Goal: Task Accomplishment & Management: Manage account settings

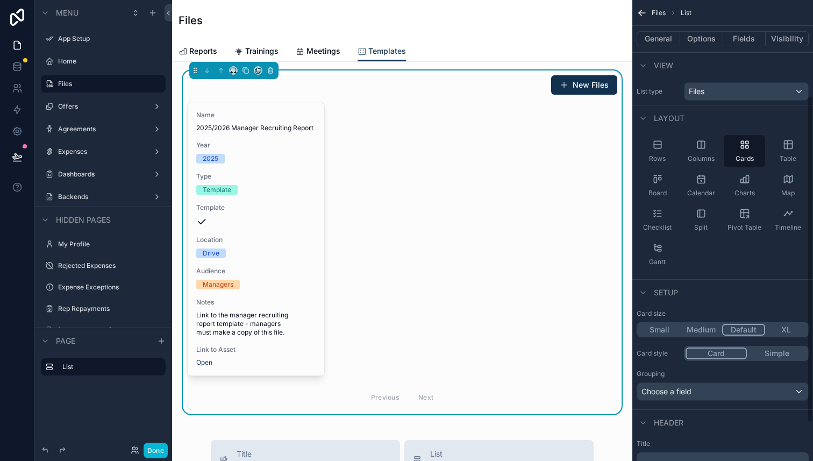
scroll to position [135, 0]
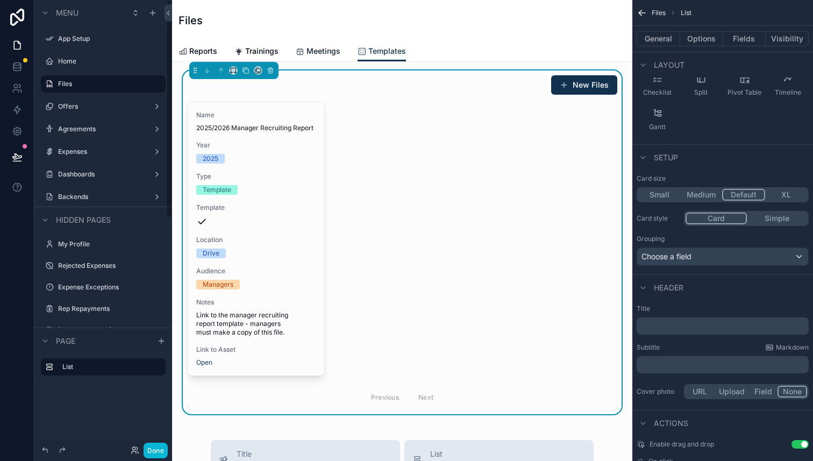
click at [308, 50] on span "Meetings" at bounding box center [324, 51] width 34 height 11
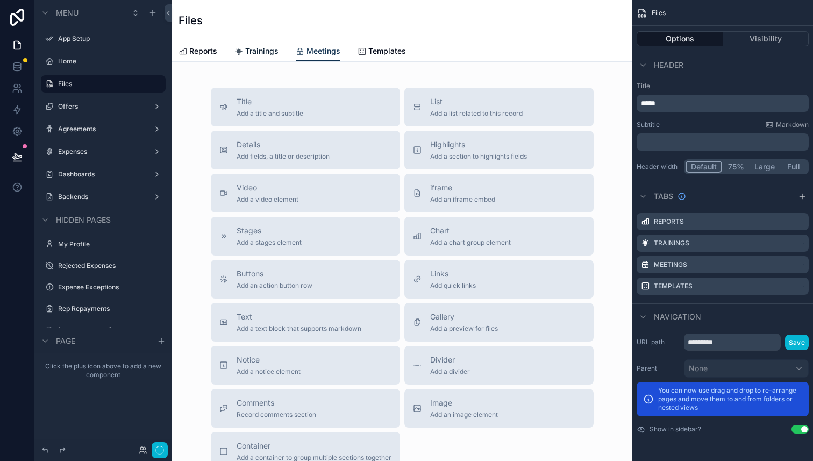
click at [269, 50] on span "Trainings" at bounding box center [261, 51] width 33 height 11
click at [198, 50] on span "Reports" at bounding box center [203, 51] width 28 height 11
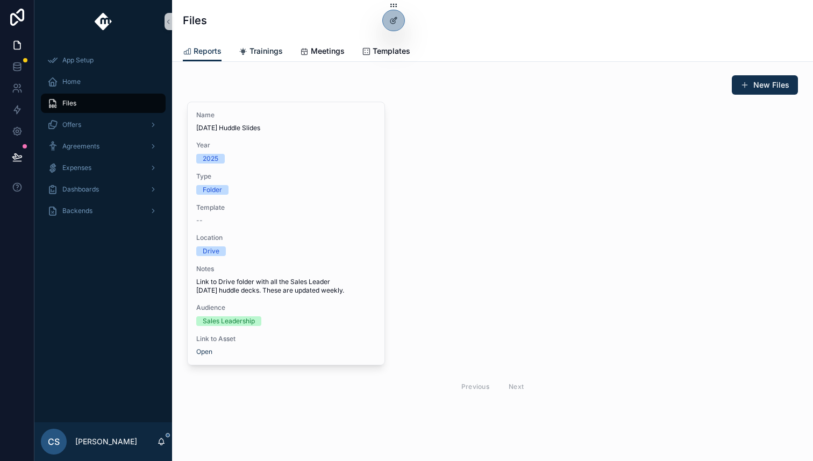
click at [265, 49] on span "Trainings" at bounding box center [266, 51] width 33 height 11
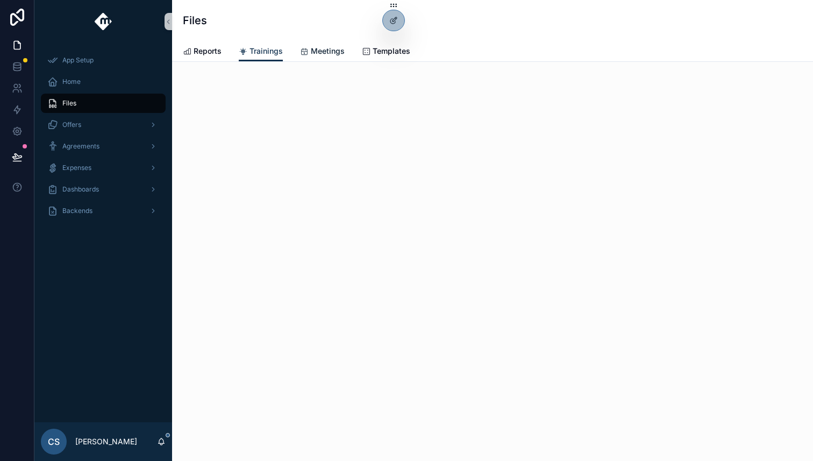
click at [340, 51] on span "Meetings" at bounding box center [328, 51] width 34 height 11
click at [376, 54] on span "Templates" at bounding box center [392, 51] width 38 height 11
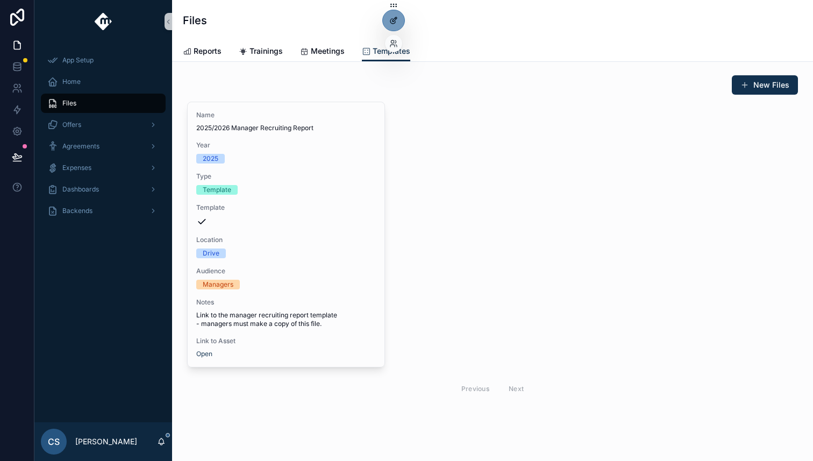
click at [391, 22] on icon at bounding box center [393, 21] width 5 height 5
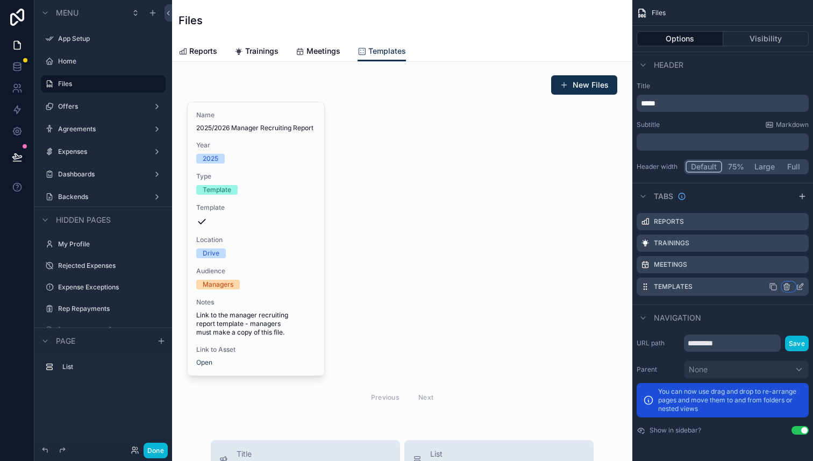
click at [791, 288] on div "scrollable content" at bounding box center [789, 286] width 13 height 9
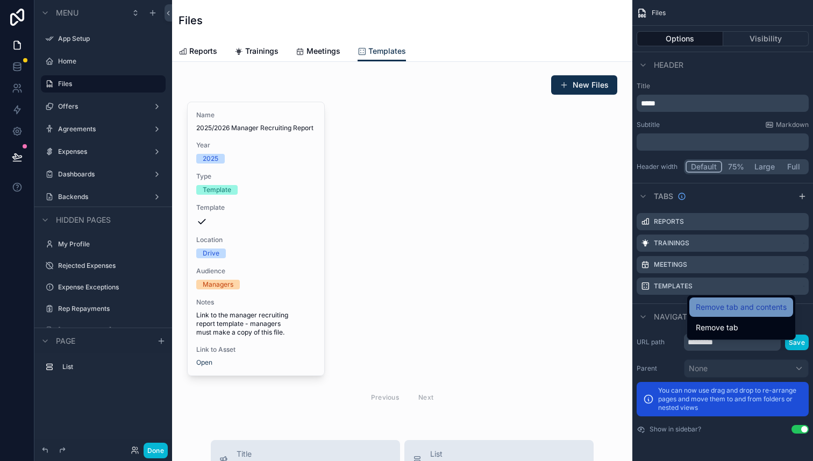
click at [776, 309] on span "Remove tab and contents" at bounding box center [741, 307] width 91 height 13
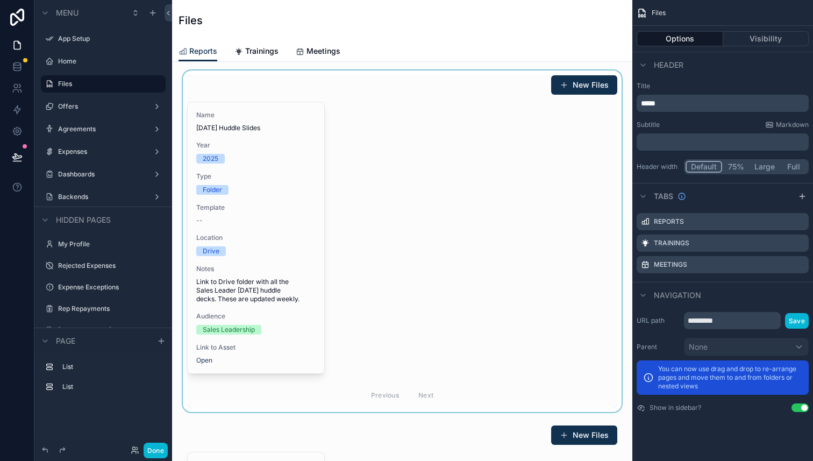
click at [406, 165] on div "scrollable content" at bounding box center [402, 241] width 443 height 342
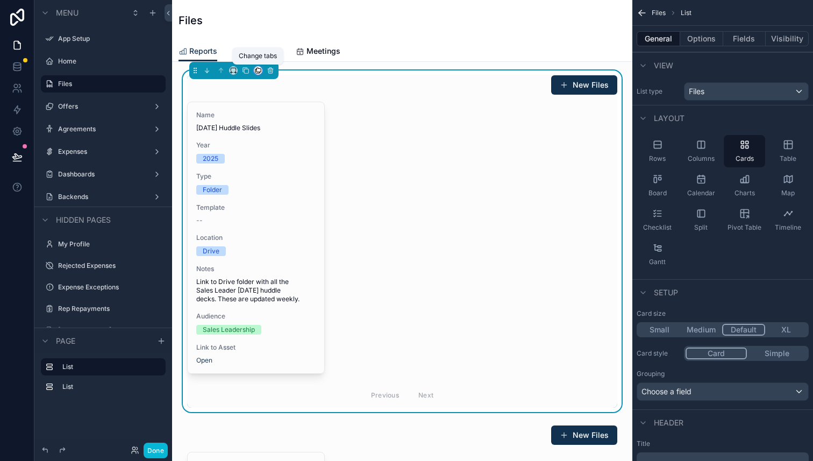
click at [259, 71] on icon "scrollable content" at bounding box center [258, 71] width 8 height 8
click at [299, 129] on span "Trainings" at bounding box center [285, 126] width 32 height 13
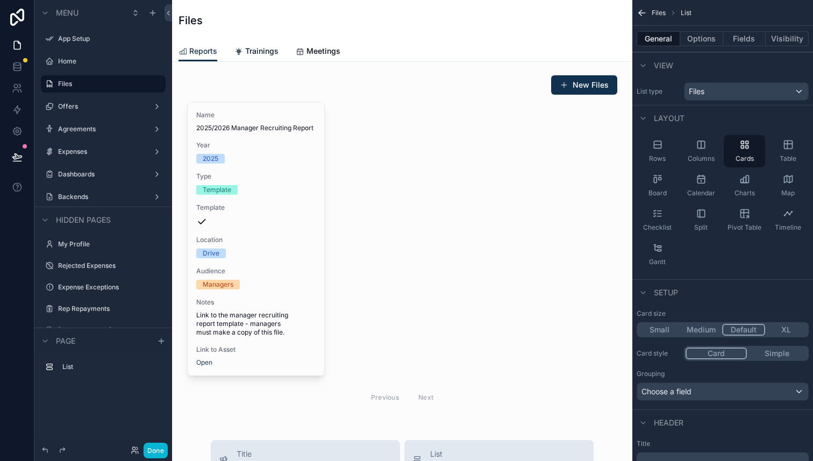
click at [272, 52] on span "Trainings" at bounding box center [261, 51] width 33 height 11
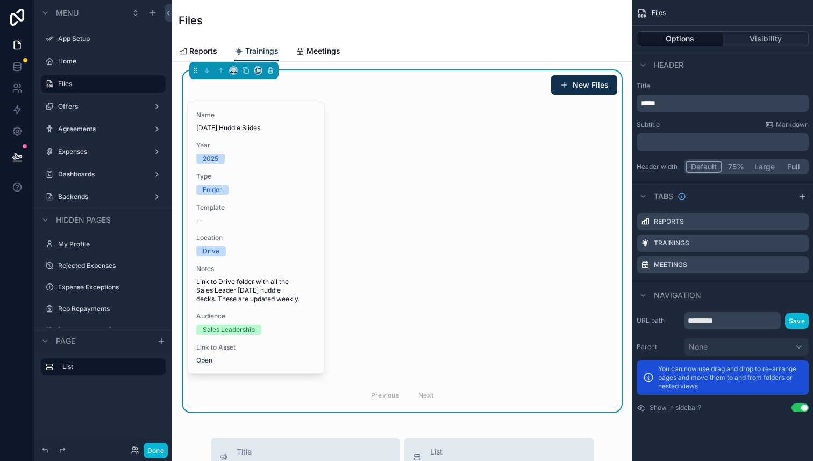
click at [325, 97] on div "New Files Name Monday Huddle Slides Year 2025 Type Folder Template -- Location …" at bounding box center [402, 241] width 430 height 333
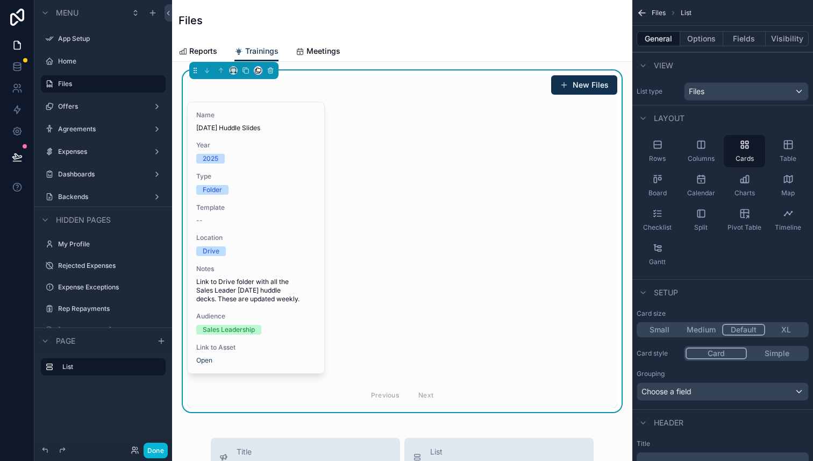
click at [258, 74] on button "scrollable content" at bounding box center [258, 70] width 9 height 9
click at [296, 162] on span "Meetings" at bounding box center [285, 158] width 33 height 13
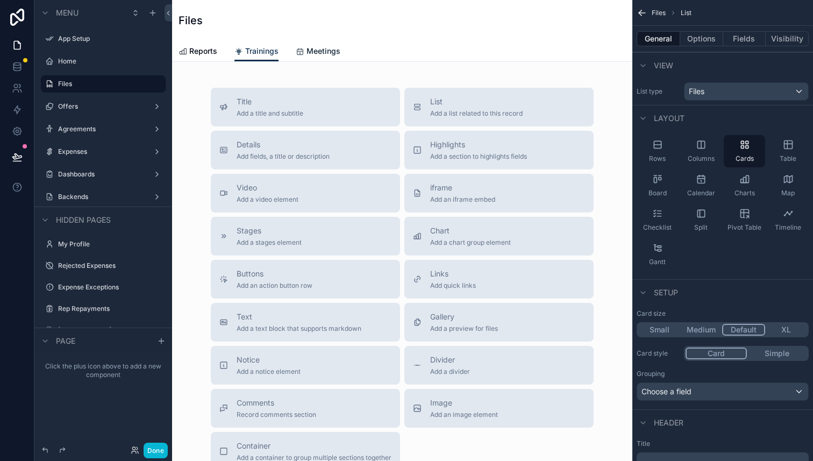
click at [316, 49] on span "Meetings" at bounding box center [324, 51] width 34 height 11
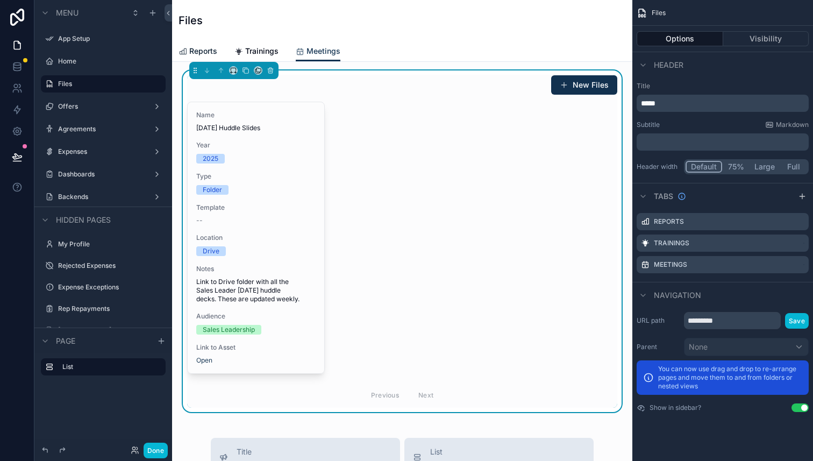
click at [214, 47] on span "Reports" at bounding box center [203, 51] width 28 height 11
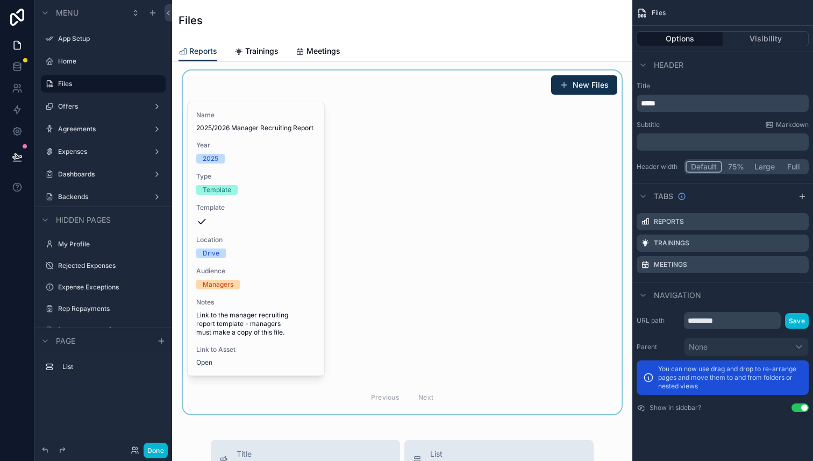
click at [364, 180] on div "scrollable content" at bounding box center [402, 242] width 443 height 344
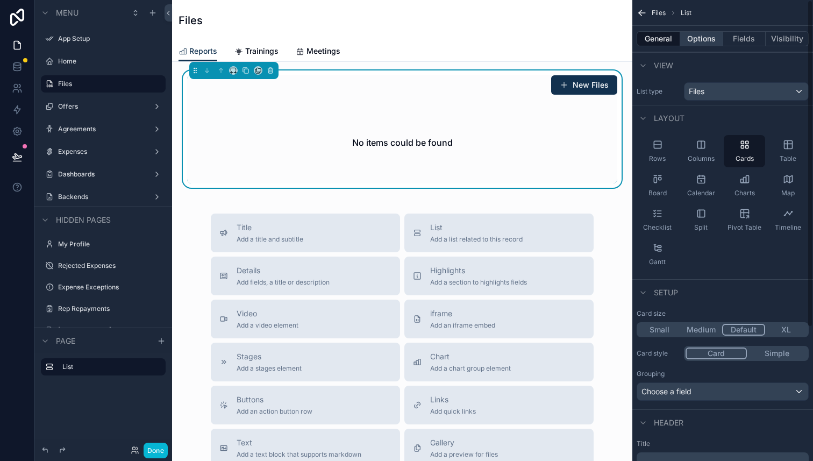
click at [708, 36] on button "Options" at bounding box center [701, 38] width 43 height 15
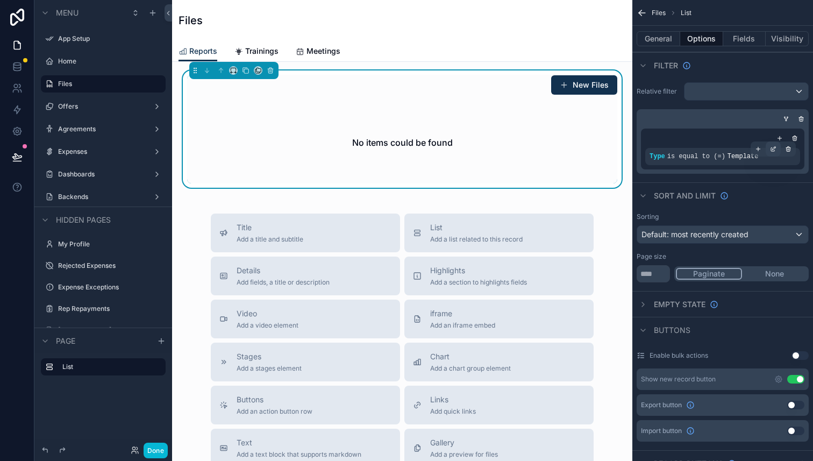
click at [776, 151] on icon "scrollable content" at bounding box center [773, 149] width 6 height 6
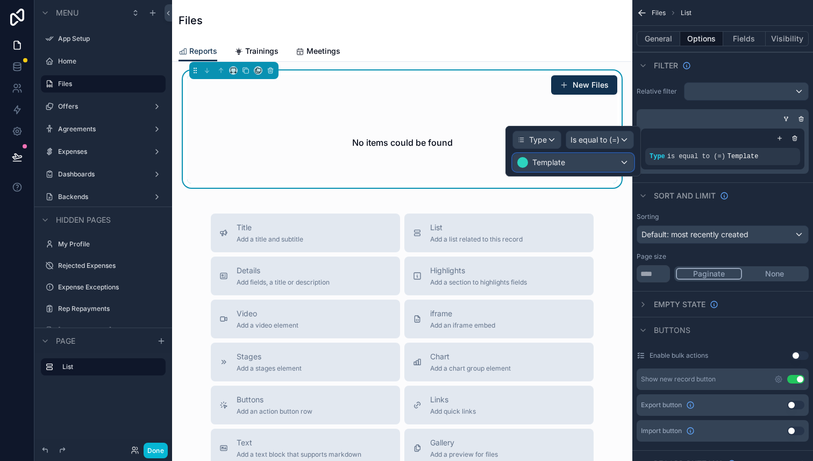
click at [606, 165] on div "Template" at bounding box center [573, 162] width 120 height 17
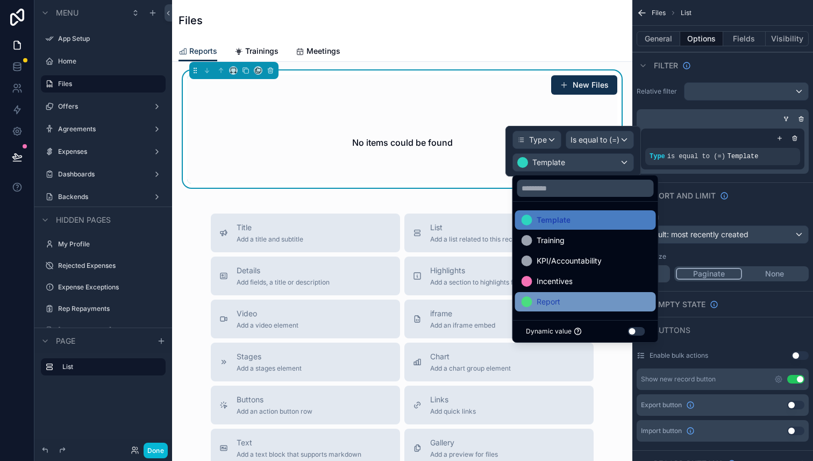
click at [598, 306] on div "Report" at bounding box center [586, 301] width 128 height 13
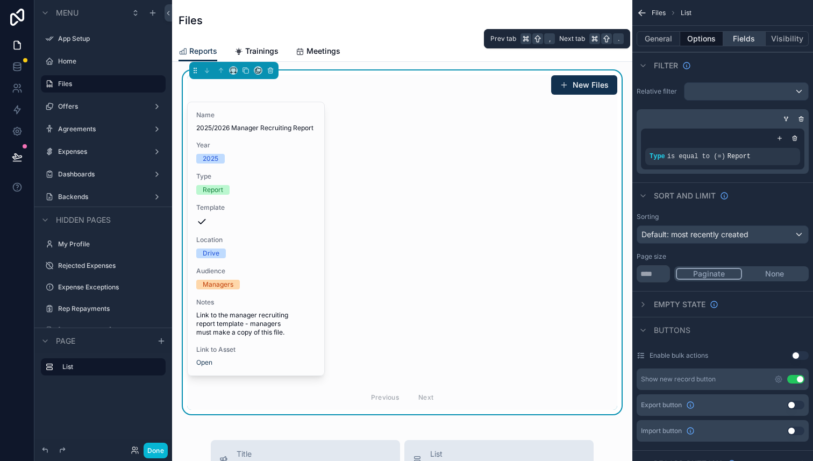
click at [752, 38] on button "Fields" at bounding box center [744, 38] width 43 height 15
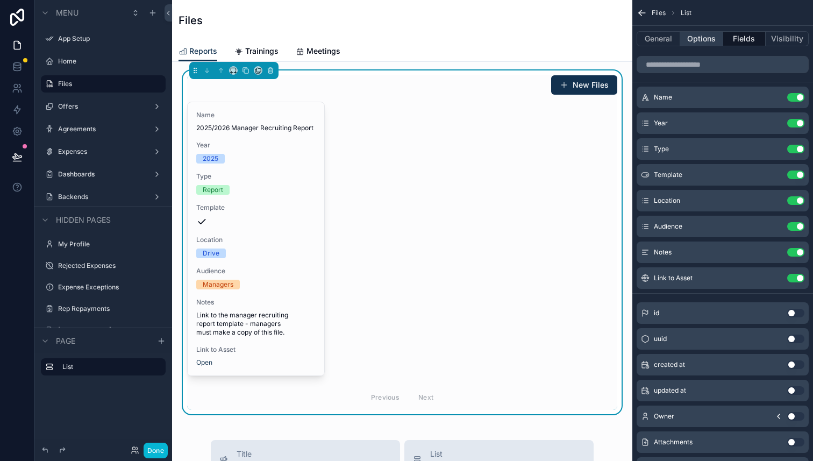
scroll to position [2, 0]
click at [700, 45] on button "Options" at bounding box center [701, 38] width 43 height 15
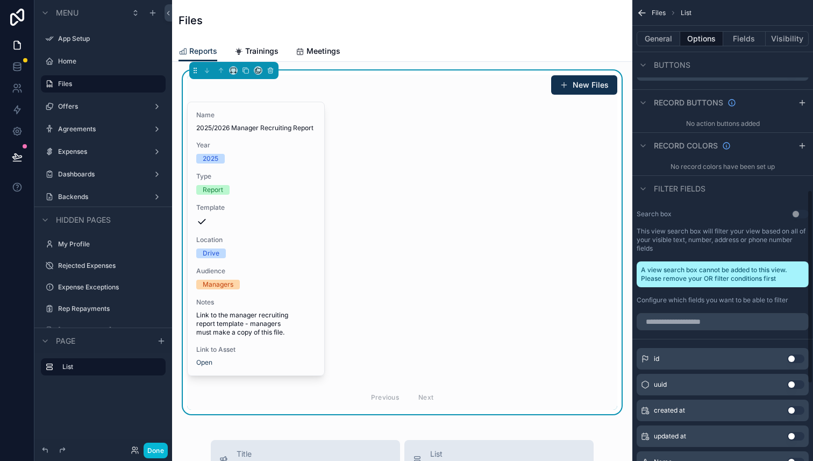
scroll to position [495, 0]
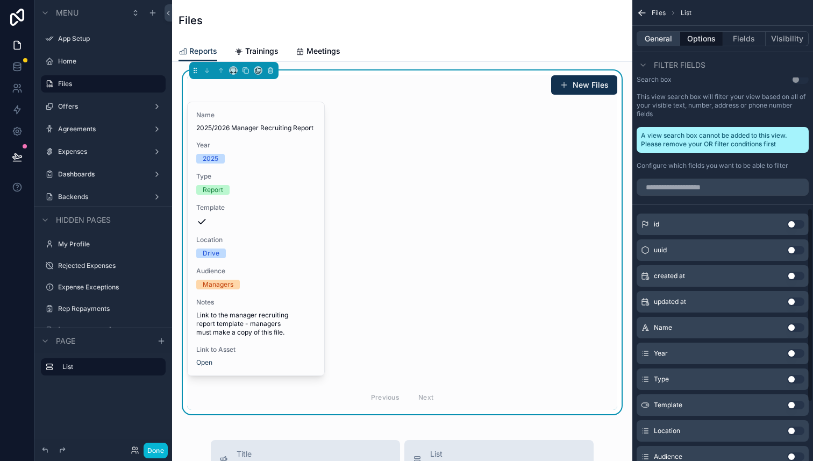
click at [662, 32] on button "General" at bounding box center [659, 38] width 44 height 15
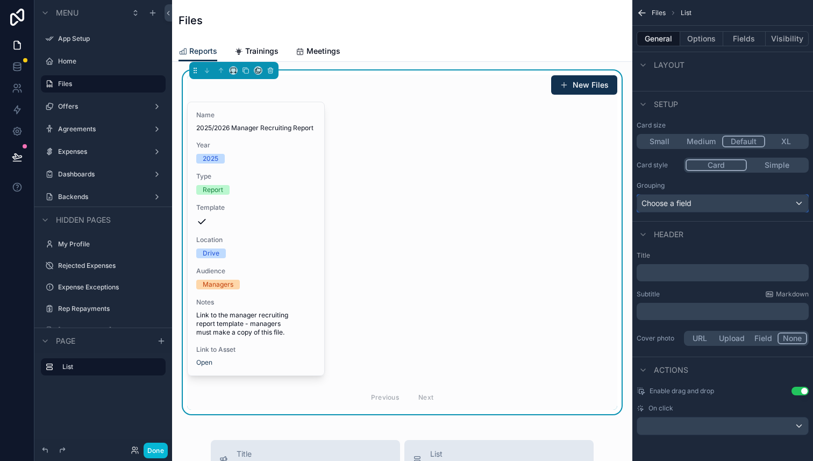
click at [707, 203] on div "Choose a field" at bounding box center [722, 203] width 171 height 17
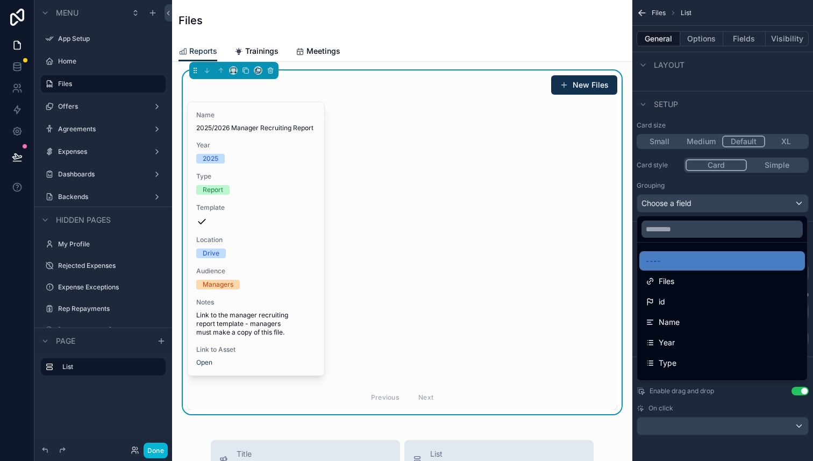
click at [702, 220] on div at bounding box center [722, 229] width 170 height 26
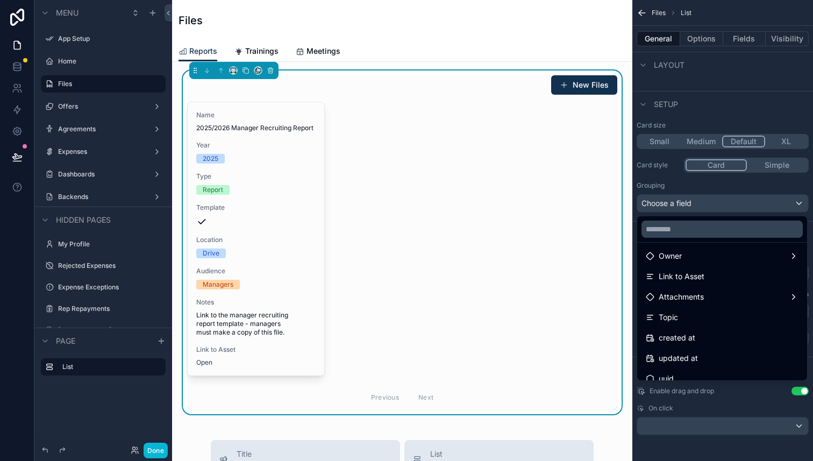
scroll to position [219, 0]
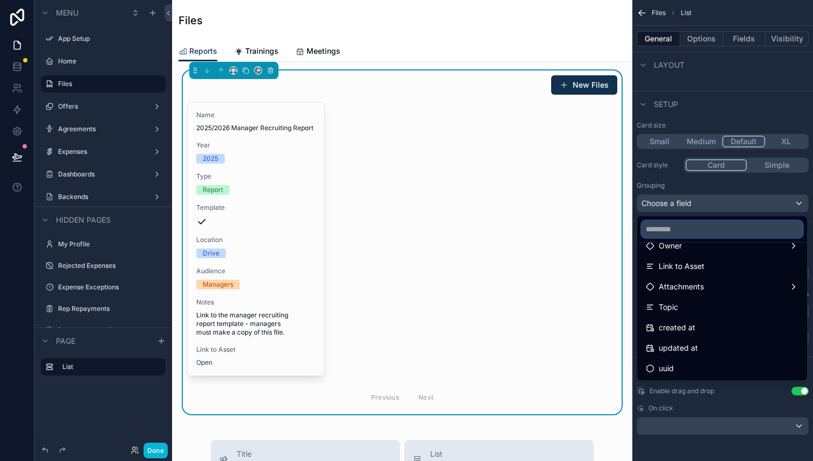
click at [692, 231] on input "text" at bounding box center [722, 229] width 161 height 17
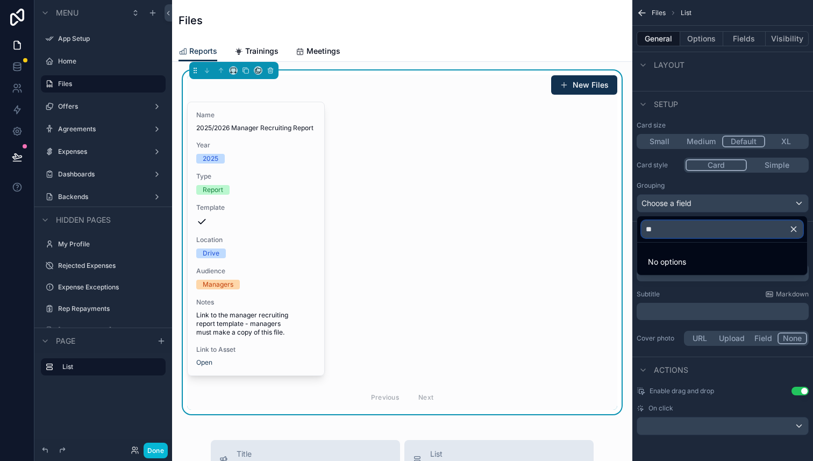
type input "*"
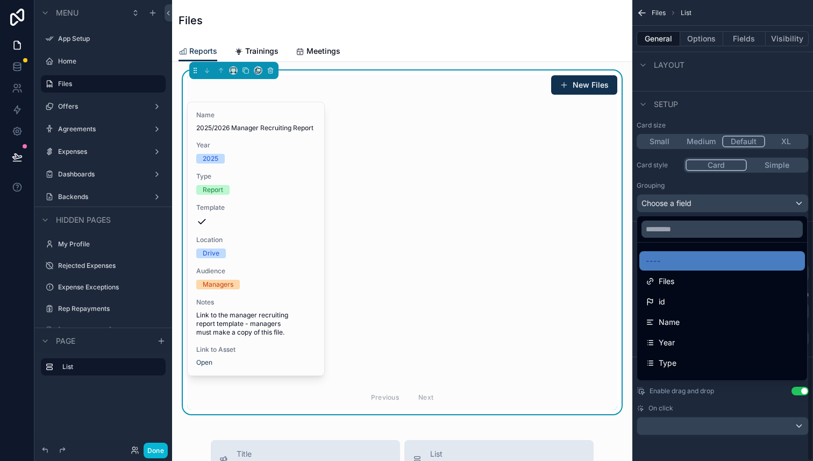
click at [506, 32] on div "Files" at bounding box center [403, 20] width 448 height 41
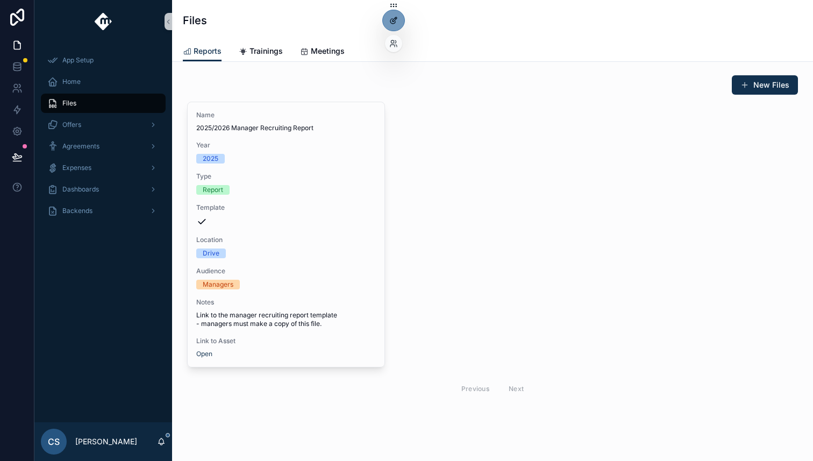
click at [403, 19] on div at bounding box center [394, 20] width 22 height 20
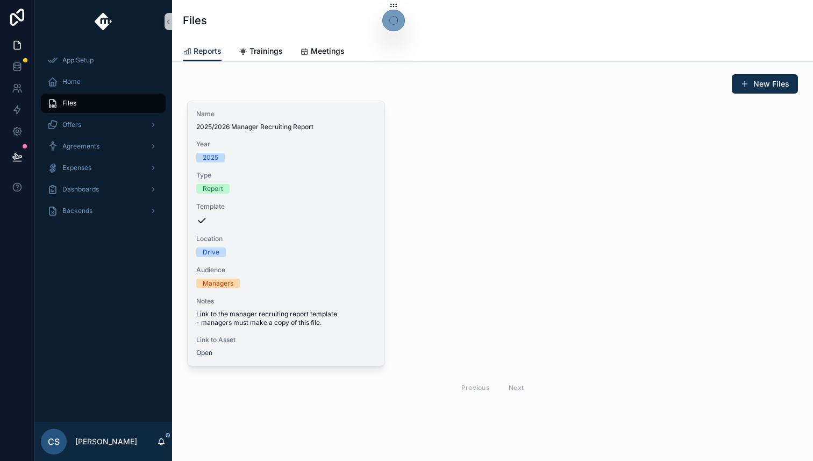
scroll to position [2, 0]
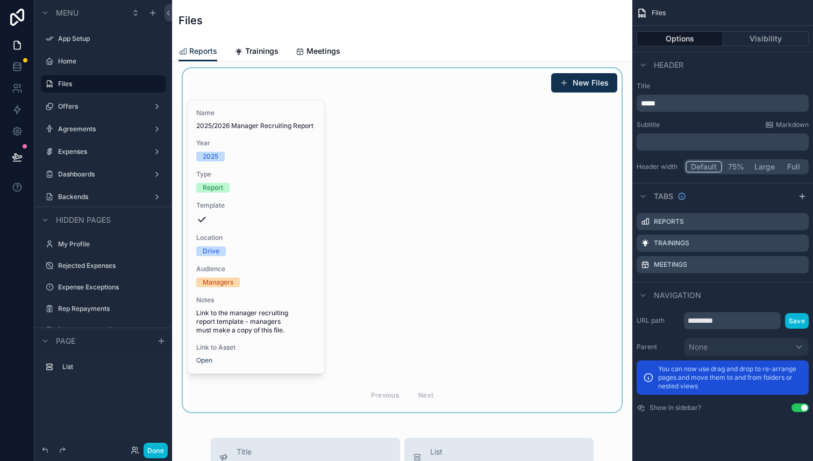
click at [331, 241] on div "scrollable content" at bounding box center [402, 240] width 443 height 344
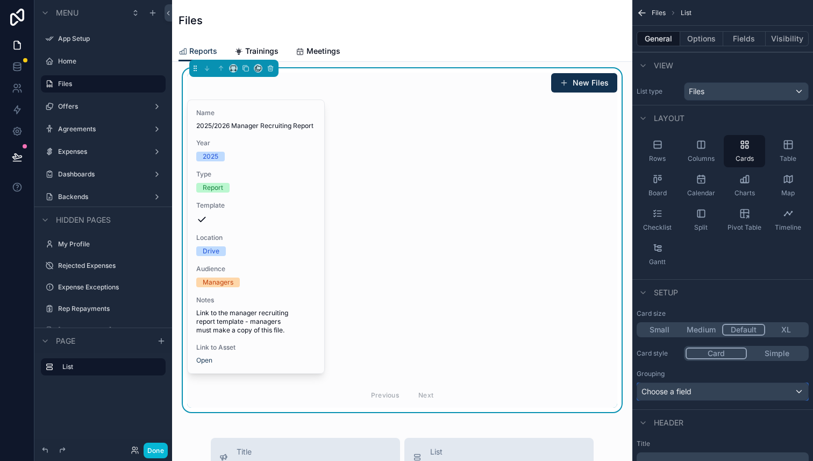
click at [699, 392] on div "Choose a field" at bounding box center [722, 391] width 171 height 17
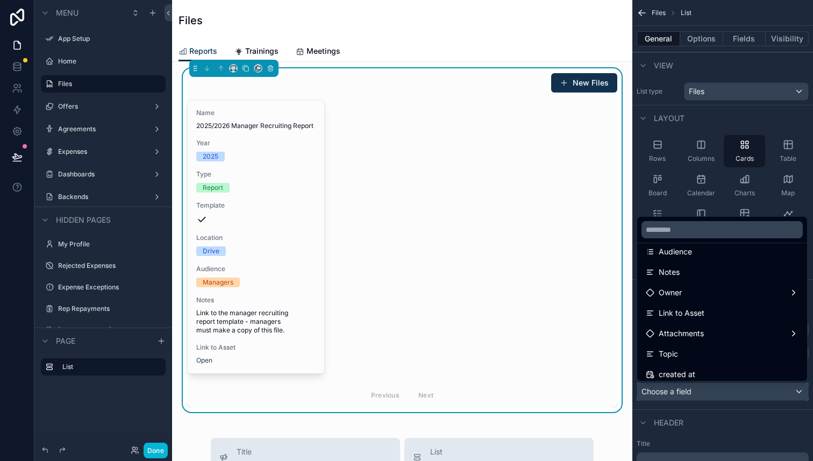
scroll to position [219, 0]
click at [573, 277] on div "Name 2025/2026 Manager Recruiting Report Year [DATE] Type Report Template Locat…" at bounding box center [402, 254] width 430 height 308
click at [13, 67] on div "scrollable content" at bounding box center [406, 230] width 813 height 461
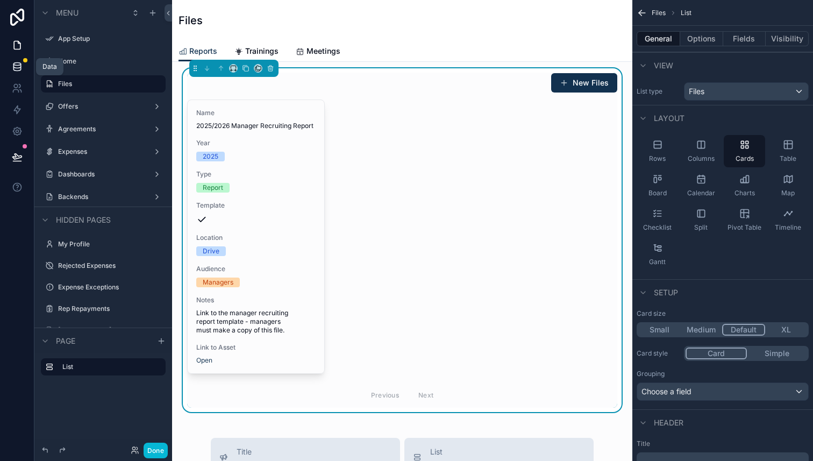
click at [18, 68] on icon at bounding box center [17, 66] width 11 height 11
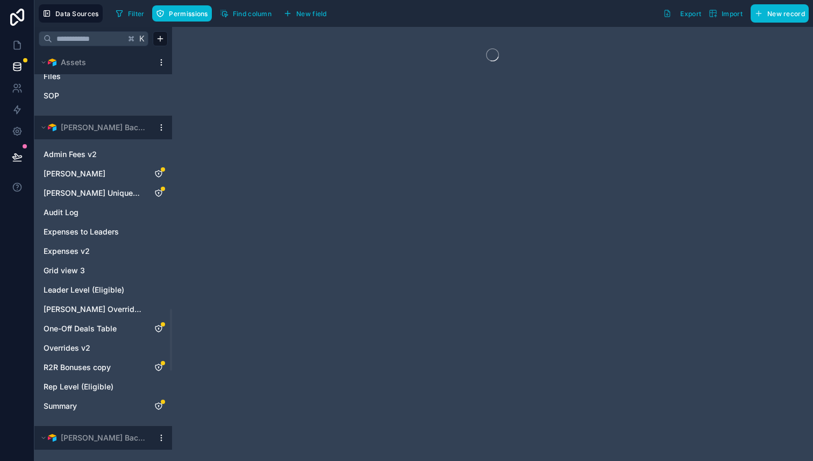
scroll to position [1637, 0]
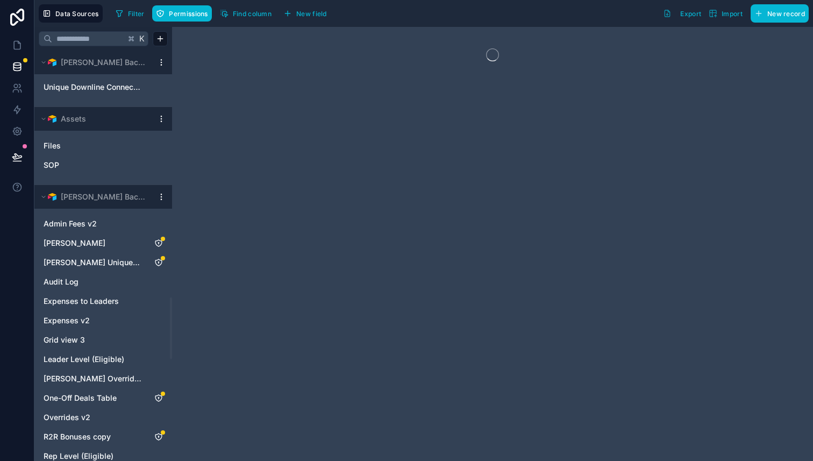
click at [158, 123] on html "Data Sources Filter Permissions Find column New field Export Import New record …" at bounding box center [406, 230] width 813 height 461
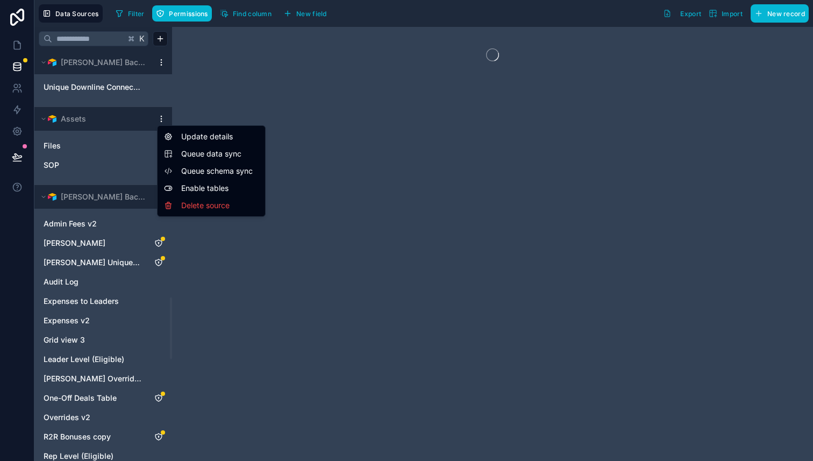
click at [179, 152] on div "Queue data sync" at bounding box center [211, 153] width 95 height 11
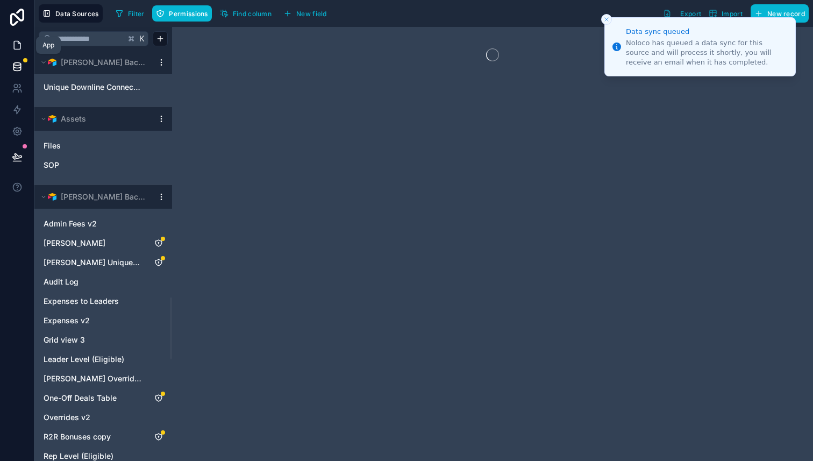
click at [13, 43] on icon at bounding box center [17, 45] width 11 height 11
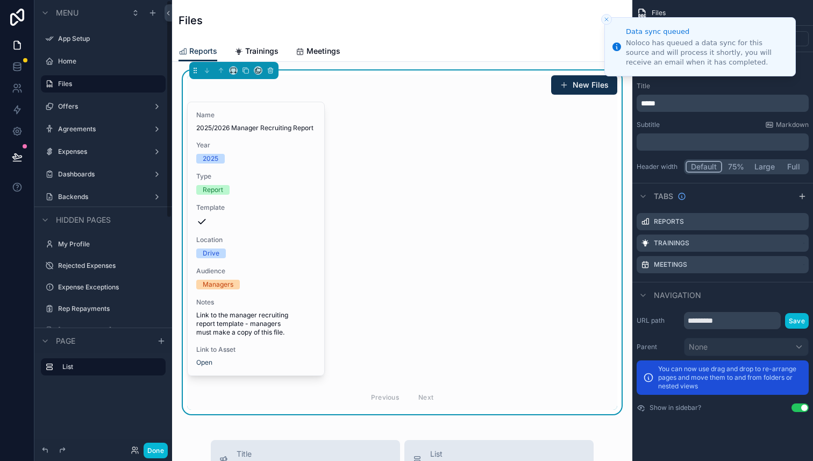
click at [402, 37] on div "Files" at bounding box center [403, 20] width 448 height 41
click at [251, 53] on span "Trainings" at bounding box center [261, 51] width 33 height 11
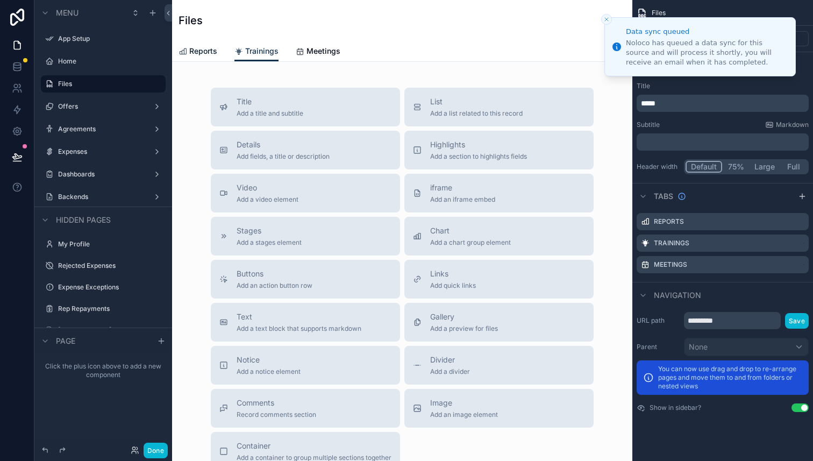
click at [208, 51] on span "Reports" at bounding box center [203, 51] width 28 height 11
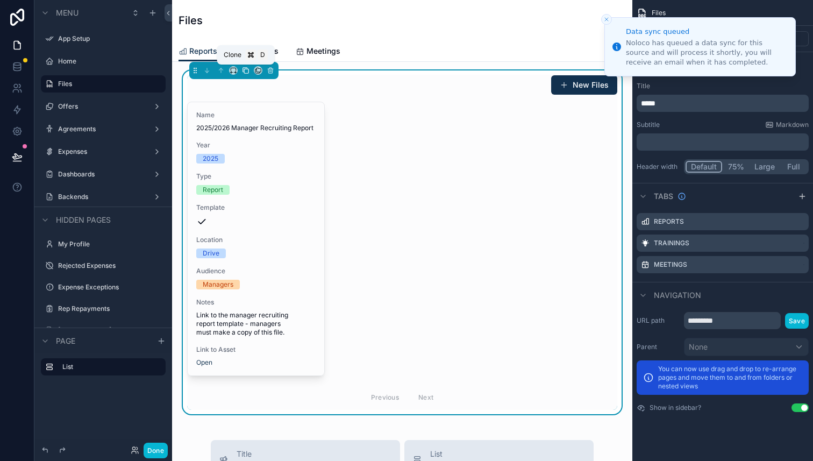
click at [246, 71] on icon "scrollable content" at bounding box center [246, 71] width 8 height 8
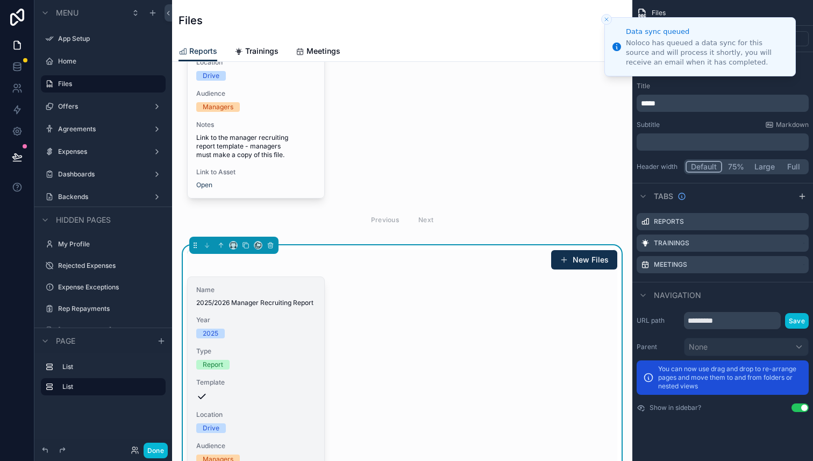
scroll to position [191, 0]
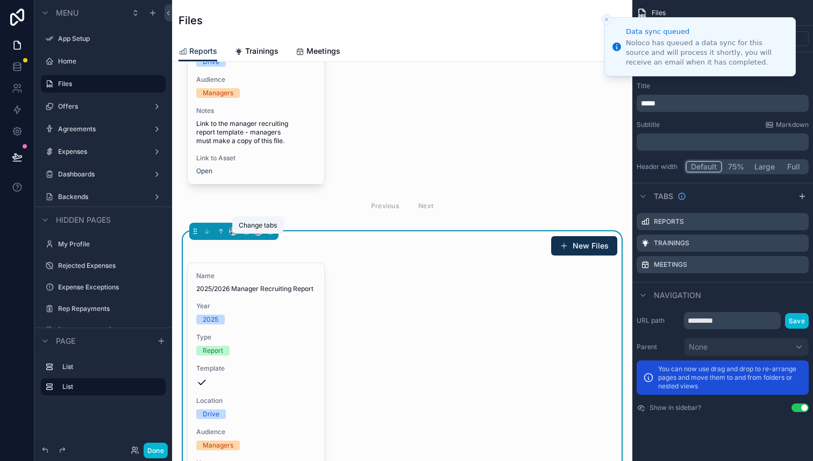
click at [257, 235] on icon "scrollable content" at bounding box center [257, 232] width 4 height 4
click at [281, 295] on span "Trainings" at bounding box center [285, 296] width 32 height 13
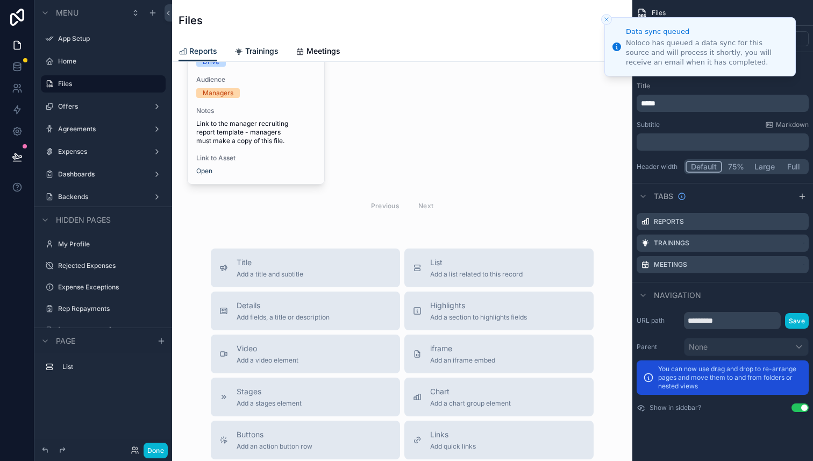
click at [264, 52] on span "Trainings" at bounding box center [261, 51] width 33 height 11
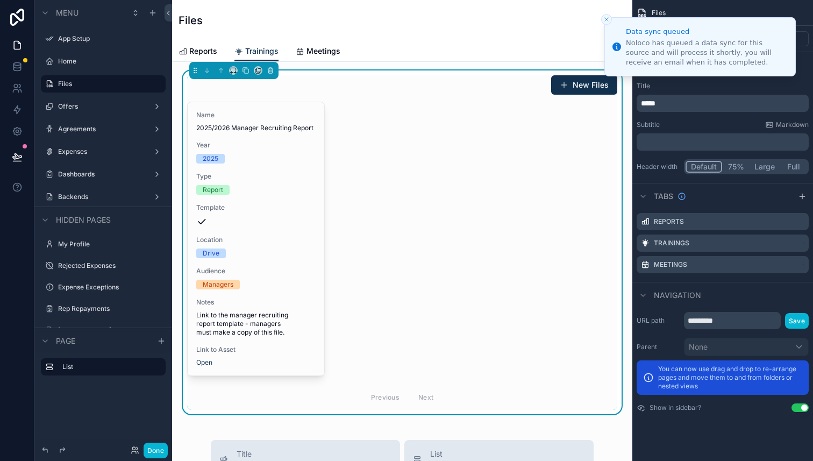
click at [605, 19] on icon "Close toast" at bounding box center [607, 19] width 6 height 6
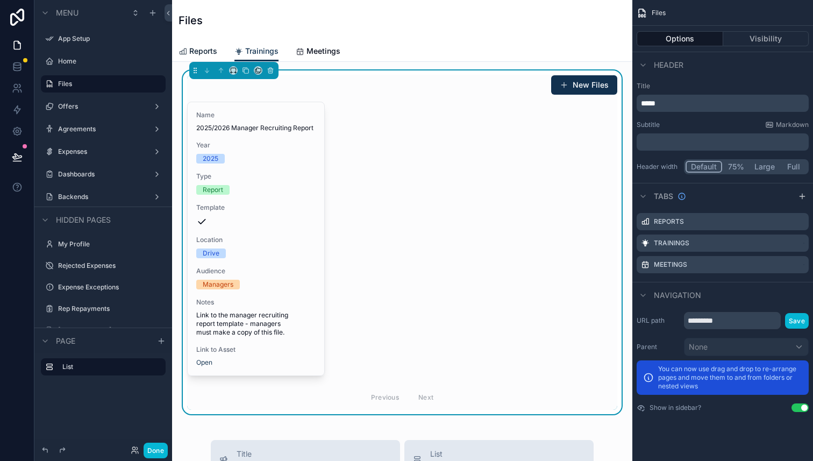
click at [207, 41] on link "Reports" at bounding box center [198, 52] width 39 height 22
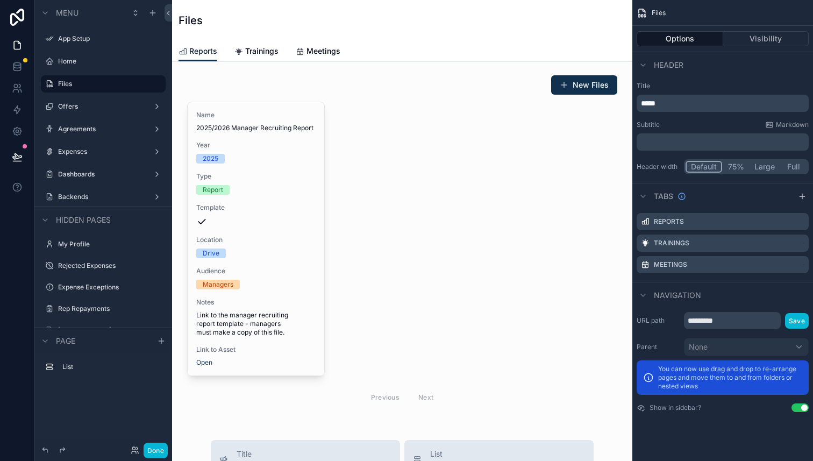
click at [205, 46] on span "Reports" at bounding box center [203, 51] width 28 height 11
click at [257, 57] on link "Trainings" at bounding box center [257, 52] width 44 height 22
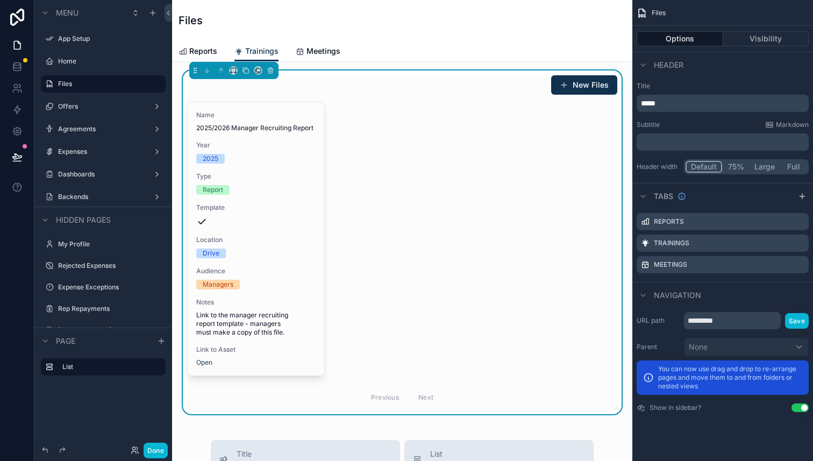
click at [373, 118] on div "Name 2025/2026 Manager Recruiting Report Year [DATE] Type Report Template Locat…" at bounding box center [402, 256] width 430 height 308
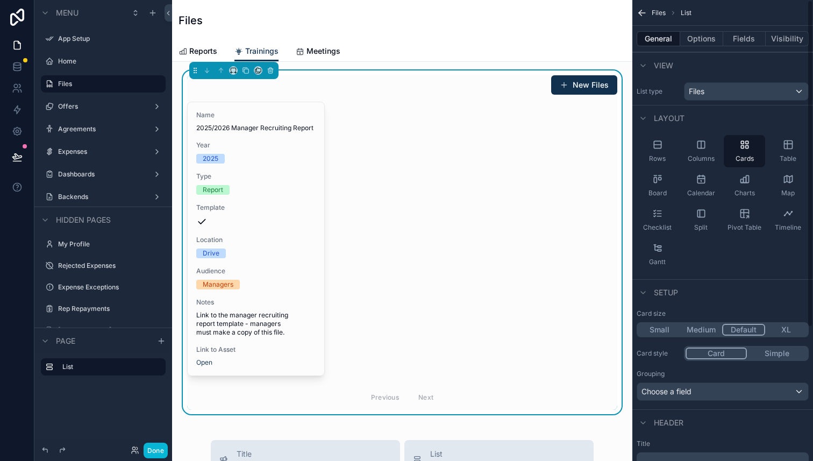
click at [427, 154] on div "Name 2025/2026 Manager Recruiting Report Year [DATE] Type Report Template Locat…" at bounding box center [402, 256] width 430 height 308
click at [705, 33] on button "Options" at bounding box center [701, 38] width 43 height 15
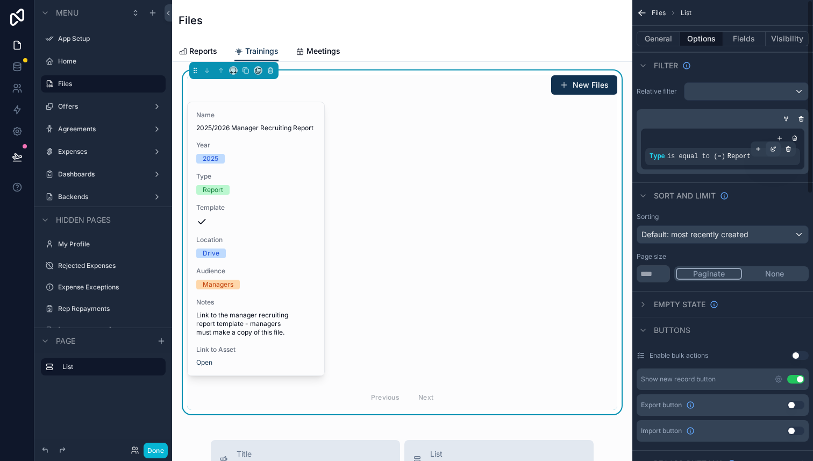
click at [772, 152] on div "scrollable content" at bounding box center [773, 148] width 15 height 15
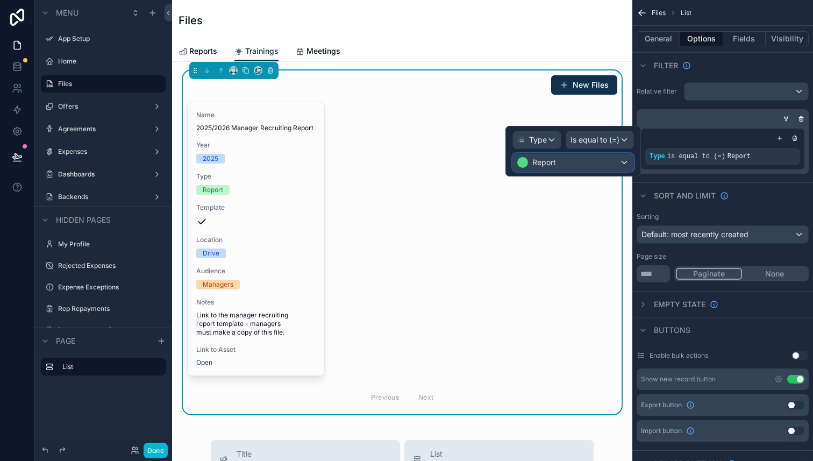
click at [628, 164] on div "Report" at bounding box center [573, 162] width 120 height 17
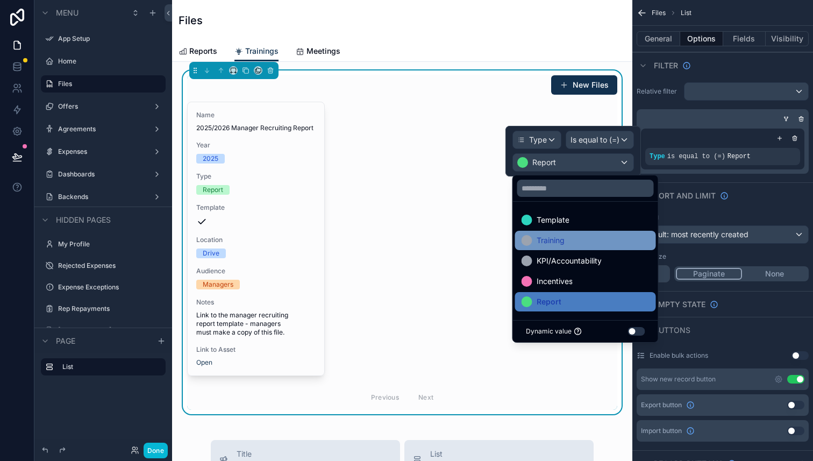
click at [607, 235] on div "Training" at bounding box center [586, 240] width 128 height 13
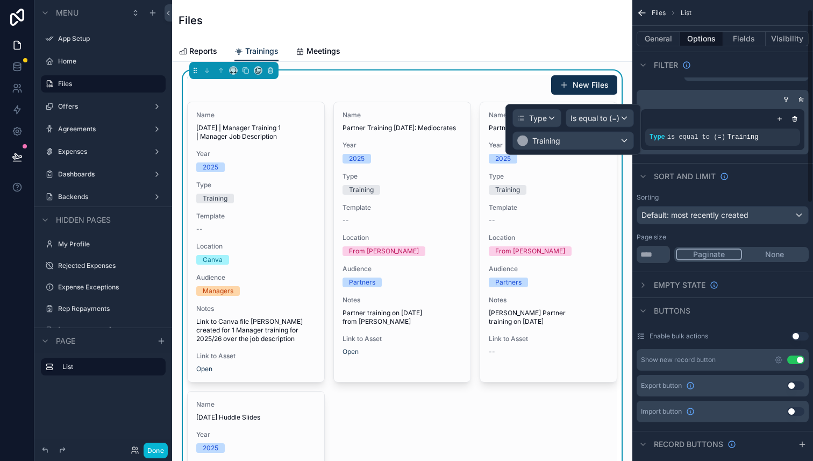
scroll to position [48, 0]
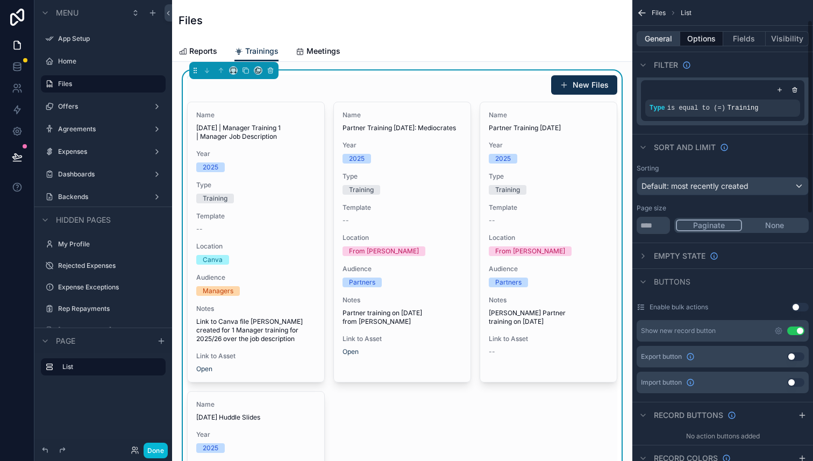
click at [666, 42] on button "General" at bounding box center [659, 38] width 44 height 15
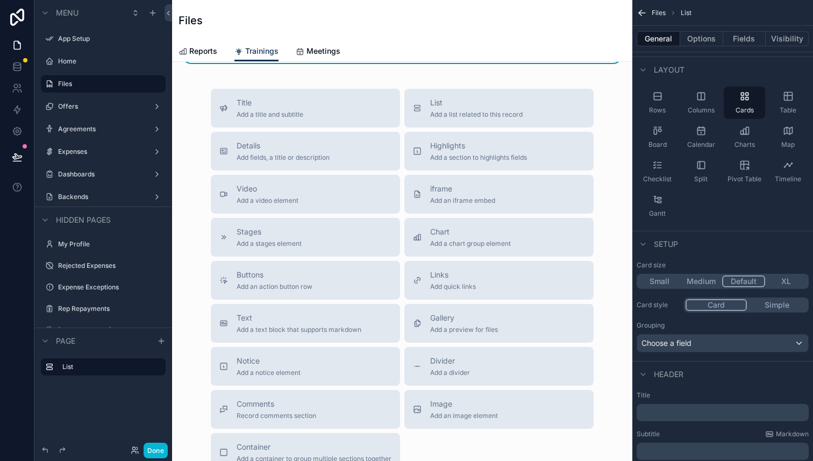
scroll to position [697, 0]
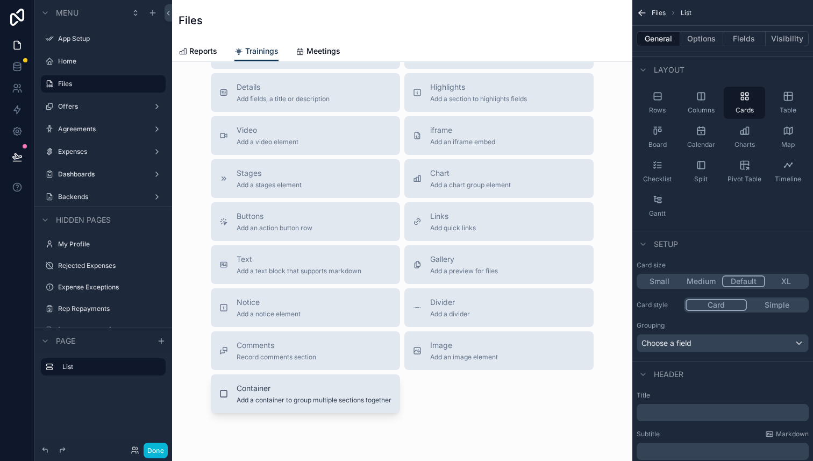
click at [351, 388] on span "Container" at bounding box center [314, 388] width 155 height 11
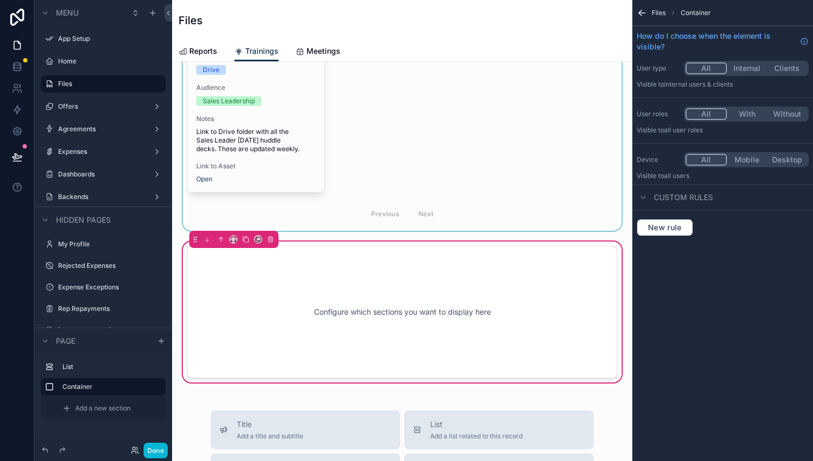
scroll to position [465, 0]
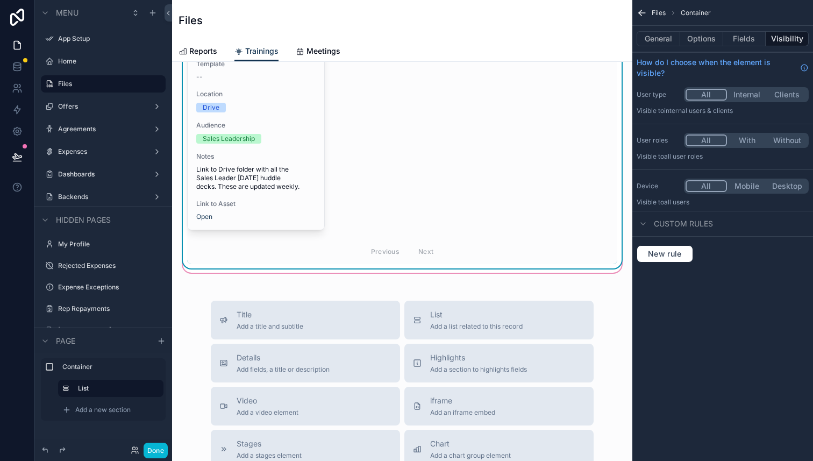
scroll to position [442, 0]
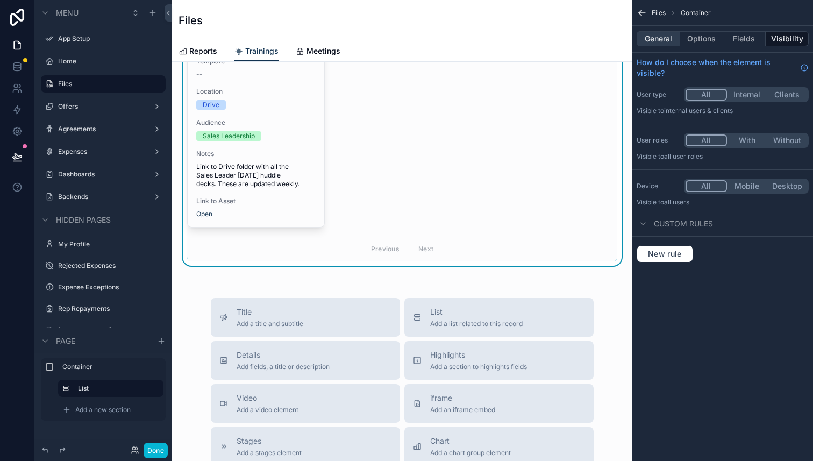
click at [666, 43] on button "General" at bounding box center [659, 38] width 44 height 15
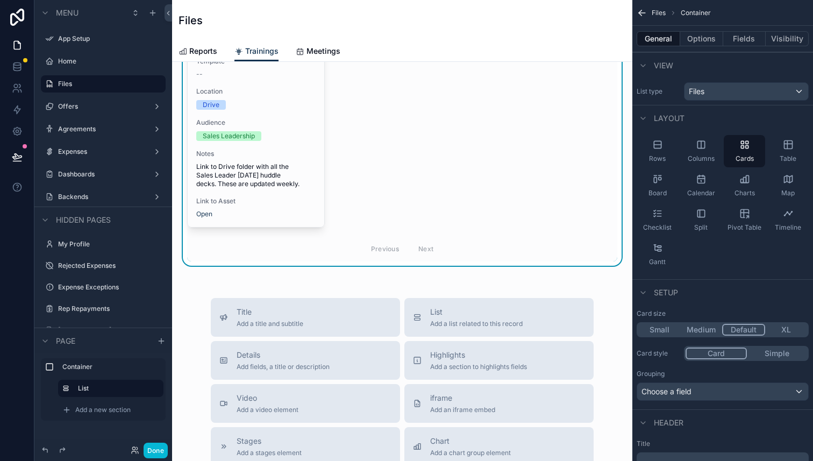
scroll to position [97, 0]
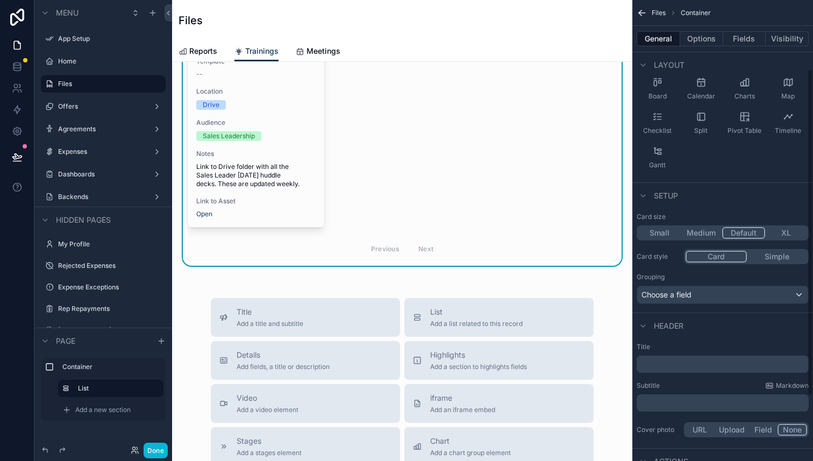
click at [690, 361] on p "﻿" at bounding box center [724, 364] width 166 height 11
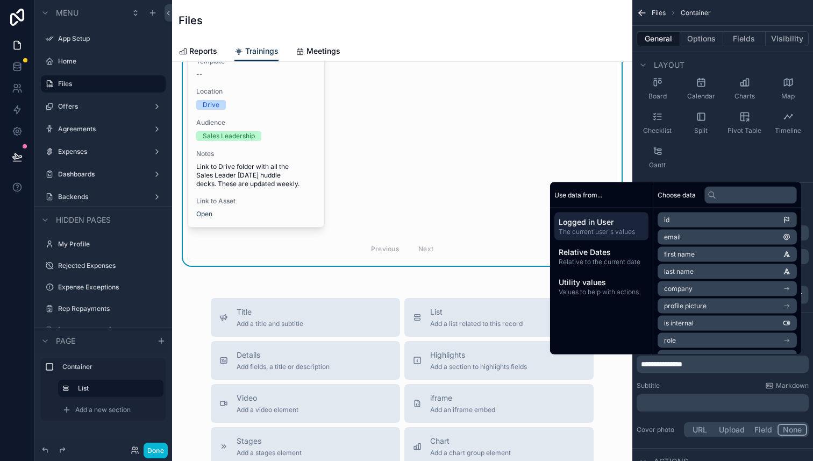
click at [462, 290] on div "Leader Training New Files Name [DATE] | Manager Training 1 | Manager Job Descri…" at bounding box center [402, 193] width 460 height 1147
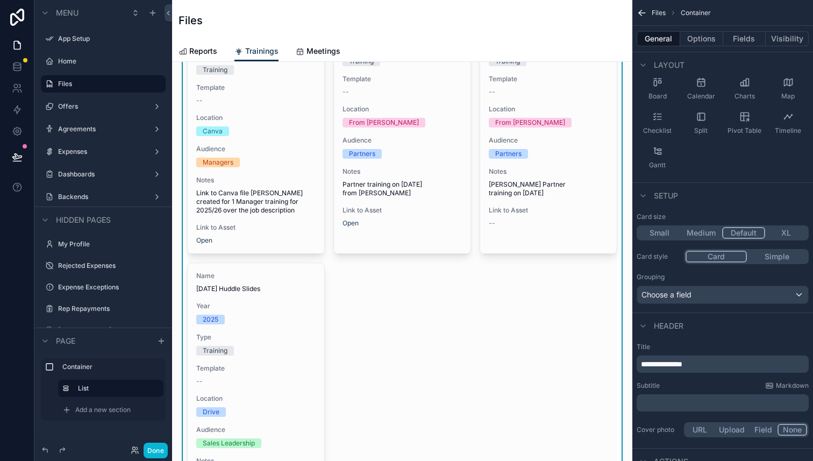
scroll to position [329, 0]
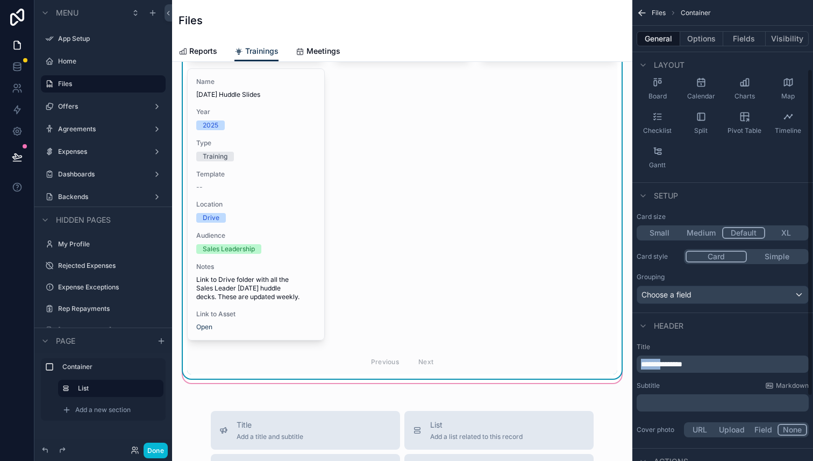
drag, startPoint x: 668, startPoint y: 363, endPoint x: 589, endPoint y: 351, distance: 80.0
click at [590, 351] on div "App Setup Home Files Offers Agreements Expenses Dashboards Backends My Profile …" at bounding box center [492, 230] width 641 height 461
click at [696, 338] on div "**********" at bounding box center [723, 390] width 181 height 105
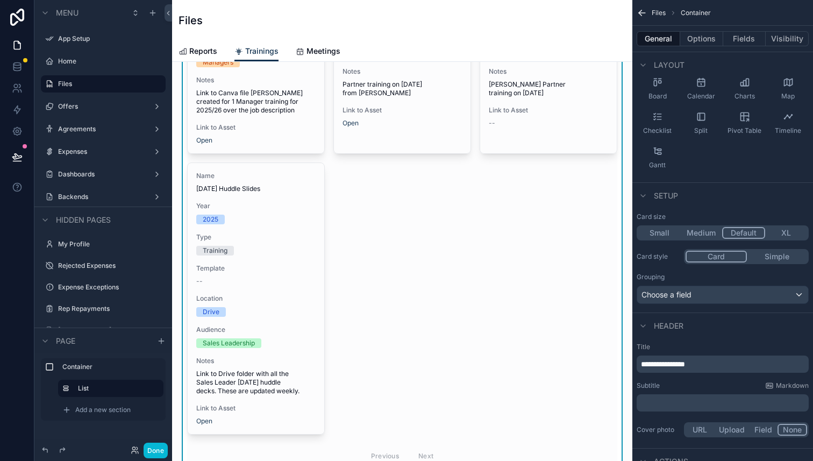
scroll to position [0, 0]
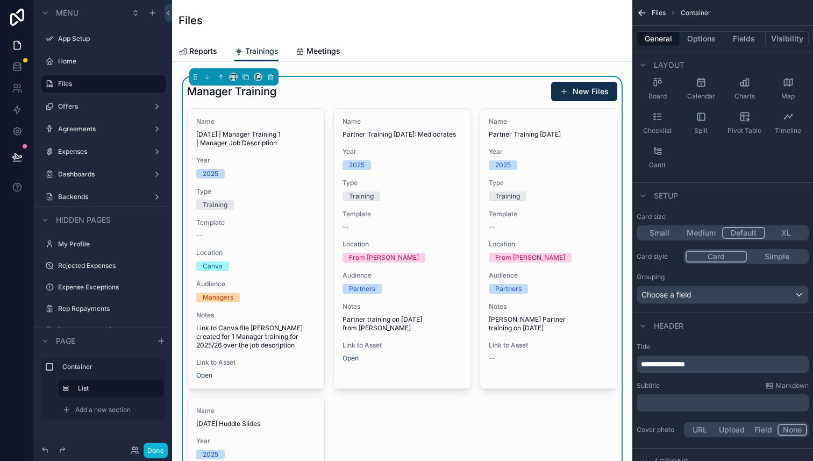
click at [514, 81] on div "Manager Training New Files" at bounding box center [402, 91] width 430 height 20
click at [473, 77] on div "Manager Training New Files Name [DATE] | Manager Training 1 | Manager Job Descr…" at bounding box center [402, 392] width 443 height 631
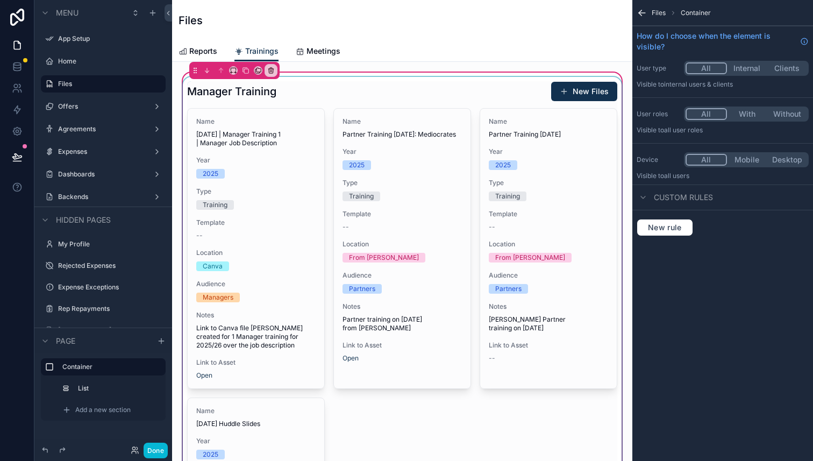
click at [465, 104] on div "scrollable content" at bounding box center [402, 392] width 443 height 631
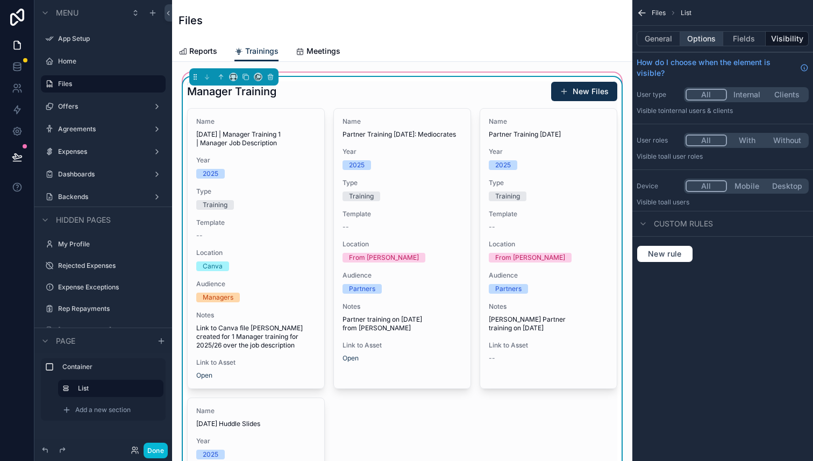
click at [705, 42] on button "Options" at bounding box center [701, 38] width 43 height 15
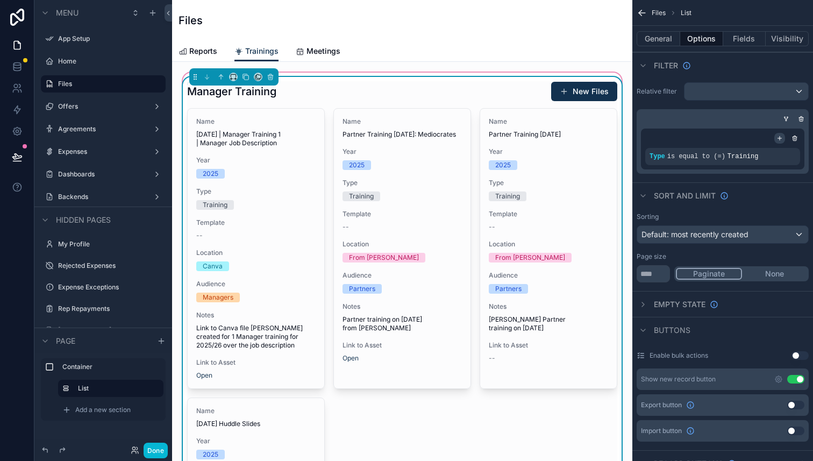
click at [781, 136] on icon "scrollable content" at bounding box center [780, 138] width 6 height 6
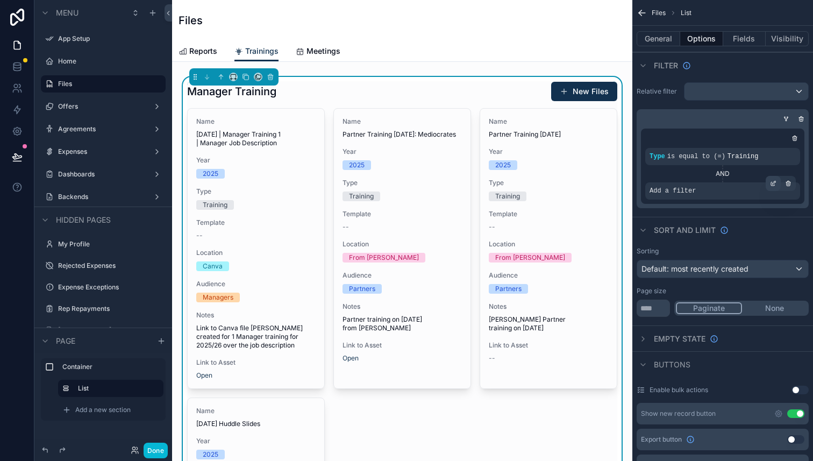
click at [774, 184] on icon "scrollable content" at bounding box center [773, 183] width 6 height 6
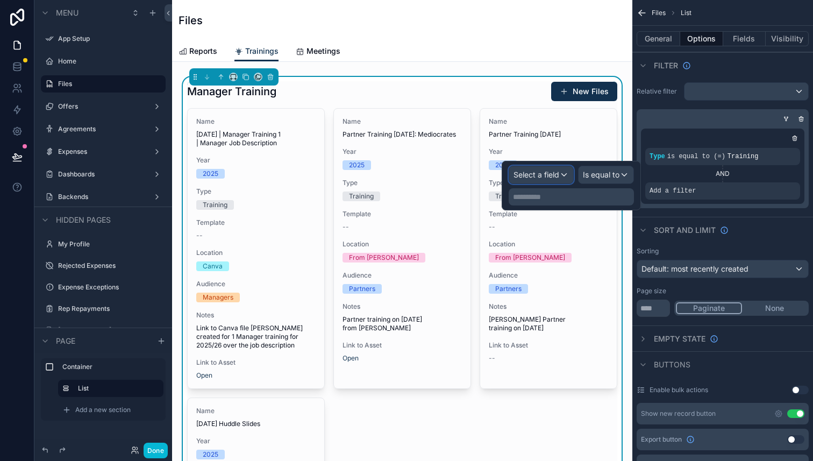
click at [539, 171] on span "Select a field" at bounding box center [537, 174] width 46 height 9
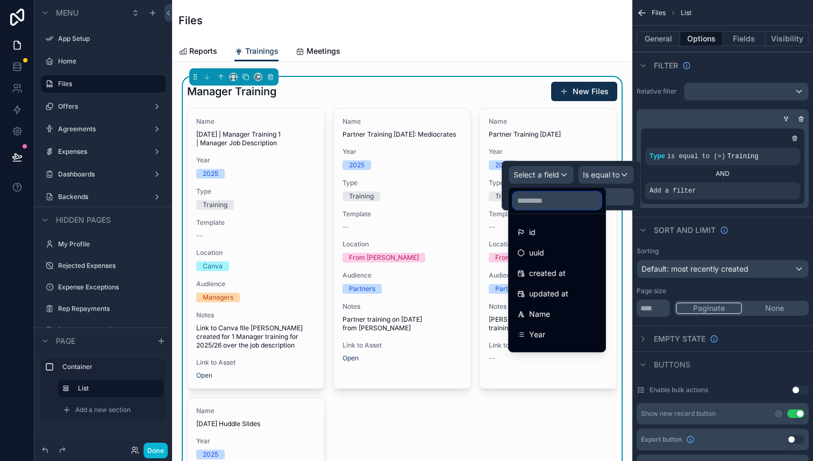
click at [564, 207] on input "text" at bounding box center [557, 200] width 88 height 17
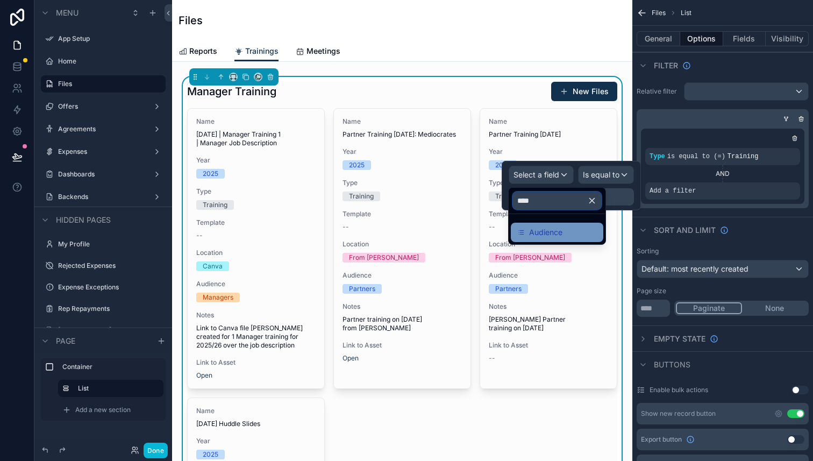
type input "****"
click at [562, 236] on span "Audience" at bounding box center [545, 232] width 33 height 13
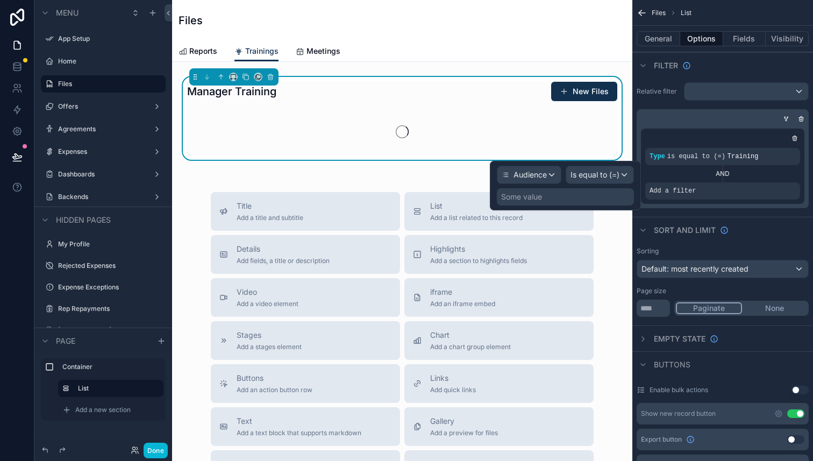
click at [583, 192] on div "Some value" at bounding box center [565, 196] width 137 height 17
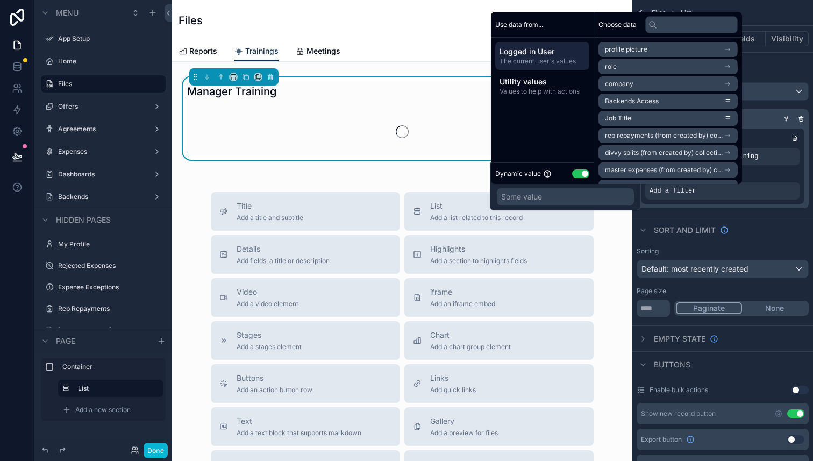
click at [580, 172] on button "Use setting" at bounding box center [580, 173] width 17 height 9
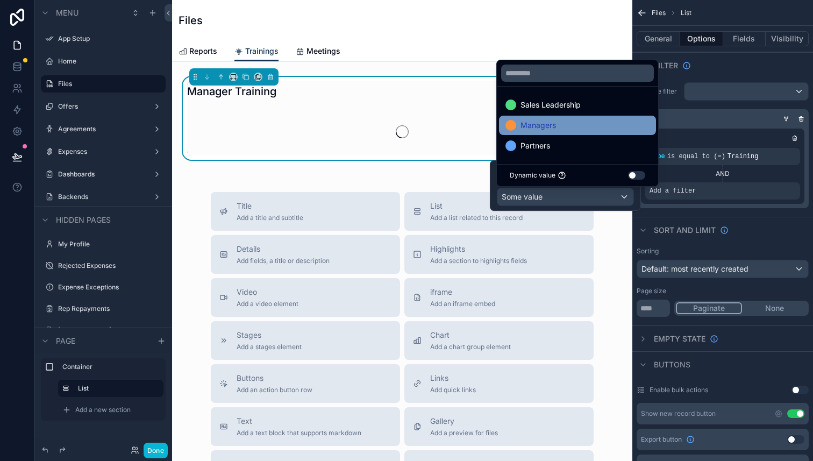
click at [564, 122] on div "Managers" at bounding box center [578, 125] width 144 height 13
click at [669, 217] on div "Sort And Limit" at bounding box center [723, 230] width 181 height 26
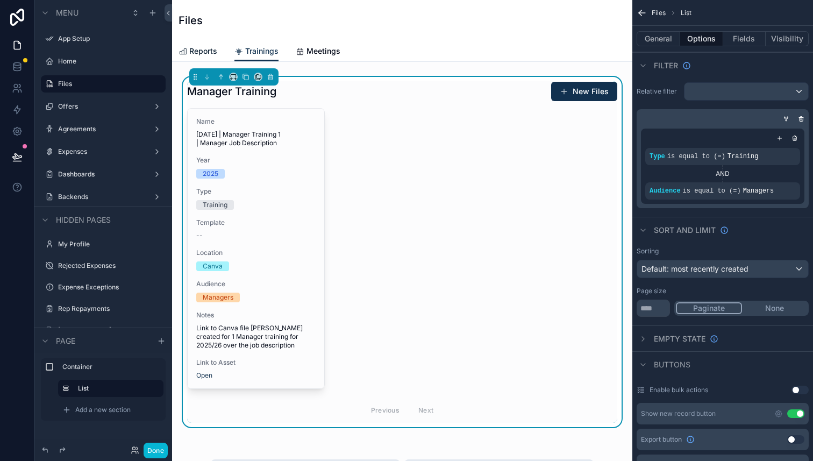
click at [210, 49] on span "Reports" at bounding box center [203, 51] width 28 height 11
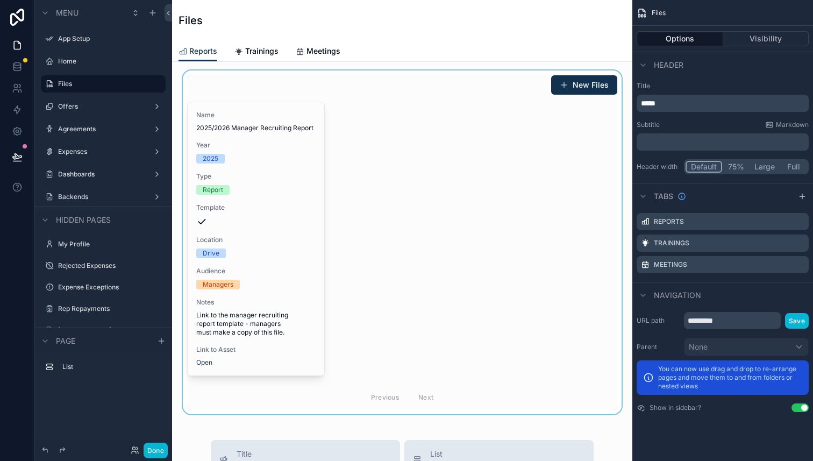
click at [392, 237] on div "scrollable content" at bounding box center [402, 242] width 443 height 344
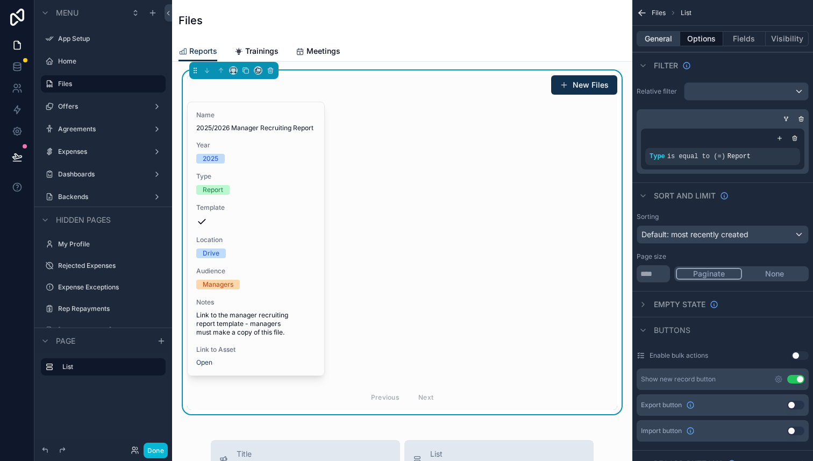
click at [653, 39] on button "General" at bounding box center [659, 38] width 44 height 15
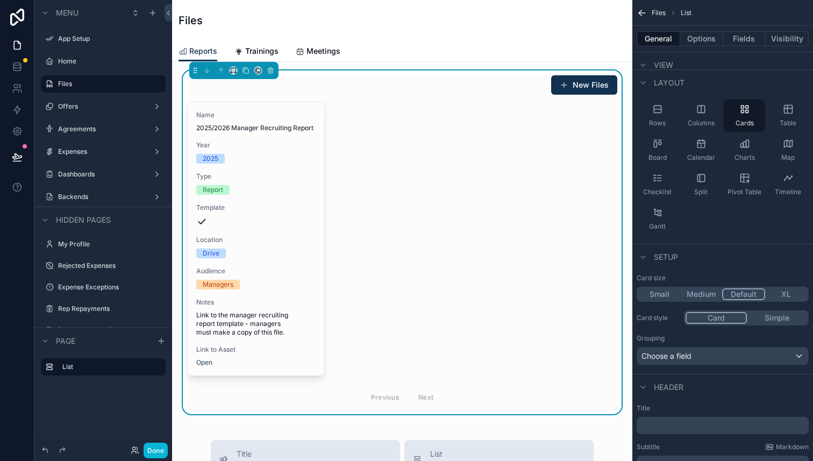
scroll to position [188, 0]
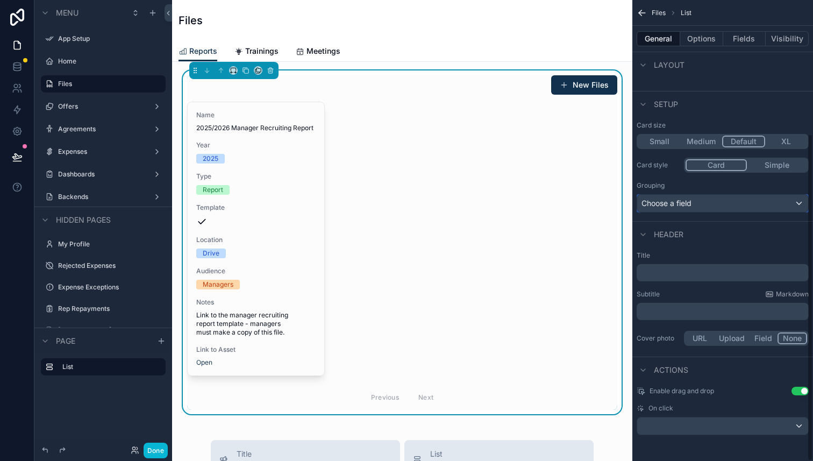
click at [697, 207] on div "Choose a field" at bounding box center [722, 203] width 171 height 17
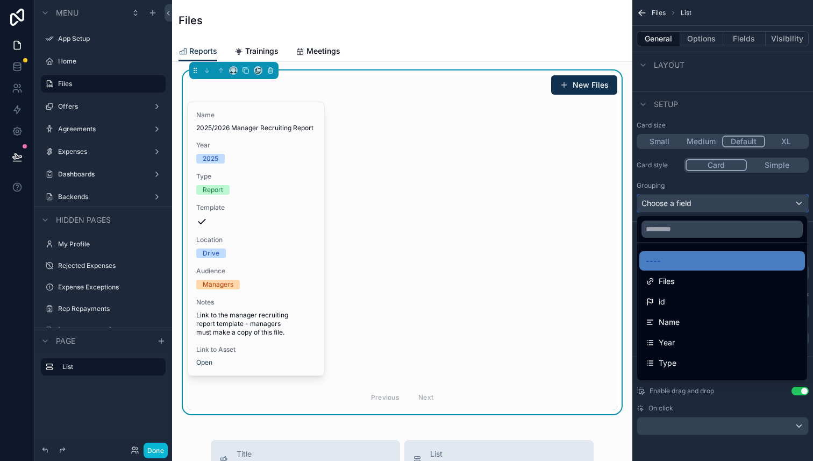
scroll to position [184, 0]
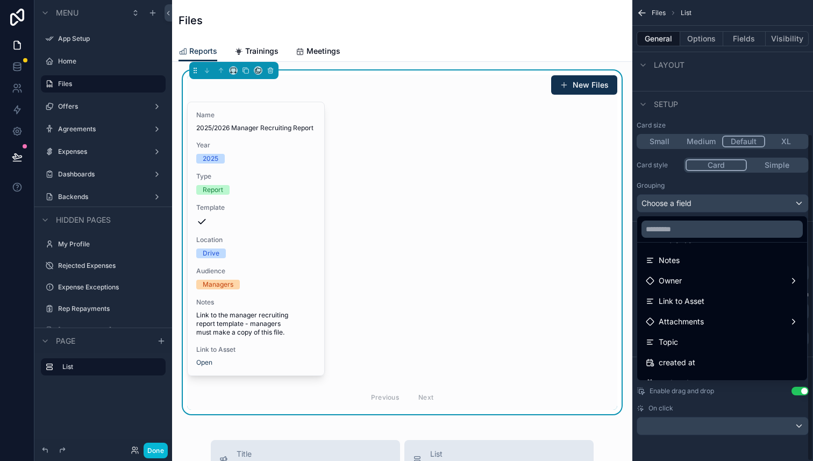
click at [718, 100] on div "scrollable content" at bounding box center [406, 230] width 813 height 461
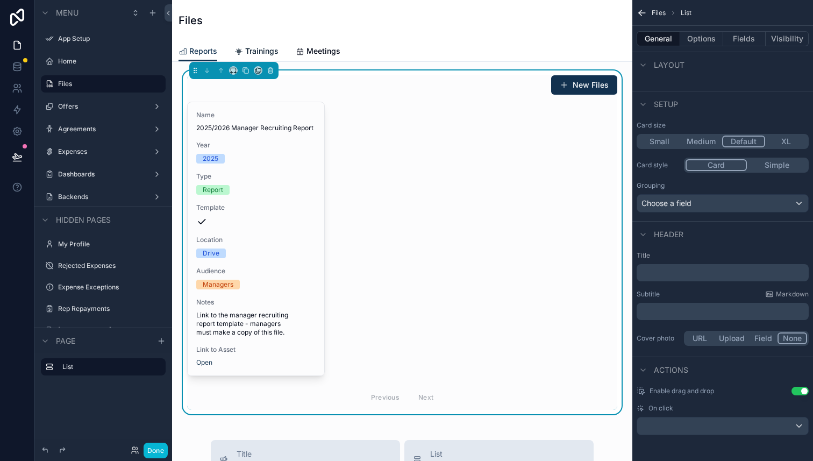
click at [268, 50] on span "Trainings" at bounding box center [261, 51] width 33 height 11
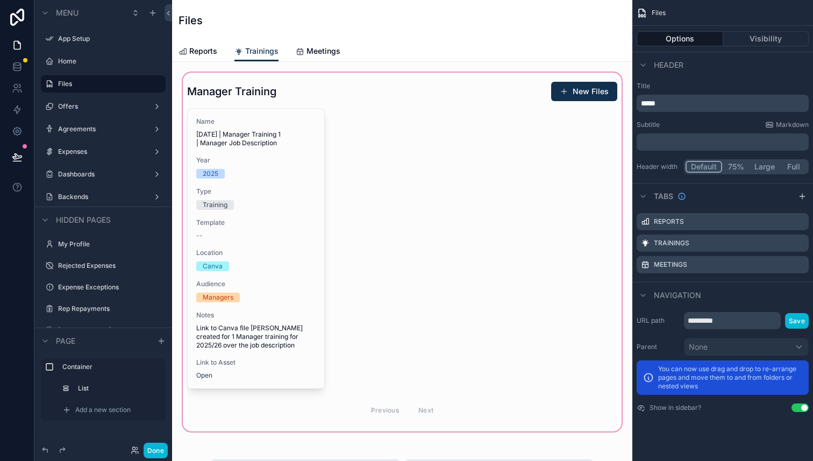
click at [373, 167] on div "scrollable content" at bounding box center [402, 251] width 443 height 363
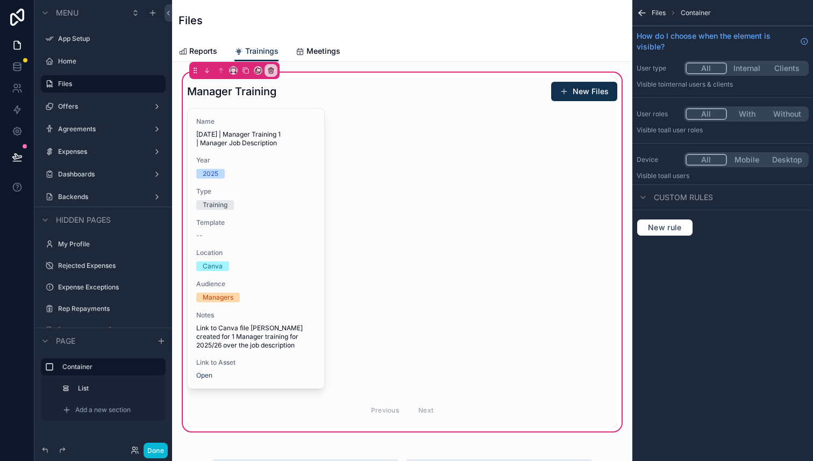
click at [395, 70] on div "Manager Training New Files Name [DATE] | Manager Training 1 | Manager Job Descr…" at bounding box center [402, 251] width 443 height 363
click at [246, 72] on icon "scrollable content" at bounding box center [246, 71] width 8 height 8
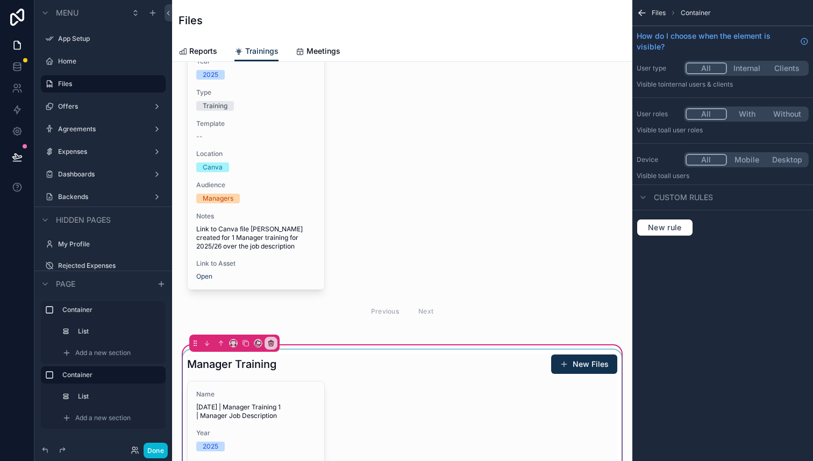
scroll to position [320, 0]
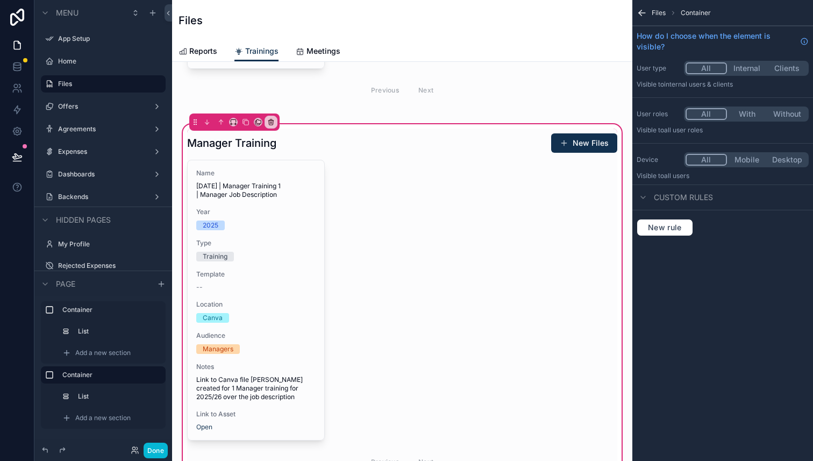
click at [328, 122] on div "Manager Training New Files Name [DATE] | Manager Training 1 | Manager Job Descr…" at bounding box center [402, 303] width 443 height 363
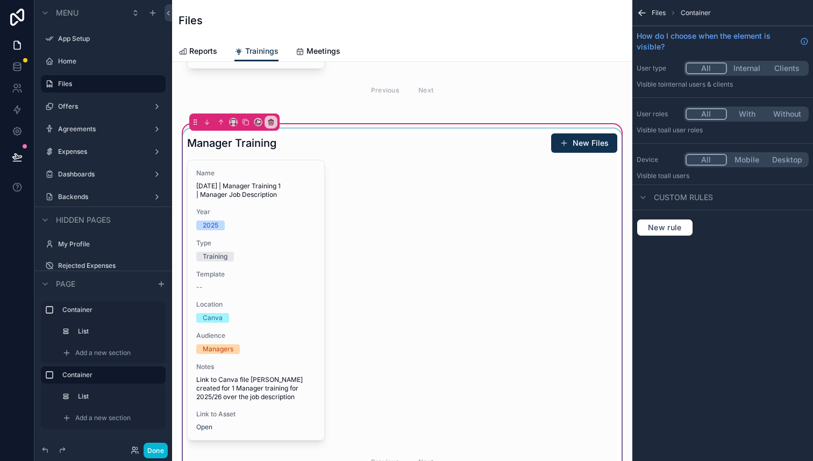
click at [386, 193] on div "scrollable content" at bounding box center [402, 304] width 443 height 350
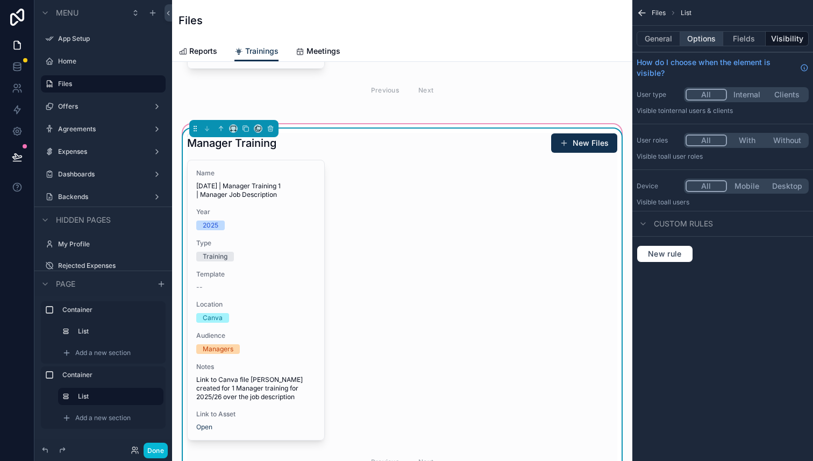
click at [702, 37] on button "Options" at bounding box center [701, 38] width 43 height 15
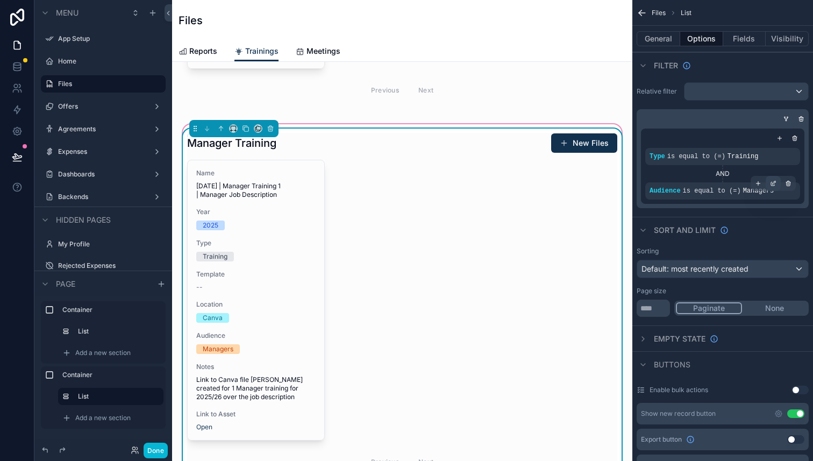
click at [772, 184] on icon "scrollable content" at bounding box center [773, 183] width 6 height 6
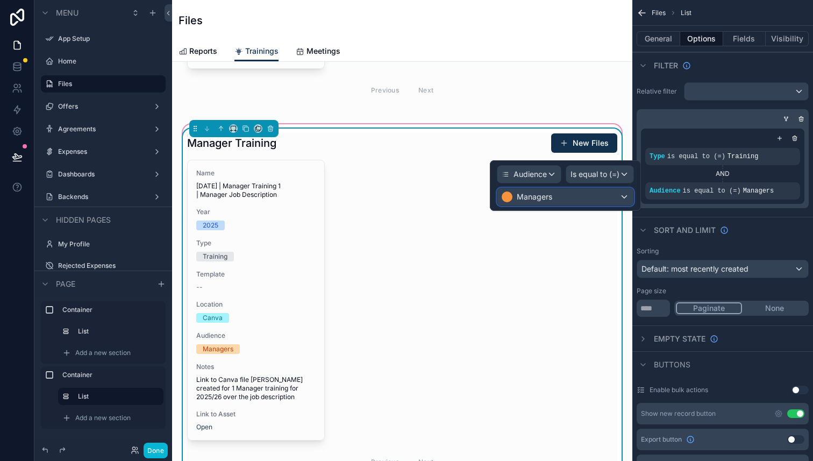
click at [592, 195] on div "Managers" at bounding box center [566, 196] width 136 height 17
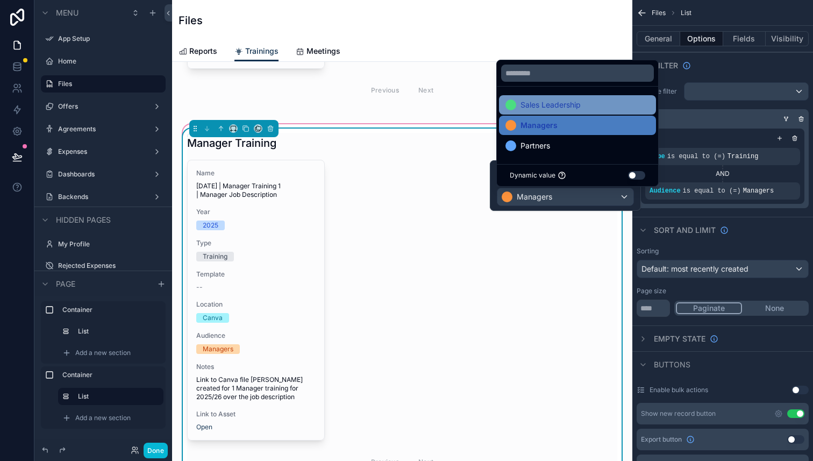
click at [580, 104] on span "Sales Leadership" at bounding box center [551, 104] width 60 height 13
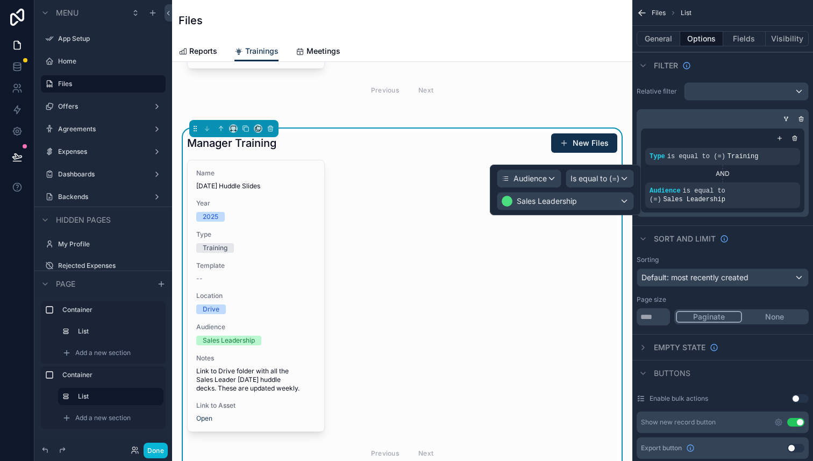
click at [433, 115] on div "Manager Training New Files Name [DATE] | Manager Training 1 | Manager Job Descr…" at bounding box center [402, 357] width 460 height 1230
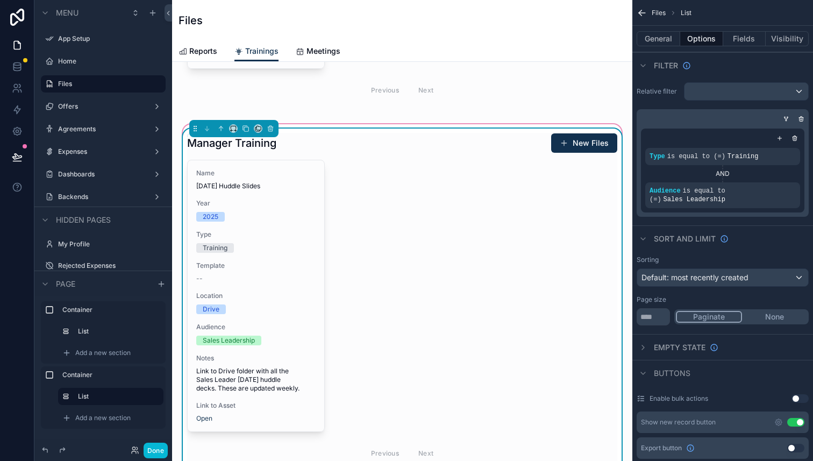
click at [439, 129] on div "Manager Training New Files Name [DATE] Huddle Slides Year [DATE] Type Training …" at bounding box center [402, 300] width 443 height 342
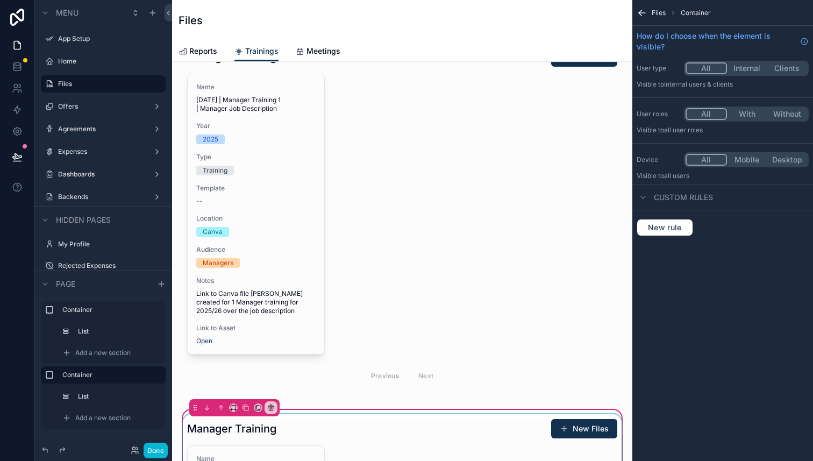
scroll to position [0, 0]
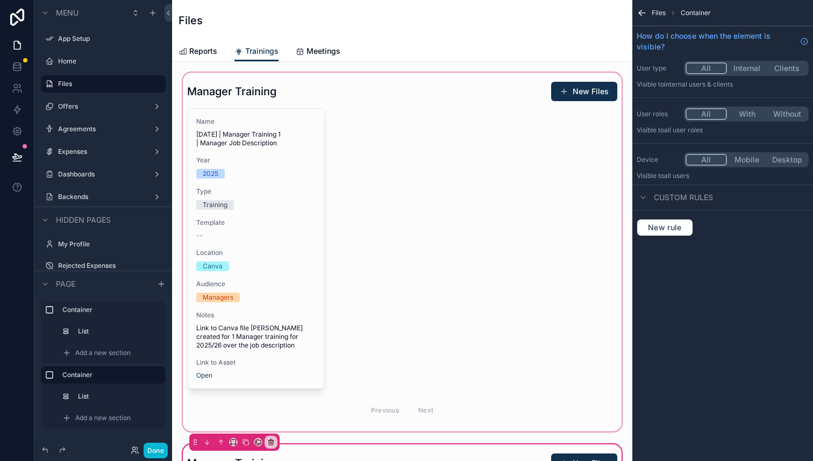
click at [475, 168] on div "scrollable content" at bounding box center [402, 251] width 443 height 363
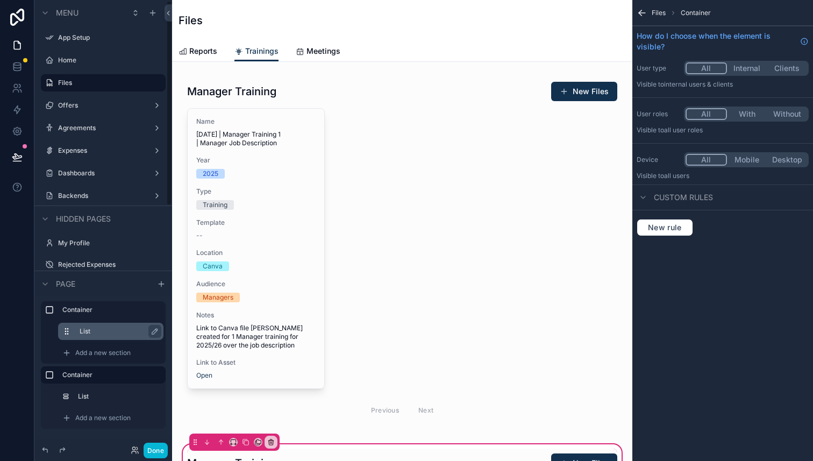
scroll to position [2, 0]
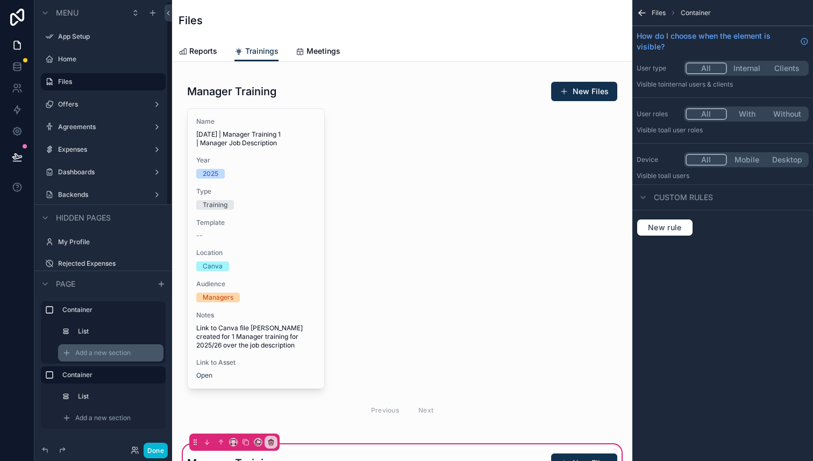
click at [89, 357] on div "Add a new section" at bounding box center [110, 352] width 105 height 17
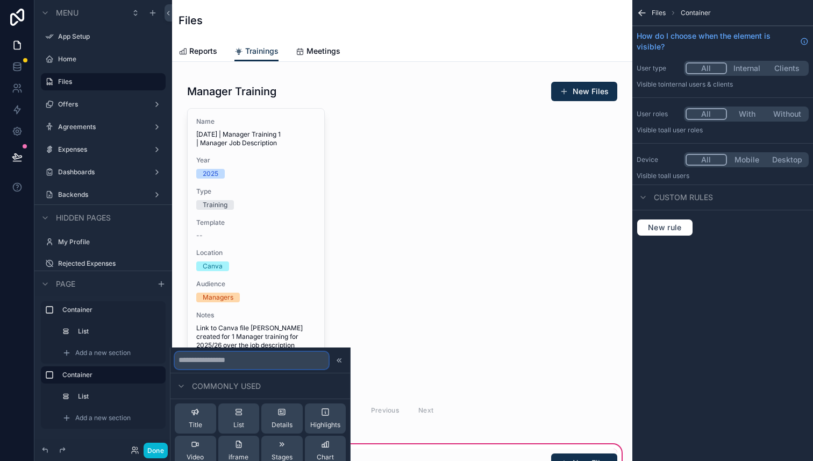
click at [201, 360] on input "text" at bounding box center [252, 360] width 154 height 17
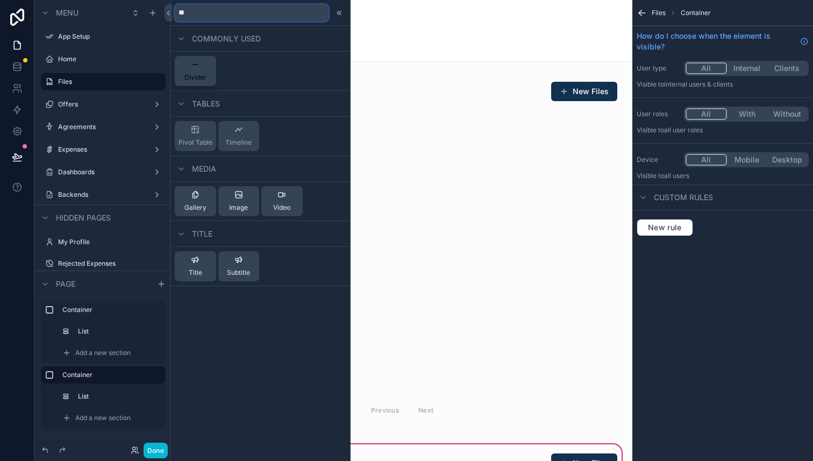
type input "**"
click at [198, 81] on span "Divider" at bounding box center [195, 77] width 22 height 9
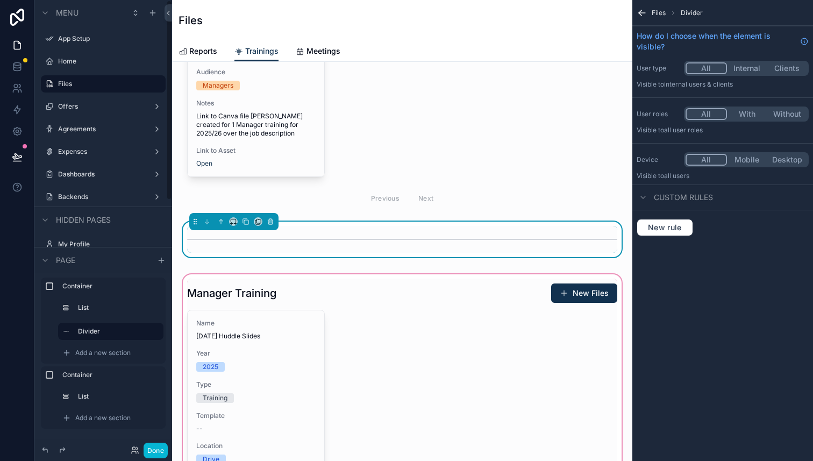
scroll to position [221, 0]
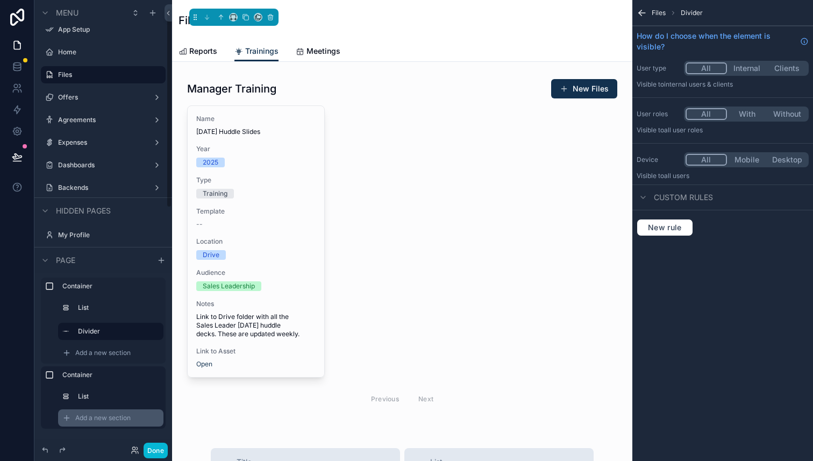
scroll to position [17, 0]
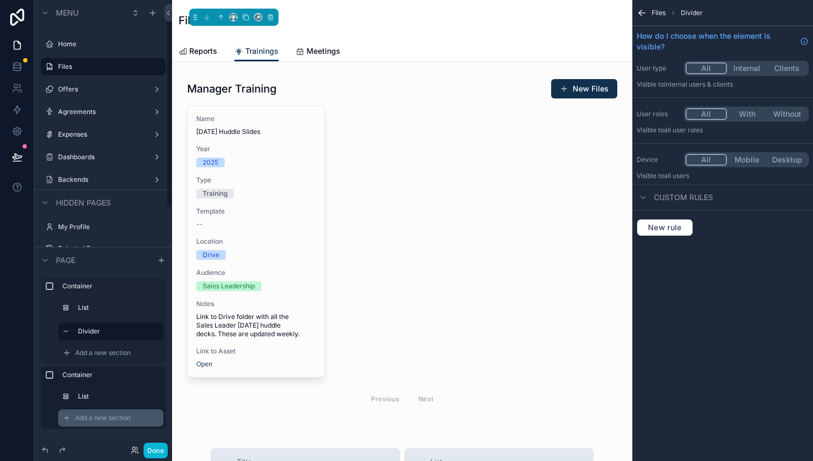
click at [101, 413] on div "Add a new section" at bounding box center [110, 417] width 105 height 17
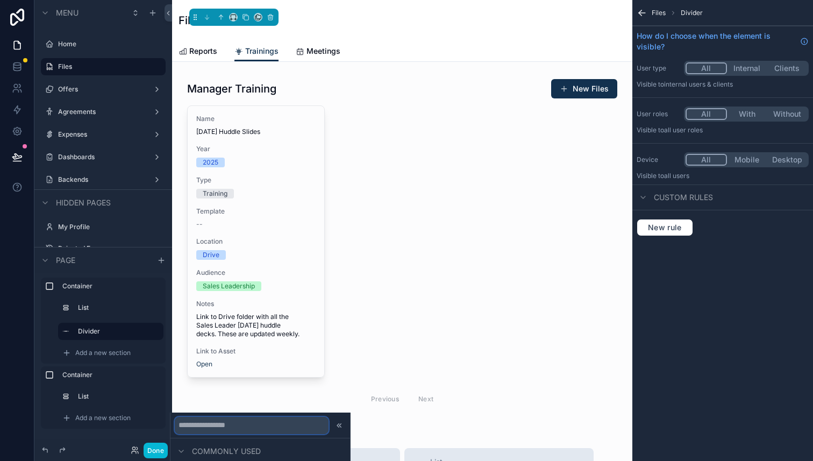
click at [210, 422] on input "text" at bounding box center [252, 425] width 154 height 17
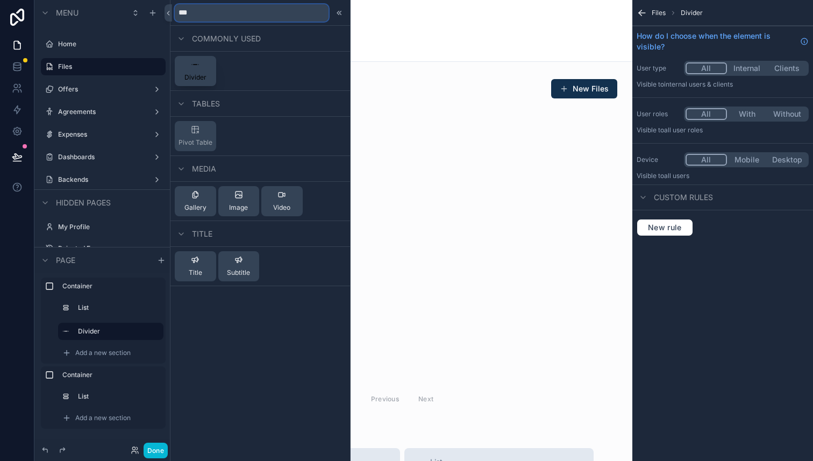
type input "***"
click at [193, 76] on span "Divider" at bounding box center [195, 77] width 22 height 9
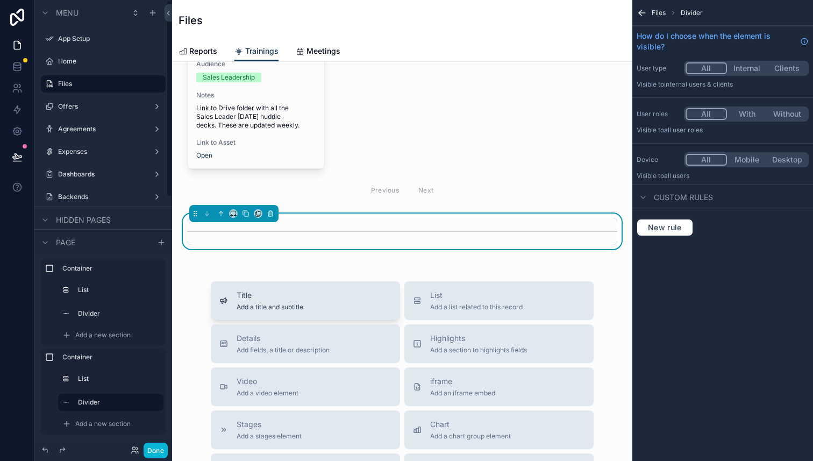
scroll to position [616, 0]
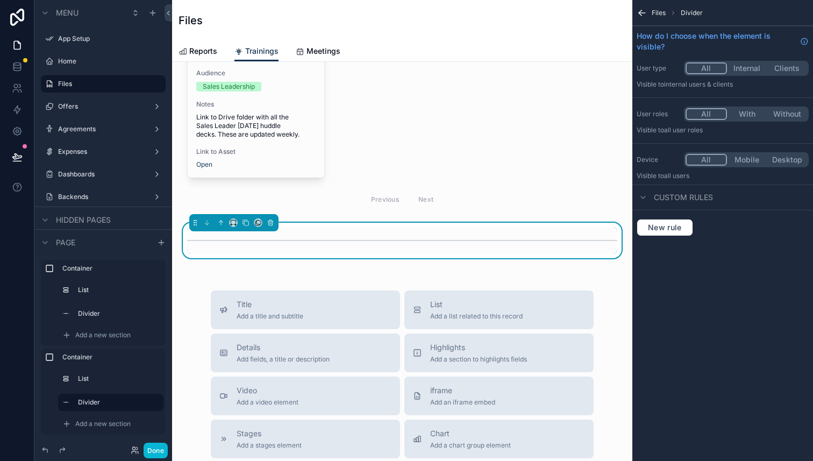
click at [196, 271] on div "Manager Training New Files Name [DATE] | Manager Training 1 | Manager Job Descr…" at bounding box center [402, 103] width 460 height 1314
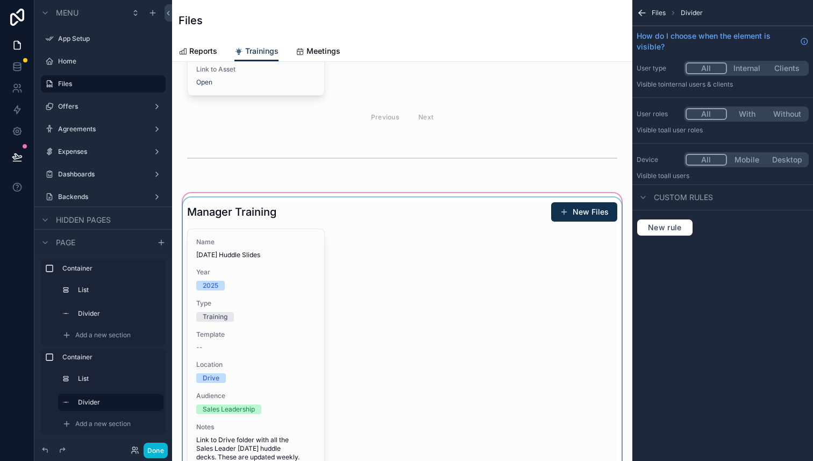
scroll to position [408, 0]
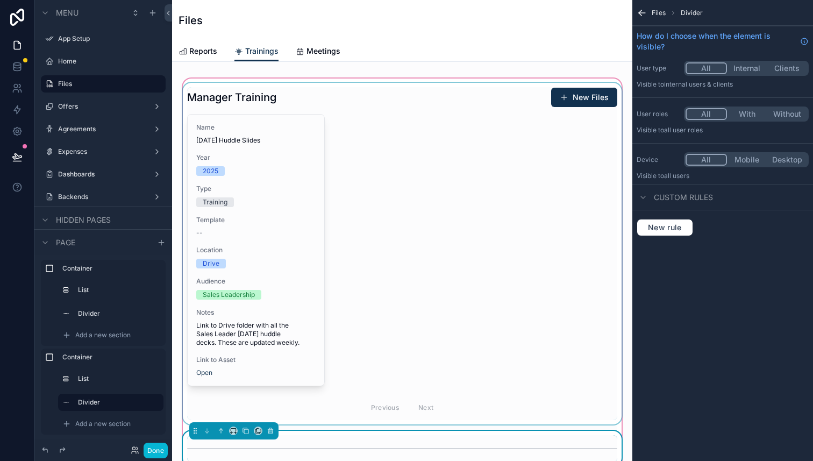
click at [380, 247] on div "scrollable content" at bounding box center [402, 254] width 443 height 342
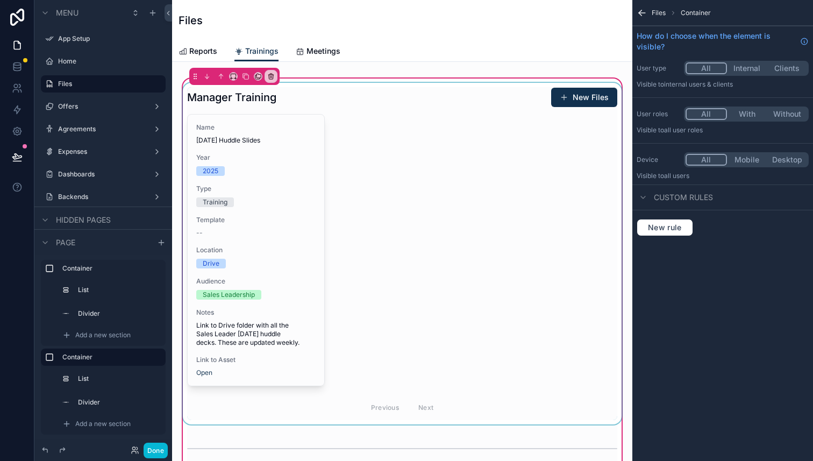
click at [406, 136] on div "scrollable content" at bounding box center [402, 254] width 443 height 342
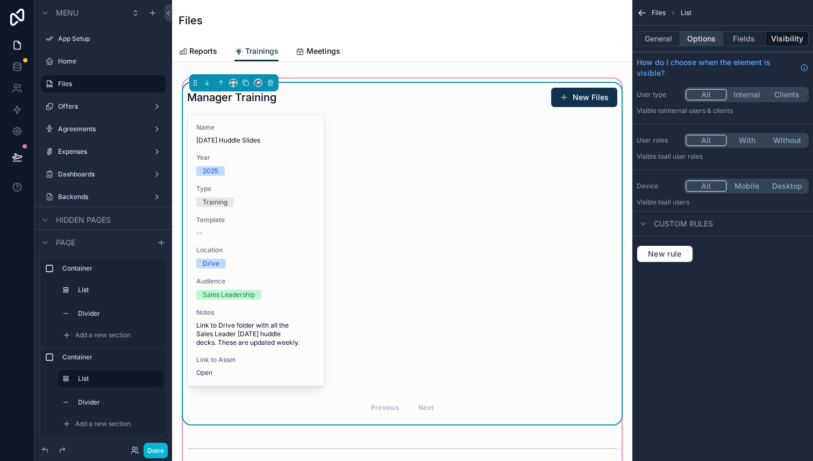
click at [716, 37] on button "Options" at bounding box center [701, 38] width 43 height 15
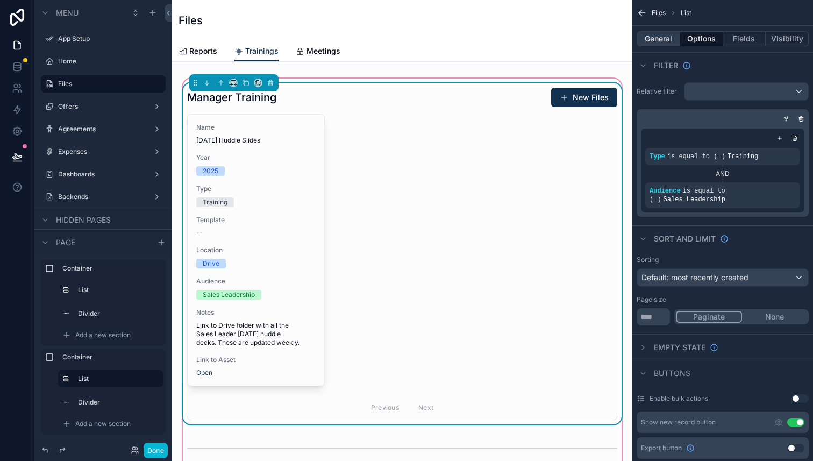
click at [663, 41] on button "General" at bounding box center [659, 38] width 44 height 15
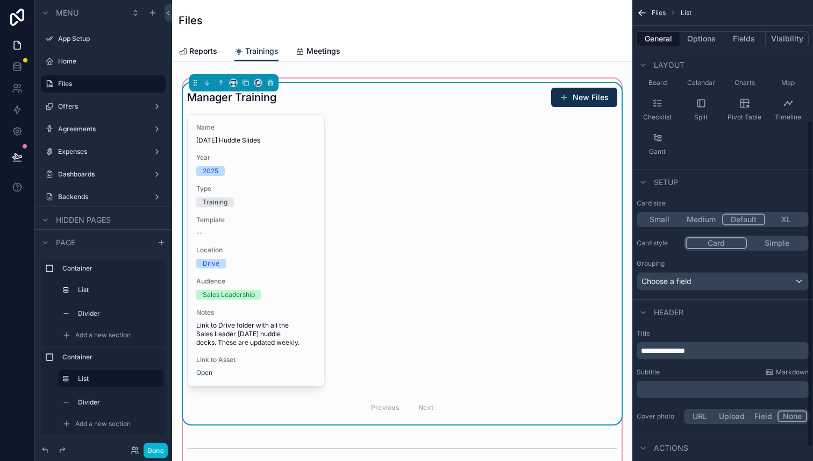
scroll to position [188, 0]
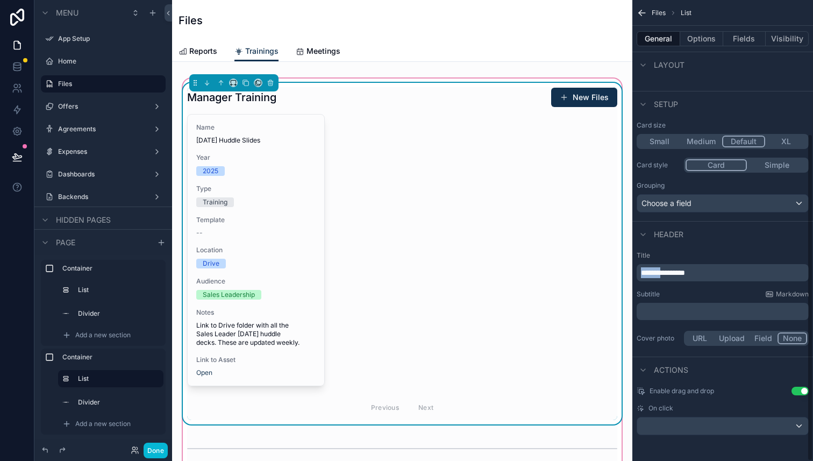
drag, startPoint x: 672, startPoint y: 273, endPoint x: 599, endPoint y: 268, distance: 72.7
click at [599, 268] on div "App Setup Home Files Offers Agreements Expenses Dashboards Backends My Profile …" at bounding box center [492, 230] width 641 height 461
click at [671, 275] on span "**********" at bounding box center [663, 273] width 44 height 8
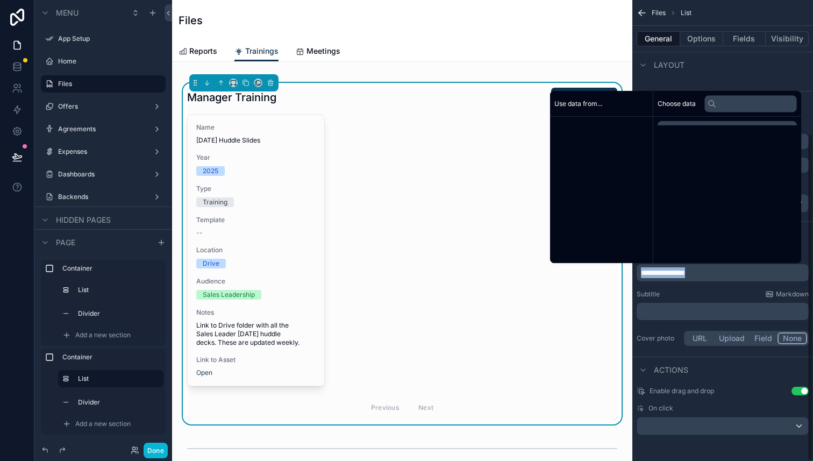
click at [671, 275] on span "**********" at bounding box center [663, 273] width 44 height 8
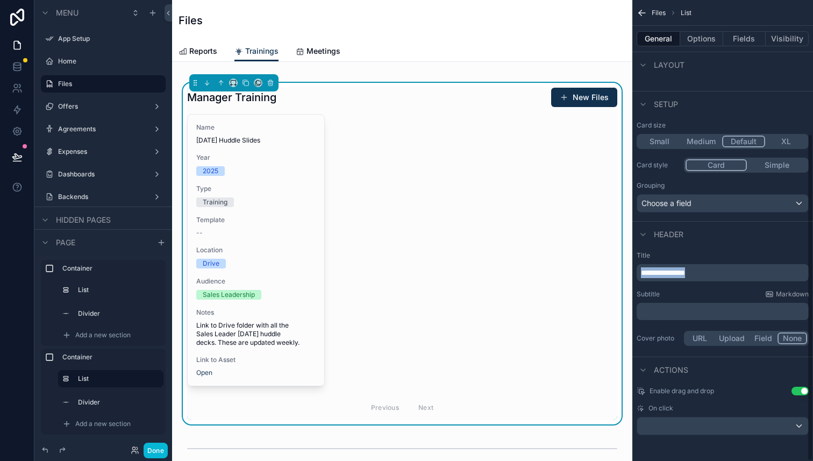
click at [671, 275] on span "**********" at bounding box center [663, 273] width 44 height 8
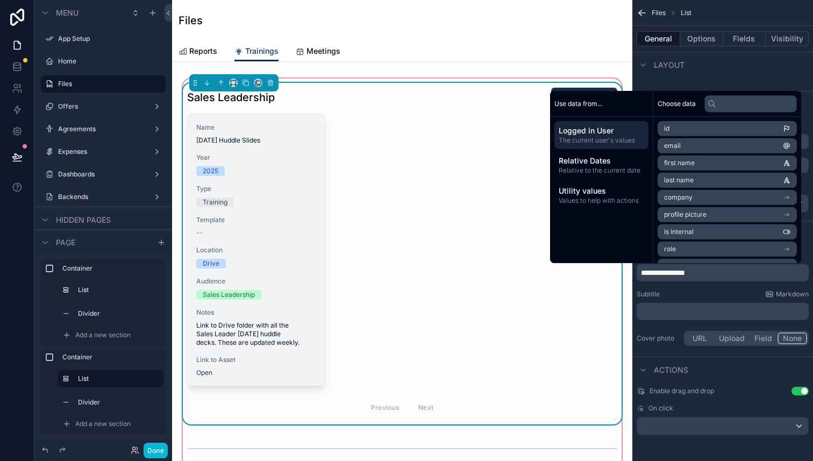
click at [225, 197] on div "Training" at bounding box center [215, 202] width 25 height 10
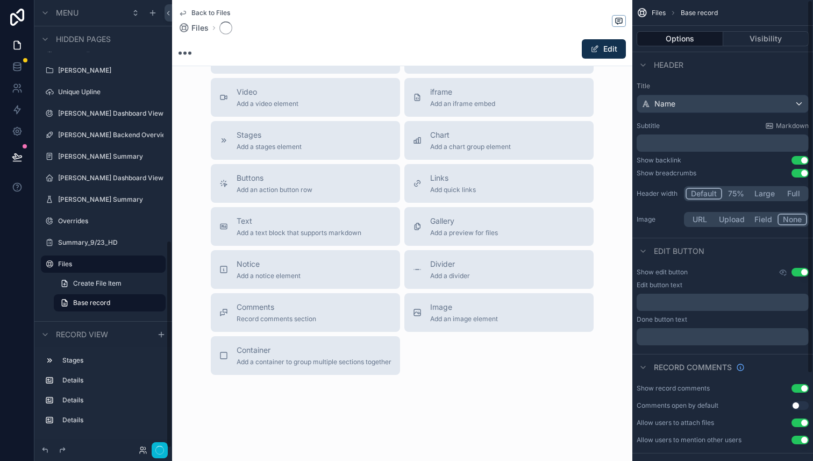
click at [221, 200] on button "Buttons Add an action button row" at bounding box center [305, 183] width 189 height 39
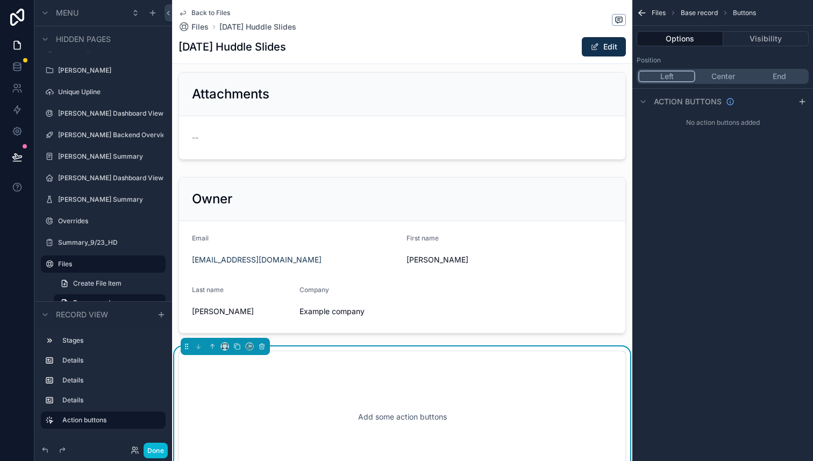
scroll to position [207, 0]
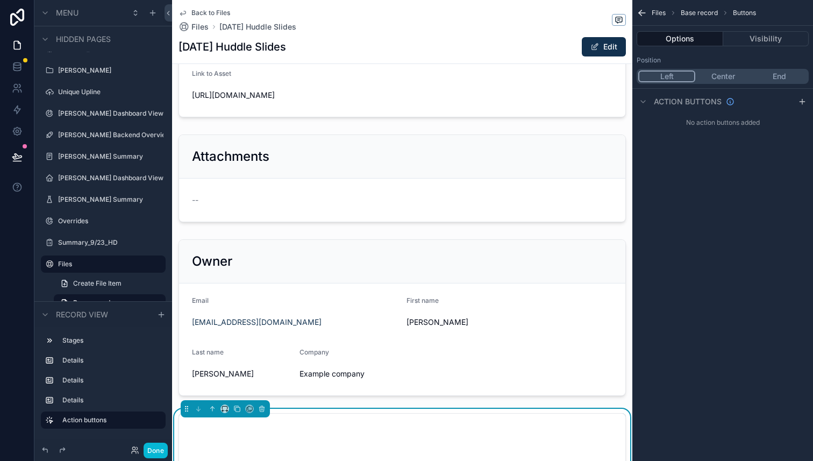
click at [221, 13] on span "Back to Files" at bounding box center [210, 13] width 39 height 9
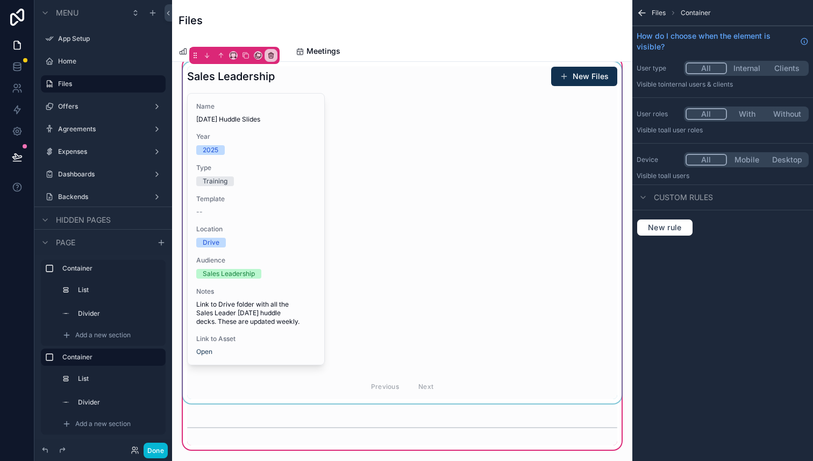
scroll to position [433, 0]
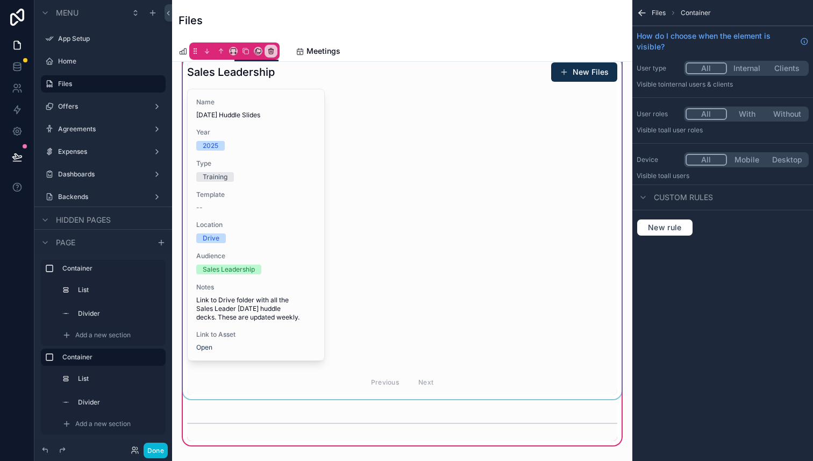
click at [431, 108] on div "scrollable content" at bounding box center [402, 229] width 443 height 342
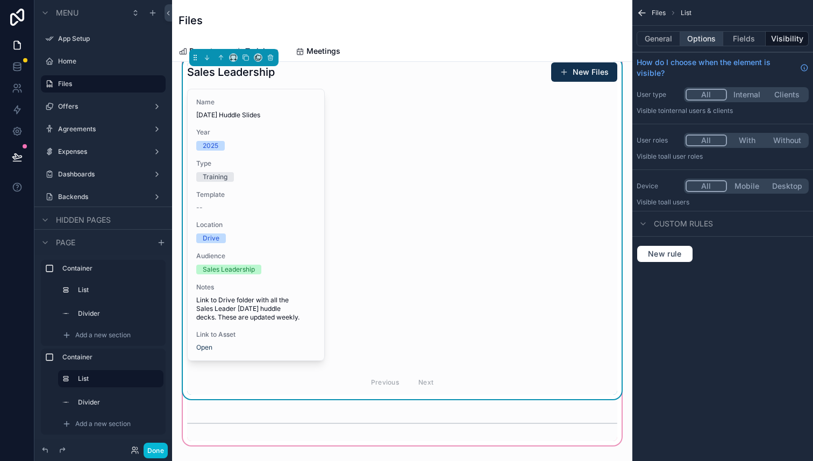
click at [696, 42] on button "Options" at bounding box center [701, 38] width 43 height 15
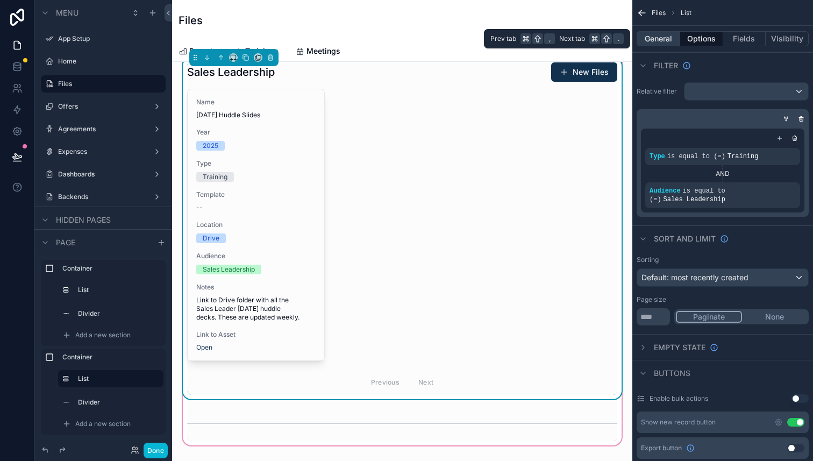
click at [661, 41] on button "General" at bounding box center [659, 38] width 44 height 15
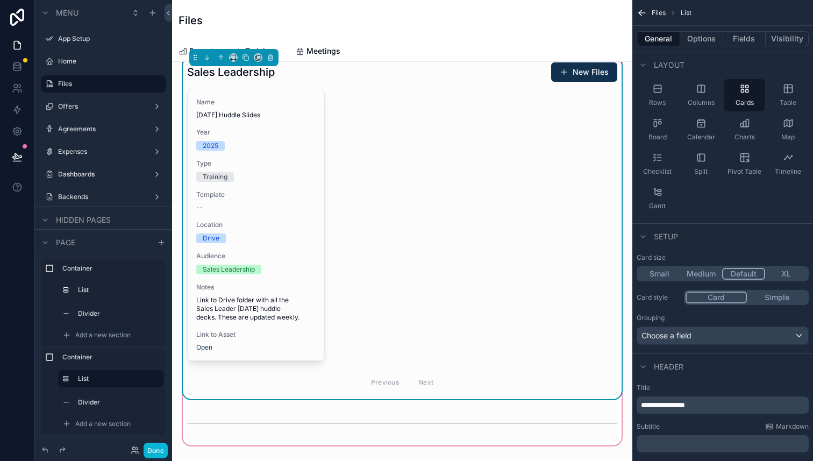
scroll to position [188, 0]
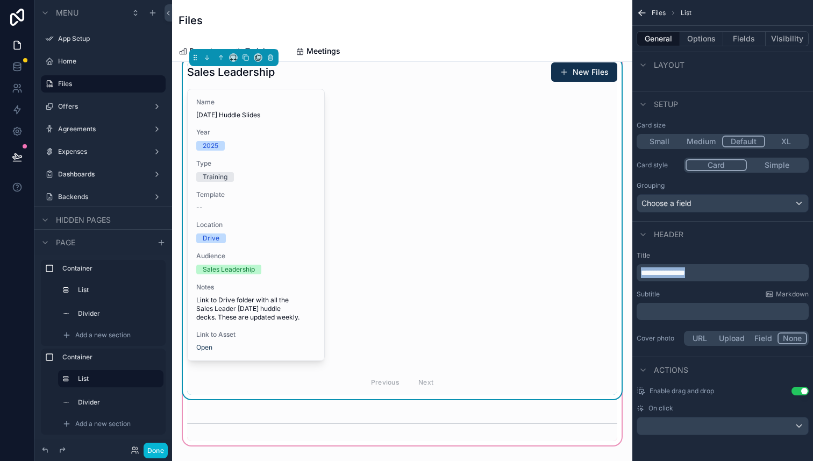
drag, startPoint x: 726, startPoint y: 273, endPoint x: 574, endPoint y: 261, distance: 152.7
click at [574, 261] on div "App Setup Home Files Offers Agreements Expenses Dashboards Backends My Profile …" at bounding box center [492, 230] width 641 height 461
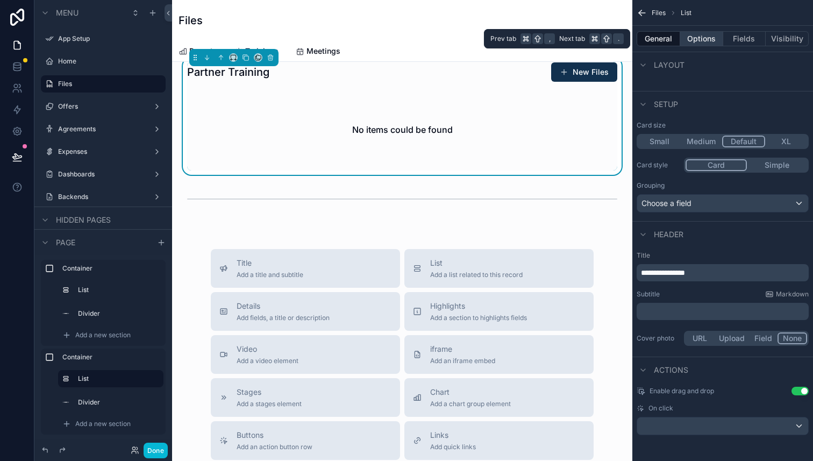
click at [684, 37] on button "Options" at bounding box center [701, 38] width 43 height 15
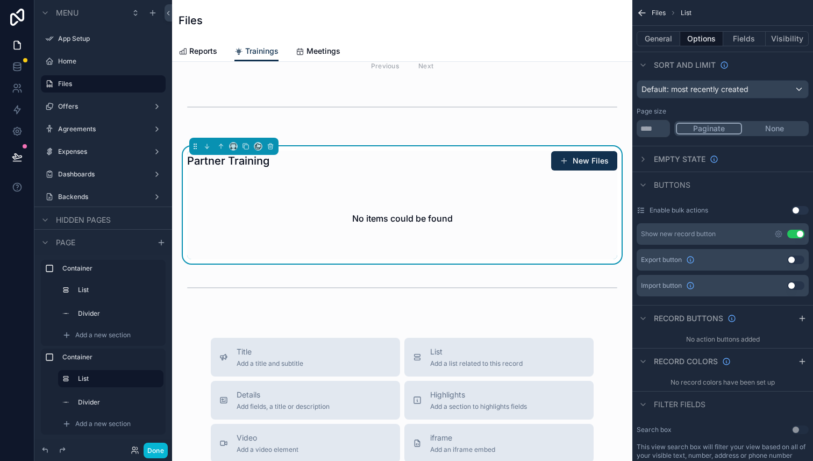
scroll to position [346, 0]
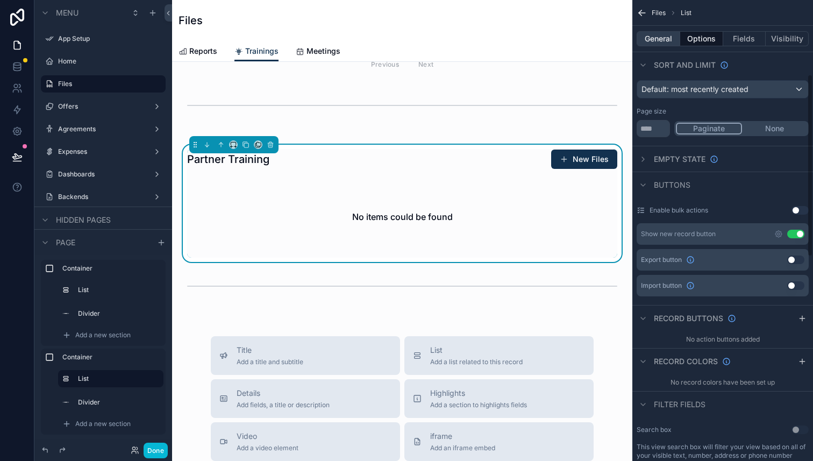
click at [664, 42] on button "General" at bounding box center [659, 38] width 44 height 15
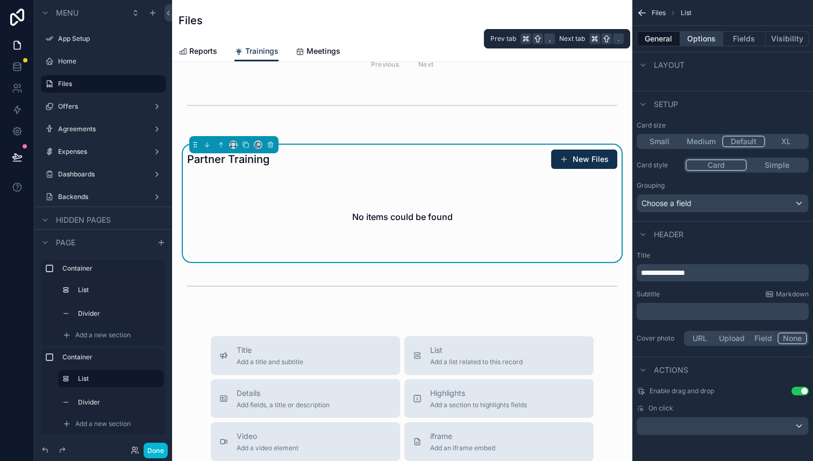
click at [687, 42] on button "Options" at bounding box center [701, 38] width 43 height 15
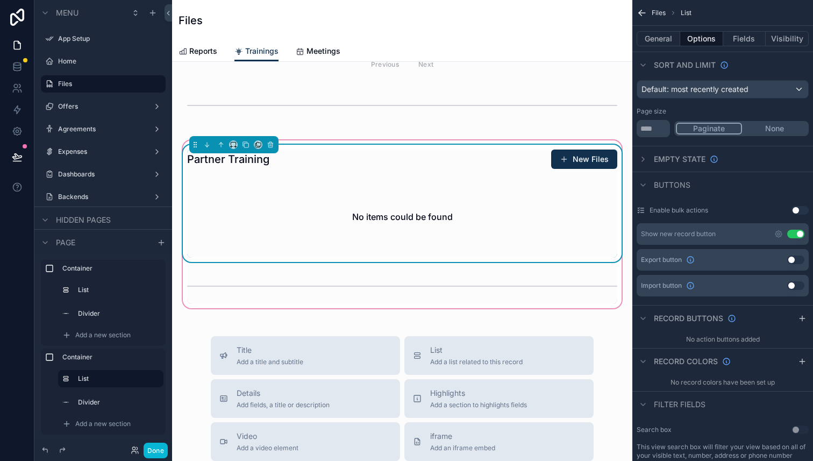
click at [488, 204] on div "No items could be found" at bounding box center [402, 217] width 430 height 82
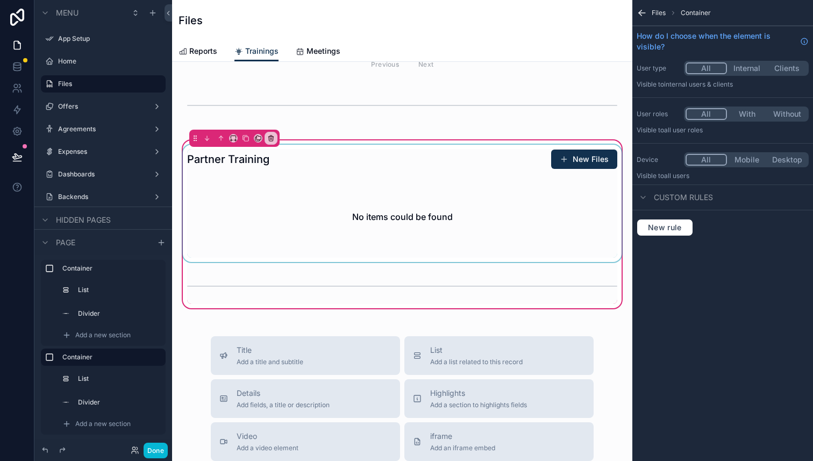
scroll to position [0, 0]
click at [503, 212] on div "scrollable content" at bounding box center [402, 203] width 443 height 117
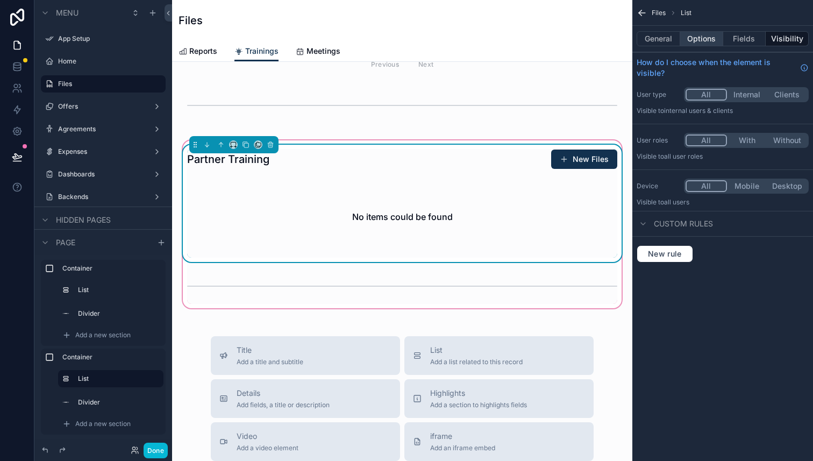
click at [712, 45] on button "Options" at bounding box center [701, 38] width 43 height 15
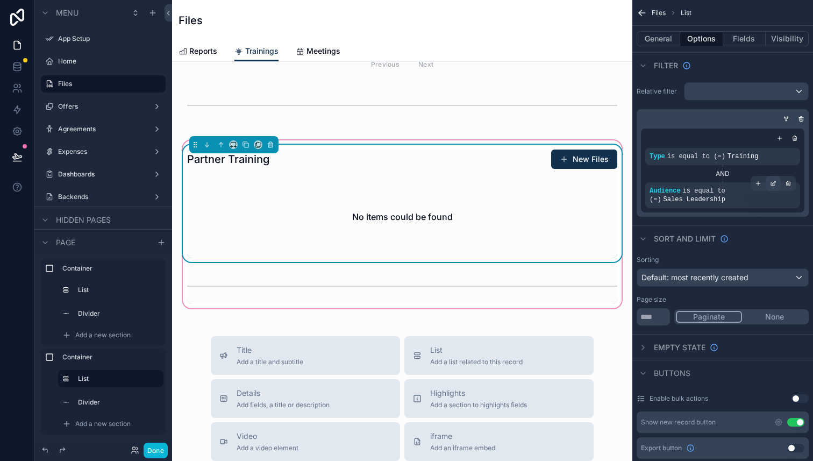
click at [778, 185] on div "scrollable content" at bounding box center [773, 183] width 15 height 15
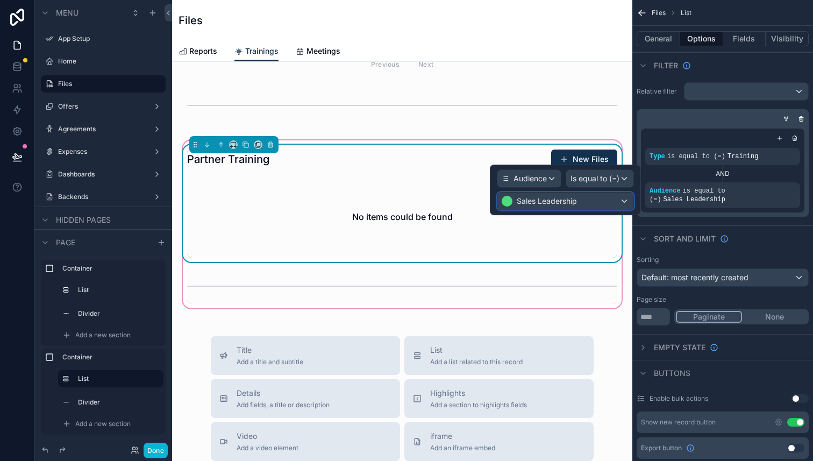
click at [615, 195] on div "Sales Leadership" at bounding box center [566, 201] width 136 height 17
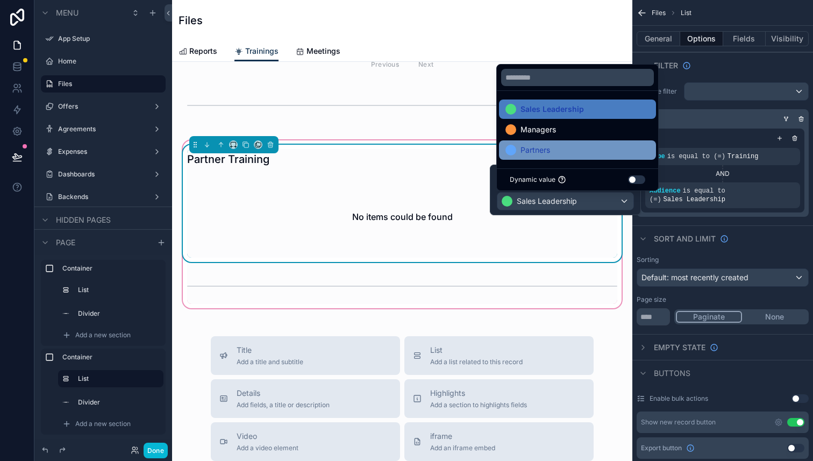
click at [581, 147] on div "Partners" at bounding box center [578, 150] width 144 height 13
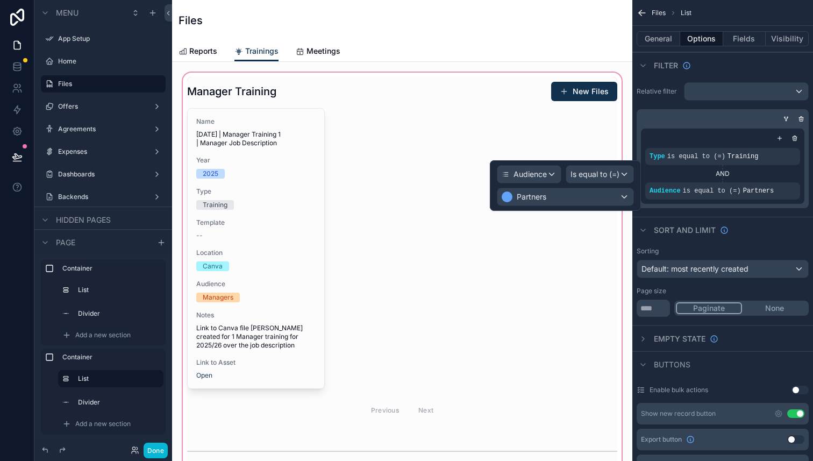
click at [300, 238] on div "scrollable content" at bounding box center [402, 272] width 443 height 405
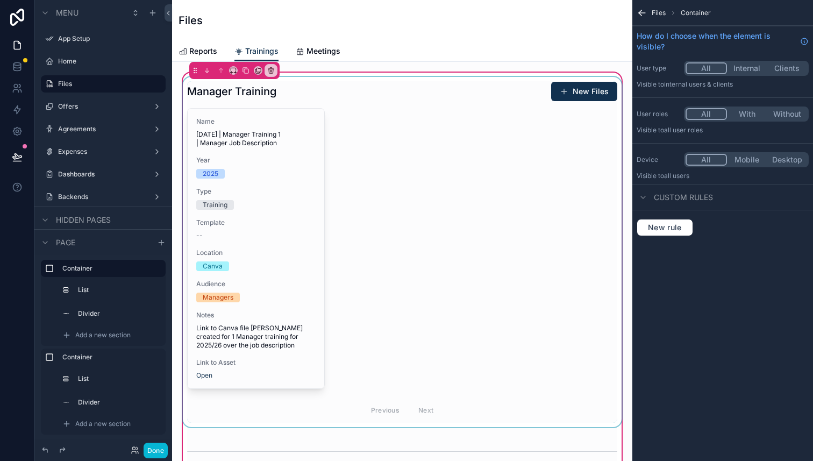
click at [499, 219] on div "scrollable content" at bounding box center [402, 252] width 443 height 350
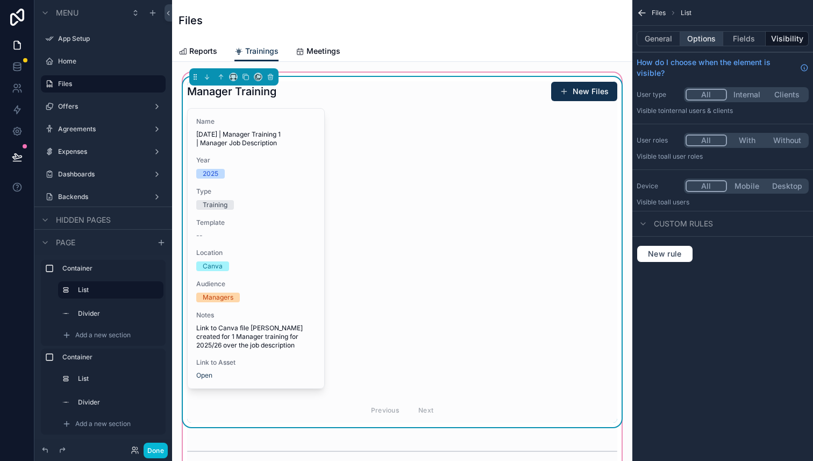
click at [704, 38] on button "Options" at bounding box center [701, 38] width 43 height 15
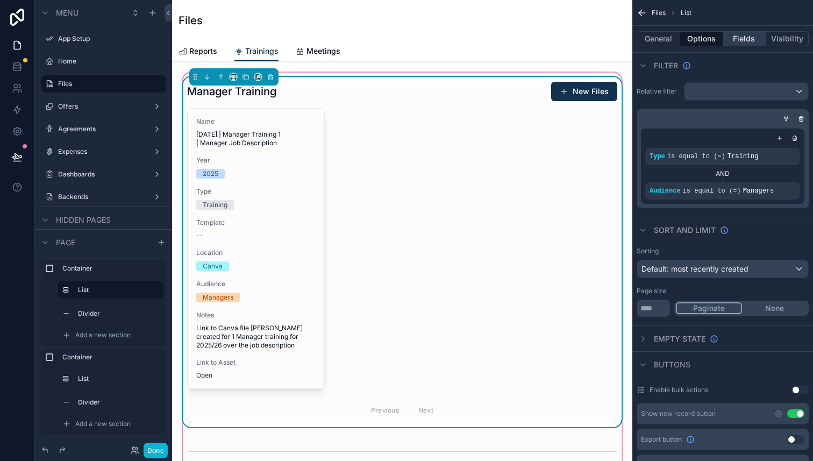
click at [740, 34] on button "Fields" at bounding box center [744, 38] width 43 height 15
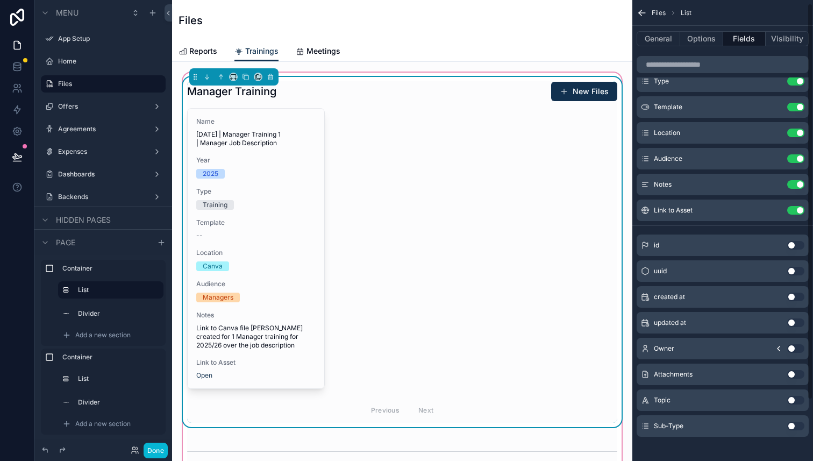
scroll to position [75, 0]
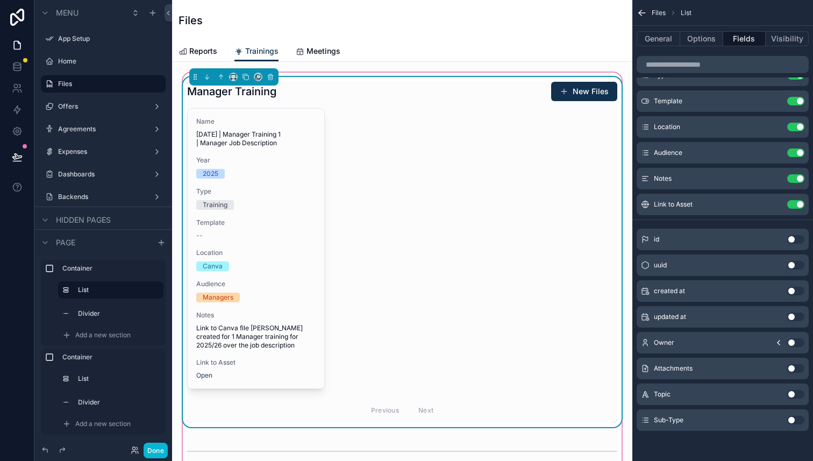
click at [797, 371] on button "Use setting" at bounding box center [795, 368] width 17 height 9
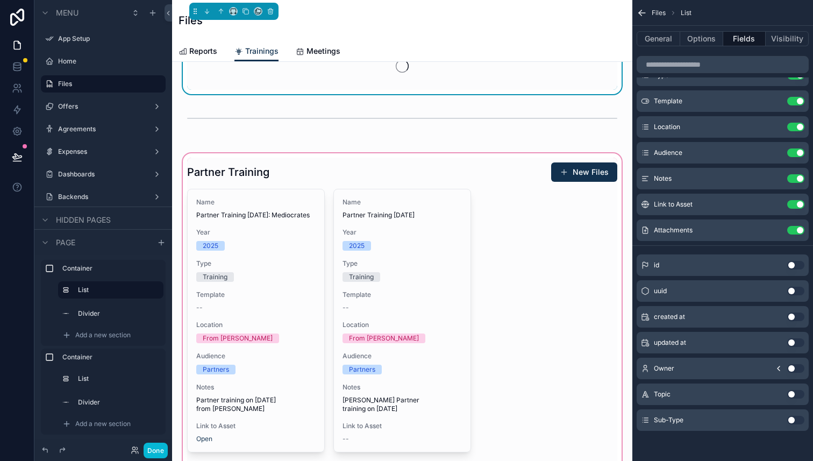
scroll to position [0, 0]
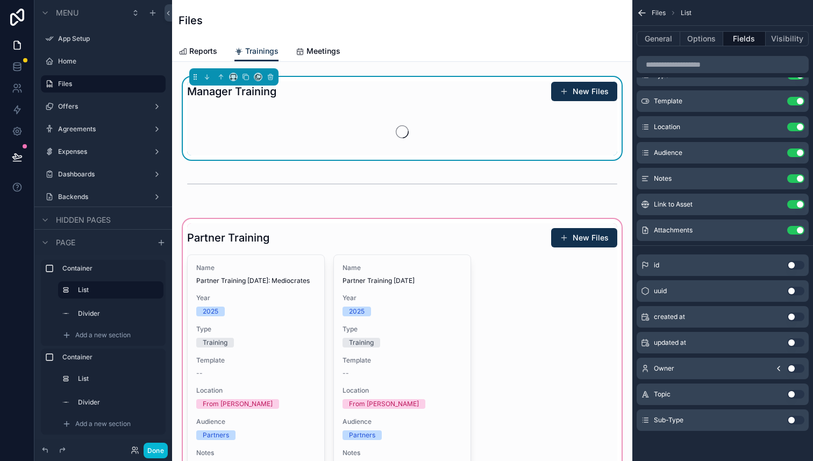
click at [507, 271] on div "scrollable content" at bounding box center [402, 411] width 443 height 388
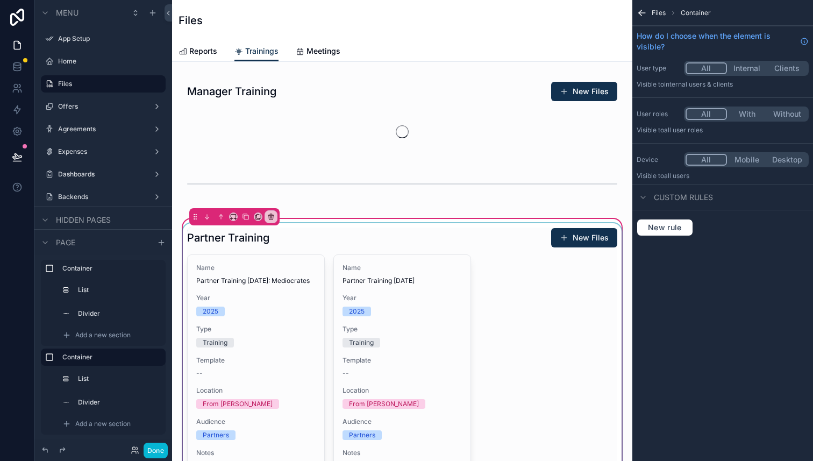
click at [512, 278] on div "scrollable content" at bounding box center [402, 389] width 443 height 333
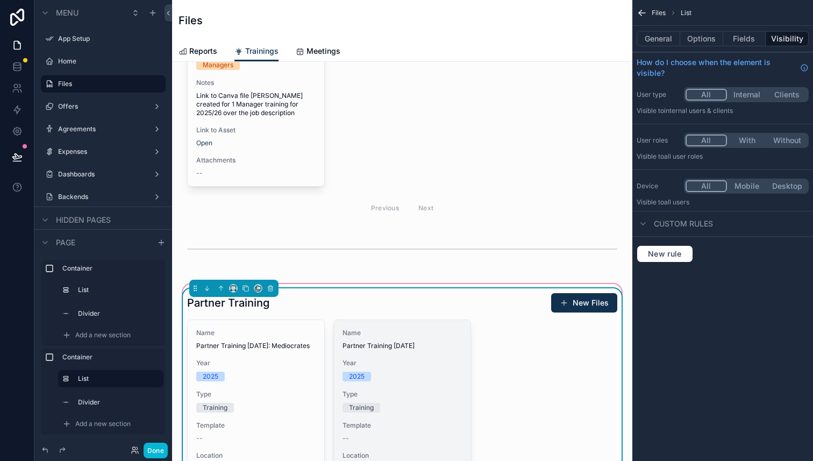
scroll to position [344, 0]
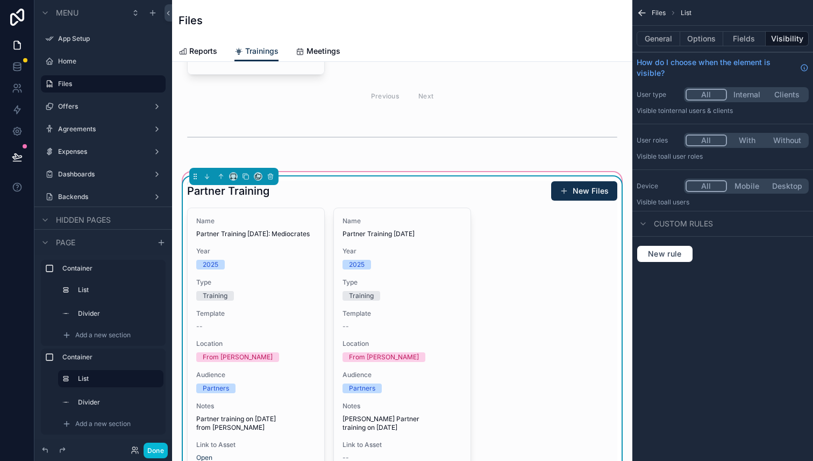
click at [511, 286] on div "Name Partner Training [DATE]: Mediocrates Year [DATE] Type Training Template --…" at bounding box center [402, 356] width 430 height 297
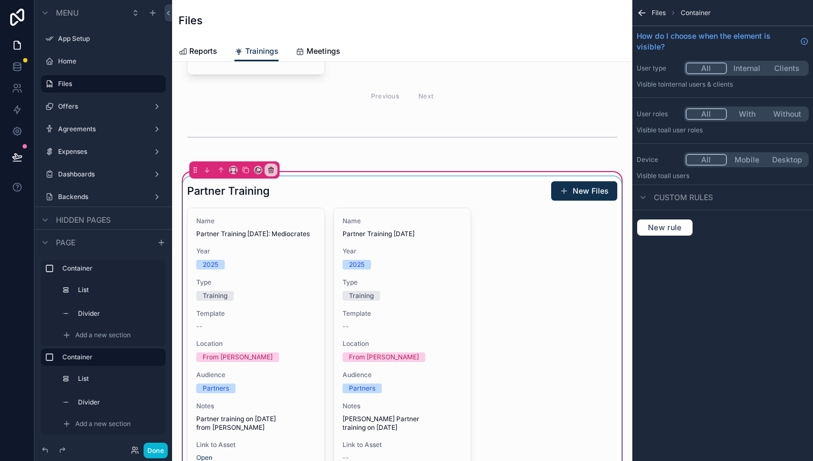
click at [563, 245] on div "scrollable content" at bounding box center [402, 342] width 443 height 333
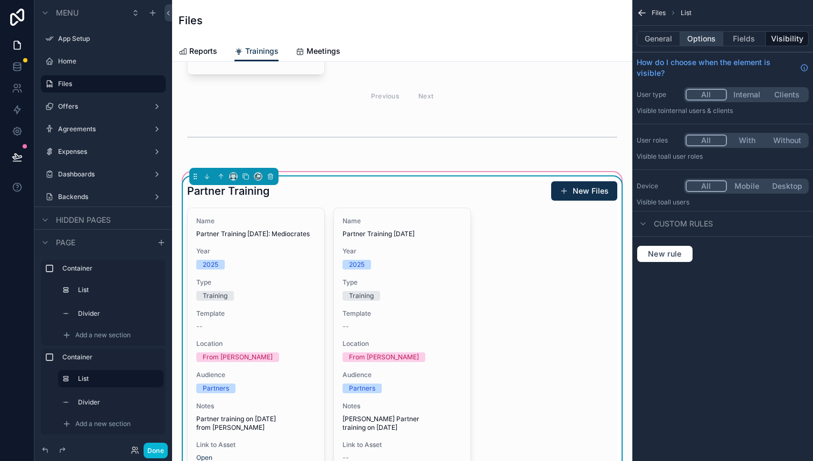
click at [713, 33] on button "Options" at bounding box center [701, 38] width 43 height 15
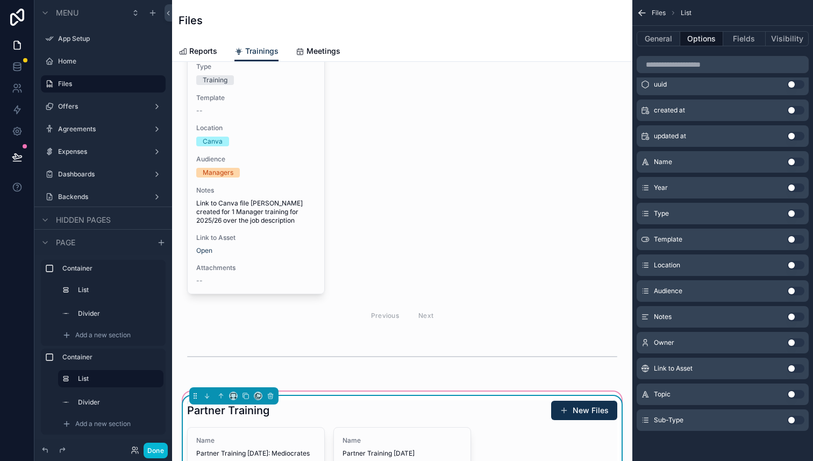
scroll to position [0, 0]
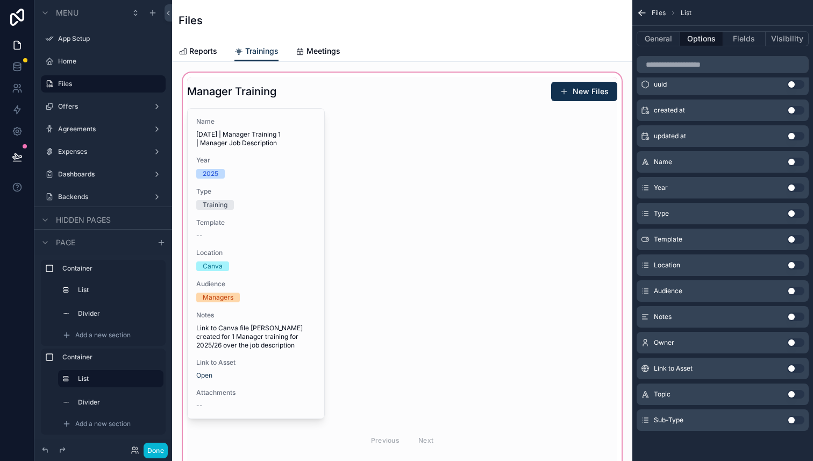
click at [475, 224] on div "scrollable content" at bounding box center [402, 287] width 443 height 435
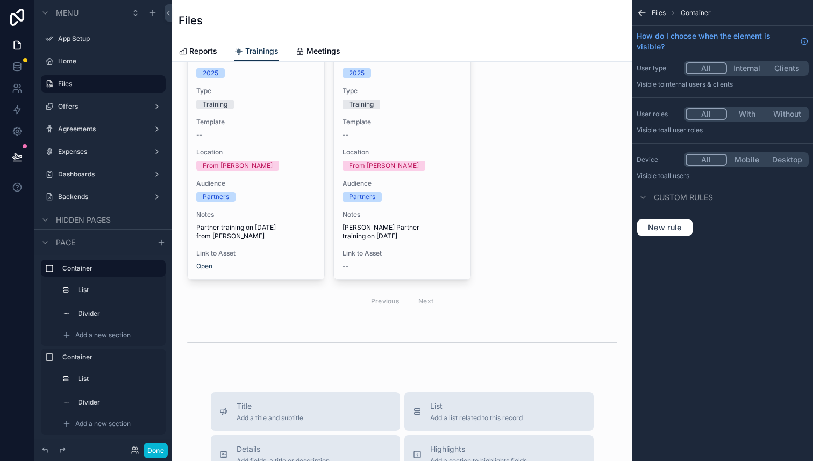
scroll to position [552, 0]
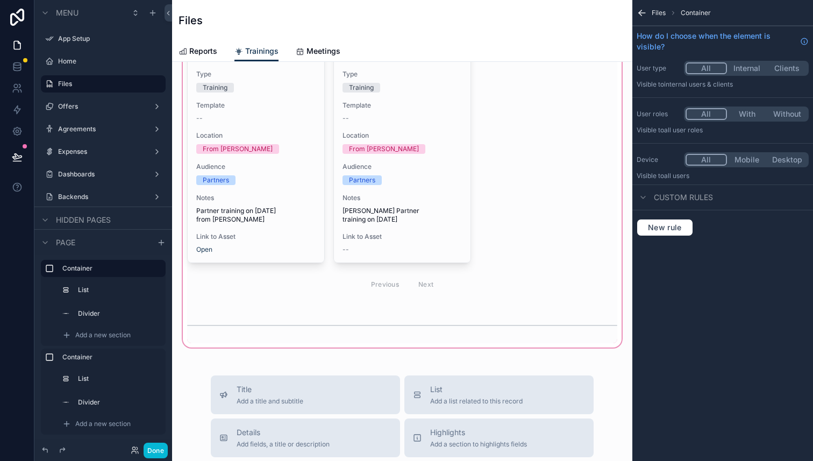
click at [524, 174] on div "scrollable content" at bounding box center [402, 156] width 443 height 388
click at [507, 163] on div "scrollable content" at bounding box center [402, 156] width 443 height 388
click at [473, 217] on div "scrollable content" at bounding box center [402, 156] width 443 height 388
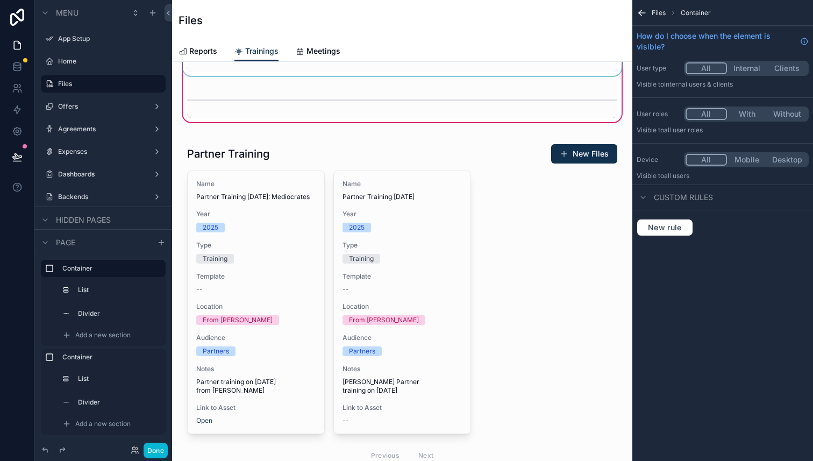
scroll to position [259, 0]
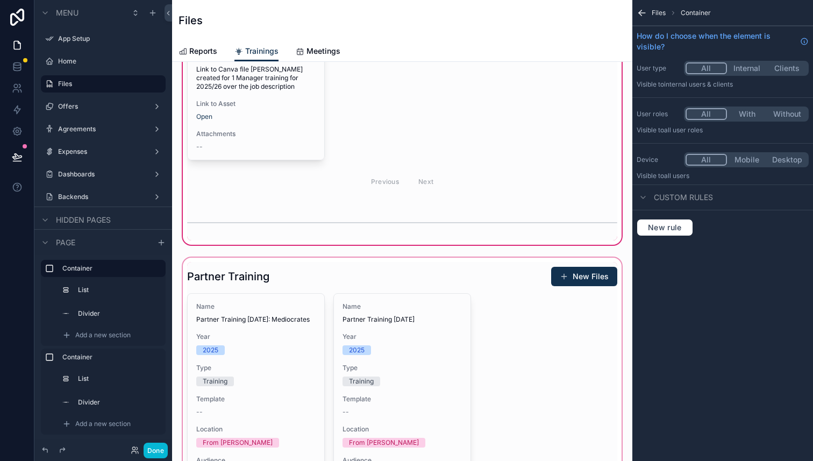
click at [448, 283] on div "scrollable content" at bounding box center [402, 449] width 443 height 388
click at [381, 311] on div "scrollable content" at bounding box center [402, 449] width 443 height 388
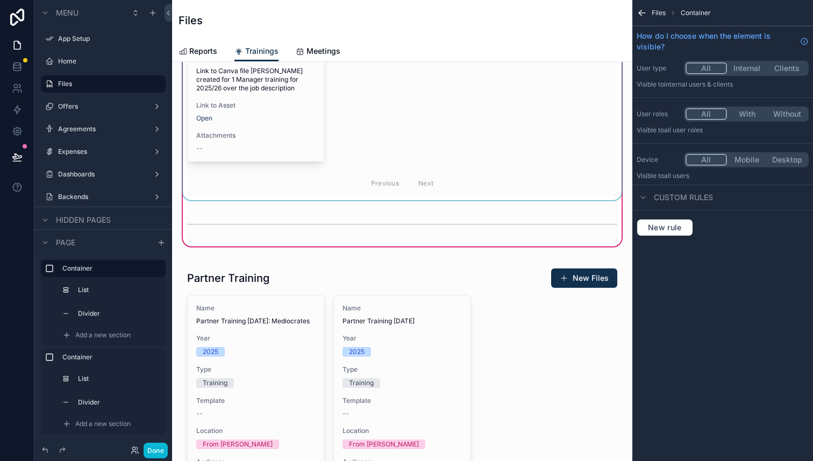
scroll to position [257, 0]
click at [400, 173] on div "scrollable content" at bounding box center [402, 10] width 443 height 380
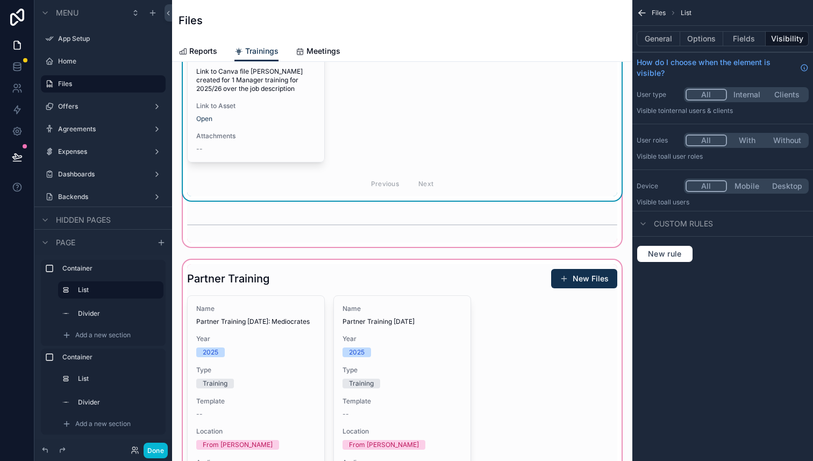
click at [368, 279] on div "scrollable content" at bounding box center [402, 452] width 443 height 388
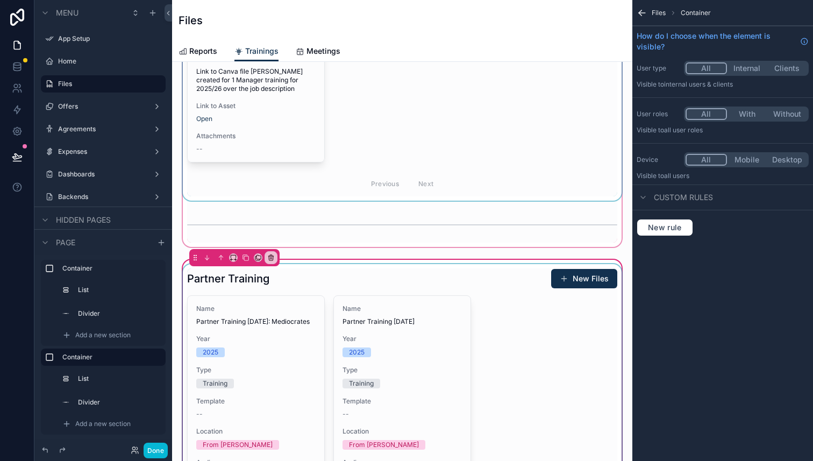
click at [321, 301] on div "scrollable content" at bounding box center [402, 430] width 443 height 333
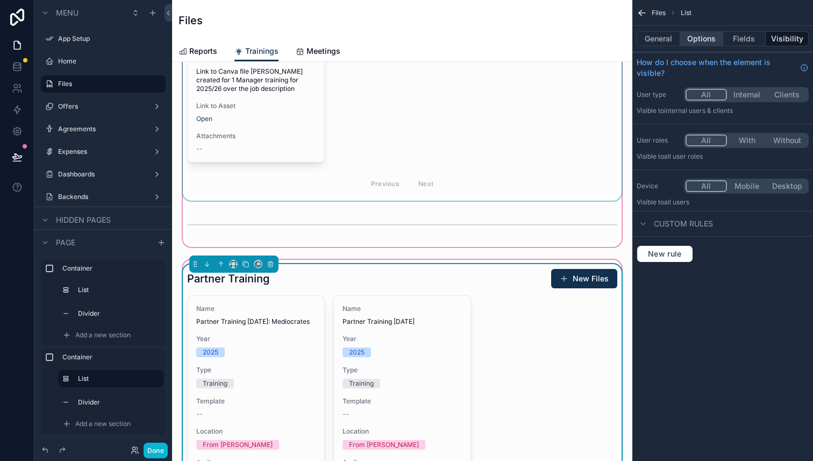
click at [702, 44] on button "Options" at bounding box center [701, 38] width 43 height 15
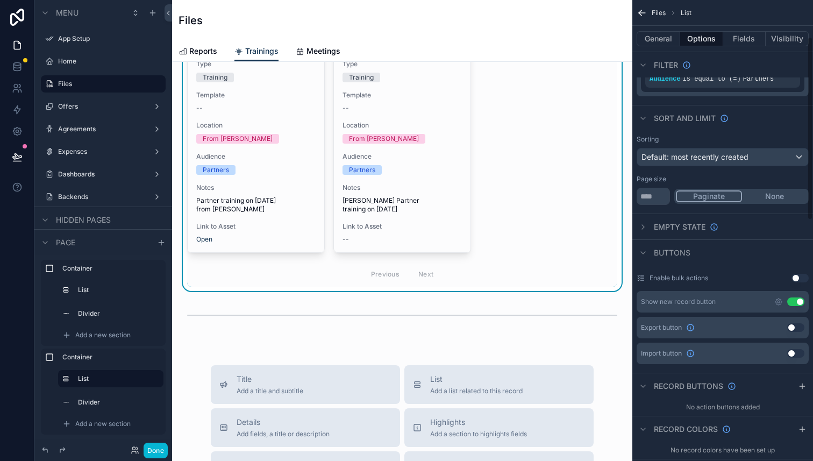
scroll to position [0, 0]
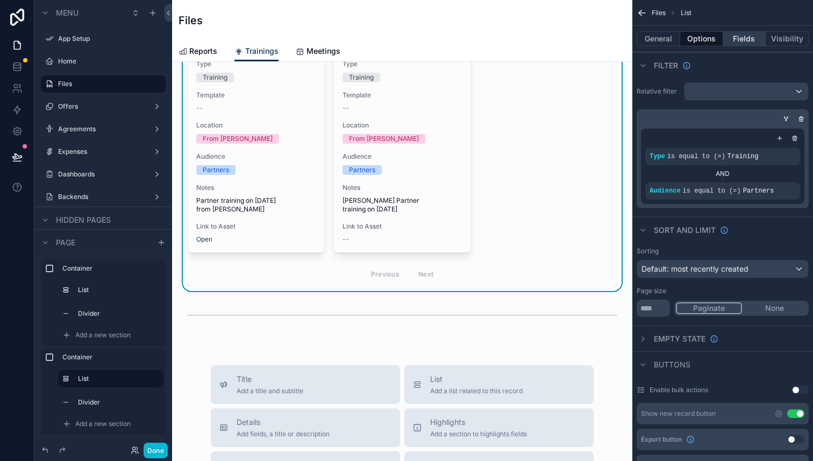
click at [740, 45] on button "Fields" at bounding box center [744, 38] width 43 height 15
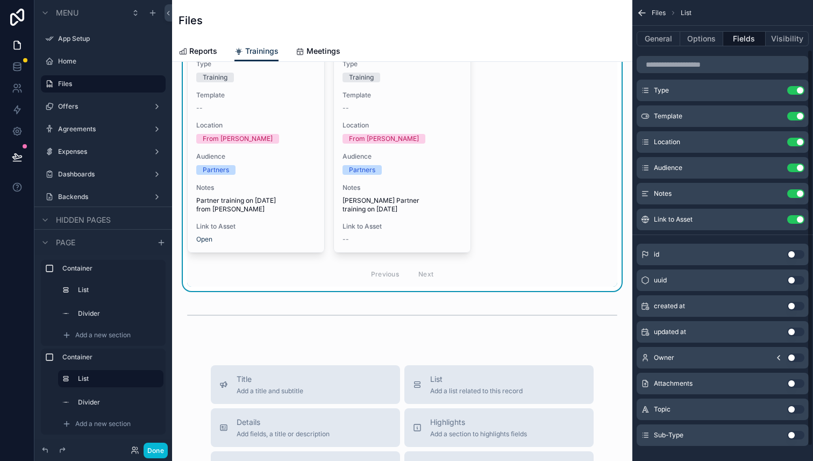
scroll to position [58, 0]
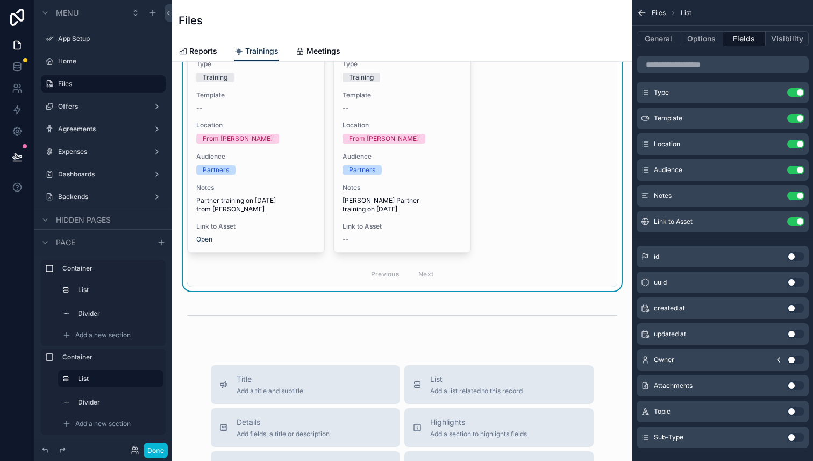
click at [793, 389] on div "Attachments Use setting" at bounding box center [723, 386] width 172 height 22
click at [793, 385] on button "Use setting" at bounding box center [795, 385] width 17 height 9
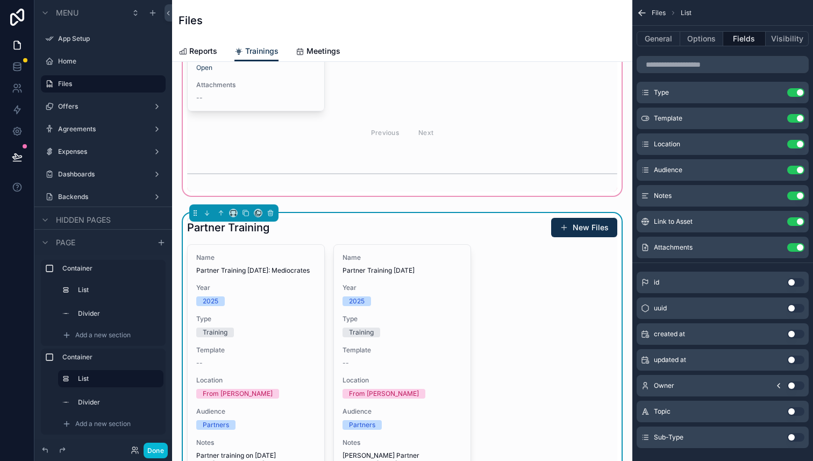
scroll to position [300, 0]
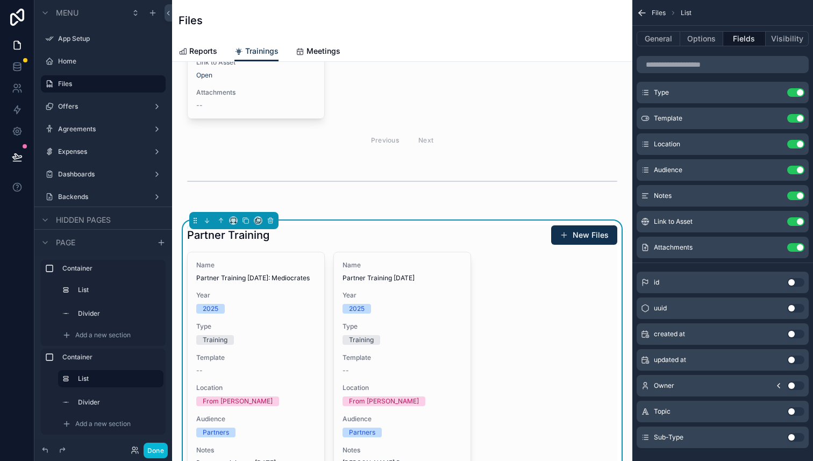
click at [458, 208] on div "Manager Training New Files Name [DATE] | Manager Training 1 | Manager Job Descr…" at bounding box center [402, 462] width 460 height 1400
click at [473, 246] on div "Partner Training New Files Name Partner Training [DATE]: Mediocrates Year [DATE…" at bounding box center [402, 419] width 430 height 389
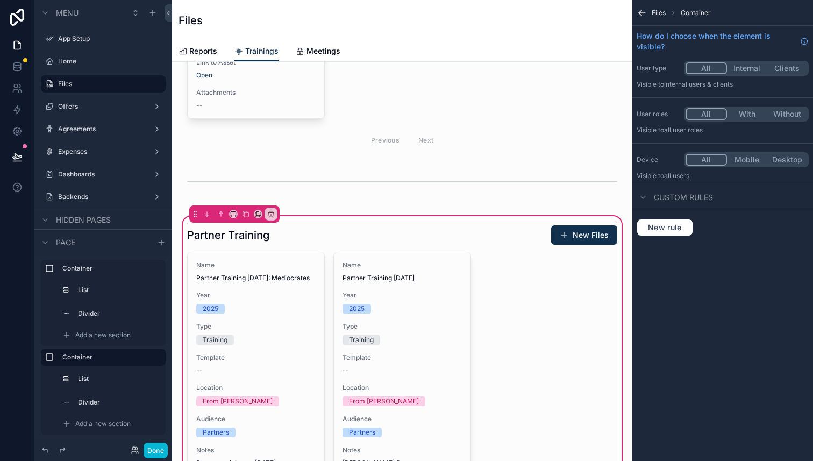
click at [748, 114] on button "With" at bounding box center [747, 114] width 40 height 12
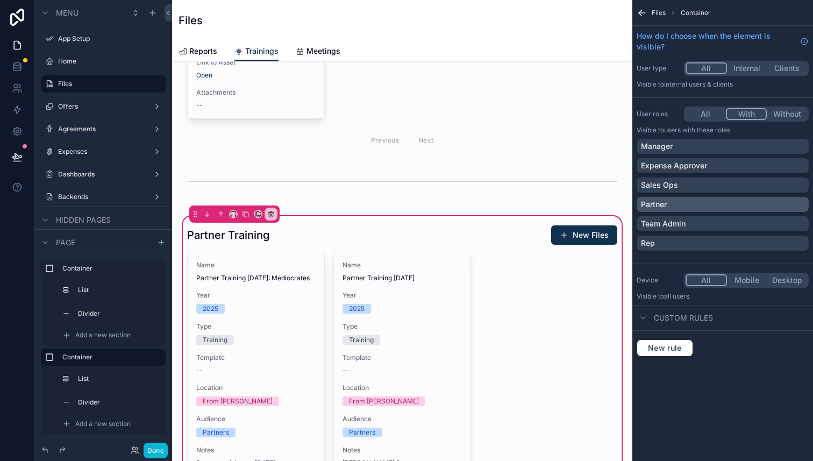
click at [724, 204] on div "Partner" at bounding box center [723, 204] width 164 height 11
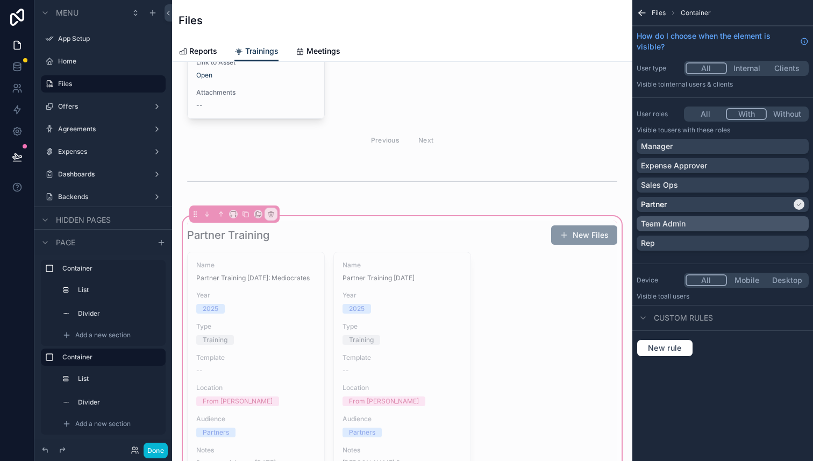
click at [725, 226] on div "Team Admin" at bounding box center [723, 223] width 164 height 11
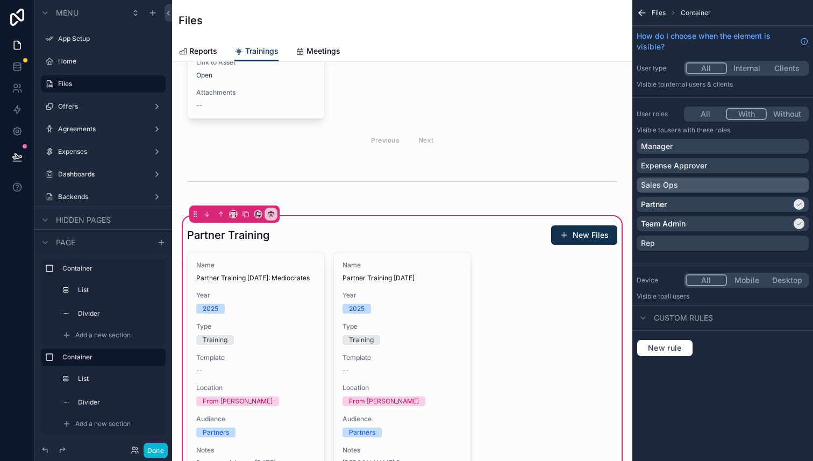
click at [724, 186] on div "Sales Ops" at bounding box center [723, 185] width 164 height 11
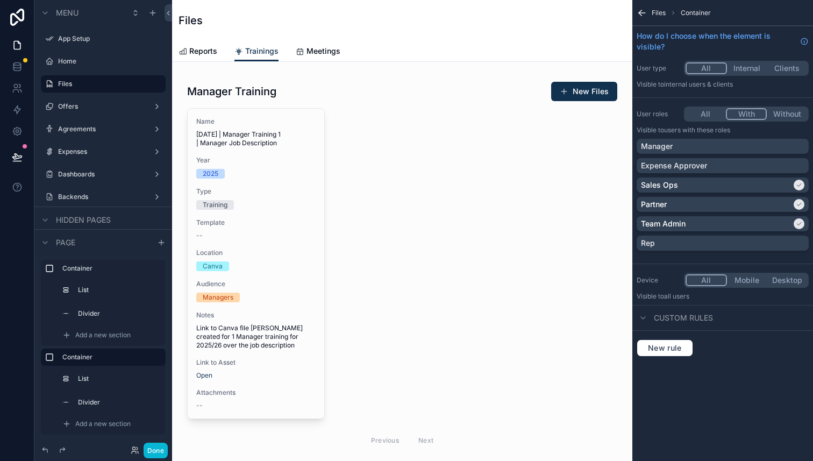
click at [482, 41] on div "Reports Trainings Meetings" at bounding box center [403, 51] width 448 height 20
click at [315, 57] on link "Meetings" at bounding box center [318, 52] width 45 height 22
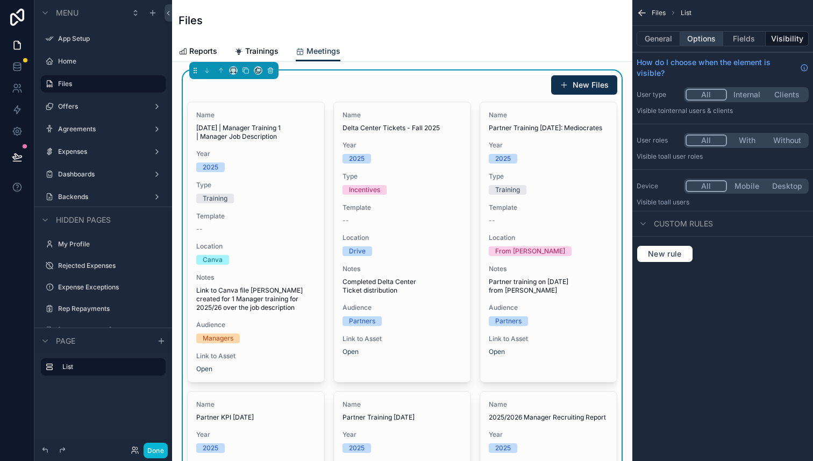
click at [696, 42] on button "Options" at bounding box center [701, 38] width 43 height 15
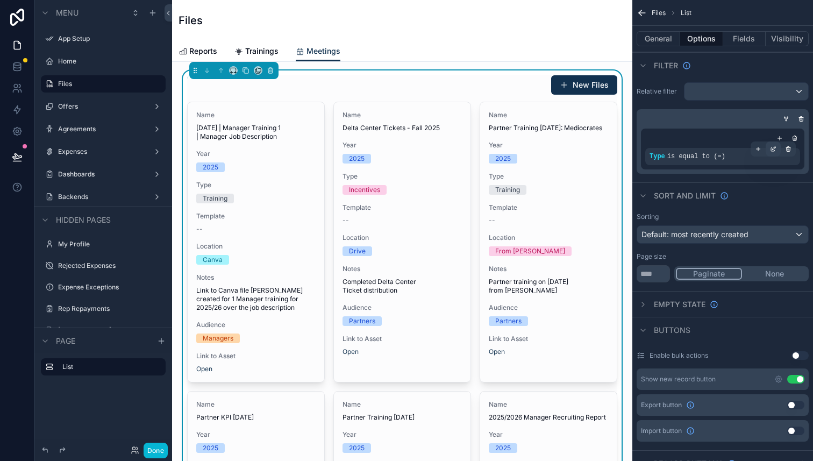
click at [771, 149] on icon "scrollable content" at bounding box center [773, 150] width 4 height 4
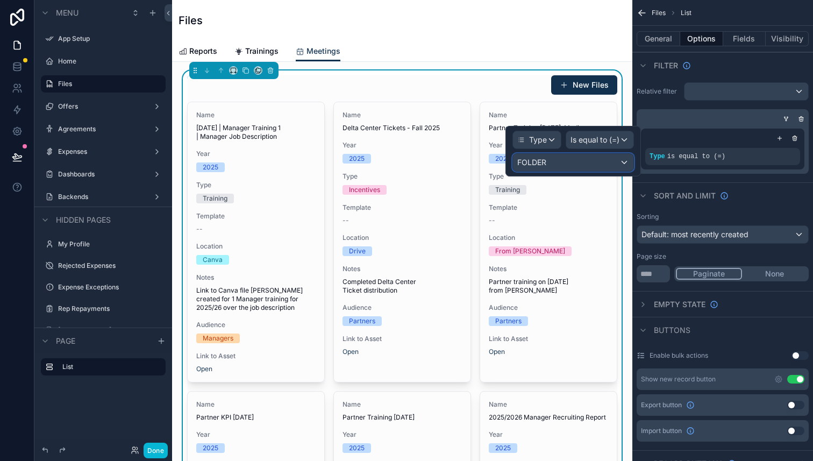
click at [597, 169] on div "FOLDER" at bounding box center [573, 162] width 120 height 17
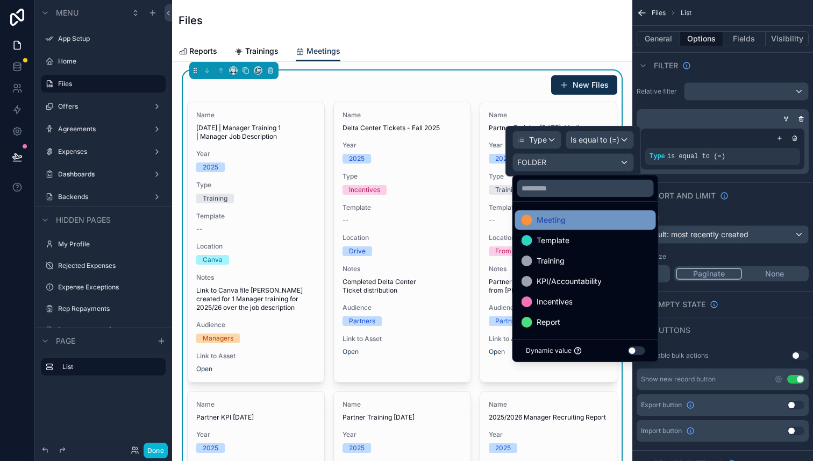
click at [594, 225] on div "Meeting" at bounding box center [586, 220] width 128 height 13
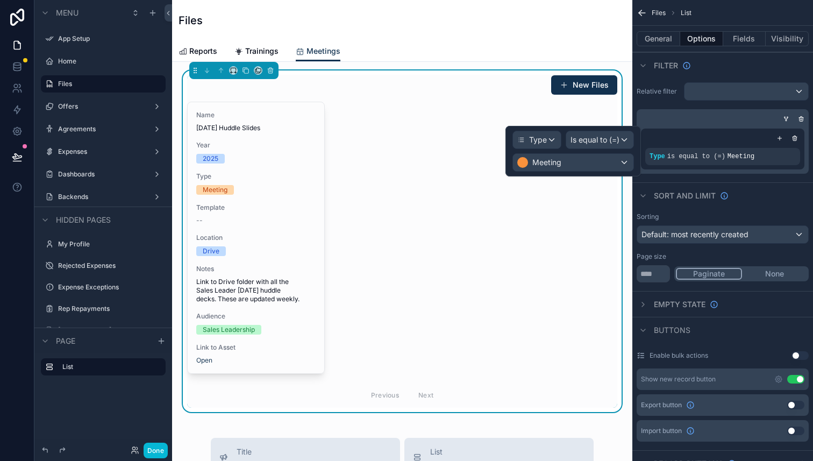
click at [457, 20] on div "Files" at bounding box center [403, 20] width 448 height 15
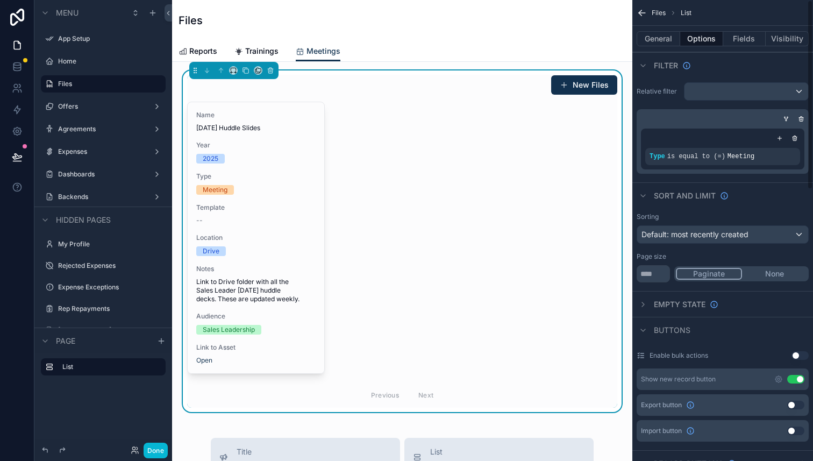
click at [482, 34] on div "Files" at bounding box center [403, 20] width 448 height 41
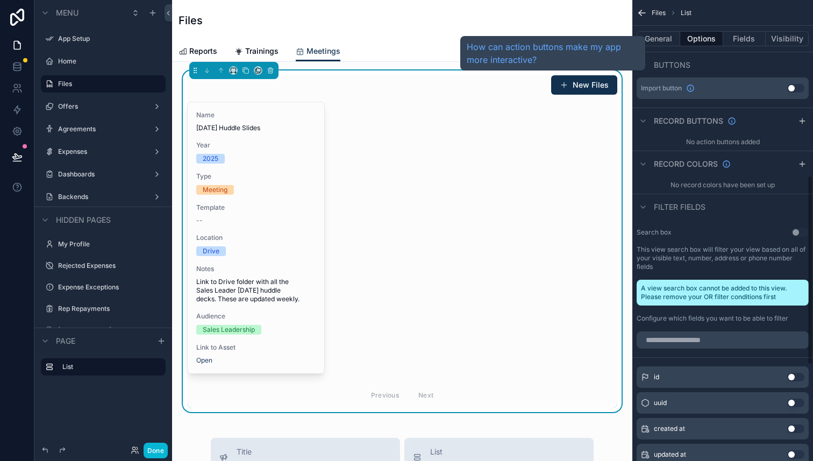
scroll to position [467, 0]
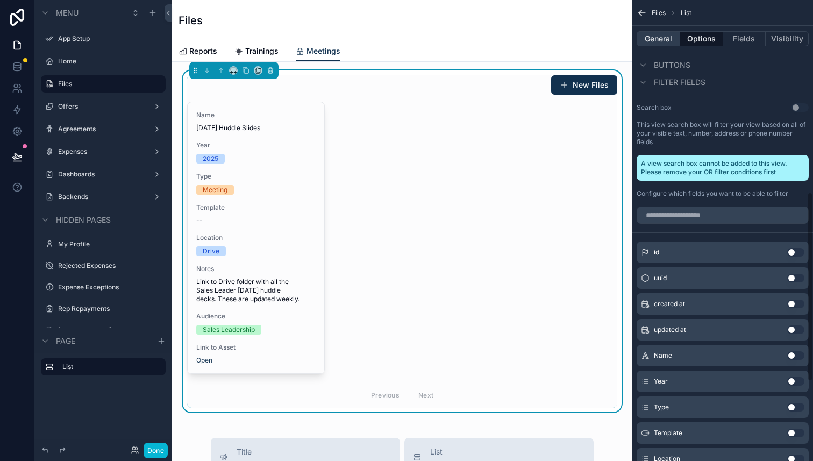
click at [654, 36] on button "General" at bounding box center [659, 38] width 44 height 15
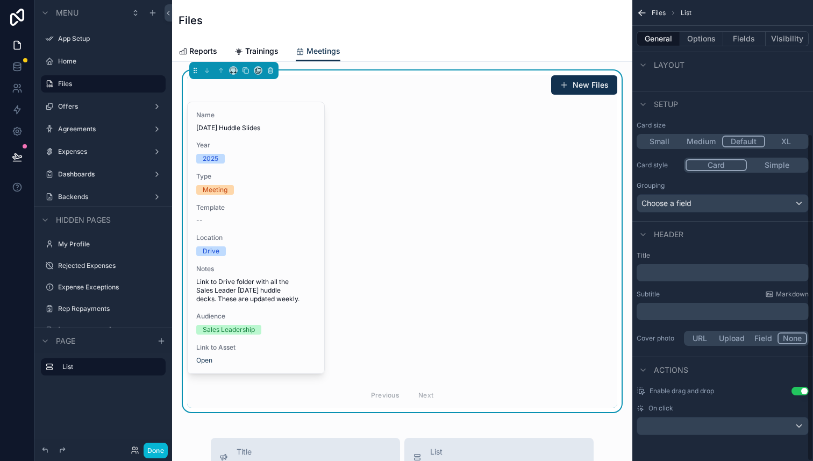
click at [496, 176] on div "Name [DATE] Huddle Slides Year [DATE] Type Meeting Template -- Location Drive N…" at bounding box center [402, 255] width 430 height 306
click at [686, 275] on p "﻿" at bounding box center [724, 272] width 166 height 11
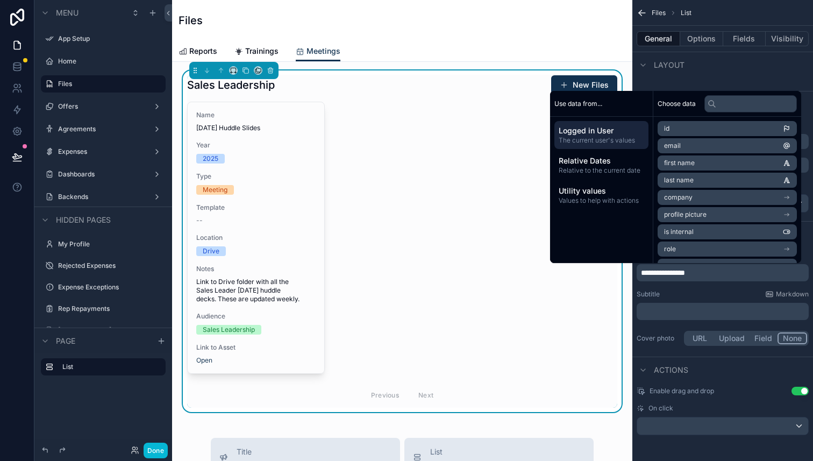
click at [497, 32] on div "Files" at bounding box center [403, 20] width 448 height 41
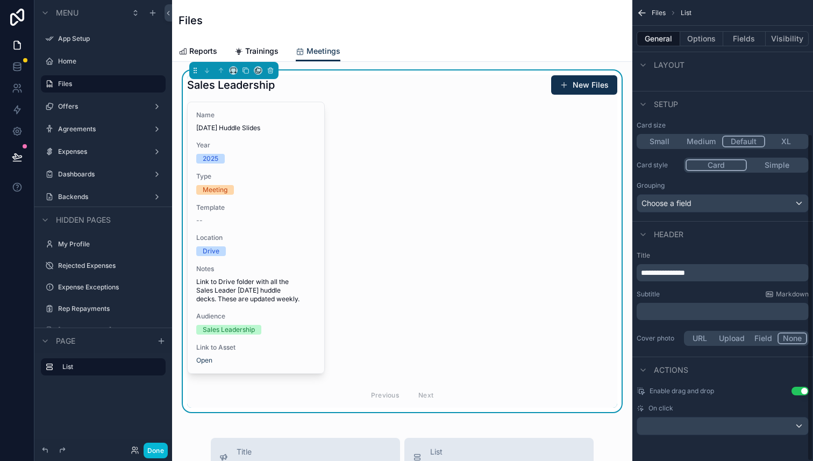
click at [699, 90] on div "**********" at bounding box center [723, 126] width 181 height 628
click at [691, 42] on button "Options" at bounding box center [701, 38] width 43 height 15
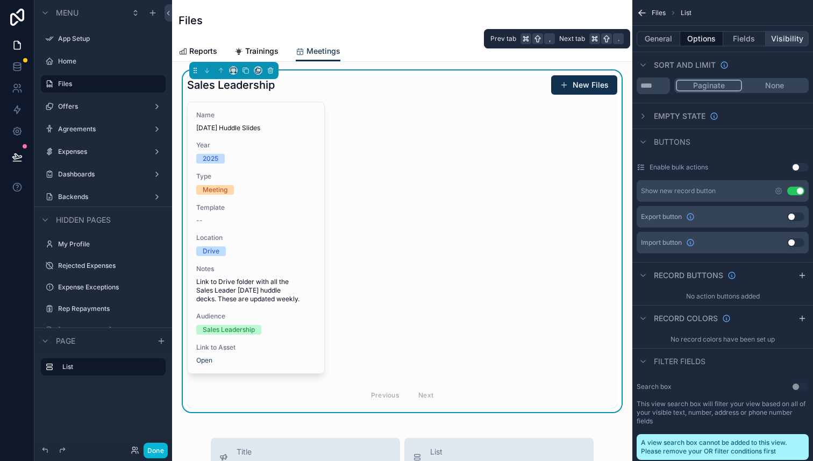
click at [791, 42] on button "Visibility" at bounding box center [787, 38] width 43 height 15
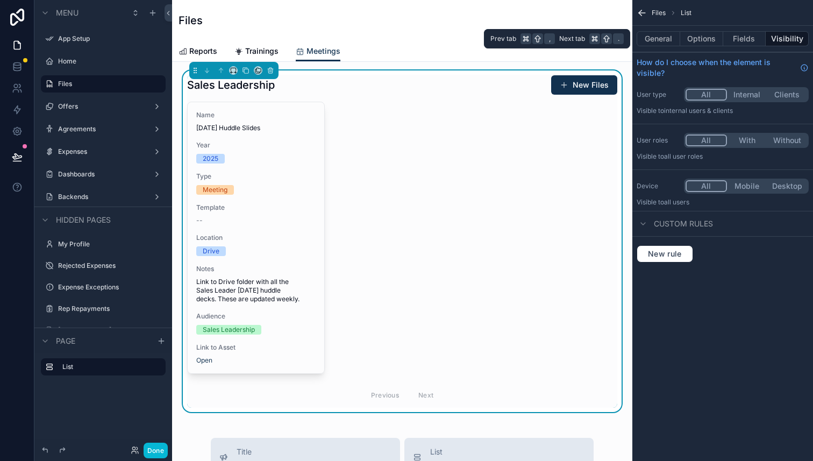
scroll to position [0, 0]
click at [676, 250] on span "New rule" at bounding box center [665, 254] width 42 height 10
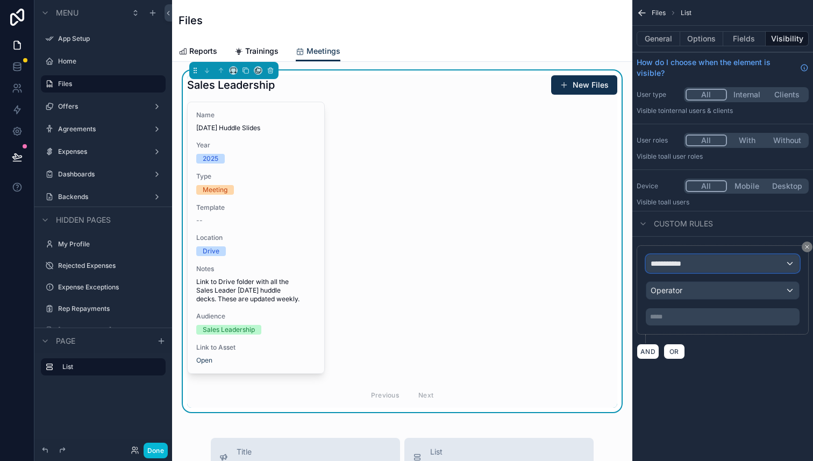
click at [703, 272] on button "**********" at bounding box center [723, 263] width 154 height 18
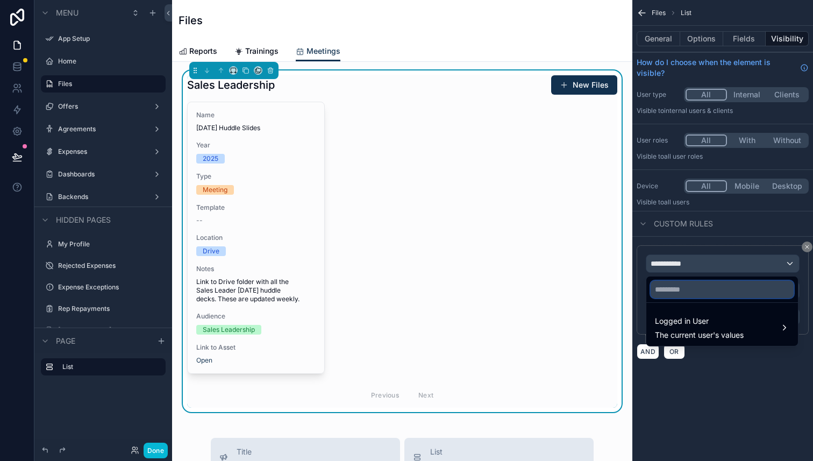
click at [697, 295] on input "text" at bounding box center [722, 289] width 143 height 17
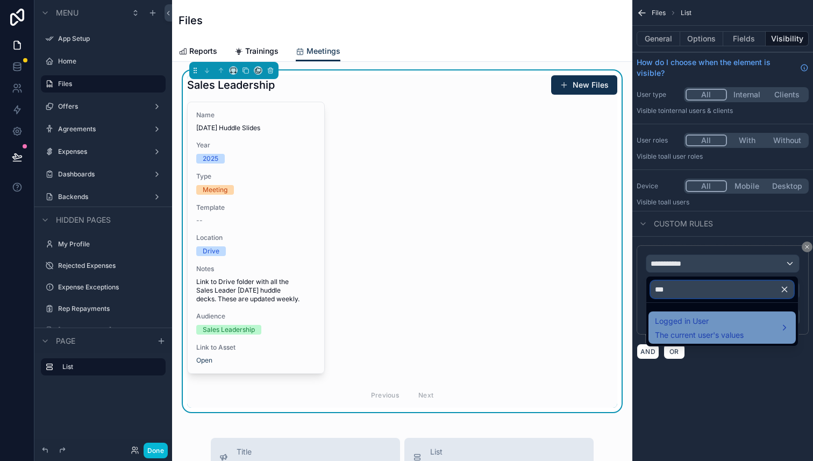
type input "***"
click at [738, 329] on div "Logged in User The current user's values" at bounding box center [699, 328] width 89 height 26
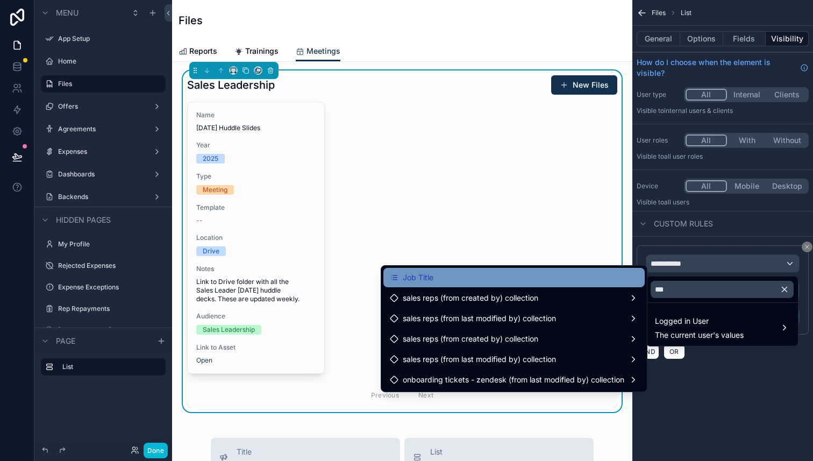
click at [526, 280] on div "Job Title" at bounding box center [514, 277] width 249 height 13
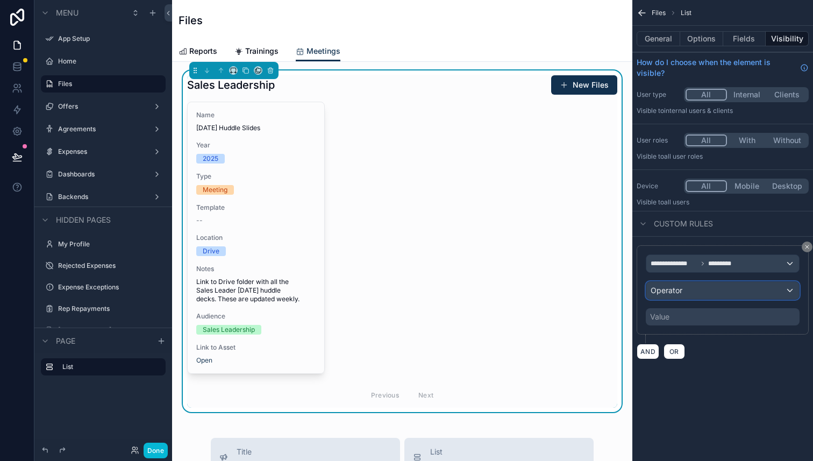
click at [685, 288] on div "Operator" at bounding box center [723, 290] width 153 height 17
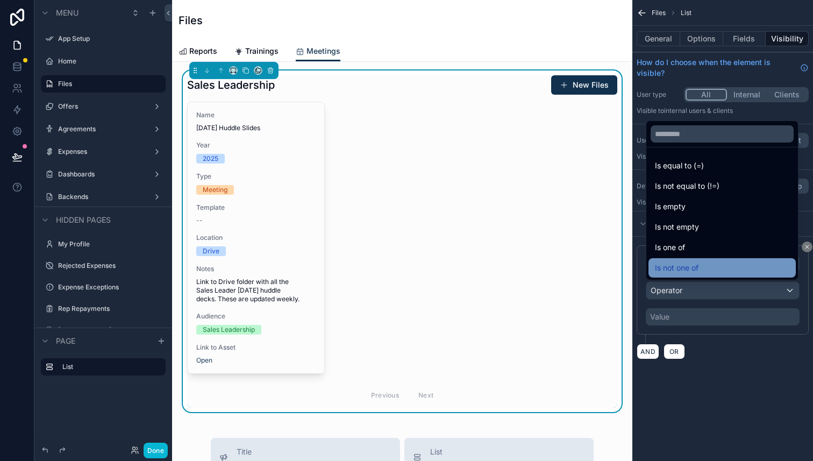
click at [693, 265] on span "Is not one of" at bounding box center [677, 267] width 44 height 13
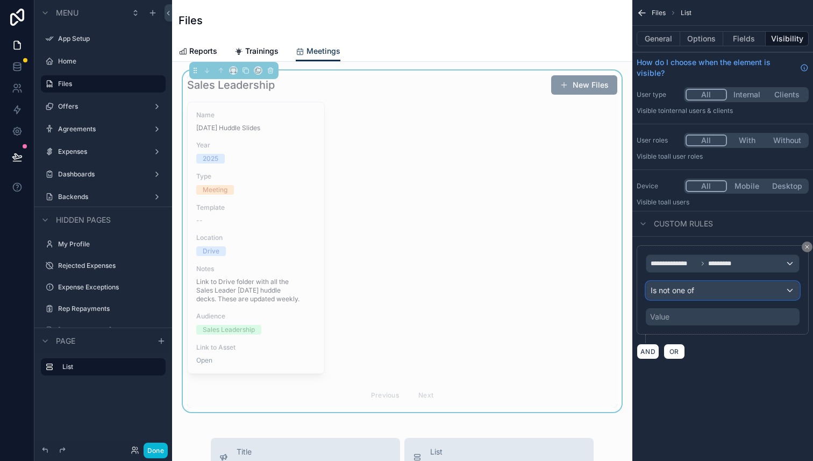
click at [697, 293] on div "Is not one of" at bounding box center [723, 290] width 153 height 17
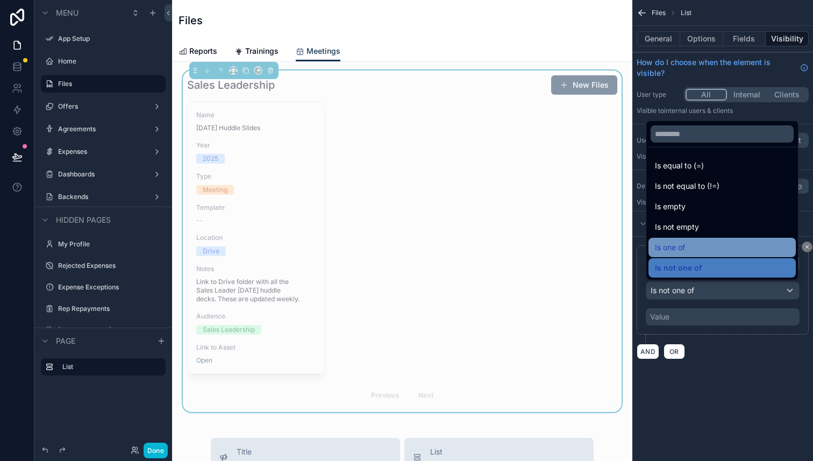
click at [690, 244] on div "Is one of" at bounding box center [722, 247] width 134 height 13
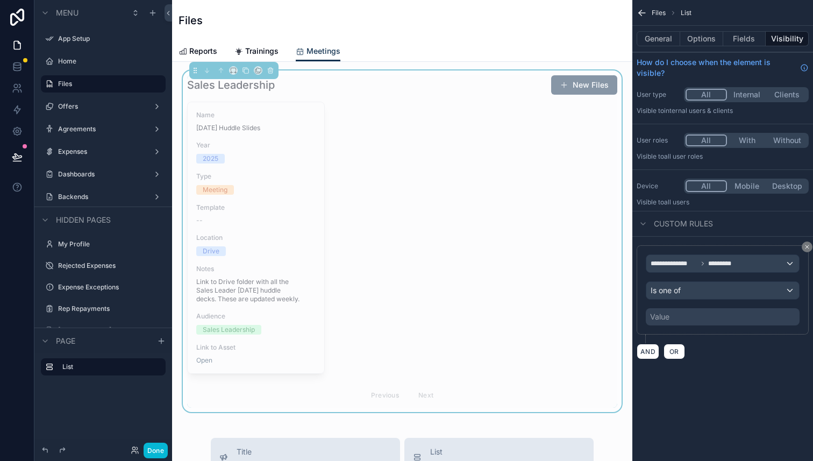
click at [684, 322] on div "Value" at bounding box center [723, 316] width 154 height 17
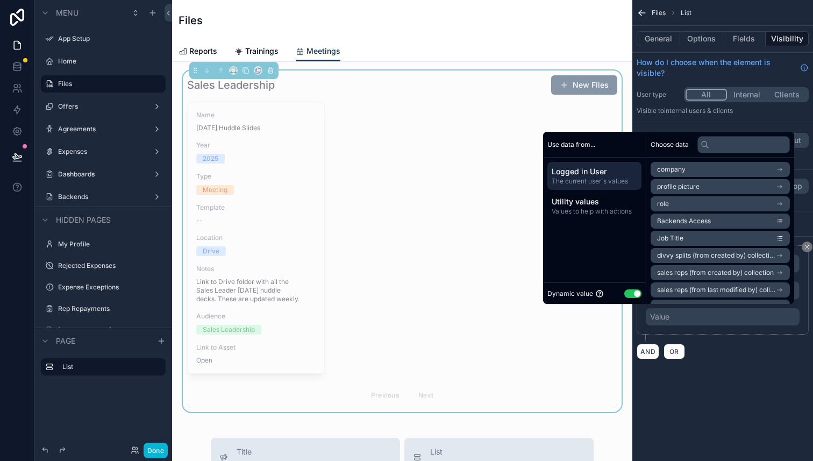
click at [629, 293] on button "Use setting" at bounding box center [632, 293] width 17 height 9
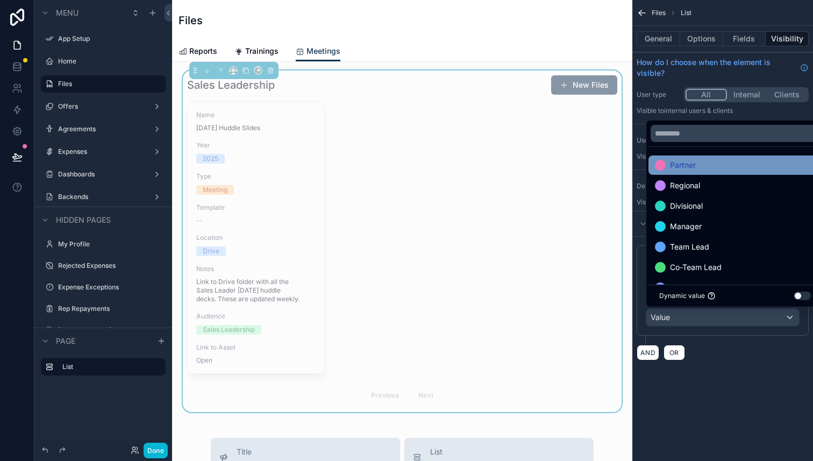
click at [692, 172] on div "Partner" at bounding box center [735, 164] width 173 height 19
click at [691, 166] on span "Regional" at bounding box center [685, 165] width 30 height 13
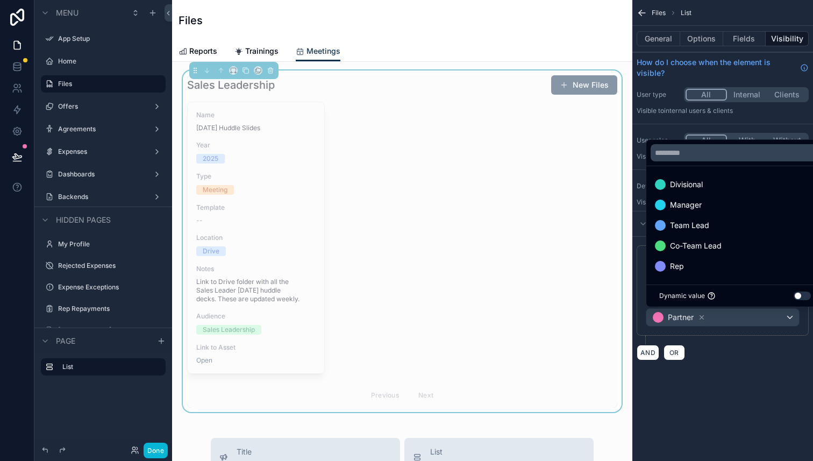
click at [728, 371] on div "**********" at bounding box center [723, 193] width 181 height 386
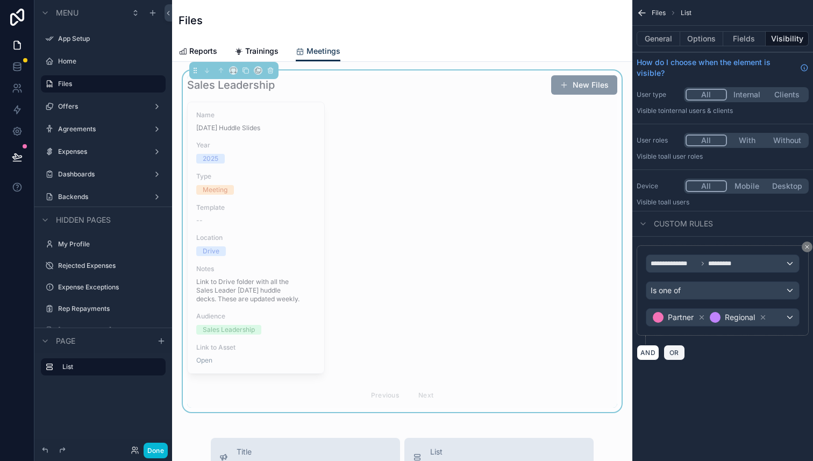
click at [675, 350] on span "OR" at bounding box center [675, 353] width 14 height 8
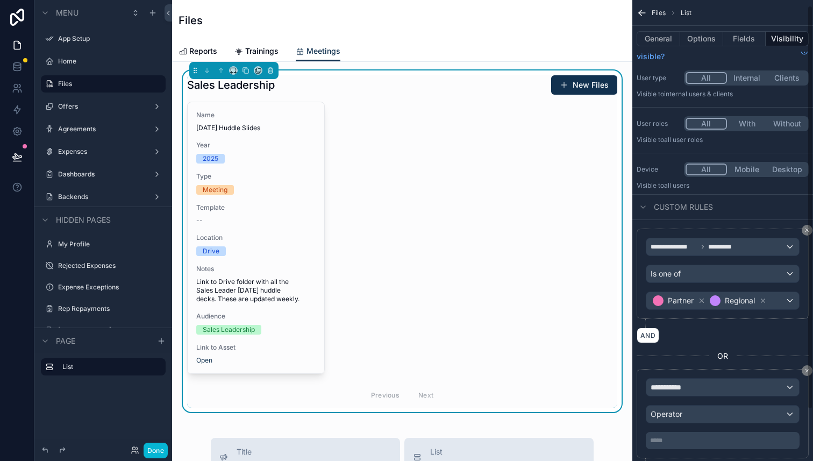
scroll to position [65, 0]
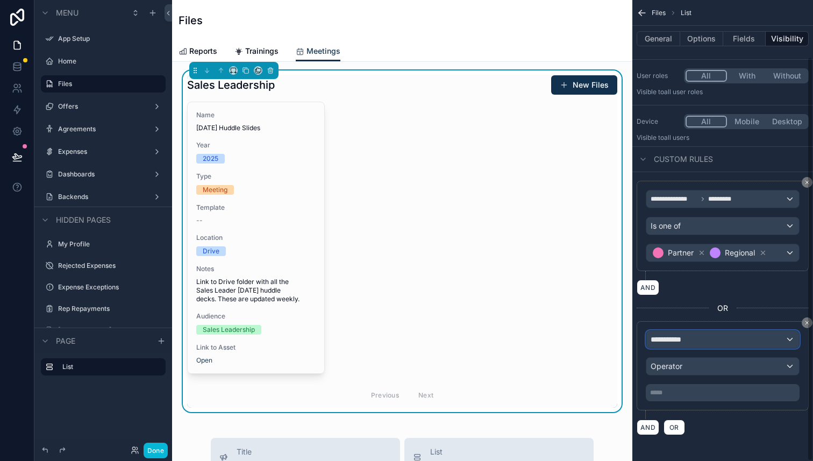
click at [693, 342] on div "**********" at bounding box center [723, 339] width 153 height 17
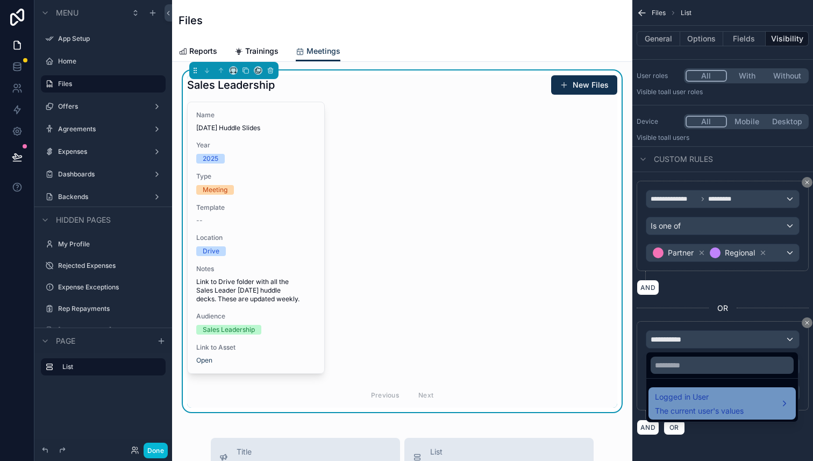
click at [719, 410] on span "The current user's values" at bounding box center [699, 411] width 89 height 11
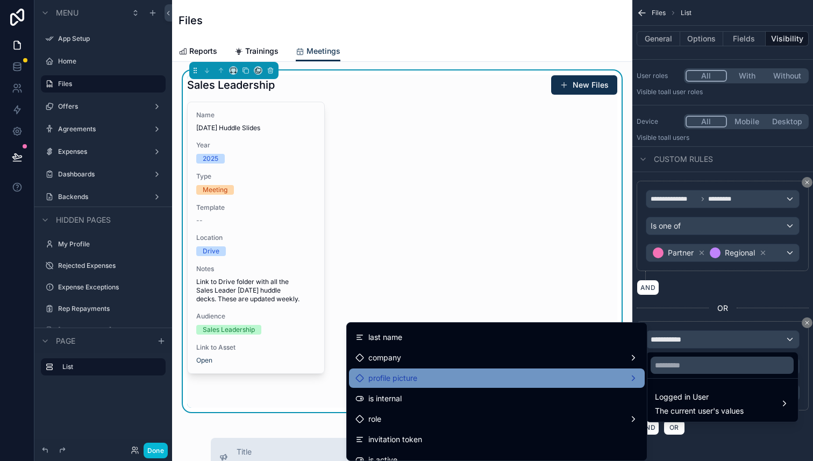
scroll to position [79, 0]
click at [541, 385] on div "is internal" at bounding box center [497, 377] width 296 height 19
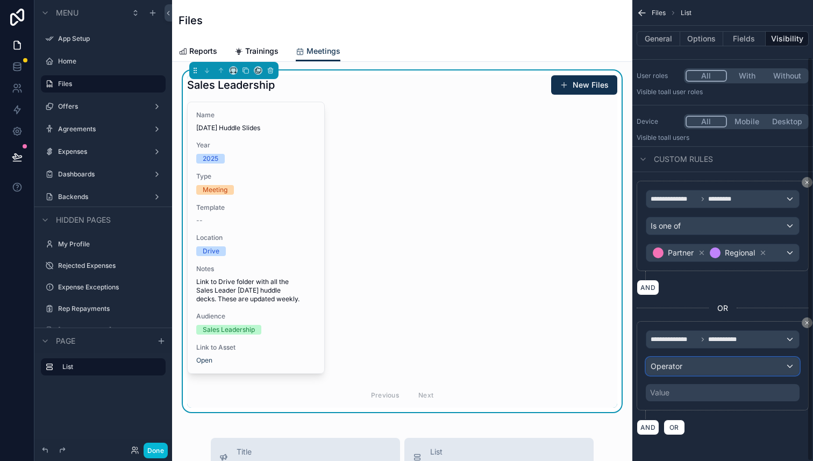
click at [724, 371] on div "Operator" at bounding box center [723, 366] width 153 height 17
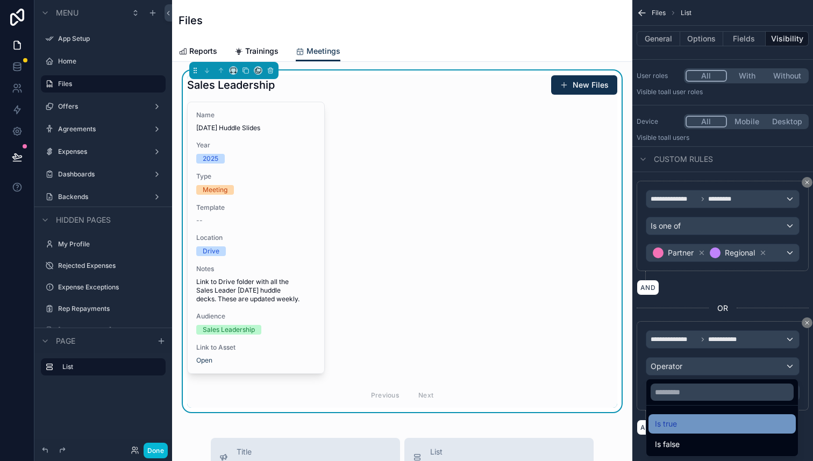
click at [700, 418] on div "Is true" at bounding box center [722, 423] width 134 height 13
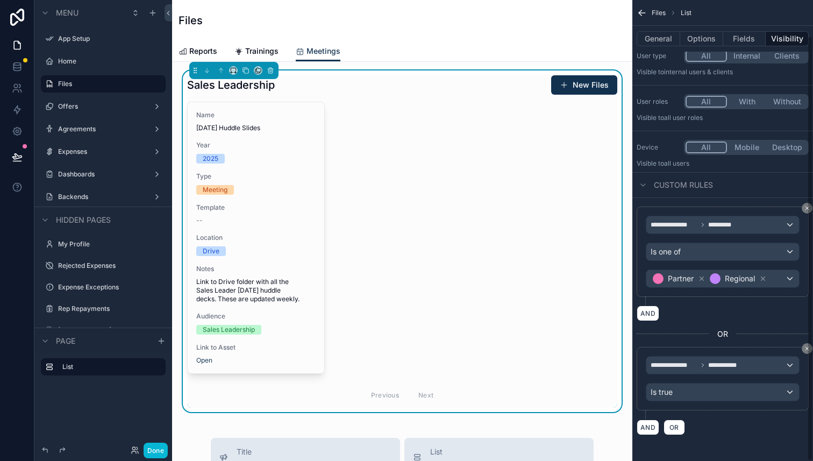
click at [722, 424] on div "AND OR" at bounding box center [723, 427] width 172 height 16
click at [367, 38] on div "Files" at bounding box center [403, 20] width 448 height 41
click at [278, 49] on span "Trainings" at bounding box center [261, 51] width 33 height 11
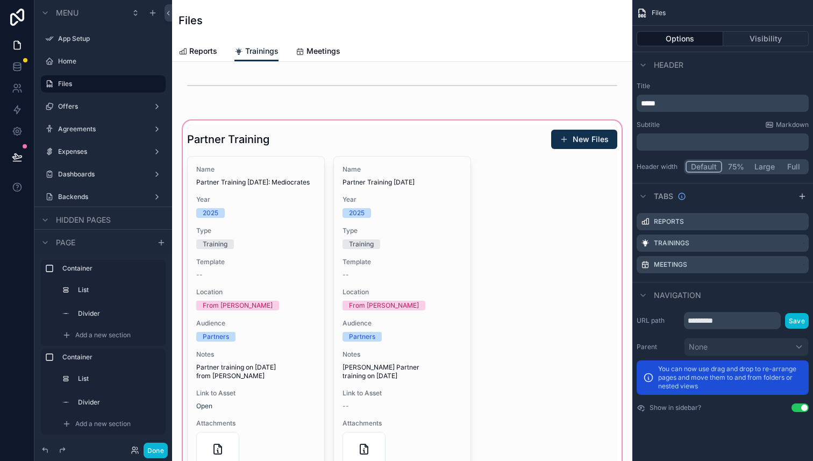
scroll to position [403, 0]
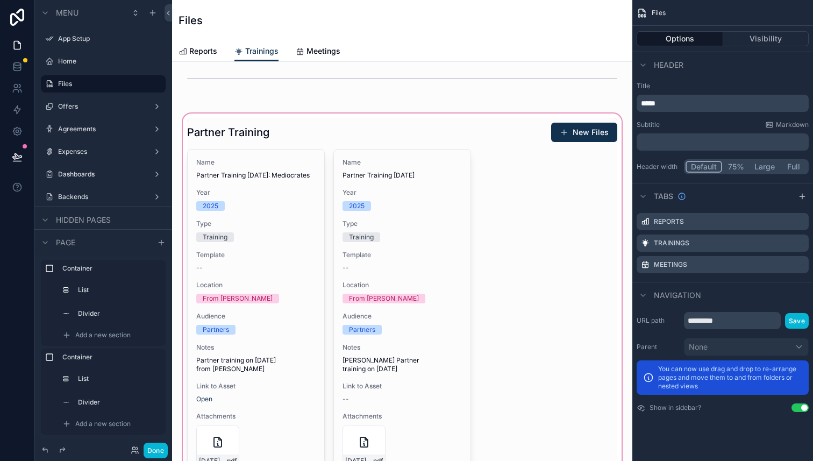
click at [384, 117] on div "scrollable content" at bounding box center [402, 337] width 443 height 452
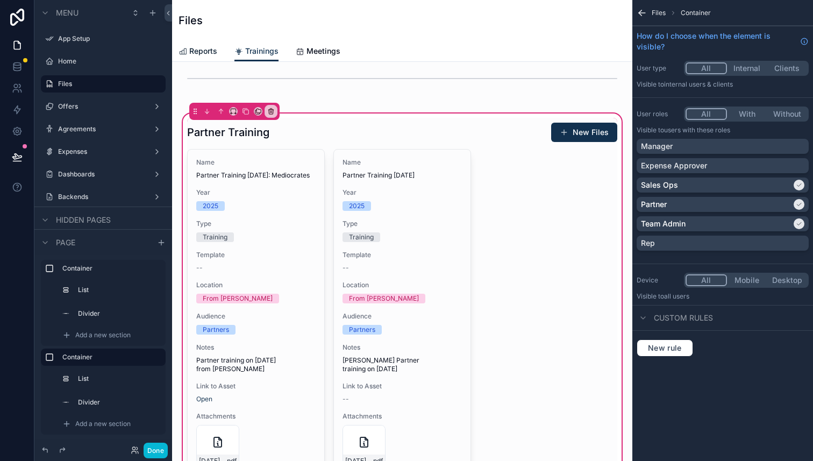
click at [196, 51] on span "Reports" at bounding box center [203, 51] width 28 height 11
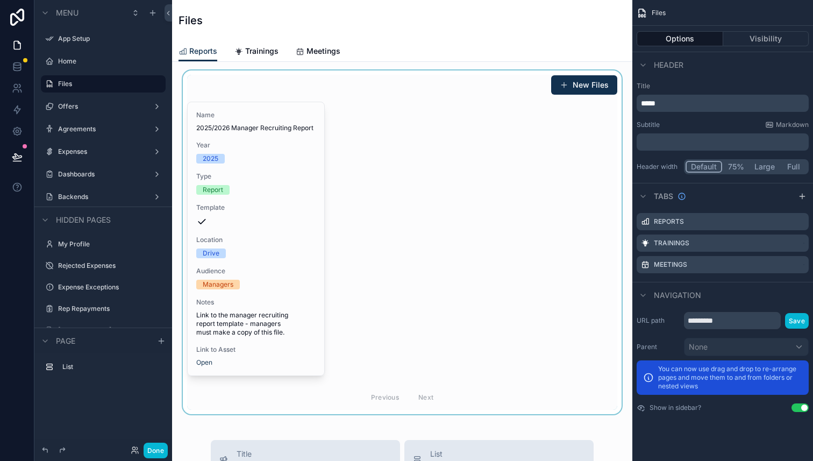
click at [349, 189] on div "scrollable content" at bounding box center [402, 242] width 443 height 344
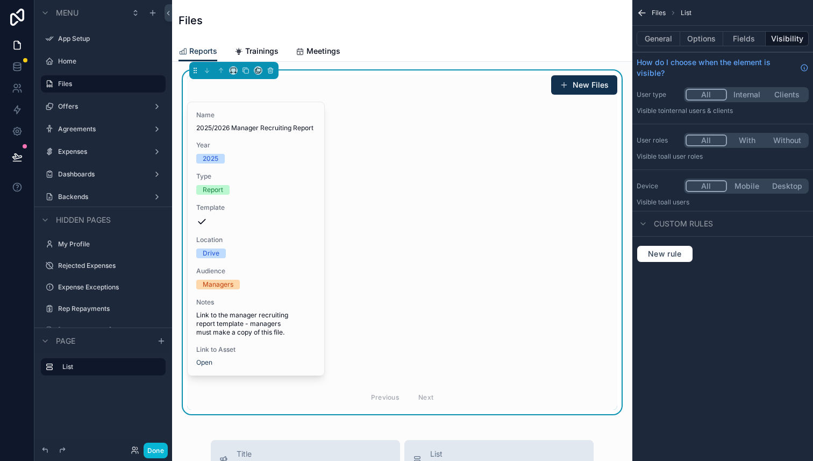
click at [540, 160] on div "Name 2025/2026 Manager Recruiting Report Year [DATE] Type Report Template Locat…" at bounding box center [402, 256] width 430 height 308
click at [713, 38] on button "Options" at bounding box center [701, 38] width 43 height 15
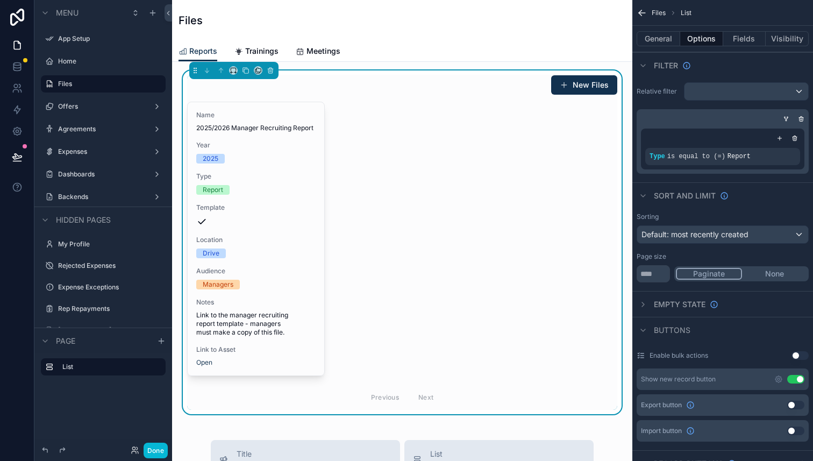
click at [736, 31] on div "General Options Fields Visibility" at bounding box center [723, 39] width 181 height 26
click at [742, 42] on button "Fields" at bounding box center [744, 38] width 43 height 15
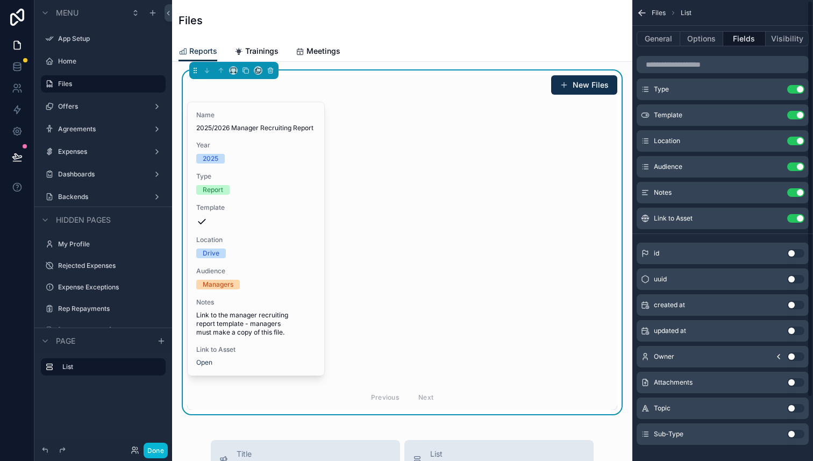
scroll to position [75, 0]
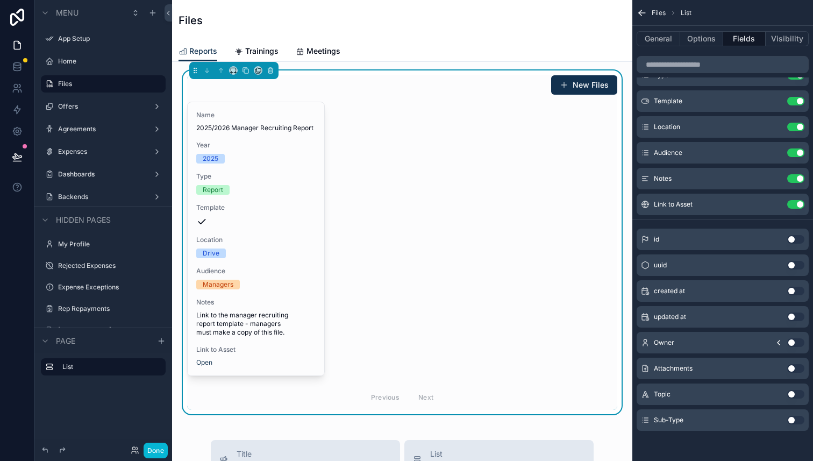
click at [794, 417] on button "Use setting" at bounding box center [795, 420] width 17 height 9
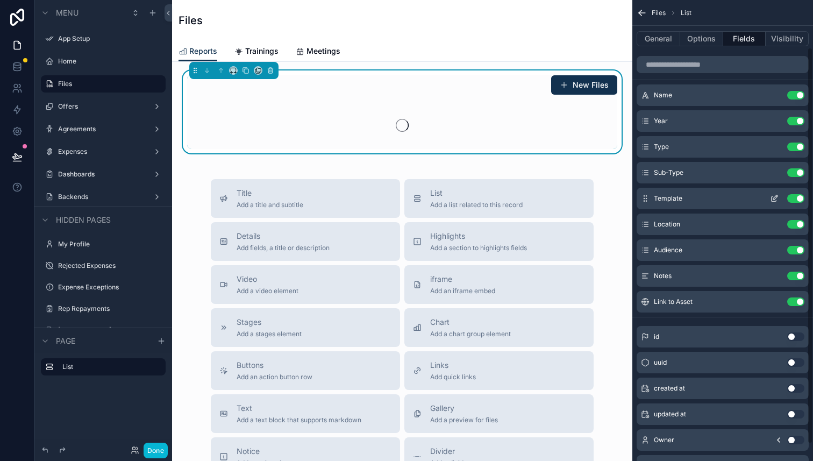
scroll to position [0, 0]
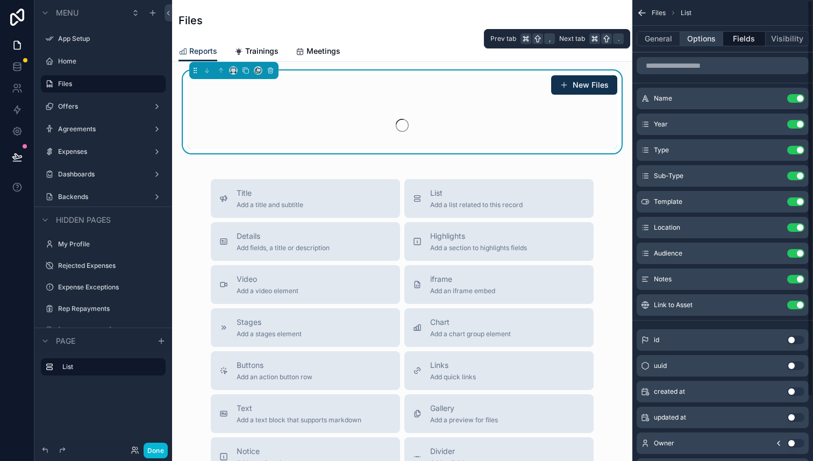
click at [690, 40] on button "Options" at bounding box center [701, 38] width 43 height 15
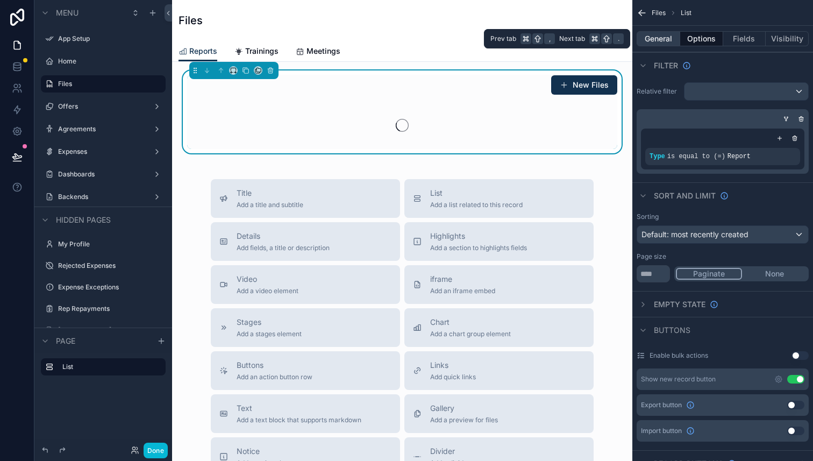
click at [660, 41] on button "General" at bounding box center [659, 38] width 44 height 15
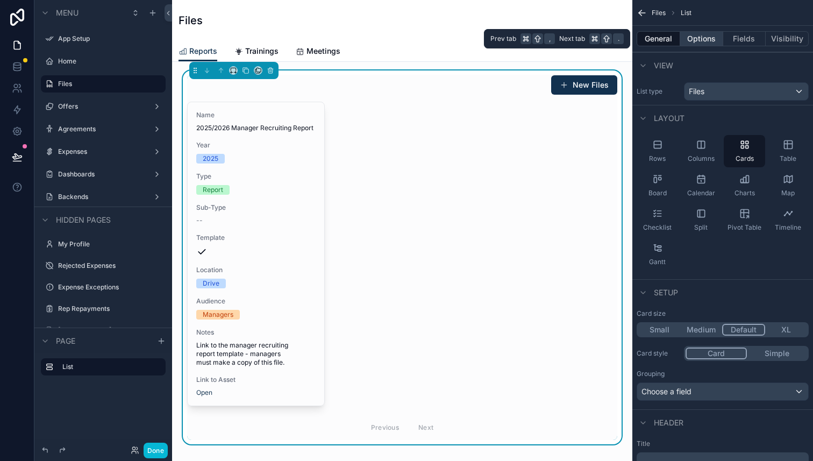
click at [698, 39] on button "Options" at bounding box center [701, 38] width 43 height 15
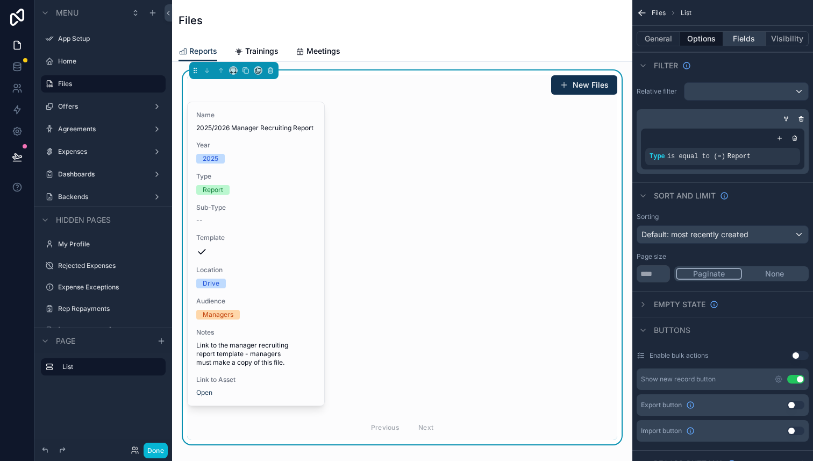
click at [739, 39] on button "Fields" at bounding box center [744, 38] width 43 height 15
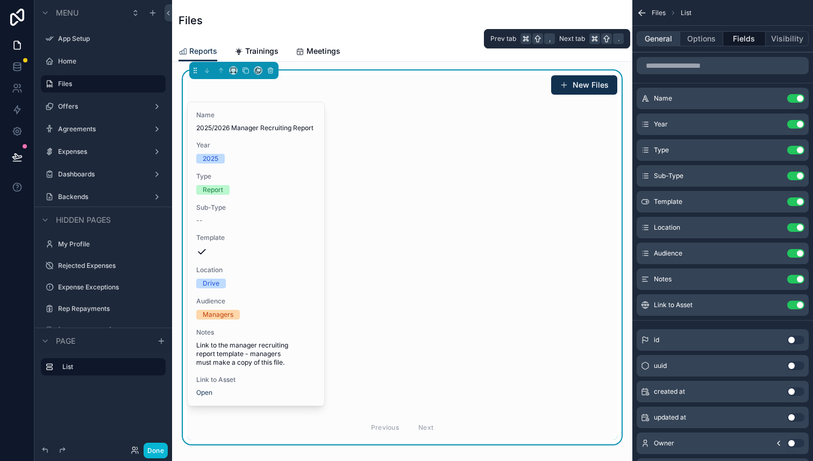
click at [668, 41] on button "General" at bounding box center [659, 38] width 44 height 15
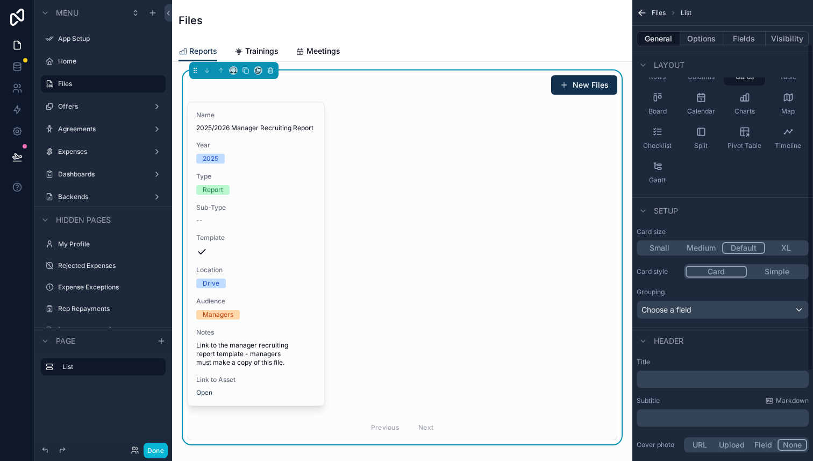
scroll to position [92, 0]
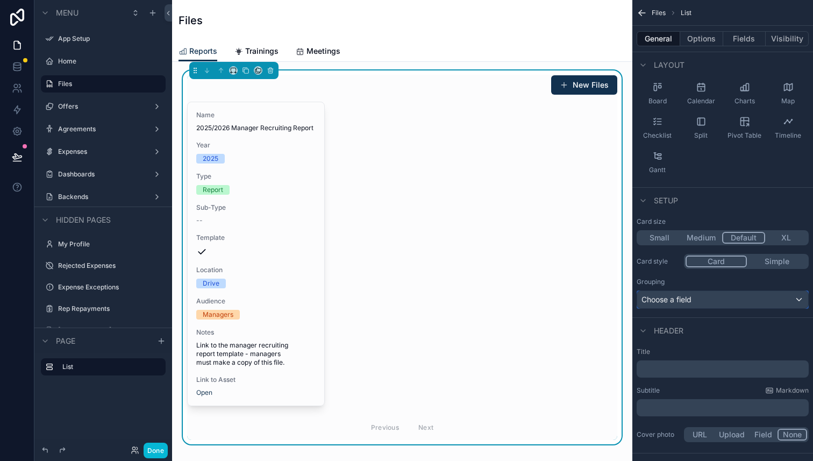
click at [732, 297] on div "Choose a field" at bounding box center [722, 299] width 171 height 17
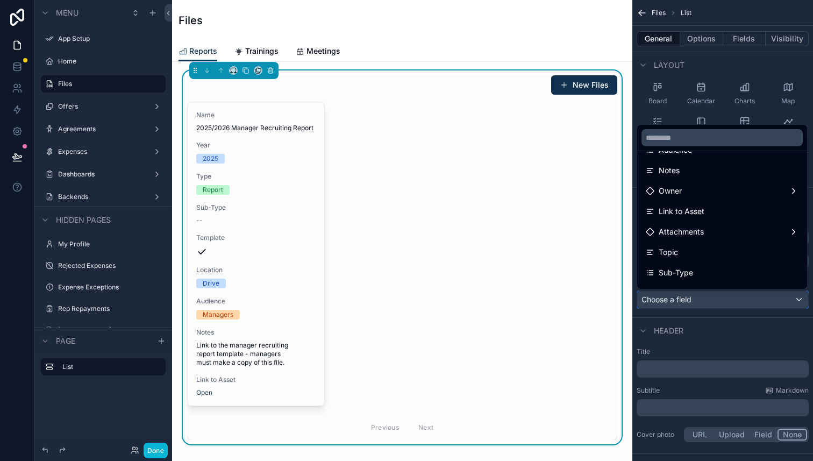
scroll to position [183, 0]
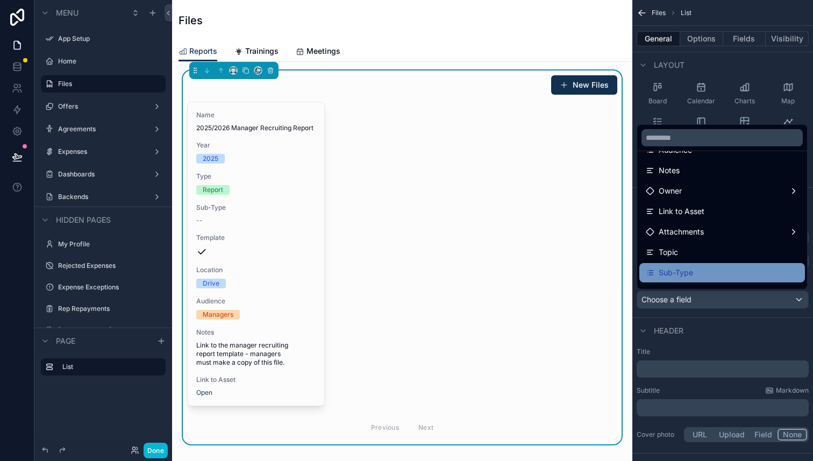
click at [715, 272] on div "Sub-Type" at bounding box center [722, 272] width 153 height 13
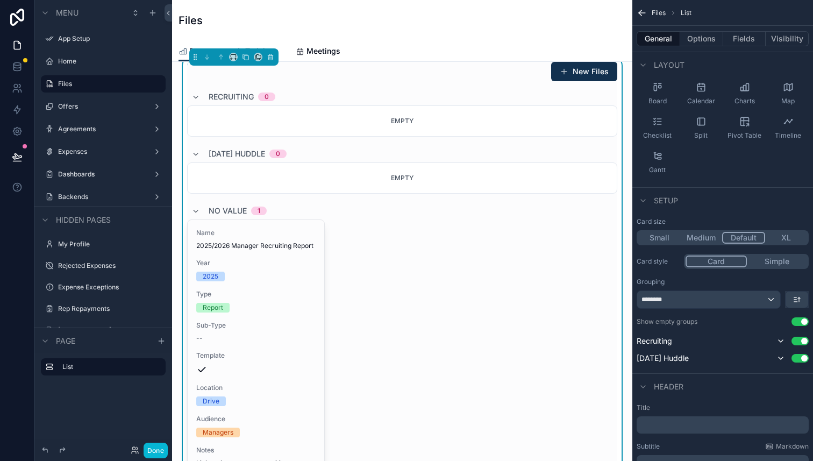
scroll to position [0, 0]
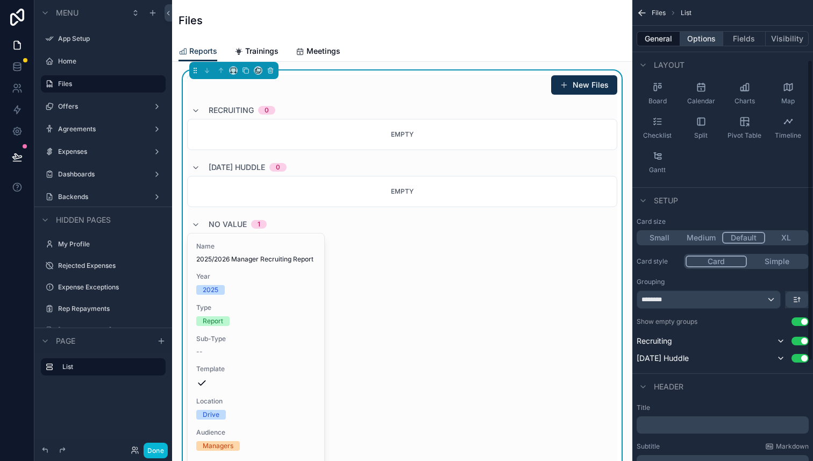
click at [709, 43] on button "Options" at bounding box center [701, 38] width 43 height 15
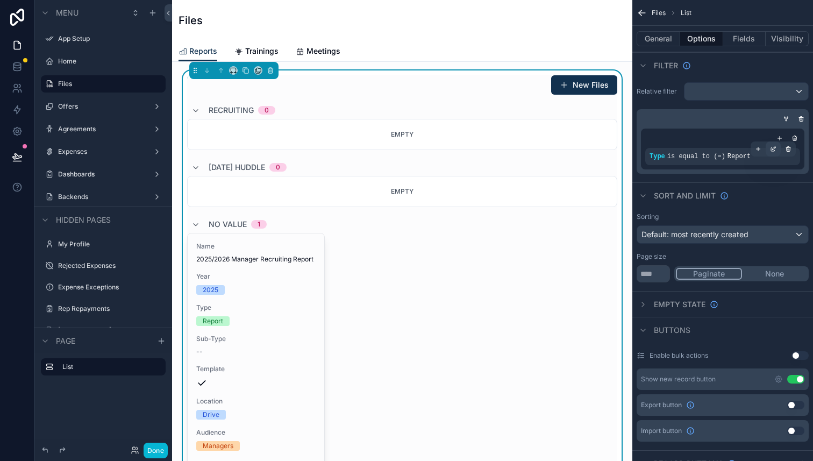
click at [777, 150] on div "scrollable content" at bounding box center [773, 148] width 15 height 15
click at [780, 138] on icon "scrollable content" at bounding box center [780, 138] width 6 height 6
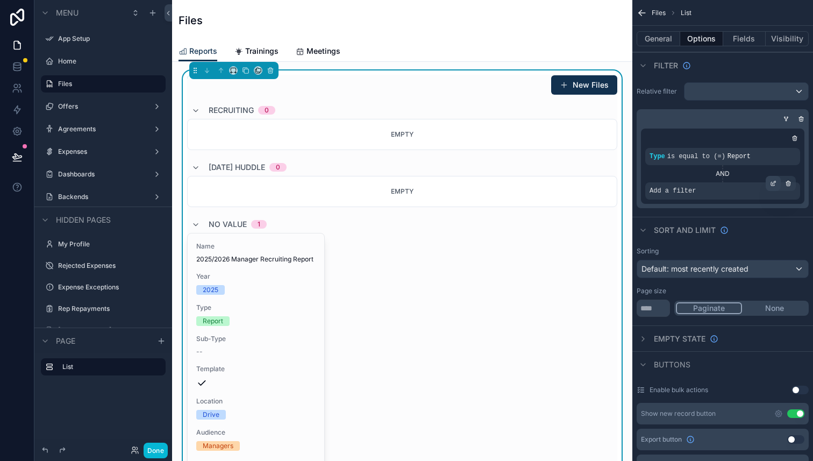
click at [776, 186] on icon "scrollable content" at bounding box center [773, 183] width 6 height 6
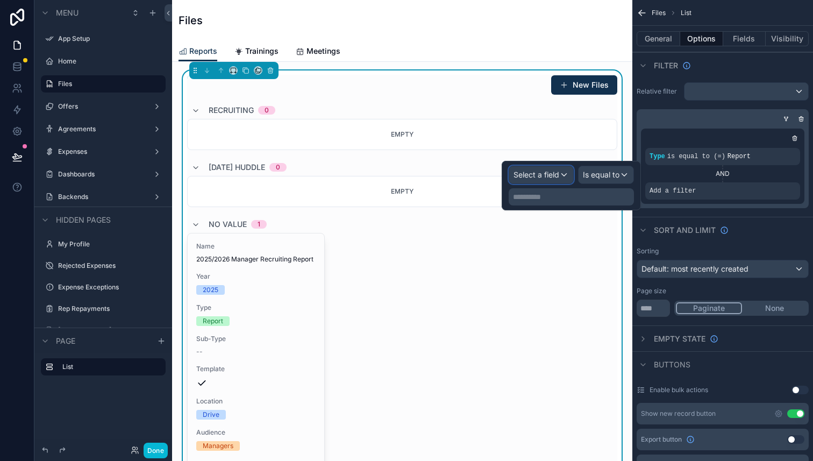
click at [535, 176] on span "Select a field" at bounding box center [537, 174] width 46 height 9
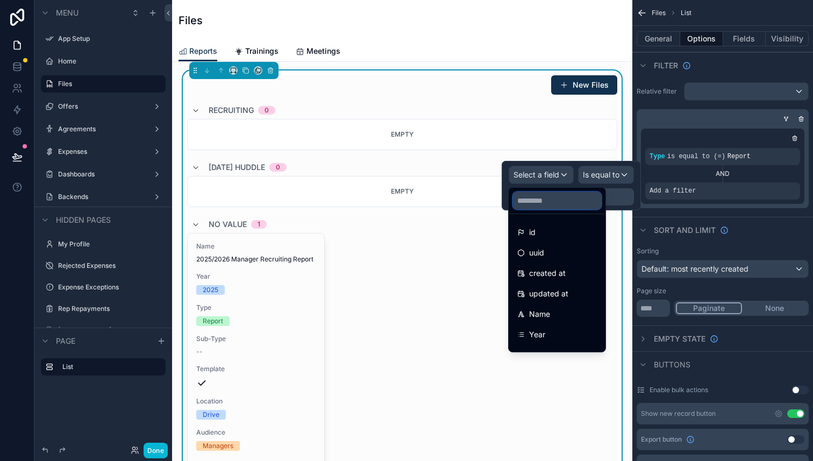
click at [553, 202] on input "text" at bounding box center [557, 200] width 88 height 17
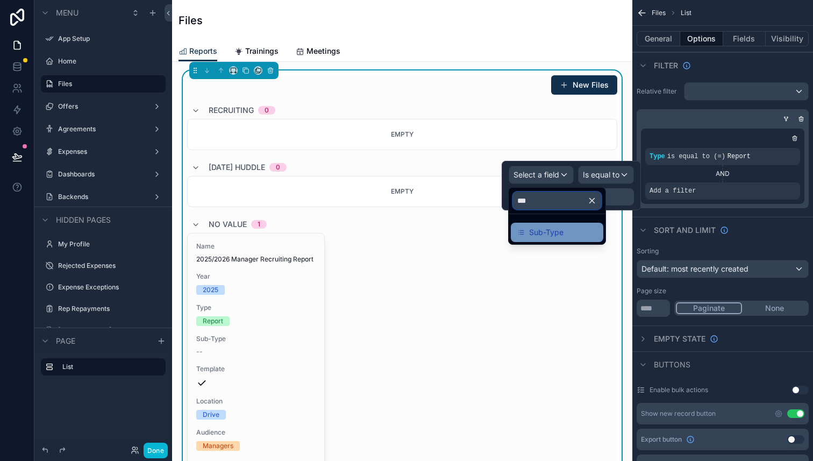
type input "***"
click at [552, 228] on span "Sub-Type" at bounding box center [546, 232] width 34 height 13
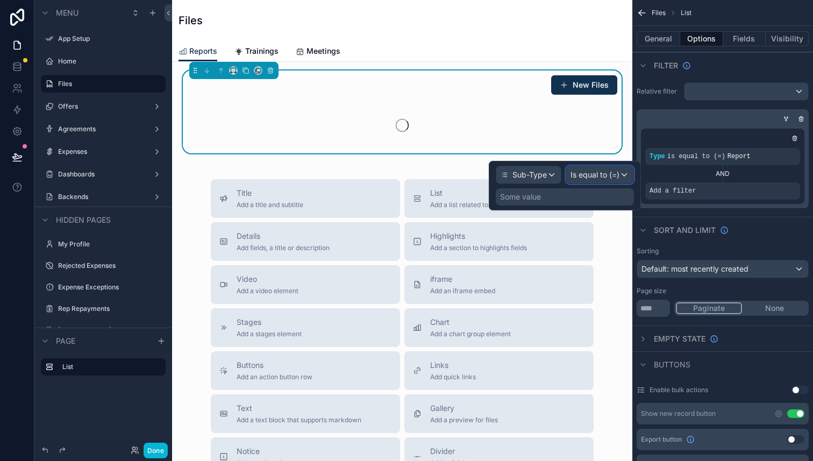
click at [589, 173] on span "Is equal to (=)" at bounding box center [595, 174] width 49 height 11
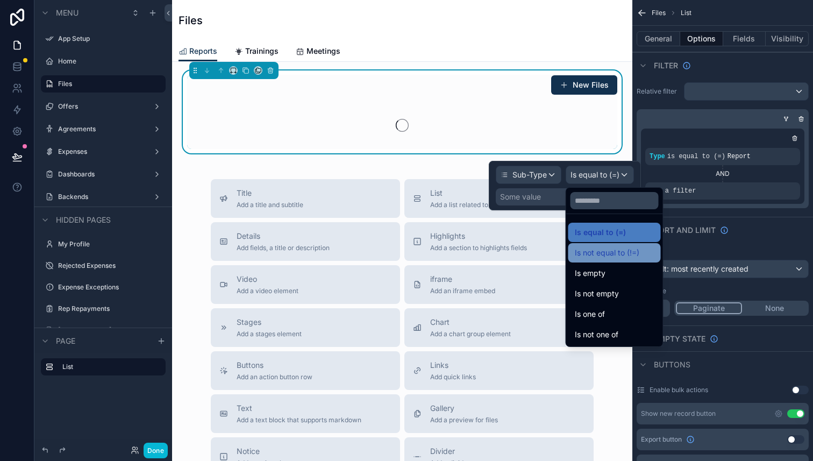
click at [610, 260] on div "Is not equal to (!=)" at bounding box center [615, 252] width 93 height 19
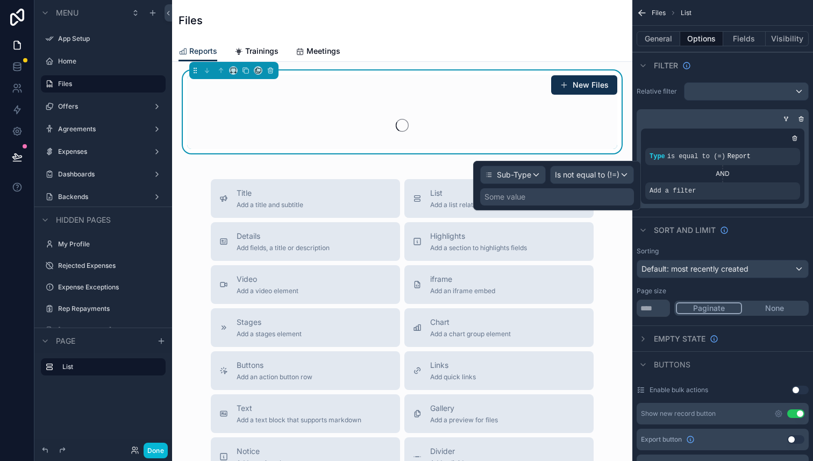
click at [568, 201] on div "Some value" at bounding box center [557, 196] width 154 height 17
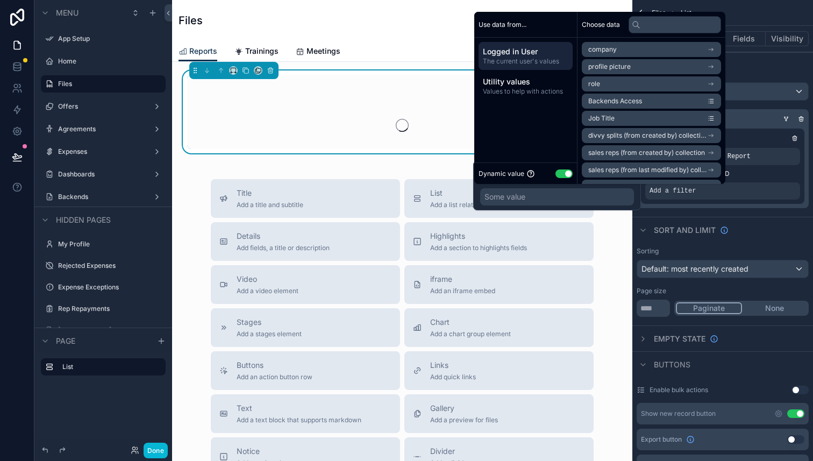
click at [569, 176] on button "Use setting" at bounding box center [564, 173] width 17 height 9
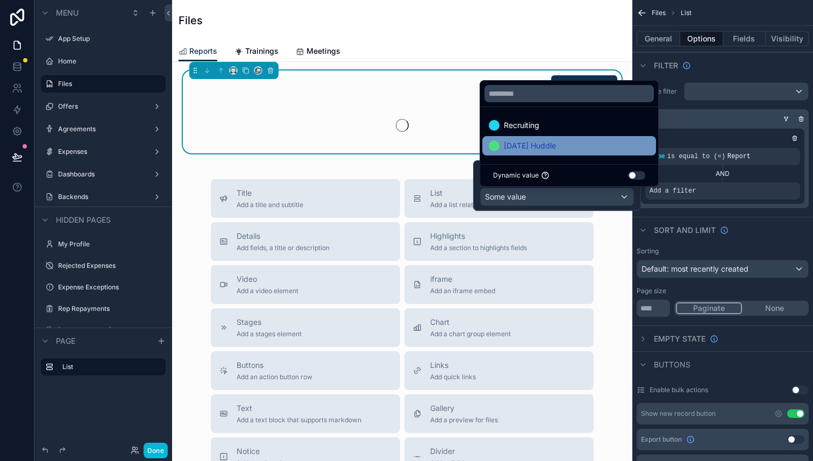
click at [565, 138] on div "[DATE] Huddle" at bounding box center [569, 145] width 174 height 19
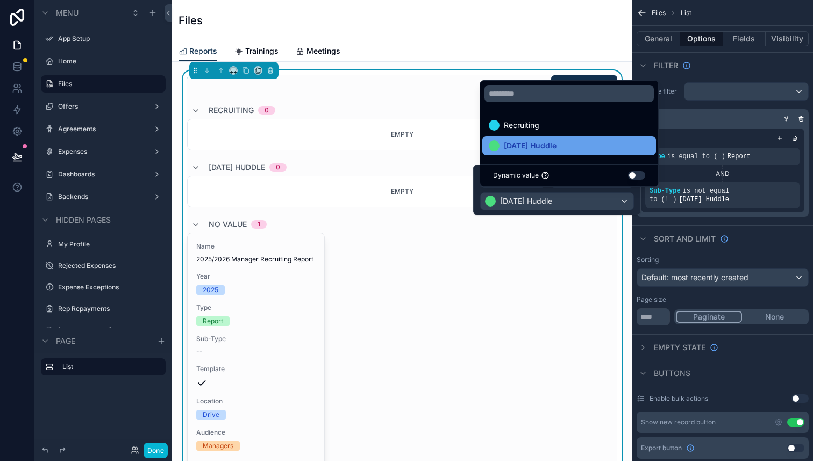
click at [557, 150] on span "[DATE] Huddle" at bounding box center [530, 145] width 53 height 13
click at [749, 233] on div "Sort And Limit" at bounding box center [723, 238] width 181 height 26
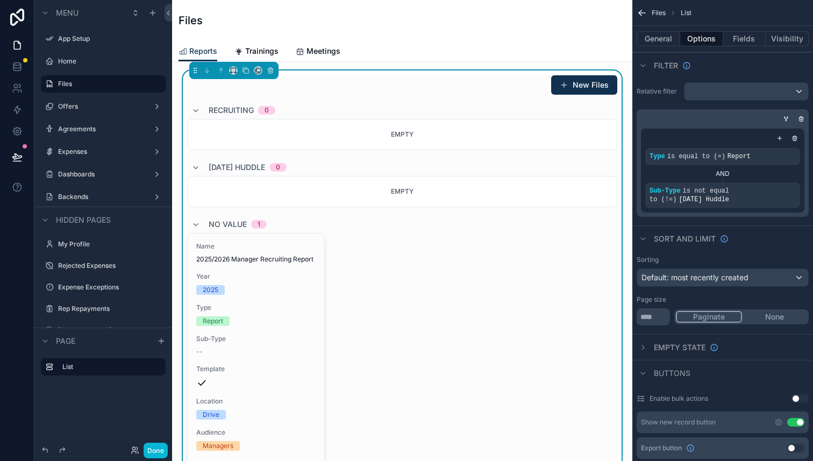
click at [430, 164] on div "[DATE] Huddle 0" at bounding box center [402, 167] width 430 height 17
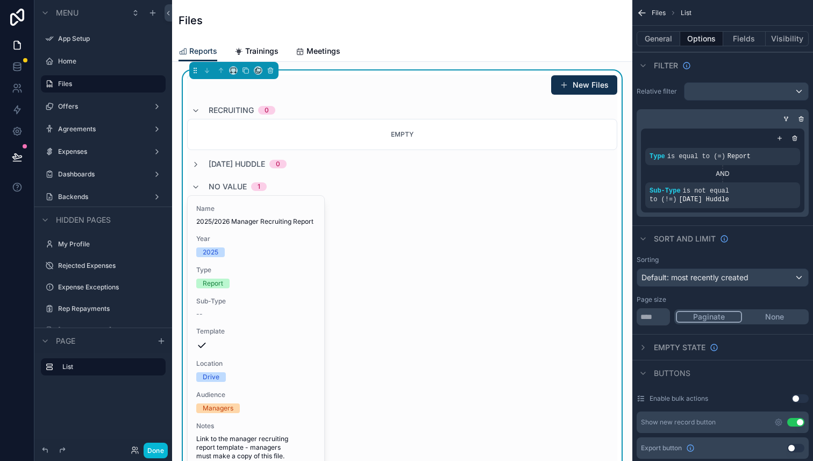
click at [207, 163] on div "[DATE] Huddle 0" at bounding box center [238, 164] width 95 height 11
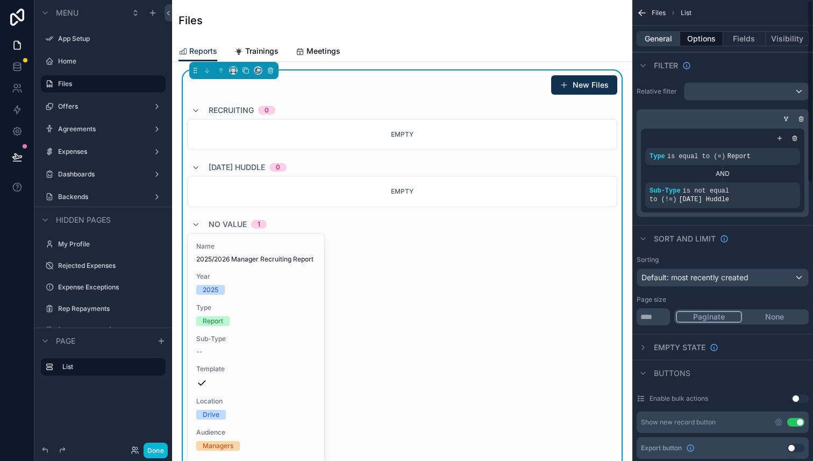
click at [662, 38] on button "General" at bounding box center [659, 38] width 44 height 15
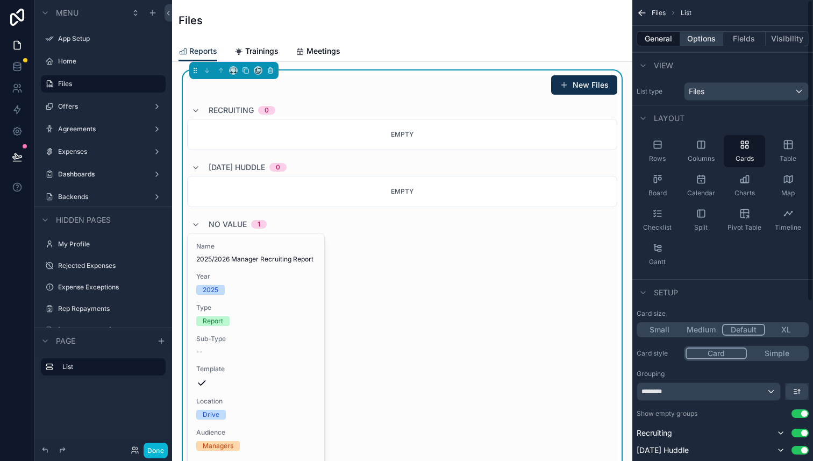
click at [704, 39] on button "Options" at bounding box center [701, 38] width 43 height 15
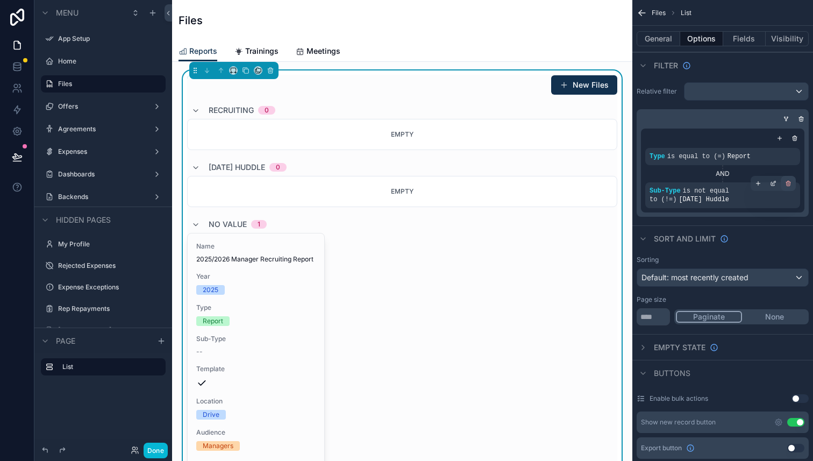
click at [794, 184] on div "scrollable content" at bounding box center [788, 183] width 15 height 15
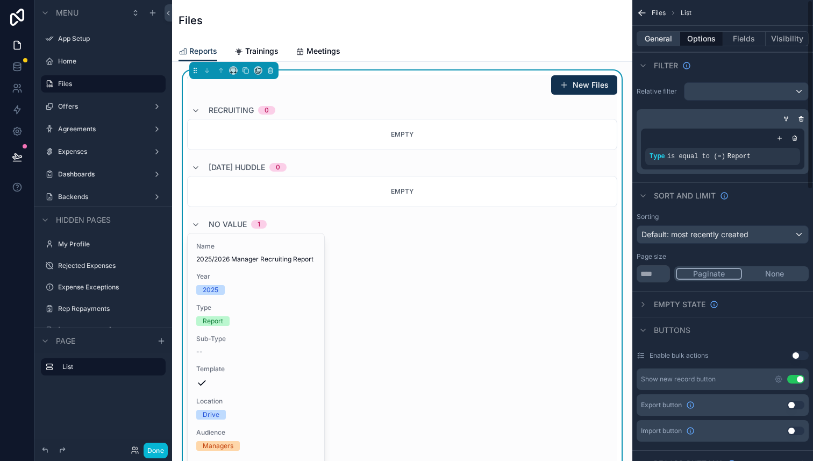
click at [665, 41] on button "General" at bounding box center [659, 38] width 44 height 15
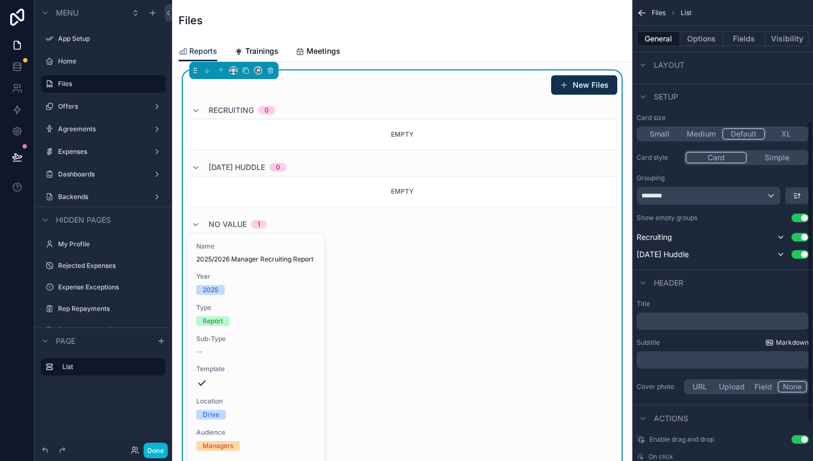
scroll to position [233, 0]
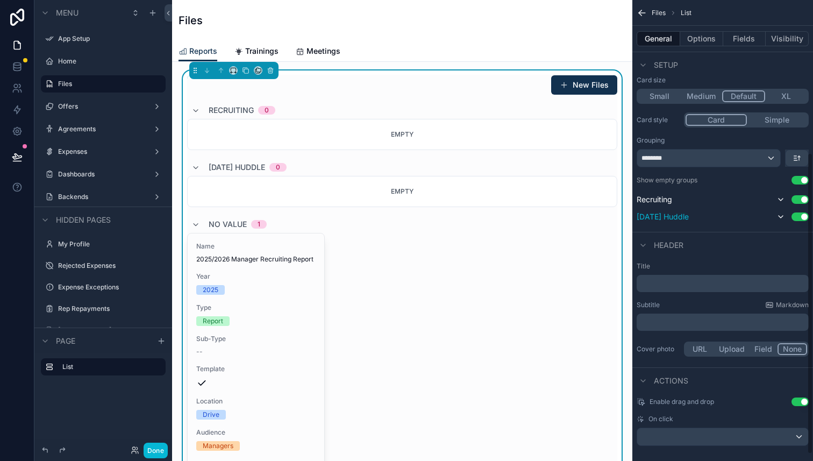
click at [803, 218] on button "Use setting" at bounding box center [800, 216] width 17 height 9
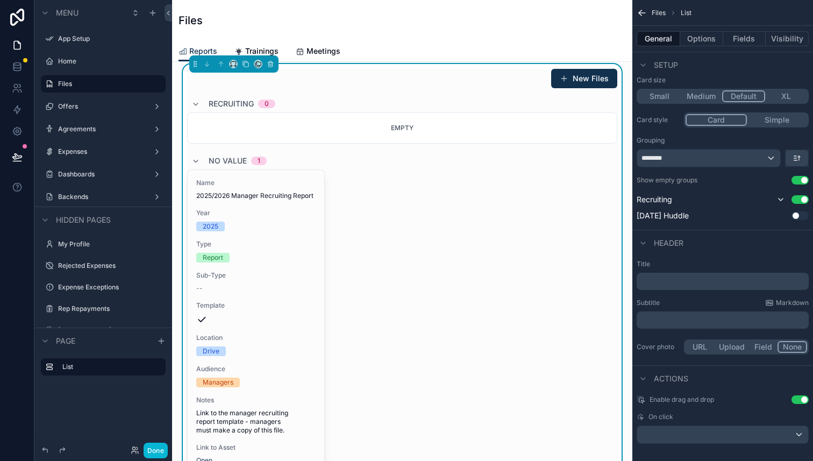
scroll to position [0, 0]
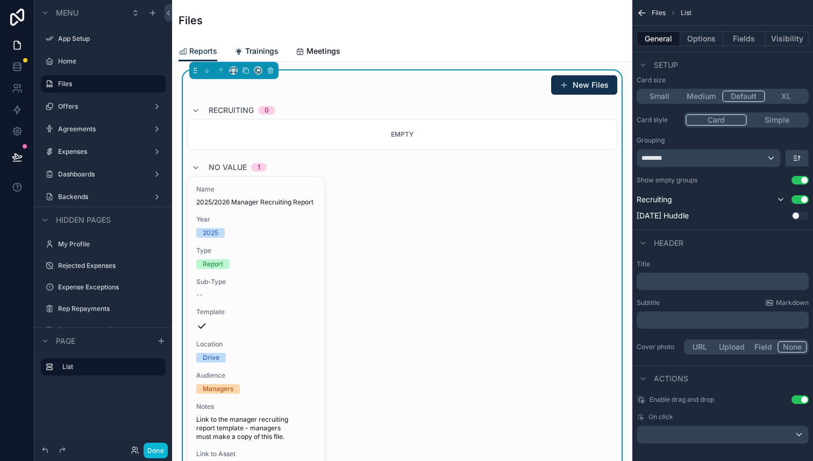
click at [249, 51] on span "Trainings" at bounding box center [261, 51] width 33 height 11
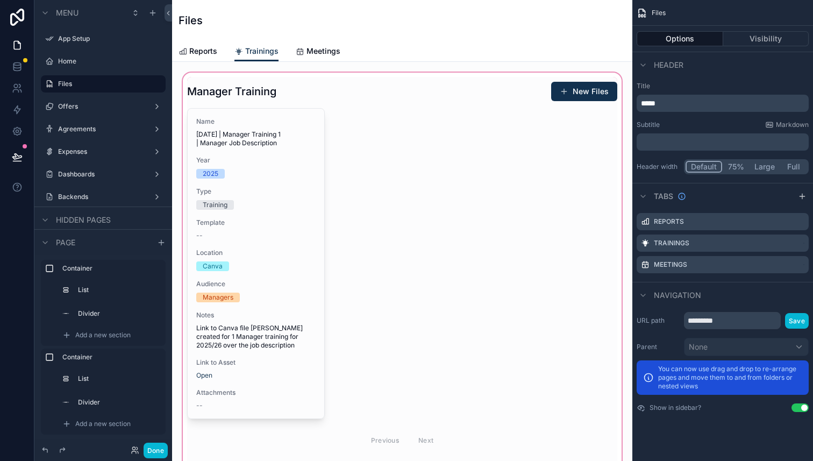
click at [301, 179] on div "scrollable content" at bounding box center [402, 287] width 443 height 435
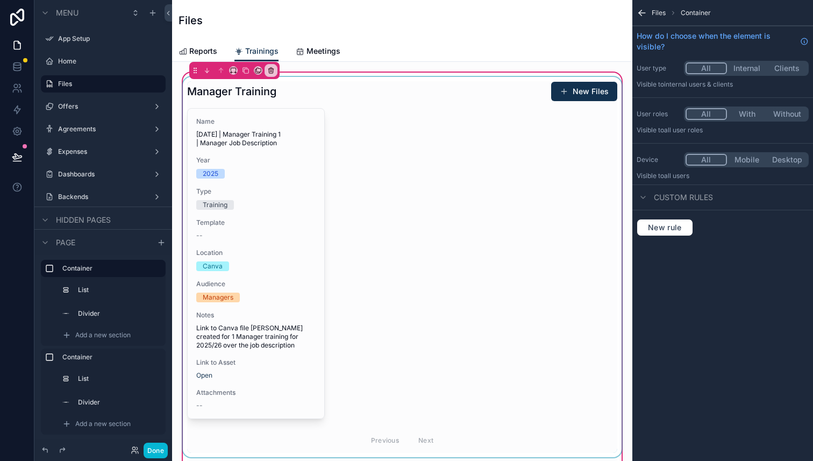
click at [388, 207] on div "scrollable content" at bounding box center [402, 267] width 443 height 380
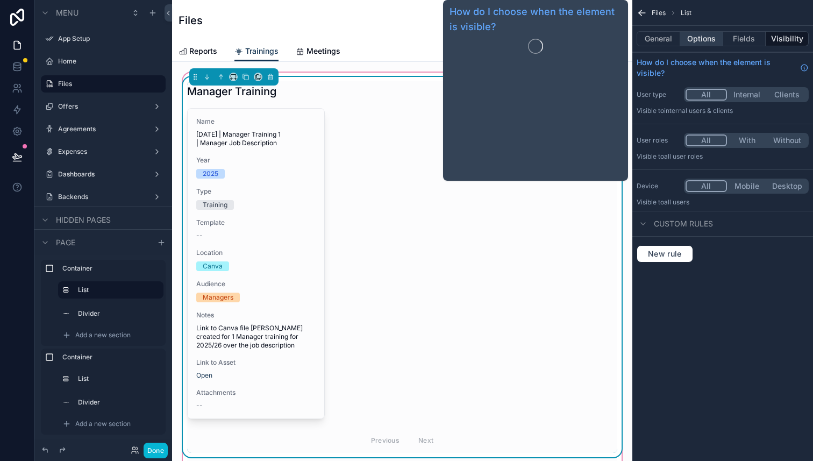
click at [706, 38] on button "Options" at bounding box center [701, 38] width 43 height 15
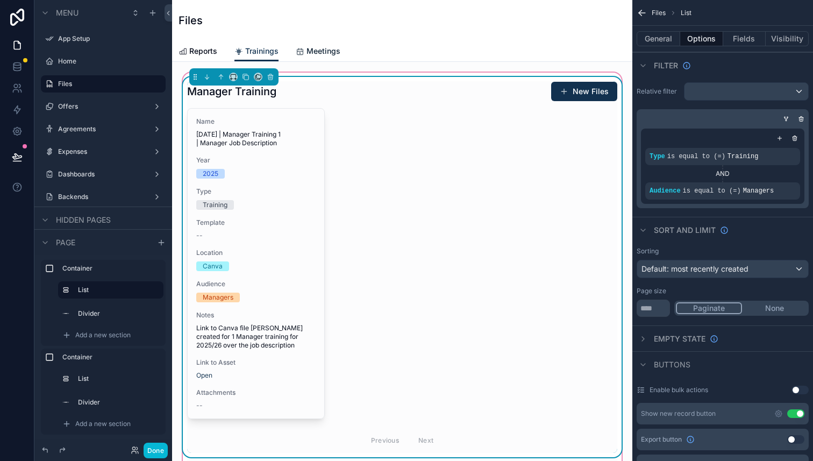
click at [337, 58] on link "Meetings" at bounding box center [318, 52] width 45 height 22
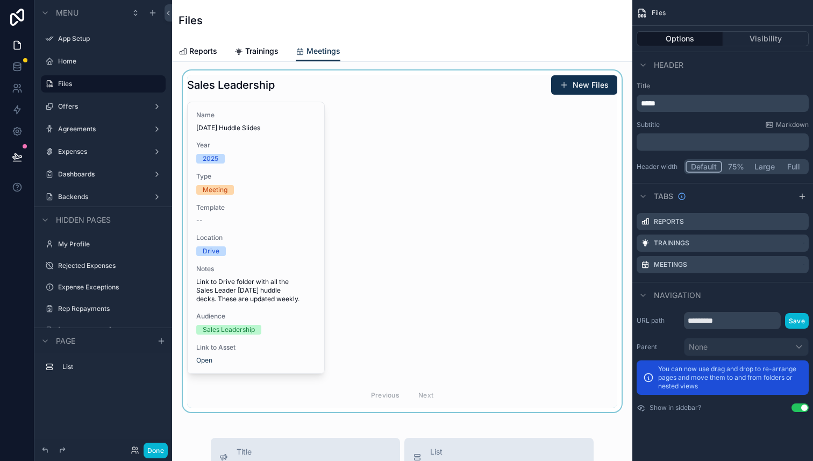
click at [511, 251] on div "scrollable content" at bounding box center [402, 241] width 443 height 342
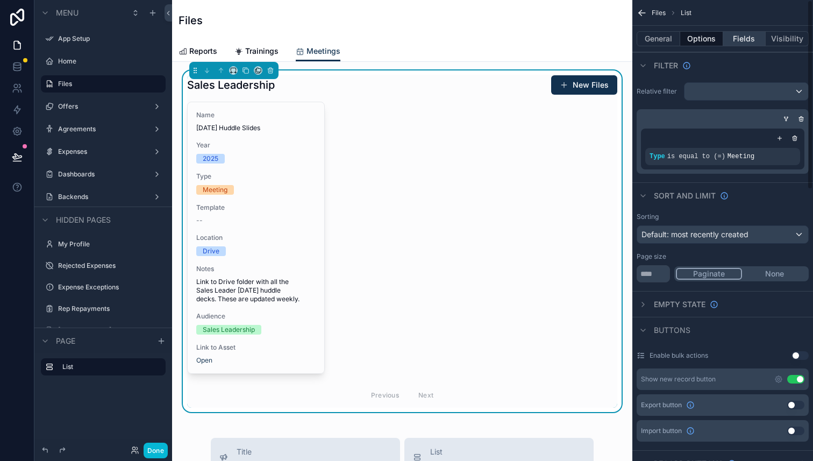
click at [732, 37] on button "Fields" at bounding box center [744, 38] width 43 height 15
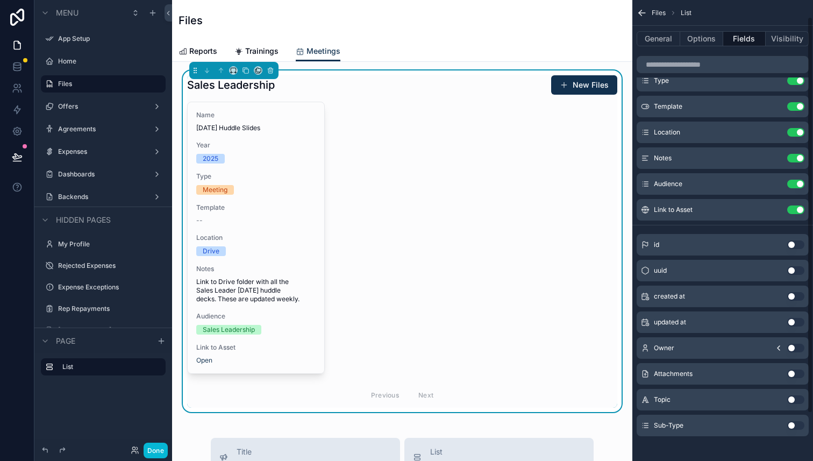
scroll to position [75, 0]
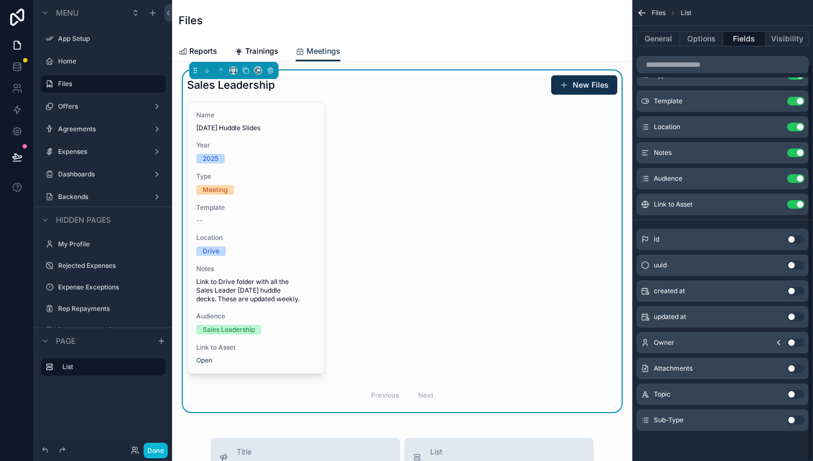
click at [795, 370] on button "Use setting" at bounding box center [795, 368] width 17 height 9
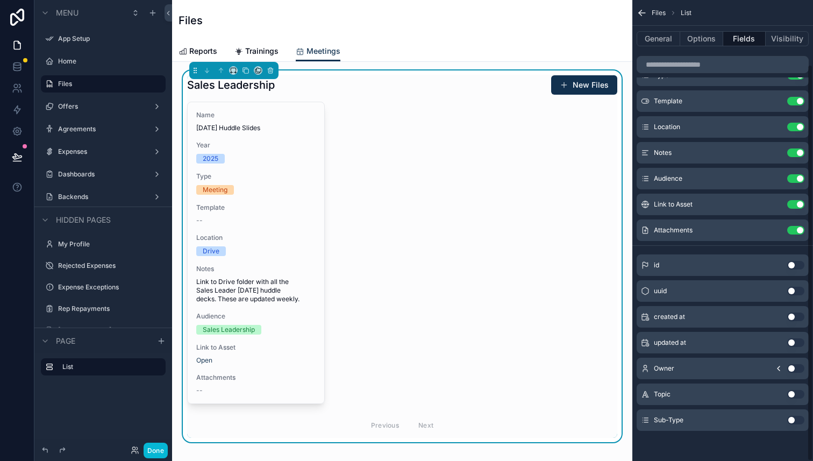
click at [795, 421] on button "Use setting" at bounding box center [795, 420] width 17 height 9
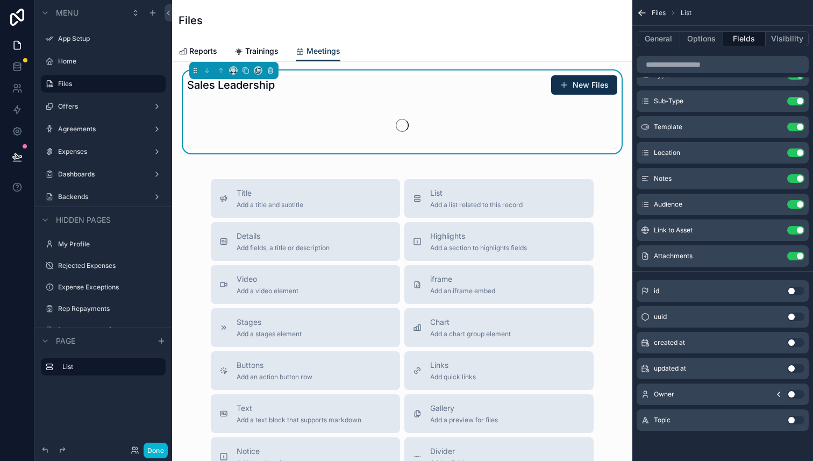
click at [793, 420] on button "Use setting" at bounding box center [795, 420] width 17 height 9
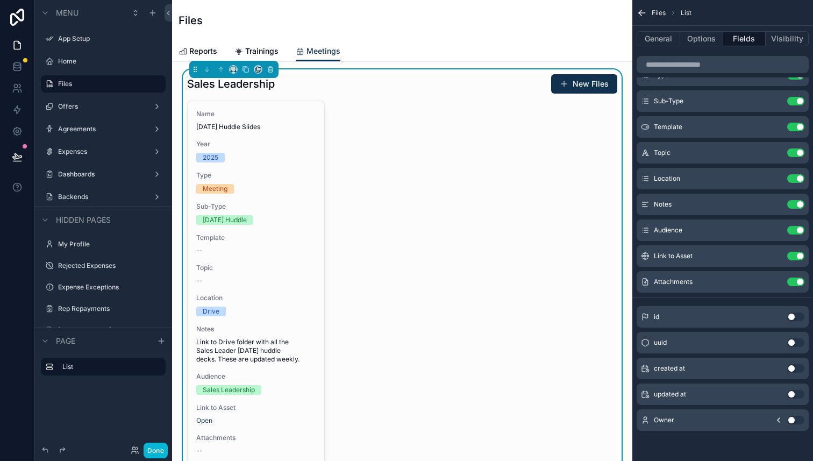
scroll to position [2, 0]
click at [775, 153] on icon "scrollable content" at bounding box center [774, 152] width 9 height 9
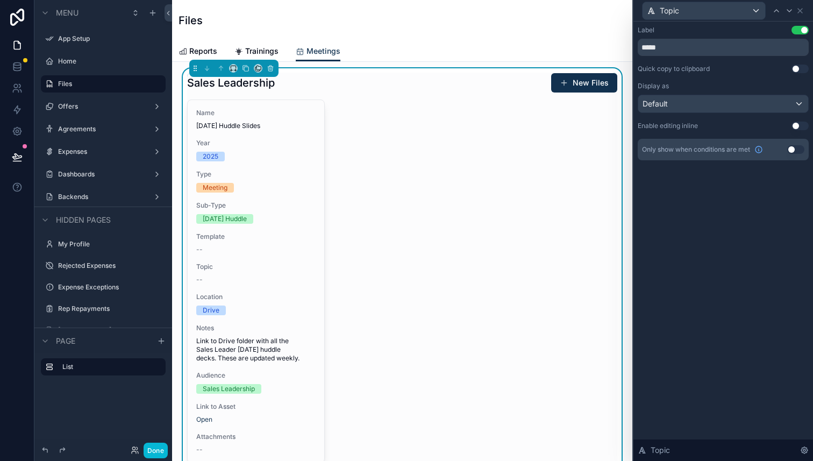
click at [792, 151] on button "Use setting" at bounding box center [795, 149] width 17 height 9
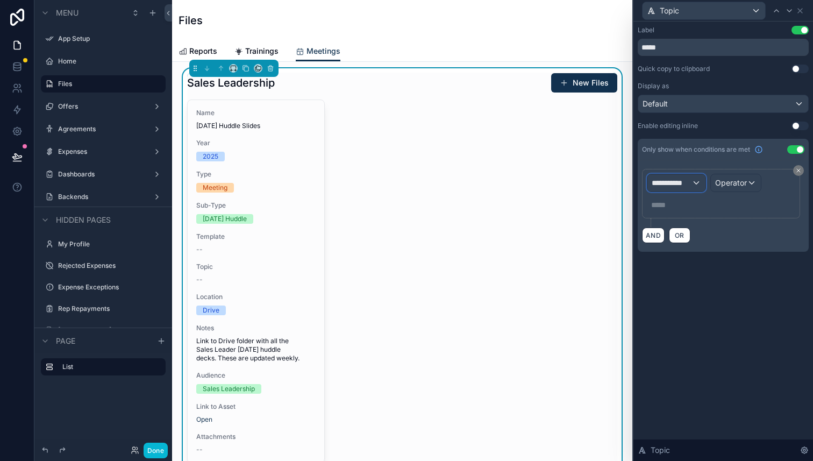
click at [671, 187] on span "**********" at bounding box center [672, 183] width 40 height 11
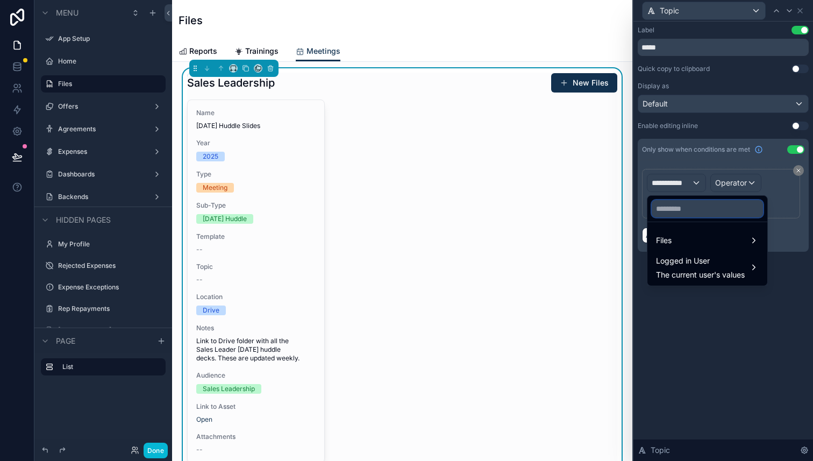
click at [675, 206] on input "text" at bounding box center [707, 208] width 111 height 17
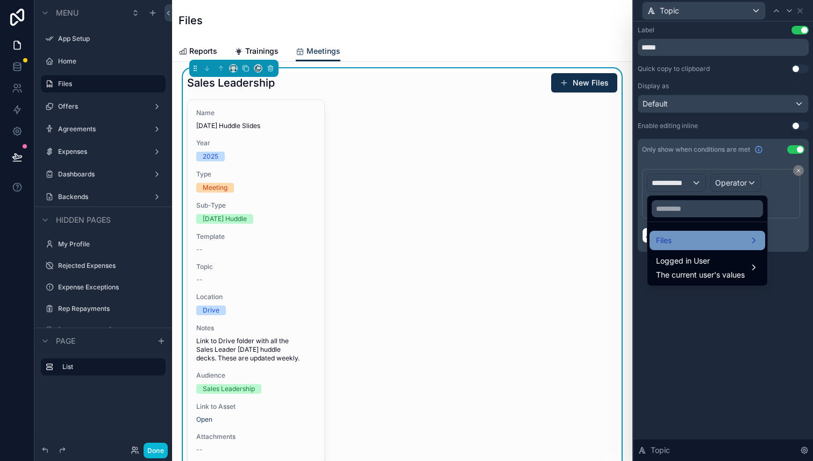
click at [691, 233] on div "Files" at bounding box center [708, 240] width 116 height 19
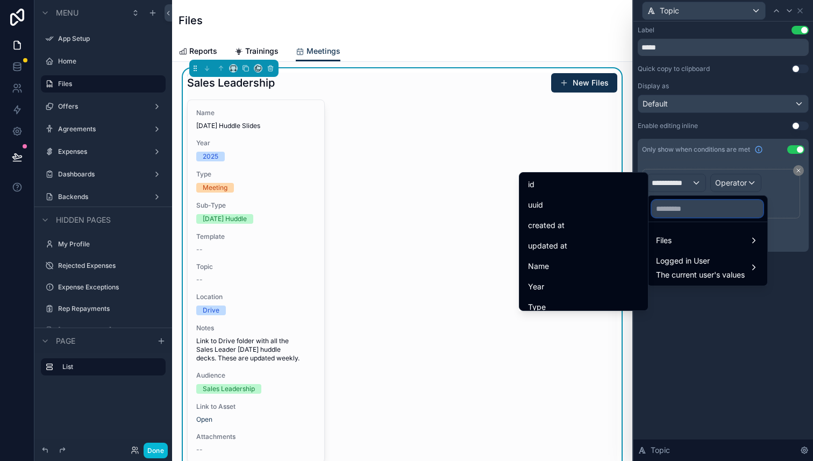
click at [675, 206] on input "text" at bounding box center [707, 208] width 111 height 17
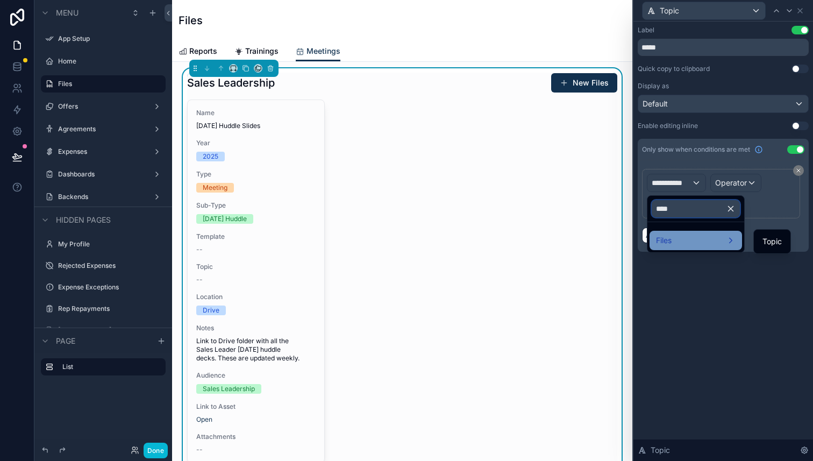
type input "****"
click at [672, 235] on span "Files" at bounding box center [664, 240] width 16 height 13
click at [713, 235] on div "Files" at bounding box center [696, 240] width 80 height 13
click at [704, 205] on input "****" at bounding box center [696, 208] width 88 height 17
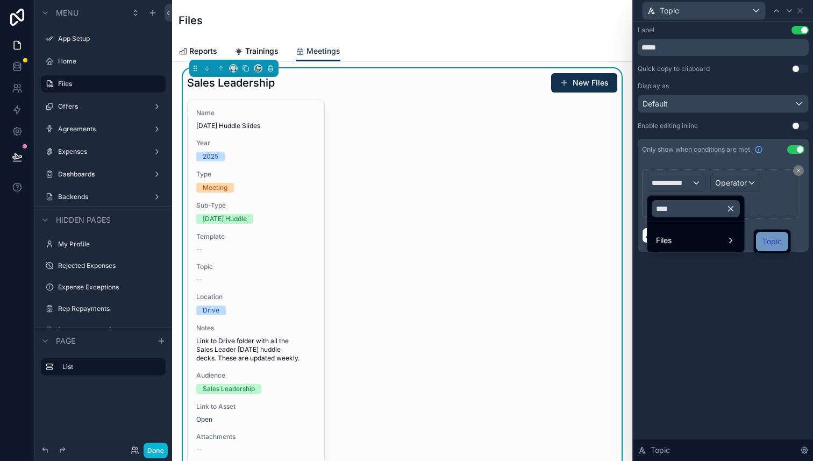
click at [775, 244] on span "Topic" at bounding box center [772, 241] width 19 height 13
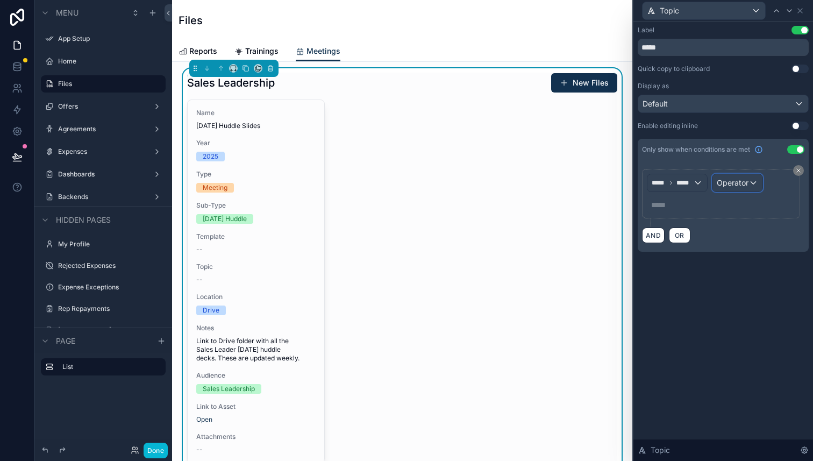
click at [733, 184] on span "Operator" at bounding box center [733, 182] width 32 height 9
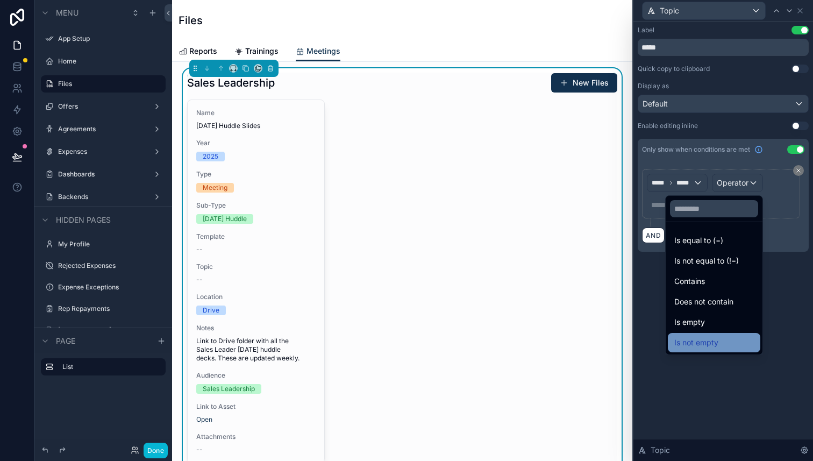
click at [733, 338] on div "Is not empty" at bounding box center [715, 342] width 80 height 13
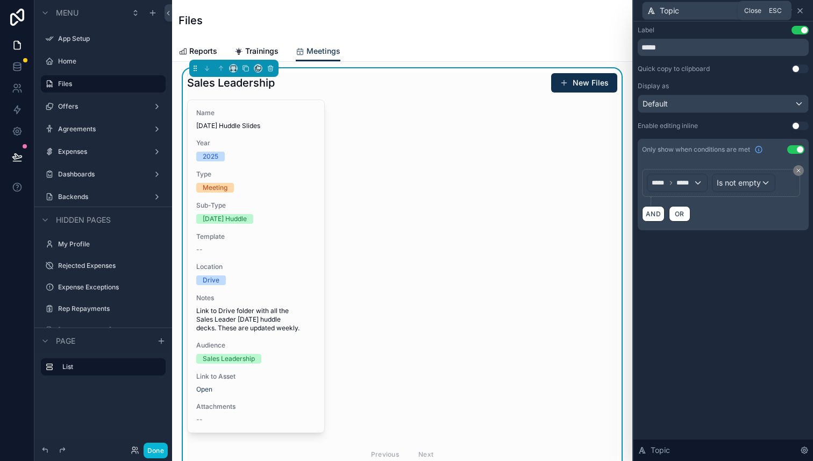
click at [801, 9] on icon at bounding box center [800, 11] width 4 height 4
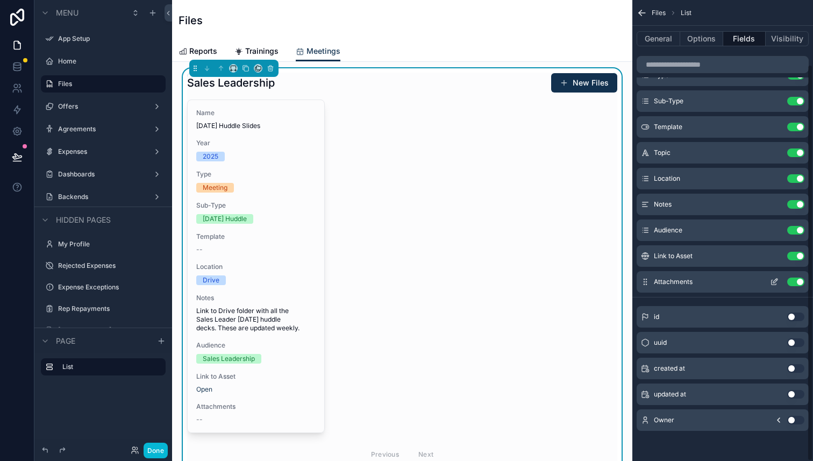
click at [775, 278] on icon "scrollable content" at bounding box center [774, 282] width 9 height 9
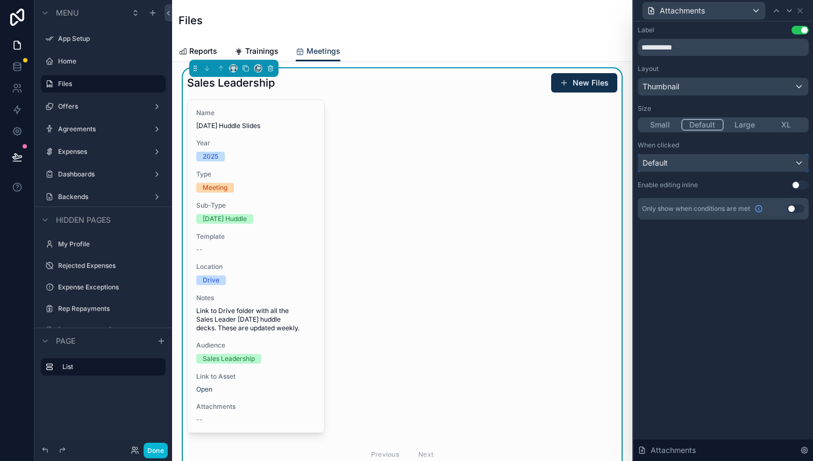
click at [712, 168] on div "Default" at bounding box center [723, 162] width 170 height 17
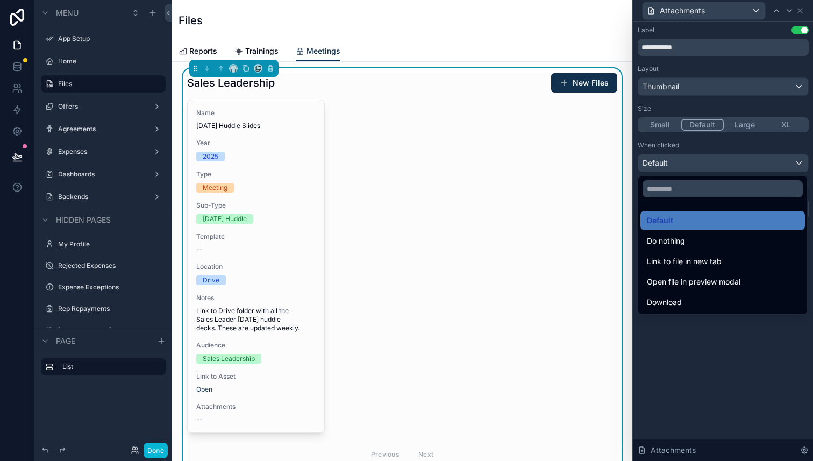
click at [752, 368] on div at bounding box center [724, 230] width 180 height 461
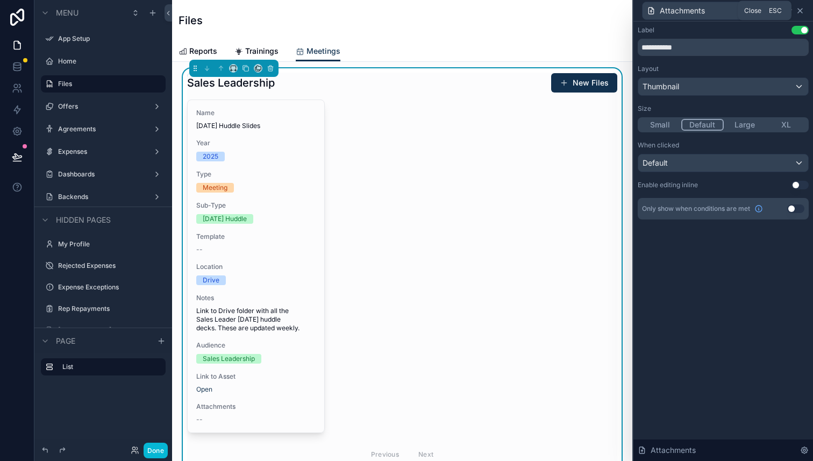
click at [801, 9] on icon at bounding box center [800, 10] width 9 height 9
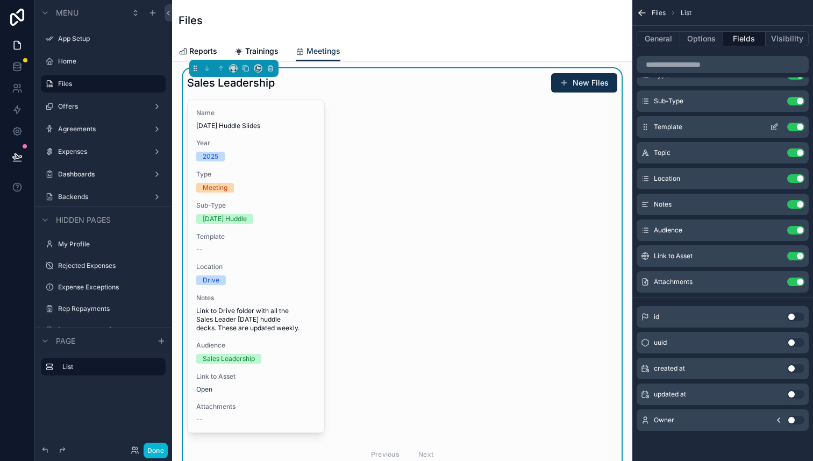
click at [772, 127] on icon "scrollable content" at bounding box center [774, 127] width 5 height 5
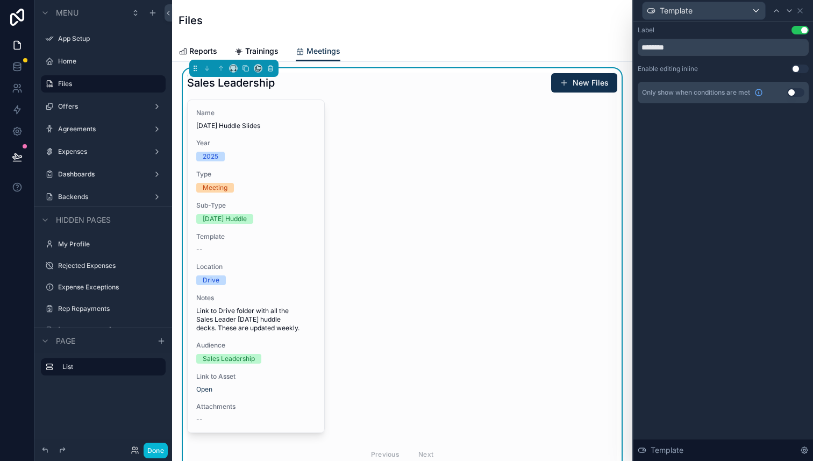
click at [791, 94] on button "Use setting" at bounding box center [795, 92] width 17 height 9
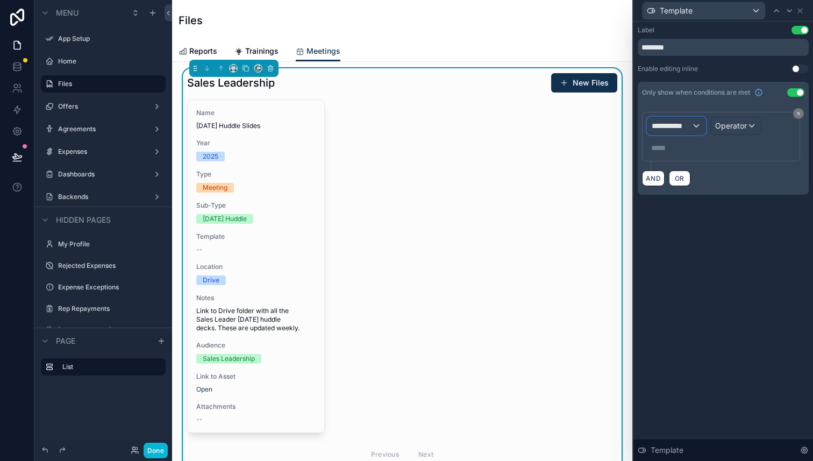
click at [691, 127] on span "**********" at bounding box center [672, 125] width 40 height 11
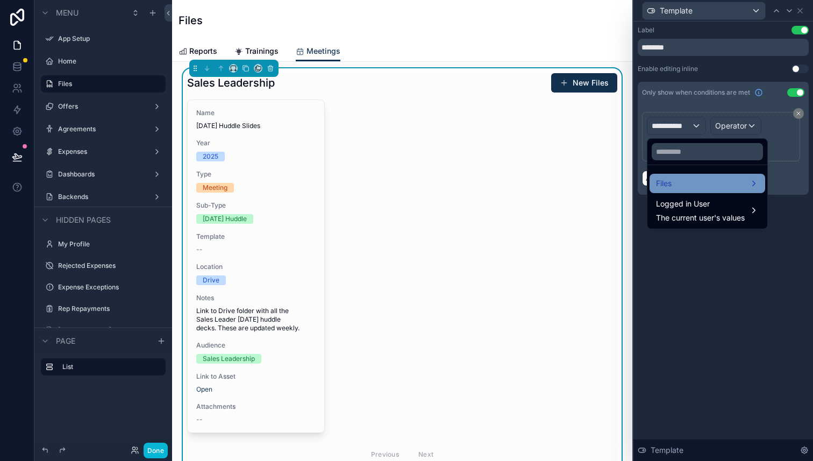
click at [697, 188] on div "Files" at bounding box center [707, 183] width 103 height 13
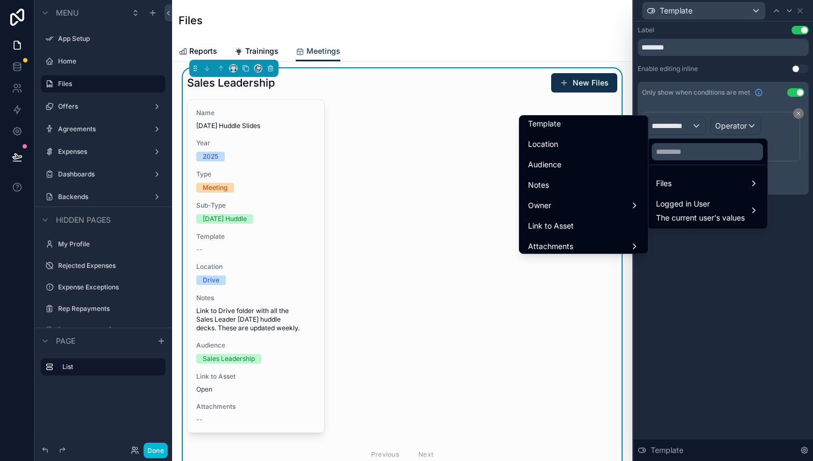
scroll to position [148, 0]
click at [589, 123] on div "Template" at bounding box center [583, 122] width 111 height 13
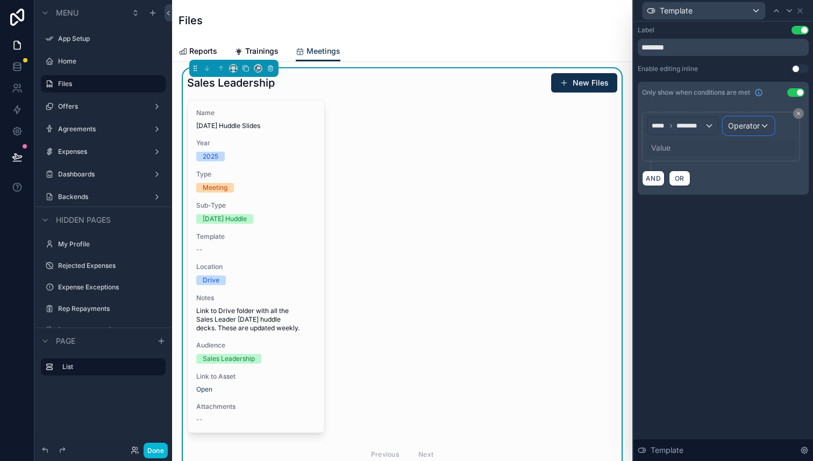
click at [754, 130] on span "Operator" at bounding box center [744, 125] width 32 height 11
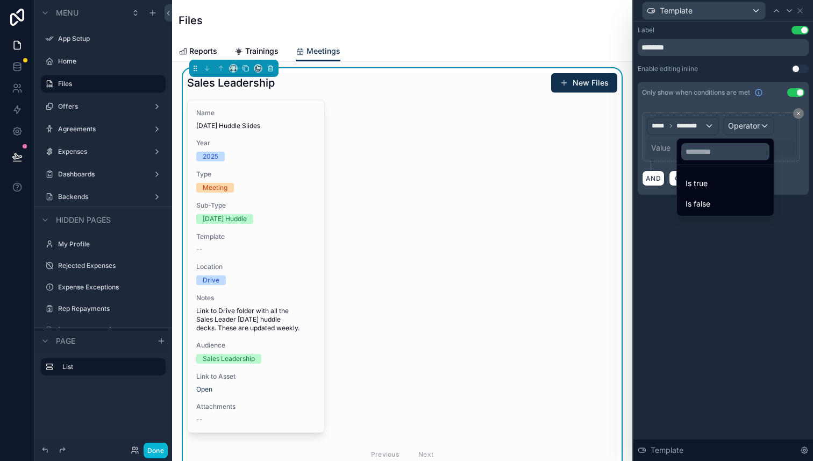
click at [696, 122] on div at bounding box center [724, 230] width 180 height 461
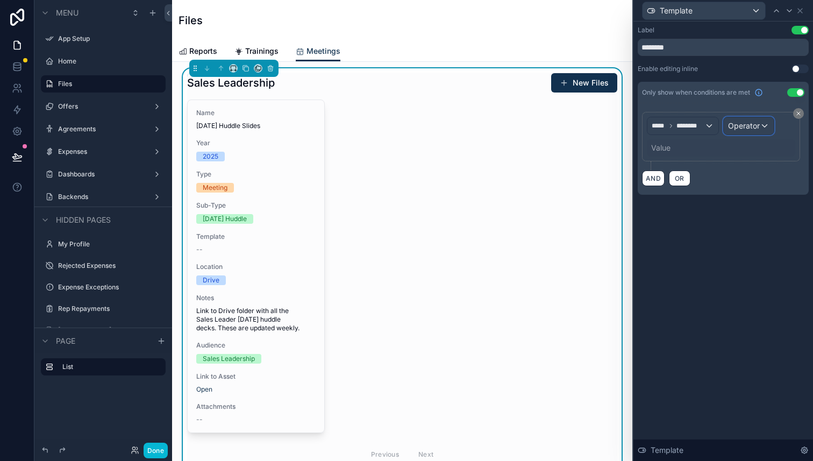
click at [740, 125] on span "Operator" at bounding box center [744, 125] width 32 height 9
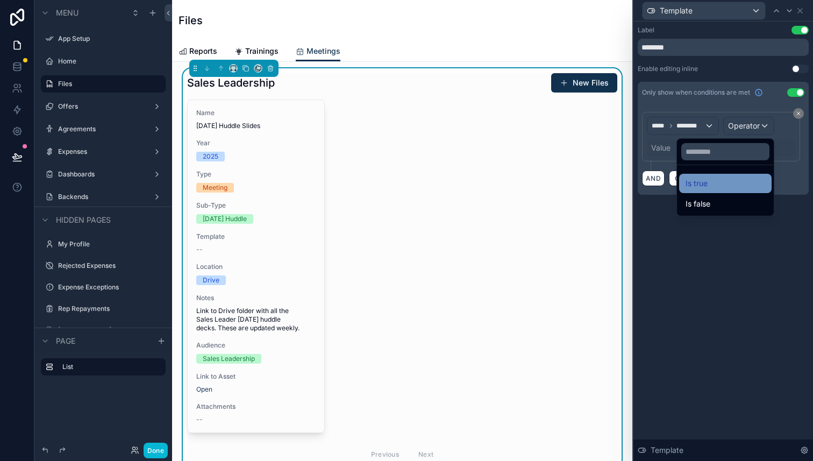
click at [722, 188] on div "Is true" at bounding box center [726, 183] width 80 height 13
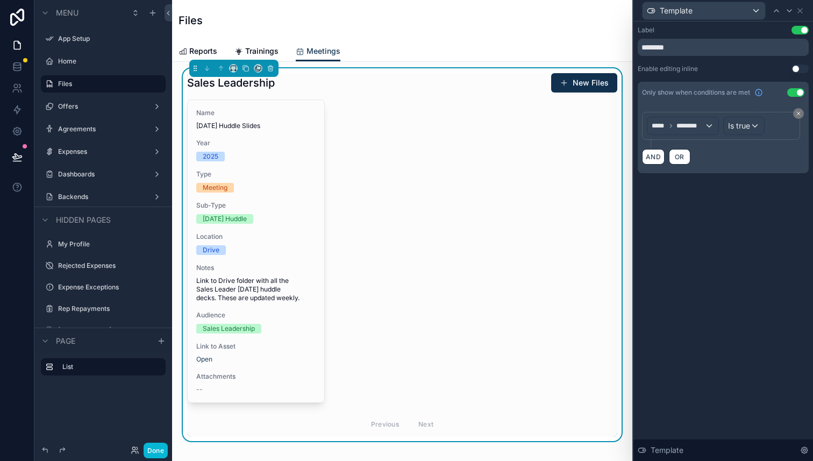
click at [719, 212] on div "Label Use setting ******** Enable editing inline Use setting Only show when con…" at bounding box center [724, 241] width 180 height 439
click at [800, 13] on icon at bounding box center [800, 10] width 9 height 9
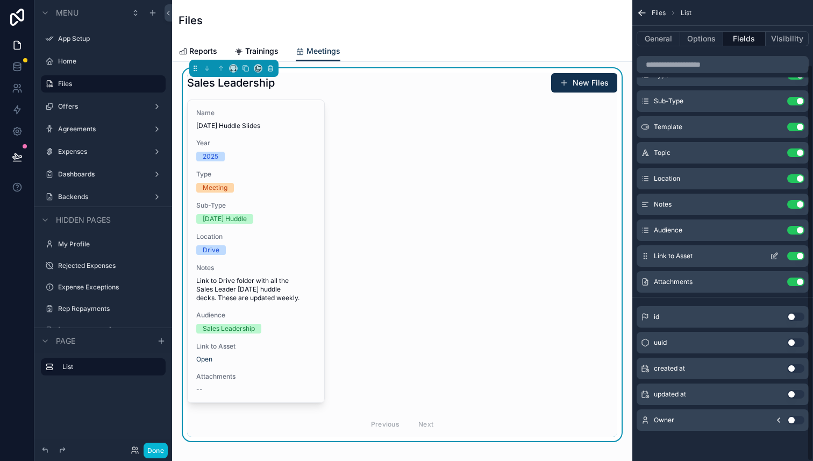
click at [775, 258] on icon "scrollable content" at bounding box center [774, 256] width 9 height 9
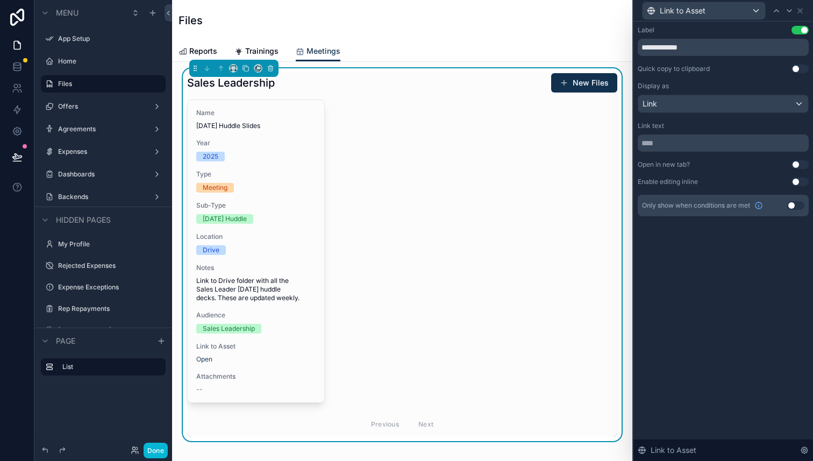
click at [793, 209] on button "Use setting" at bounding box center [795, 205] width 17 height 9
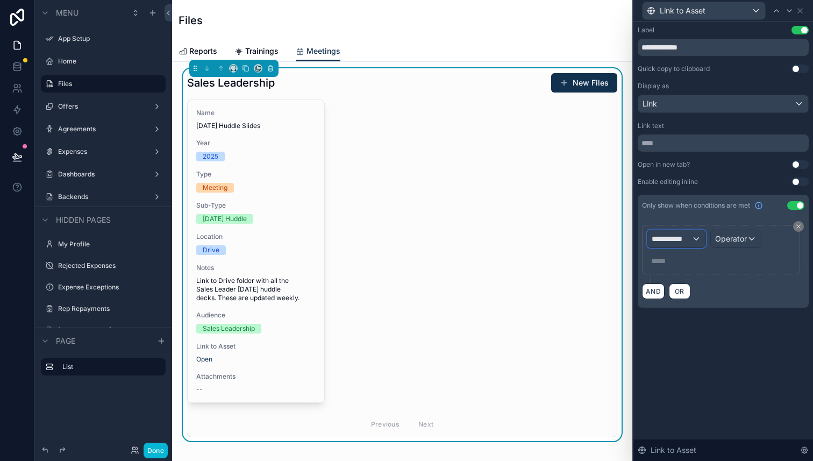
click at [677, 237] on span "**********" at bounding box center [672, 238] width 40 height 11
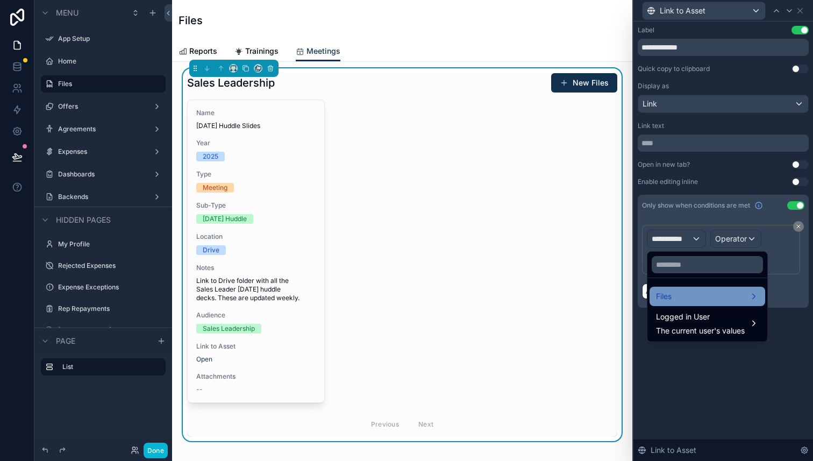
click at [687, 291] on div "Files" at bounding box center [707, 296] width 103 height 13
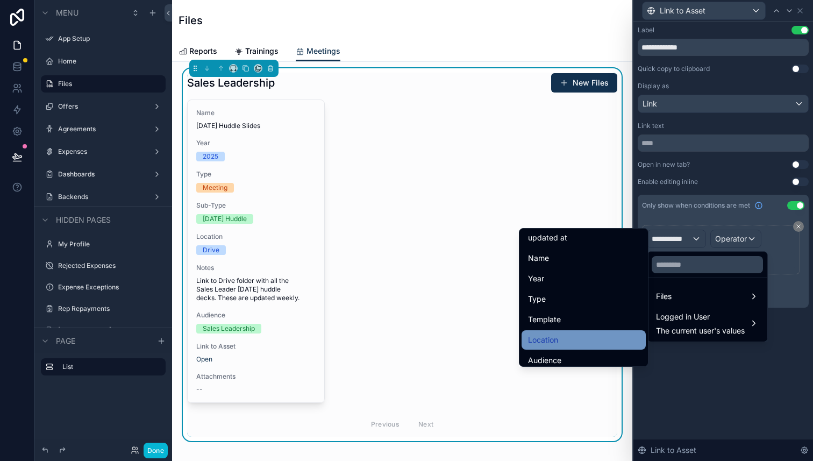
scroll to position [153, 0]
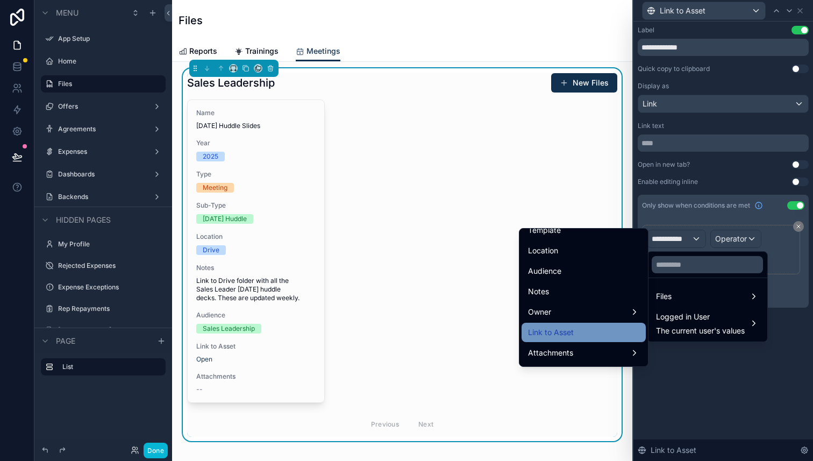
click at [607, 326] on div "Link to Asset" at bounding box center [583, 332] width 111 height 13
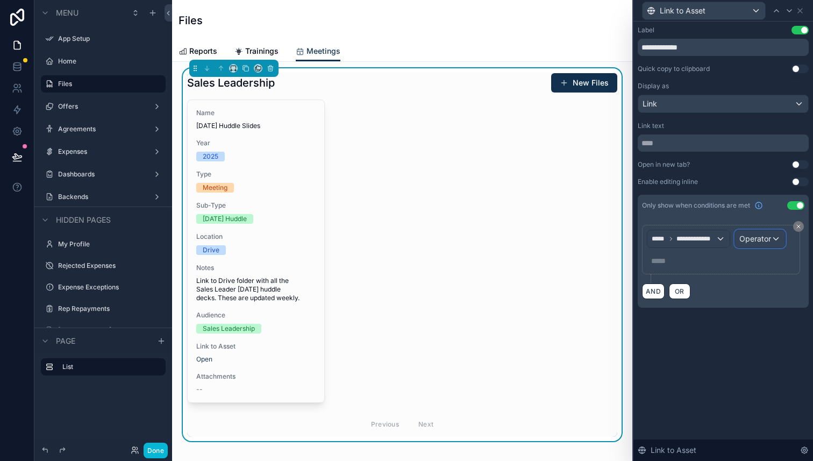
click at [765, 243] on span "Operator" at bounding box center [756, 238] width 32 height 11
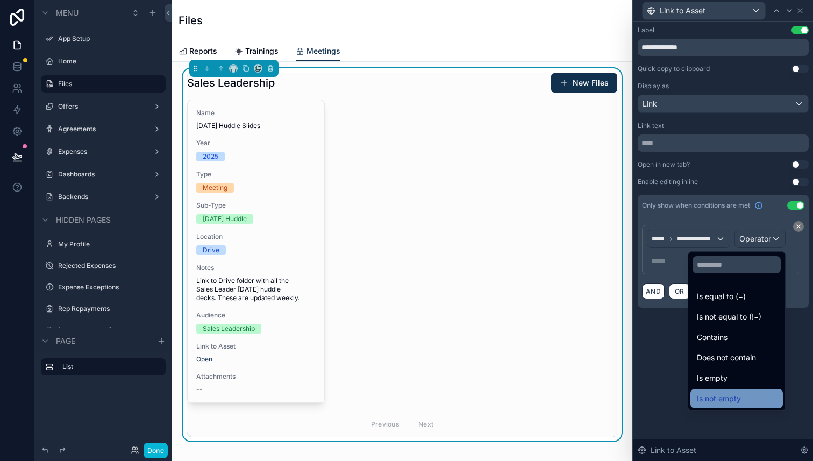
click at [730, 396] on span "Is not empty" at bounding box center [719, 398] width 44 height 13
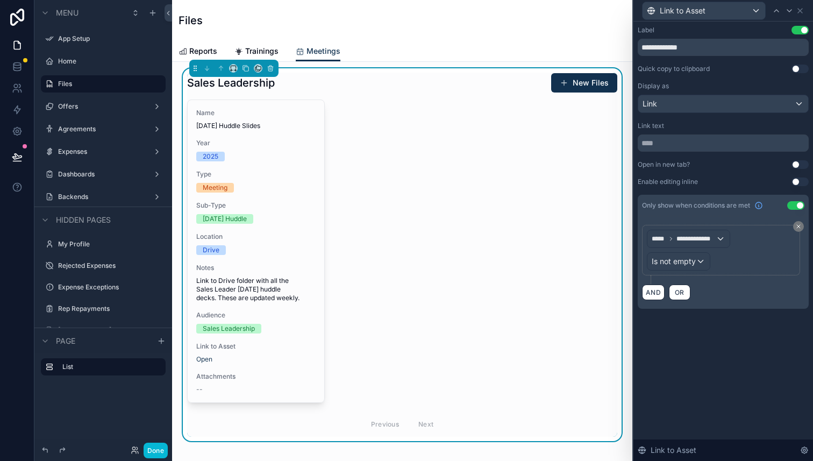
click at [700, 343] on div "**********" at bounding box center [724, 241] width 180 height 439
click at [799, 15] on div "Link to Asset" at bounding box center [723, 10] width 171 height 21
click at [800, 13] on icon at bounding box center [800, 10] width 9 height 9
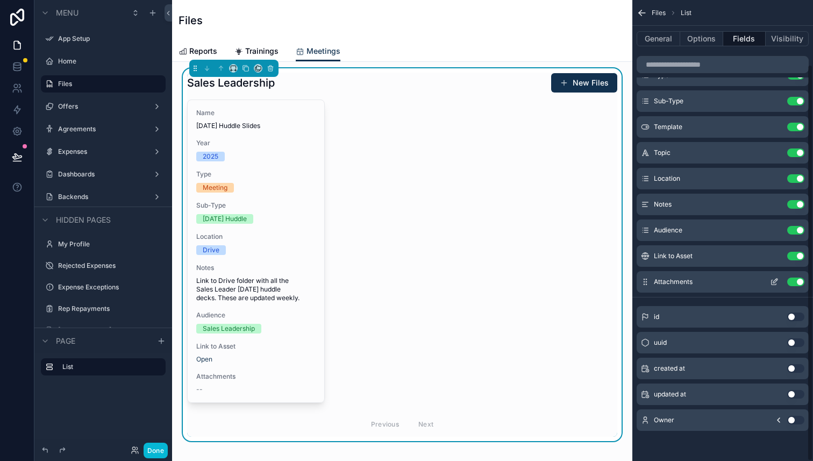
click at [775, 285] on icon "scrollable content" at bounding box center [774, 282] width 9 height 9
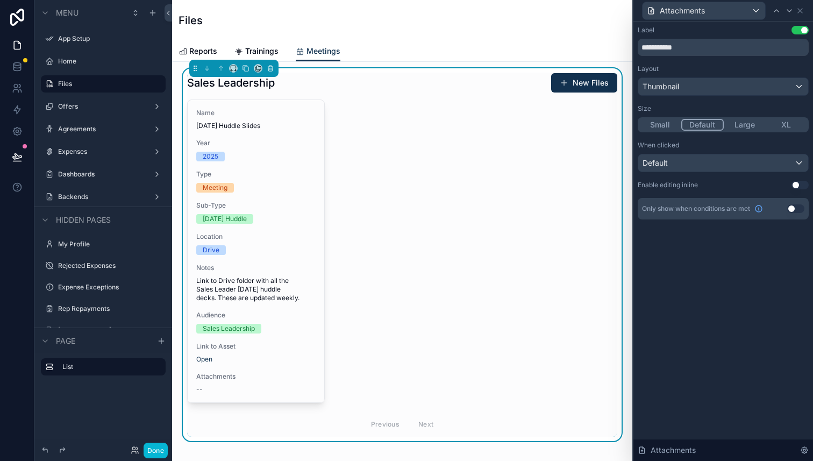
click at [792, 210] on button "Use setting" at bounding box center [795, 208] width 17 height 9
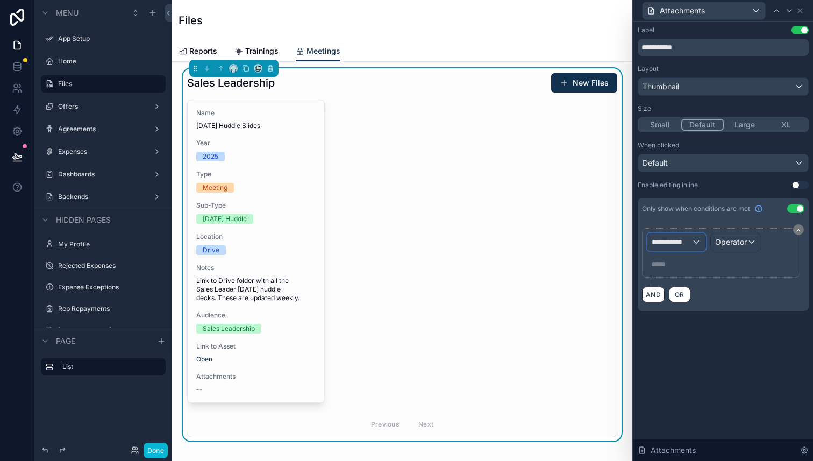
click at [678, 233] on div "**********" at bounding box center [677, 241] width 58 height 17
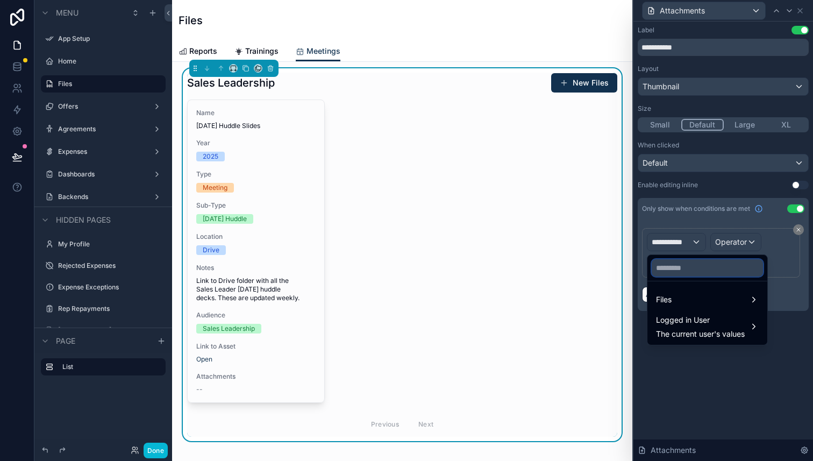
click at [690, 276] on input "text" at bounding box center [707, 267] width 111 height 17
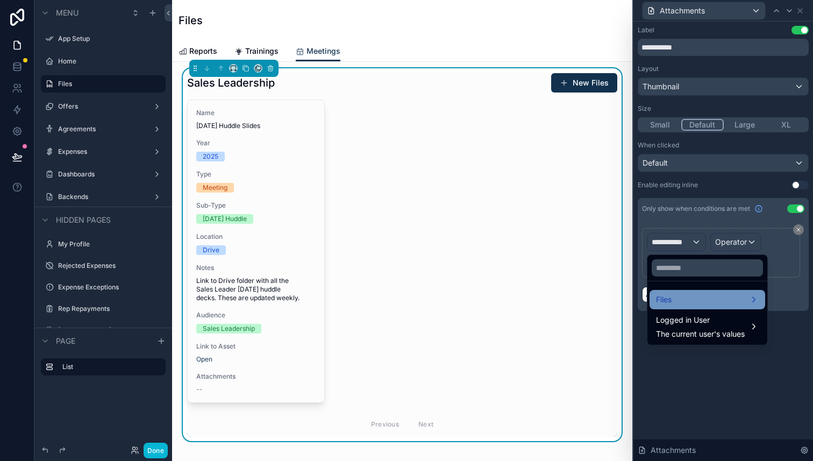
click at [713, 301] on div "Files" at bounding box center [707, 299] width 103 height 13
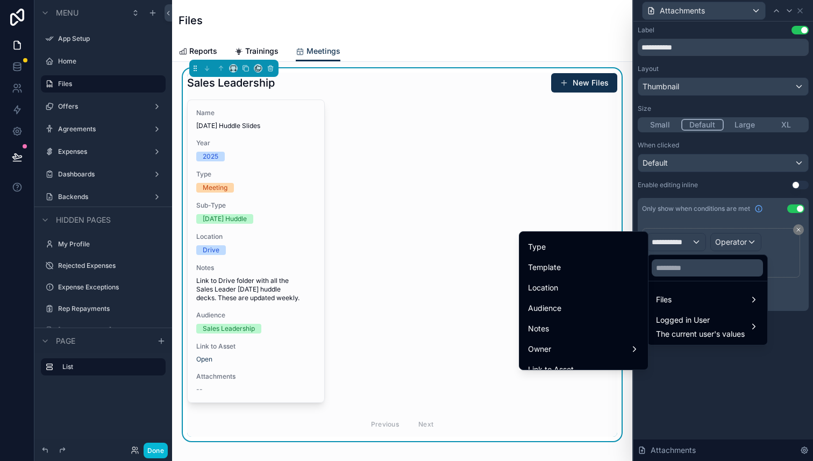
scroll to position [213, 0]
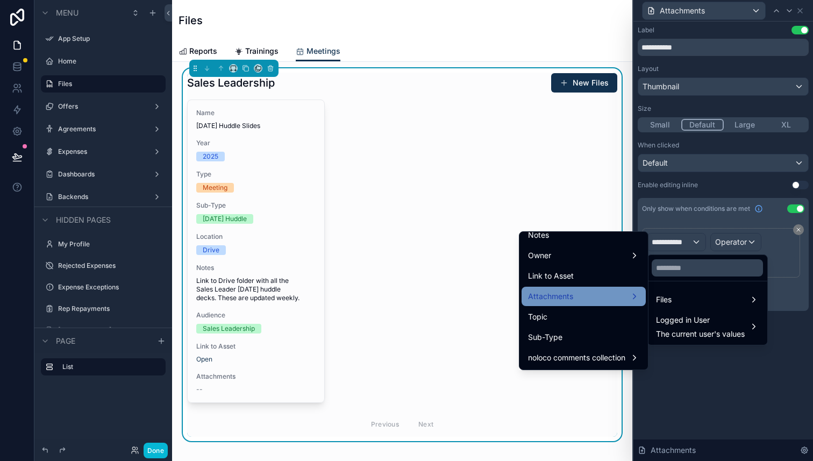
click at [591, 302] on div "Attachments" at bounding box center [583, 296] width 111 height 13
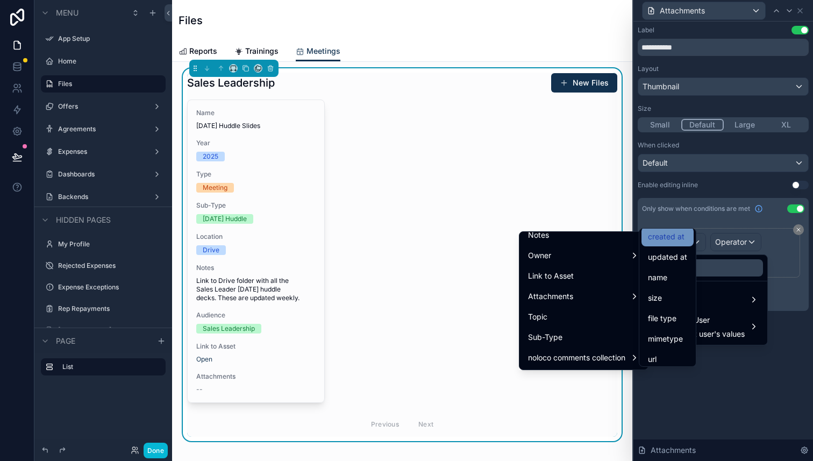
scroll to position [0, 0]
click at [673, 237] on div "id" at bounding box center [667, 240] width 39 height 13
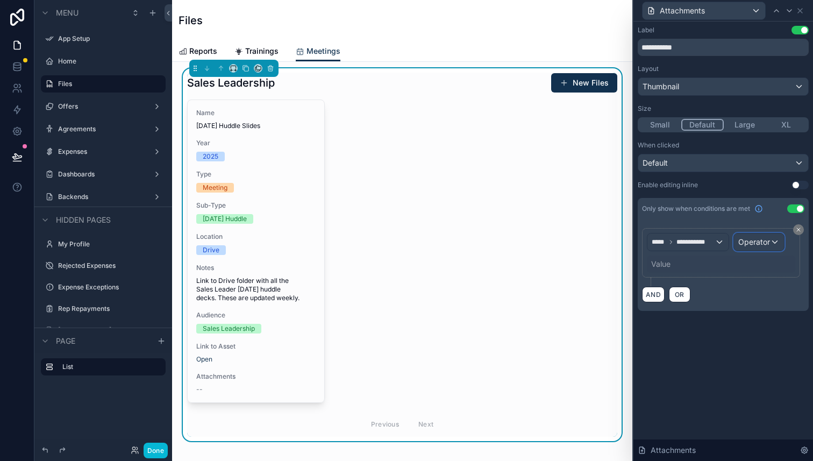
click at [756, 246] on span "Operator" at bounding box center [755, 241] width 32 height 9
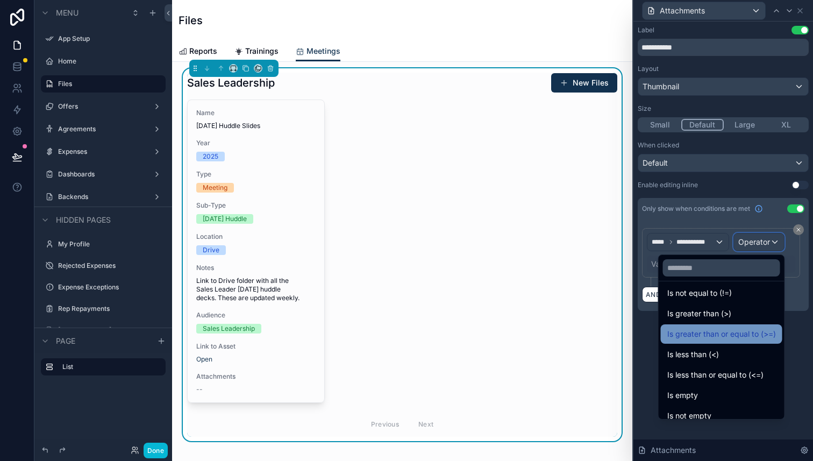
scroll to position [76, 0]
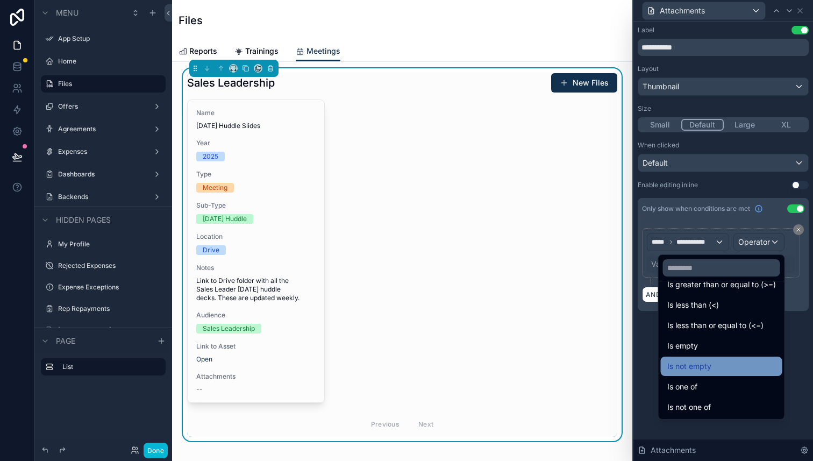
click at [710, 360] on div "Is not empty" at bounding box center [722, 366] width 109 height 13
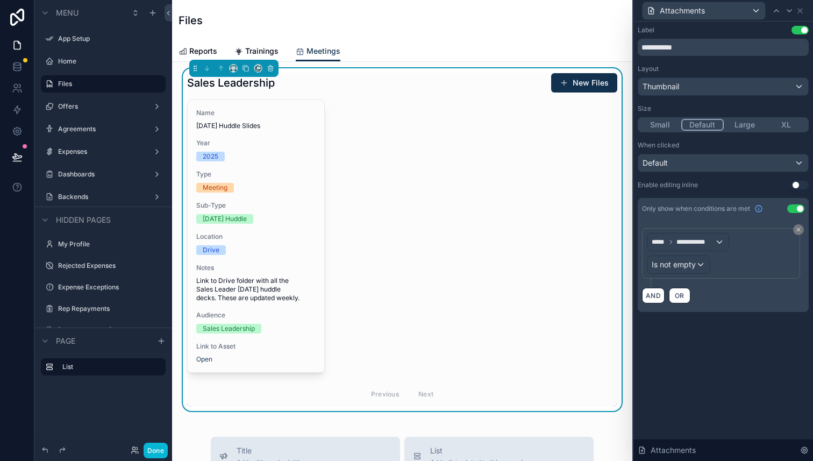
click at [736, 365] on div "**********" at bounding box center [724, 241] width 180 height 439
click at [801, 9] on icon at bounding box center [800, 11] width 4 height 4
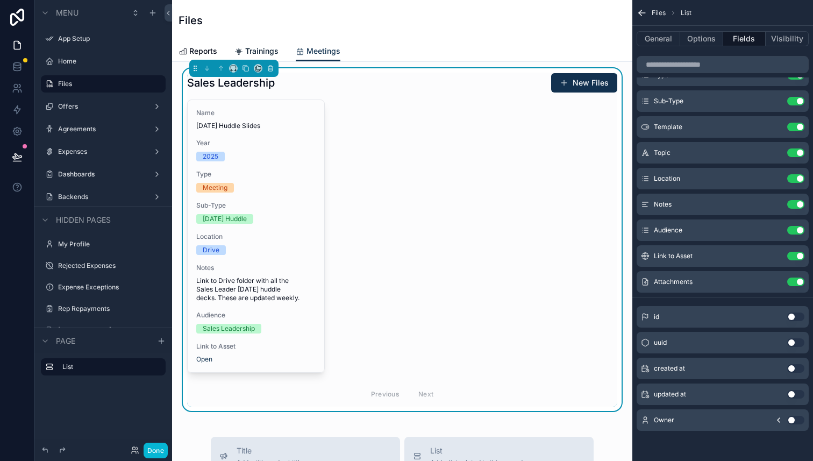
click at [268, 51] on span "Trainings" at bounding box center [261, 51] width 33 height 11
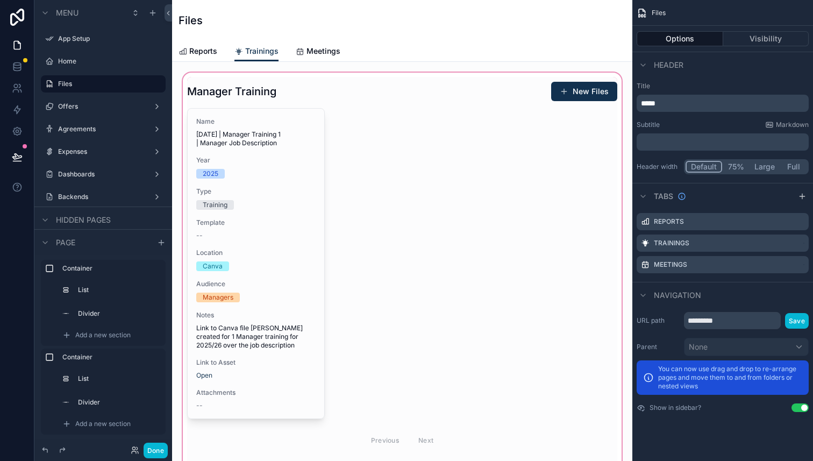
click at [442, 180] on div "scrollable content" at bounding box center [402, 287] width 443 height 435
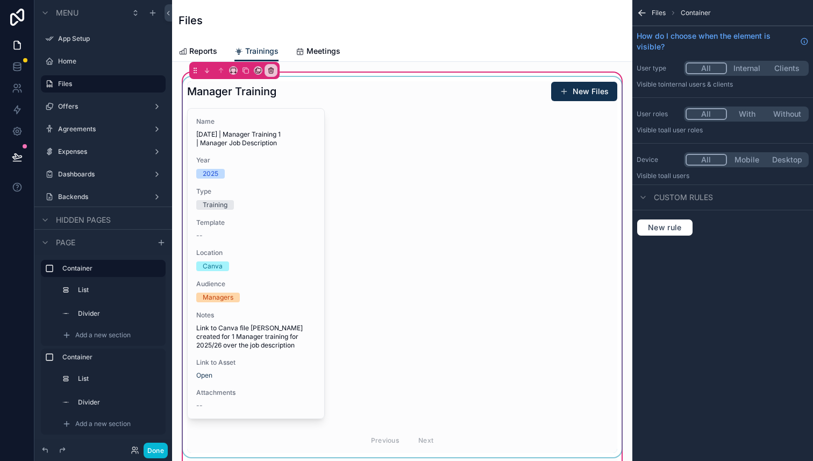
click at [559, 191] on div "scrollable content" at bounding box center [402, 267] width 443 height 380
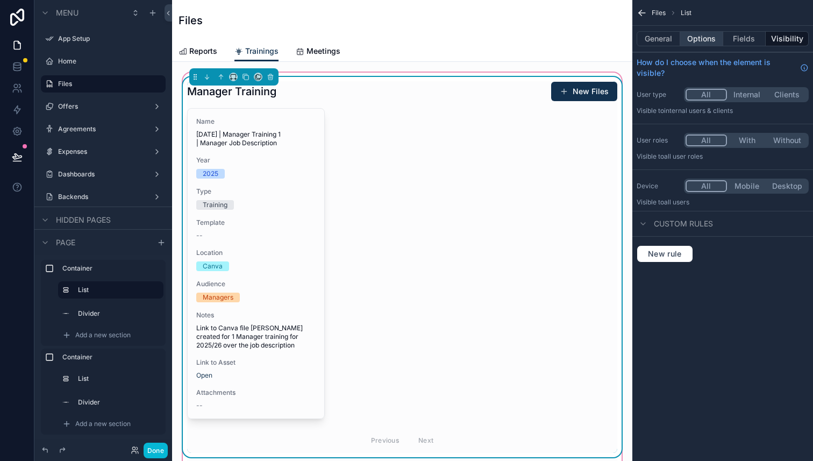
click at [705, 36] on button "Options" at bounding box center [701, 38] width 43 height 15
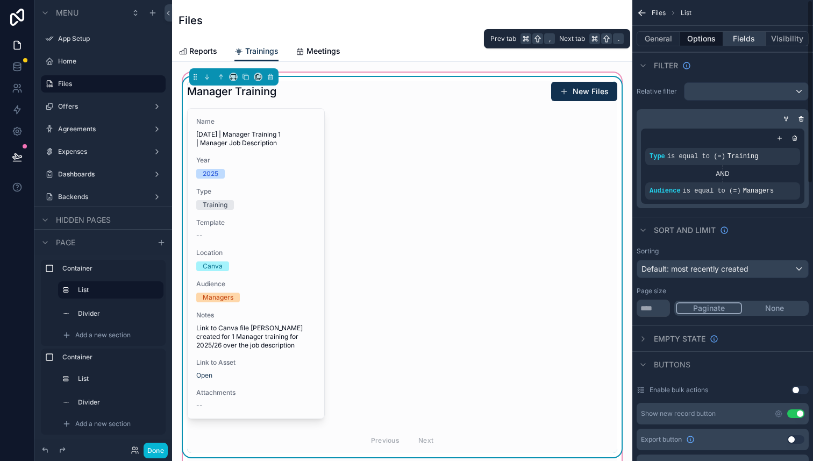
click at [742, 36] on button "Fields" at bounding box center [744, 38] width 43 height 15
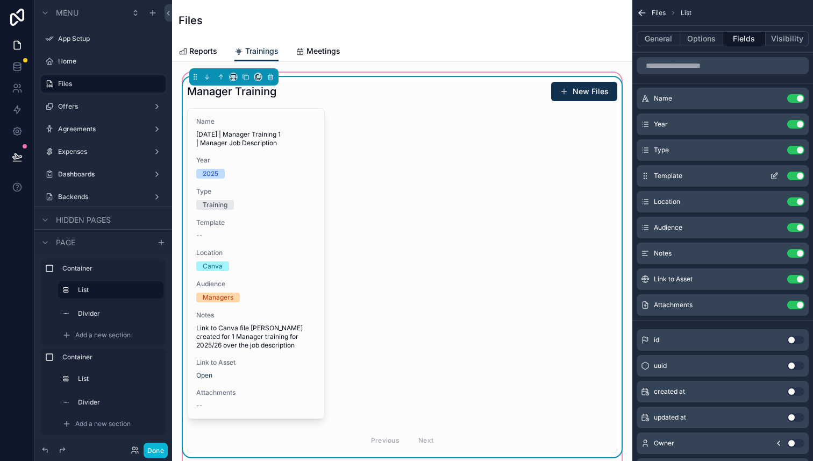
click at [798, 175] on button "Use setting" at bounding box center [795, 176] width 17 height 9
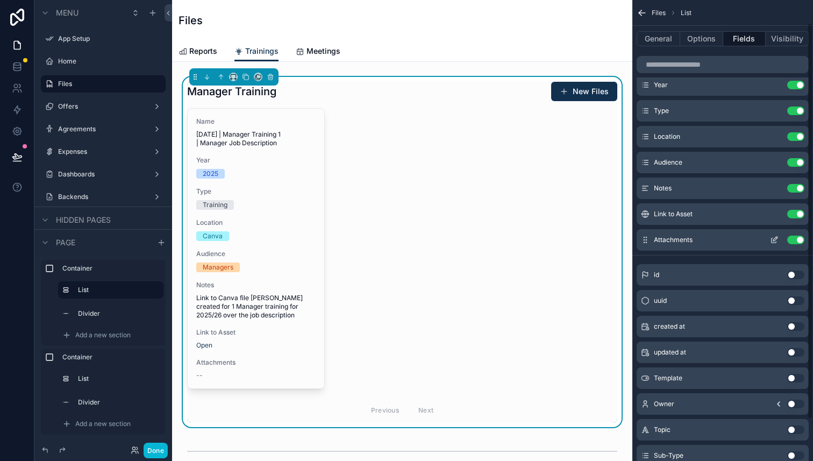
scroll to position [63, 0]
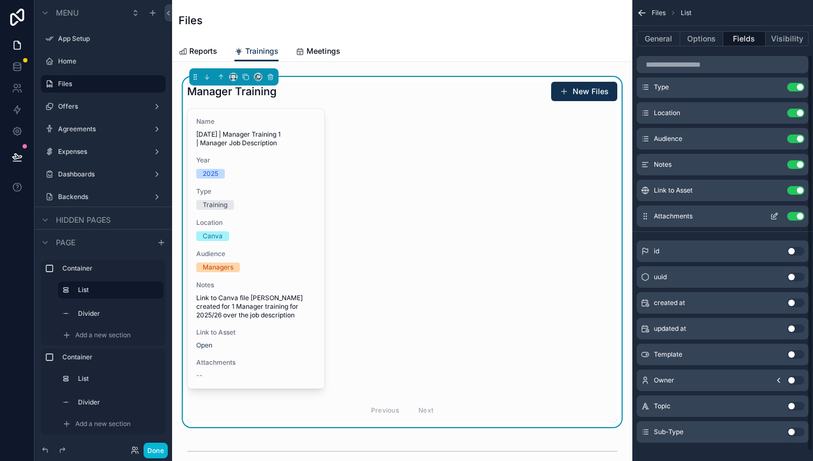
click at [773, 216] on icon "scrollable content" at bounding box center [775, 215] width 4 height 4
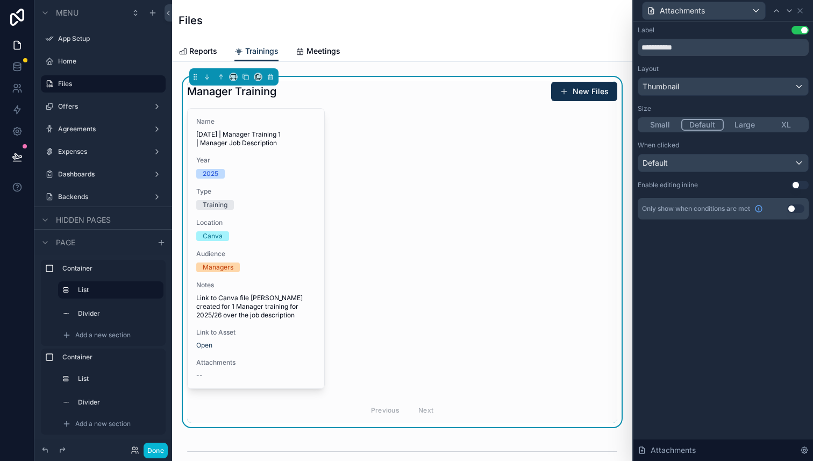
click at [792, 209] on button "Use setting" at bounding box center [795, 208] width 17 height 9
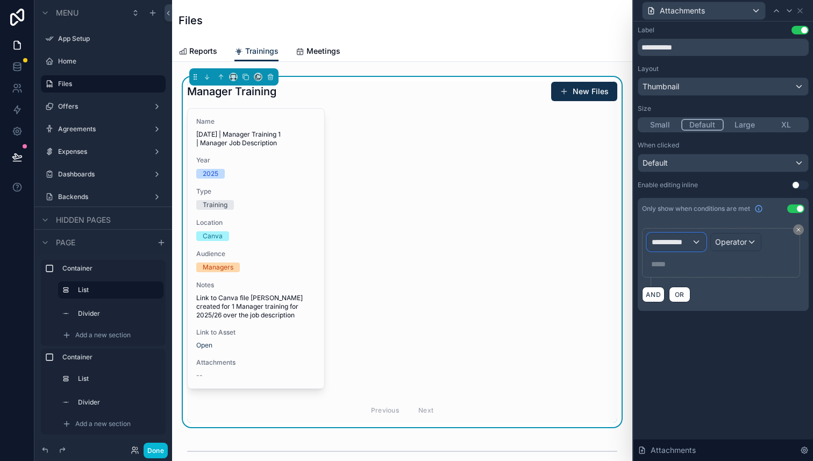
click at [690, 241] on span "**********" at bounding box center [672, 242] width 40 height 11
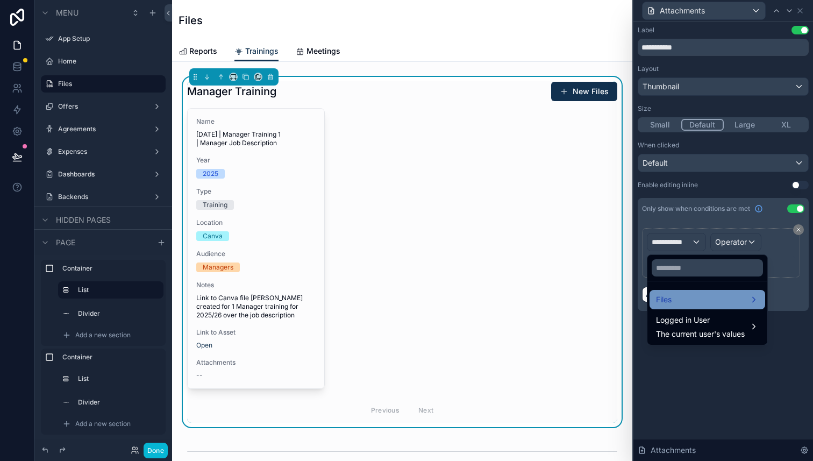
click at [702, 300] on div "Files" at bounding box center [707, 299] width 103 height 13
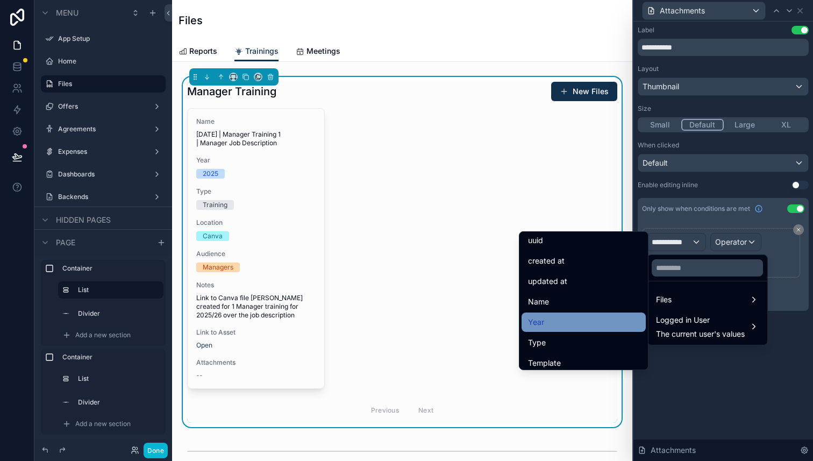
scroll to position [184, 0]
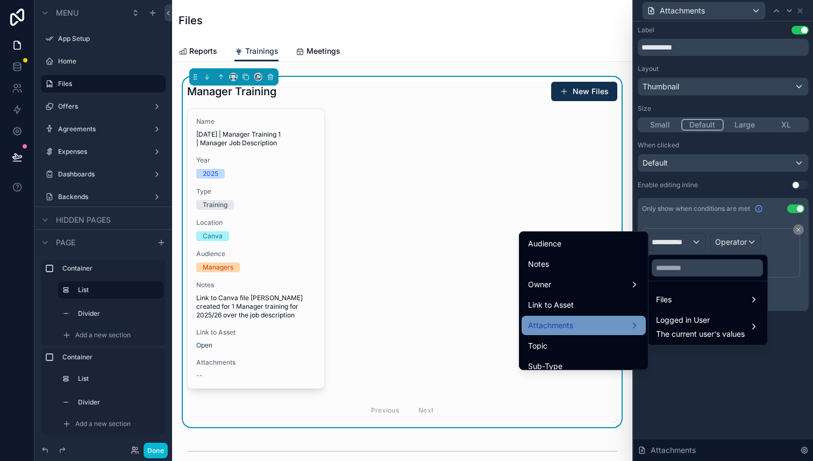
click at [569, 320] on div "Attachments" at bounding box center [583, 325] width 111 height 13
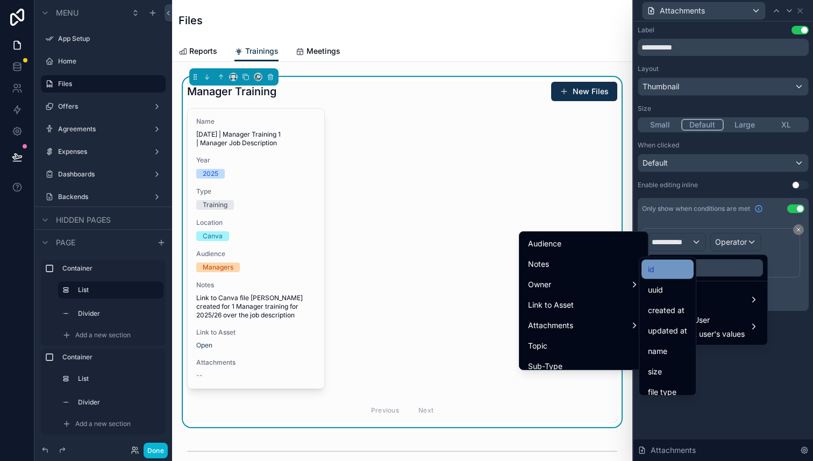
click at [672, 265] on div "id" at bounding box center [667, 269] width 39 height 13
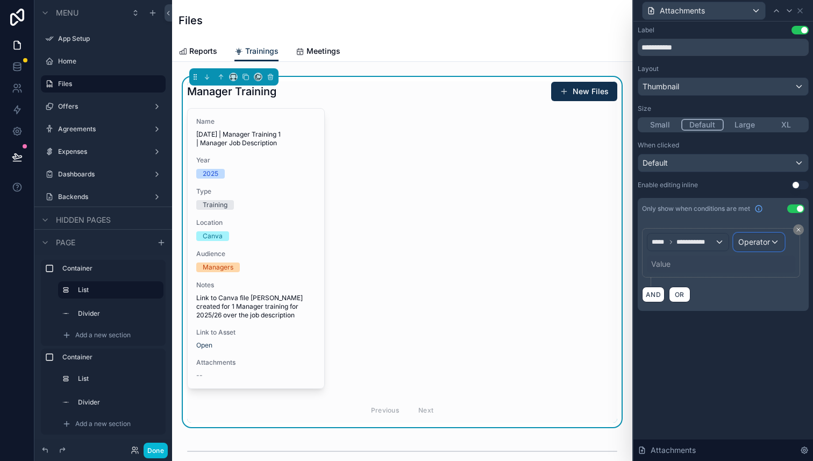
click at [754, 247] on span "Operator" at bounding box center [755, 242] width 32 height 11
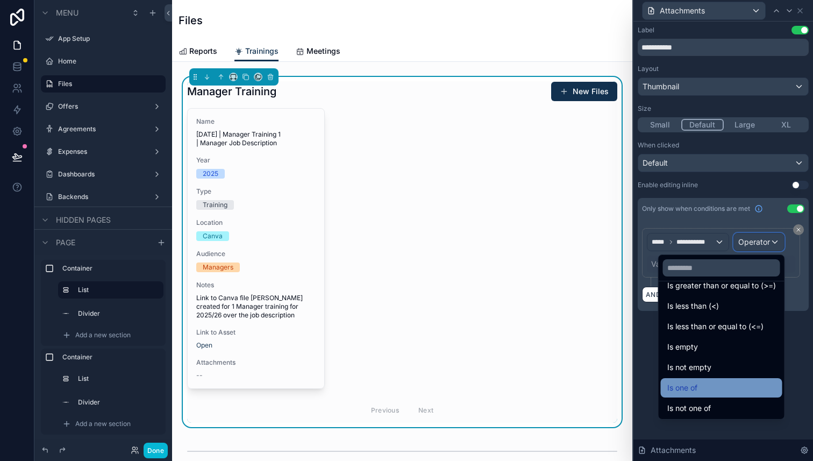
scroll to position [76, 0]
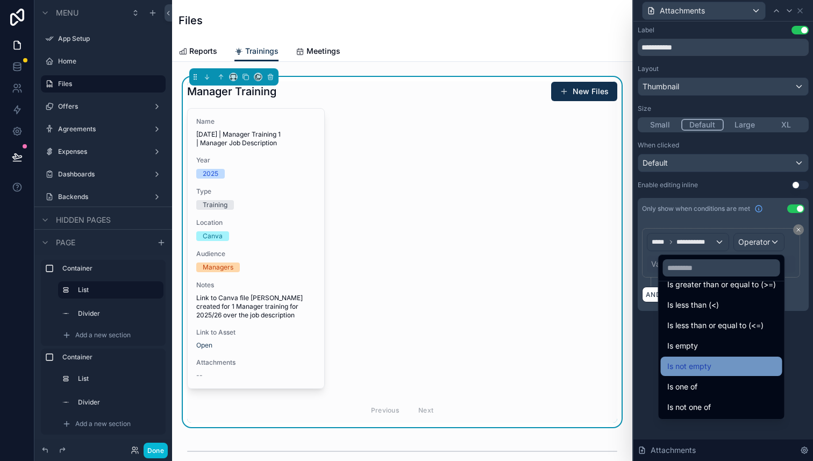
click at [705, 367] on div "Is not empty" at bounding box center [722, 366] width 109 height 13
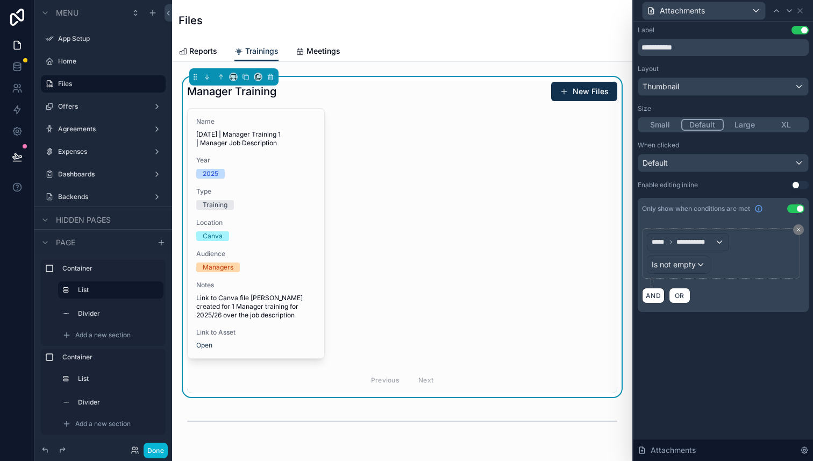
drag, startPoint x: 723, startPoint y: 373, endPoint x: 709, endPoint y: 359, distance: 20.2
click at [724, 373] on div "**********" at bounding box center [724, 241] width 180 height 439
click at [209, 51] on span "Reports" at bounding box center [203, 51] width 28 height 11
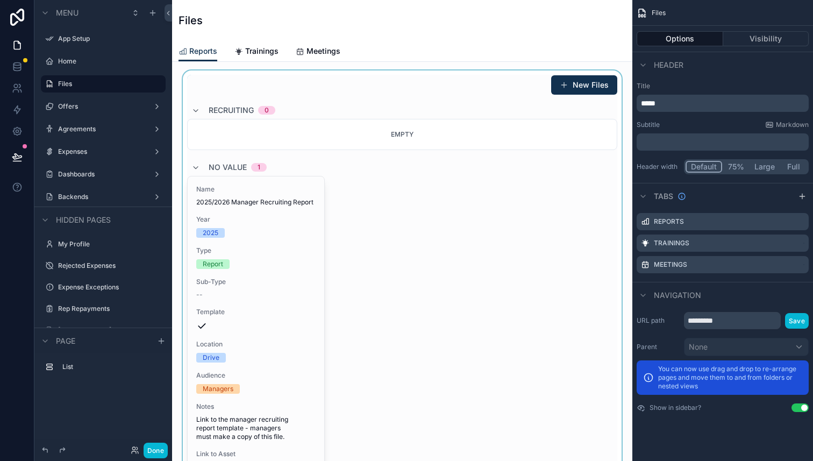
click at [534, 243] on div "scrollable content" at bounding box center [402, 294] width 443 height 448
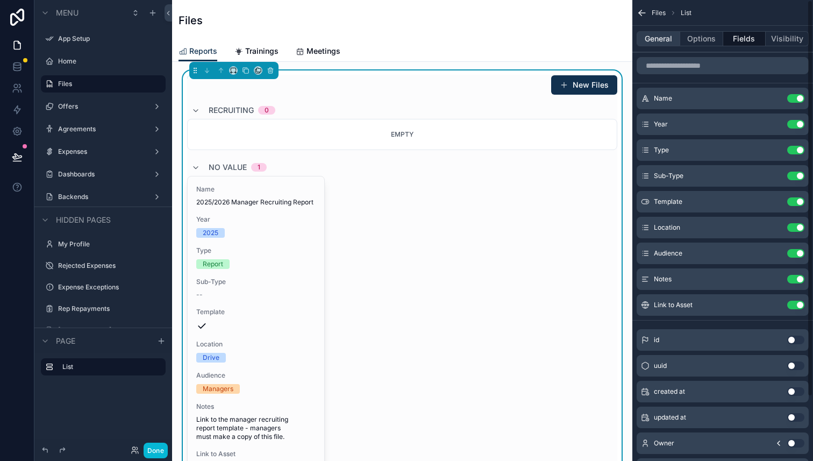
click at [656, 38] on button "General" at bounding box center [659, 38] width 44 height 15
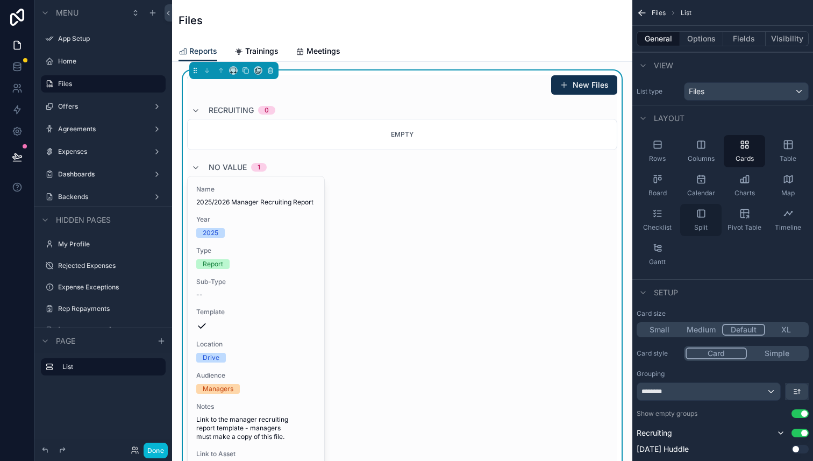
scroll to position [91, 0]
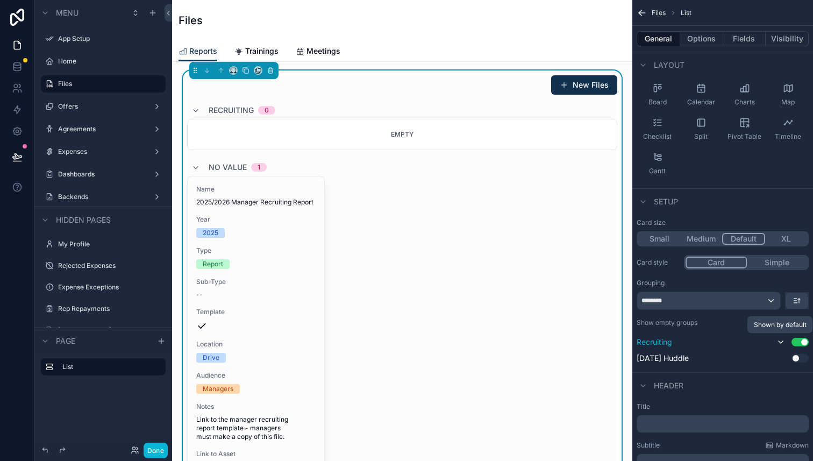
click at [783, 345] on icon "scrollable content" at bounding box center [781, 342] width 9 height 9
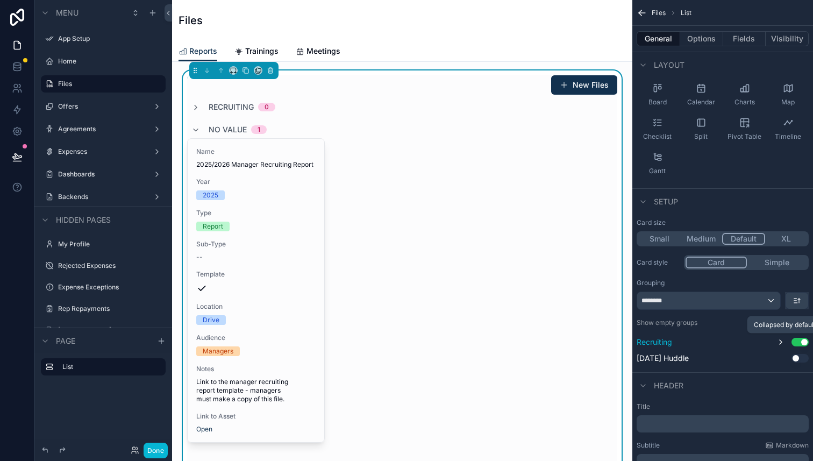
click at [782, 345] on icon "scrollable content" at bounding box center [781, 342] width 9 height 9
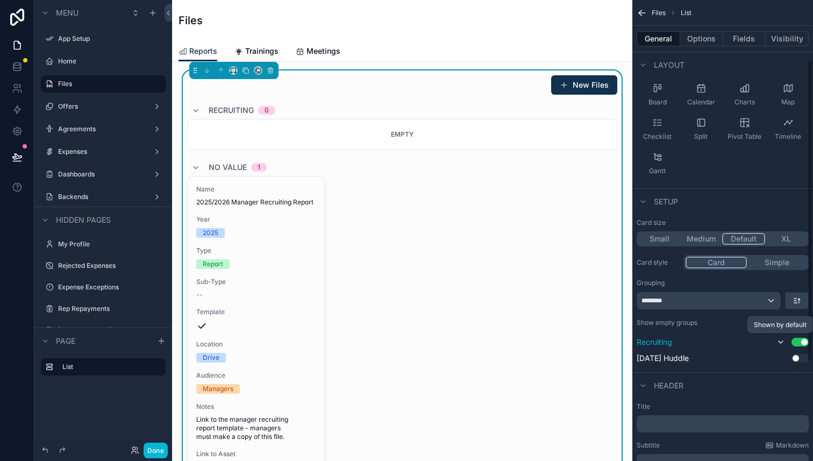
click at [782, 345] on icon "scrollable content" at bounding box center [781, 342] width 9 height 9
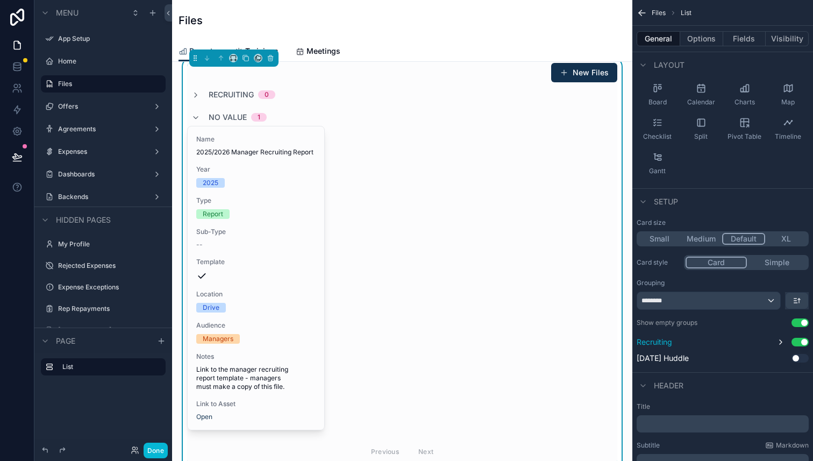
scroll to position [15, 0]
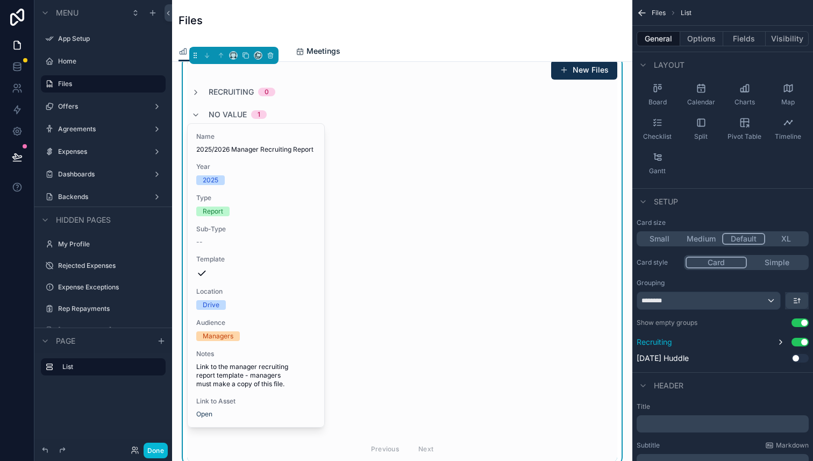
click at [324, 44] on link "Meetings" at bounding box center [318, 52] width 45 height 22
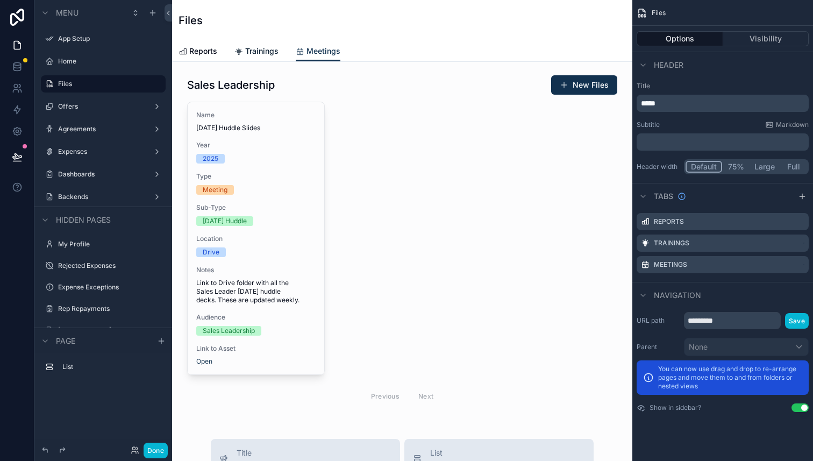
click at [265, 55] on span "Trainings" at bounding box center [261, 51] width 33 height 11
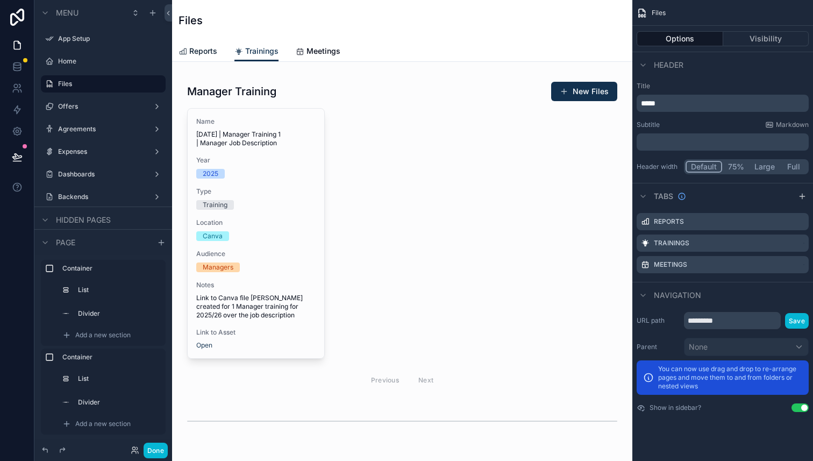
click at [208, 52] on span "Reports" at bounding box center [203, 51] width 28 height 11
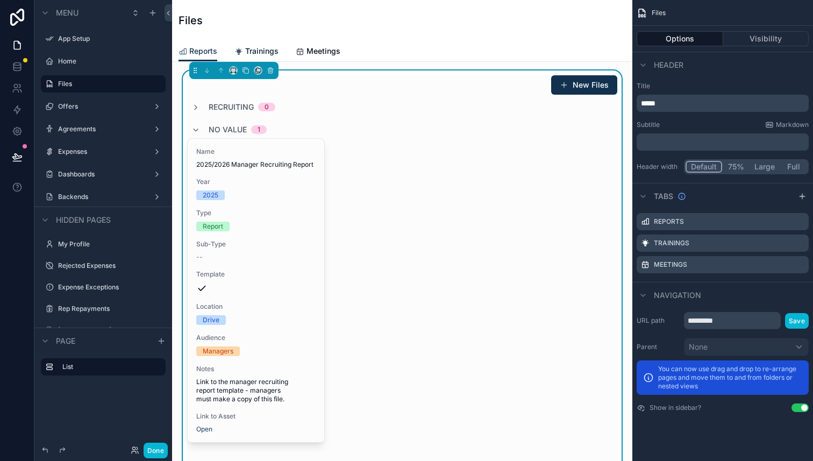
click at [251, 51] on span "Trainings" at bounding box center [261, 51] width 33 height 11
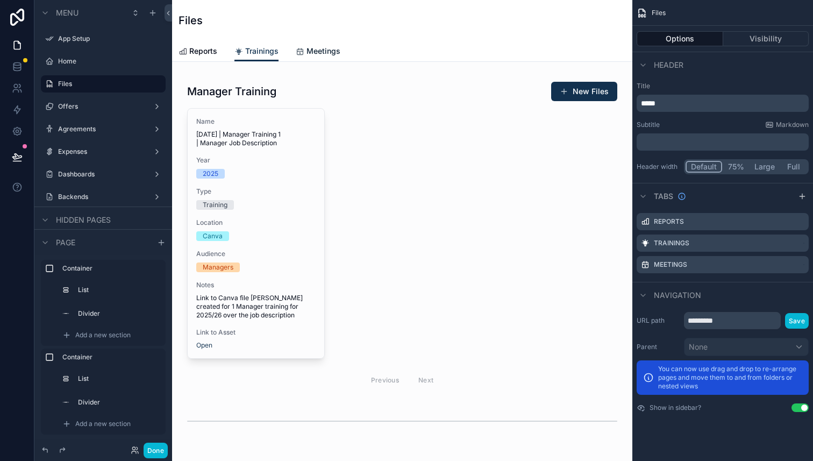
click at [318, 51] on span "Meetings" at bounding box center [324, 51] width 34 height 11
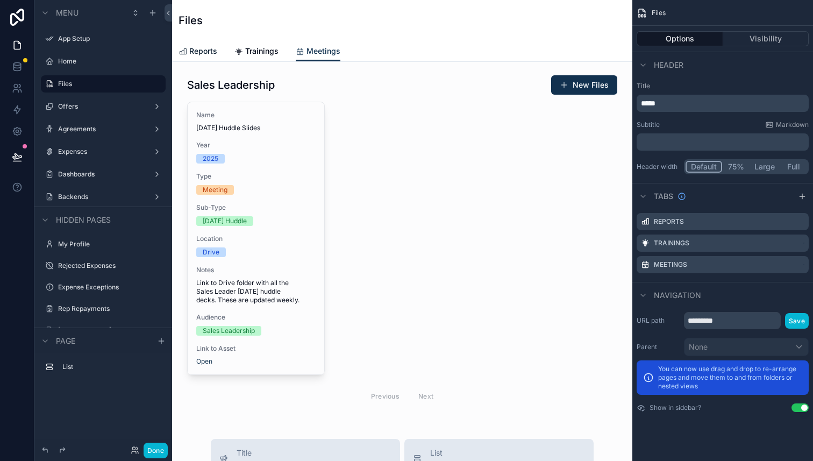
click at [200, 53] on span "Reports" at bounding box center [203, 51] width 28 height 11
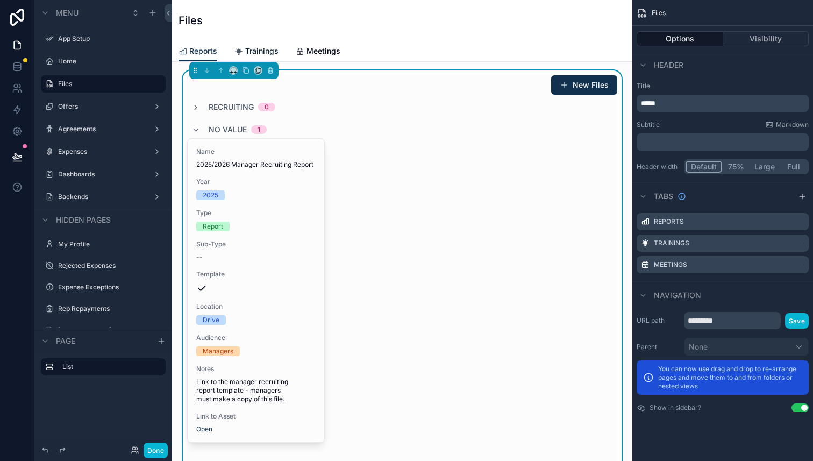
click at [264, 49] on span "Trainings" at bounding box center [261, 51] width 33 height 11
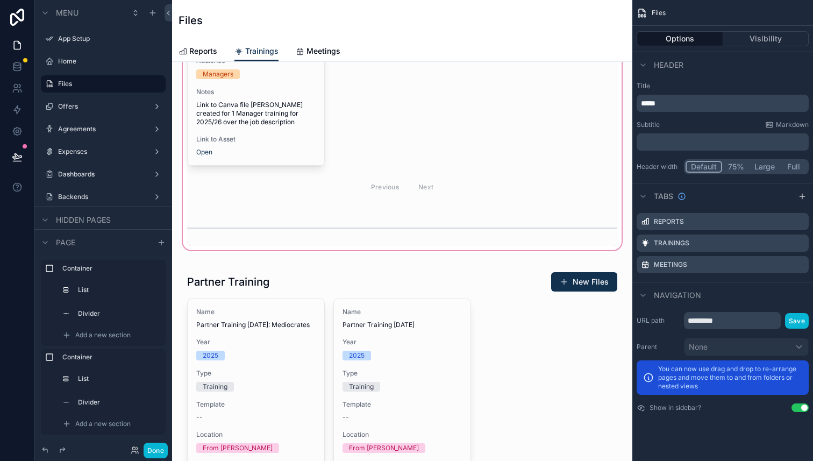
scroll to position [195, 0]
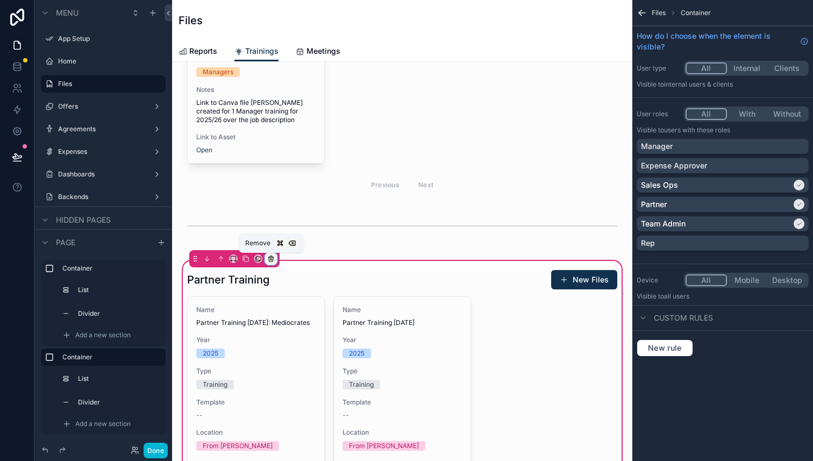
click at [272, 259] on icon "scrollable content" at bounding box center [272, 259] width 0 height 2
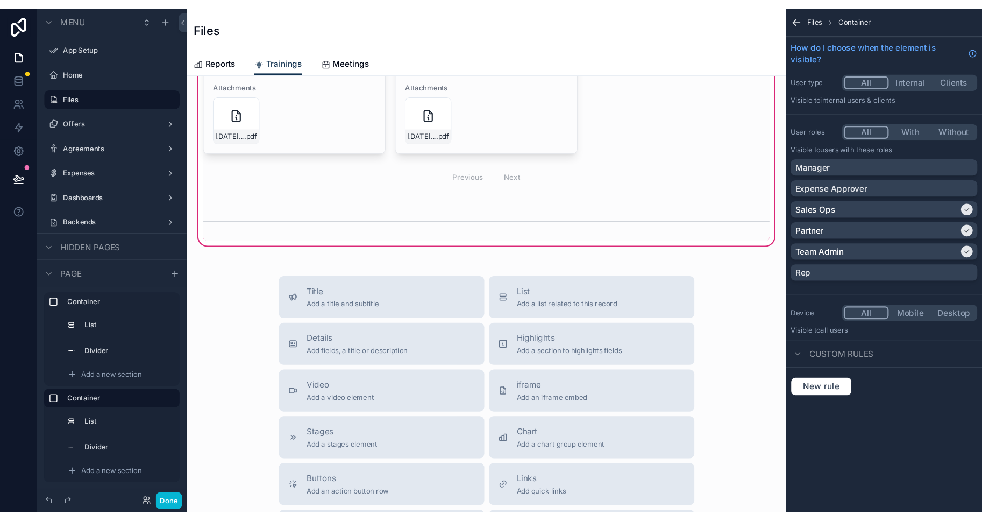
scroll to position [711, 0]
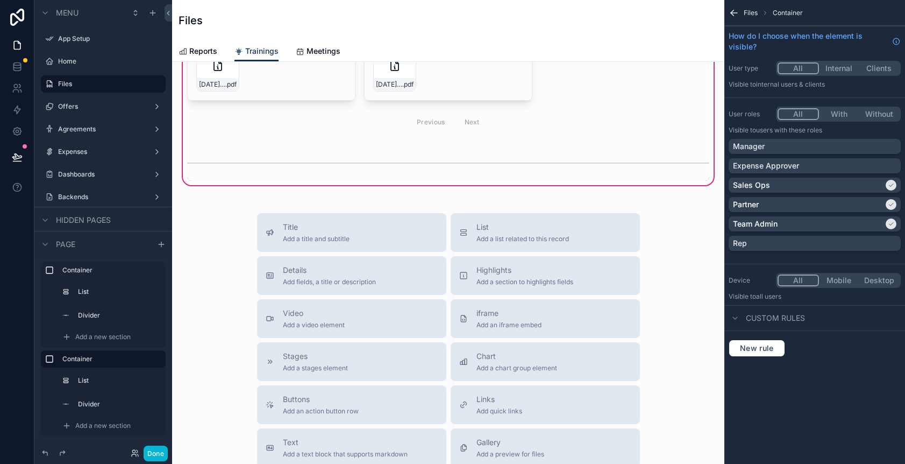
click at [813, 455] on div "Files Container How do I choose when the element is visible? User type All Inte…" at bounding box center [815, 232] width 181 height 464
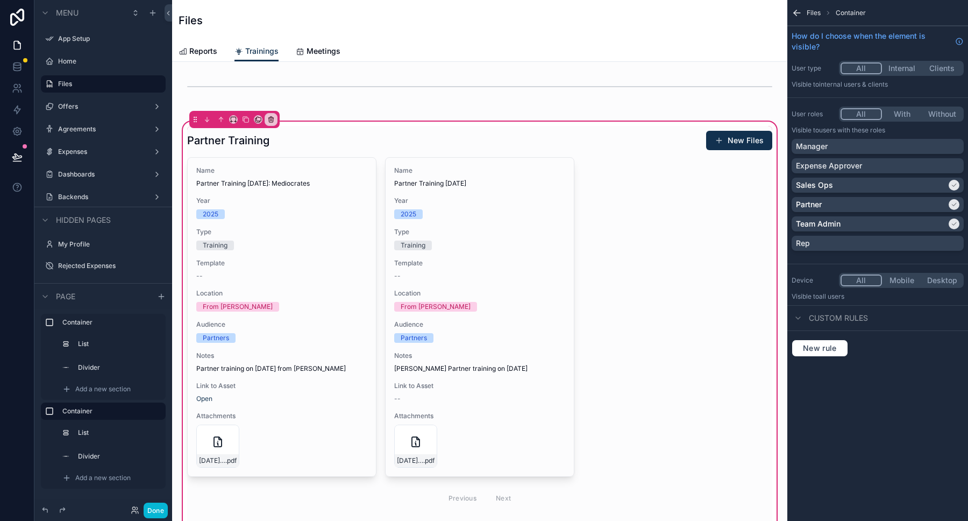
scroll to position [317, 0]
click at [700, 267] on div "scrollable content" at bounding box center [480, 320] width 598 height 389
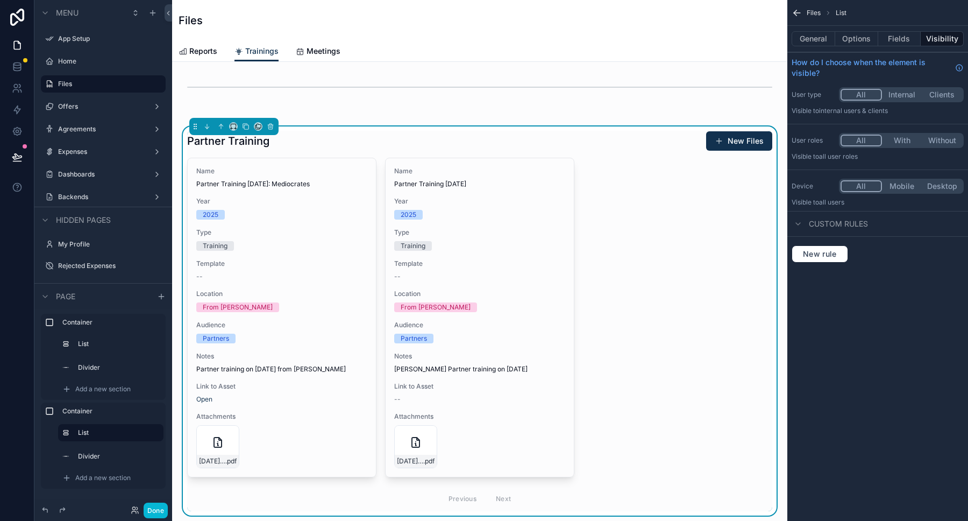
click at [576, 292] on div "Name Partner Training [DATE]: Mediocrates Year [DATE] Type Training Template --…" at bounding box center [479, 334] width 585 height 353
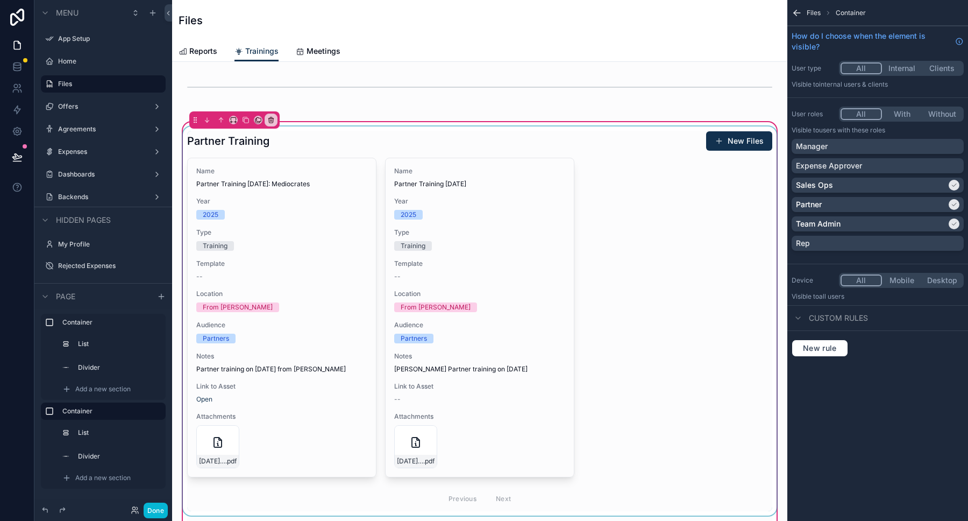
drag, startPoint x: 791, startPoint y: 377, endPoint x: 654, endPoint y: 201, distance: 223.1
click at [654, 201] on div "scrollable content" at bounding box center [480, 320] width 598 height 389
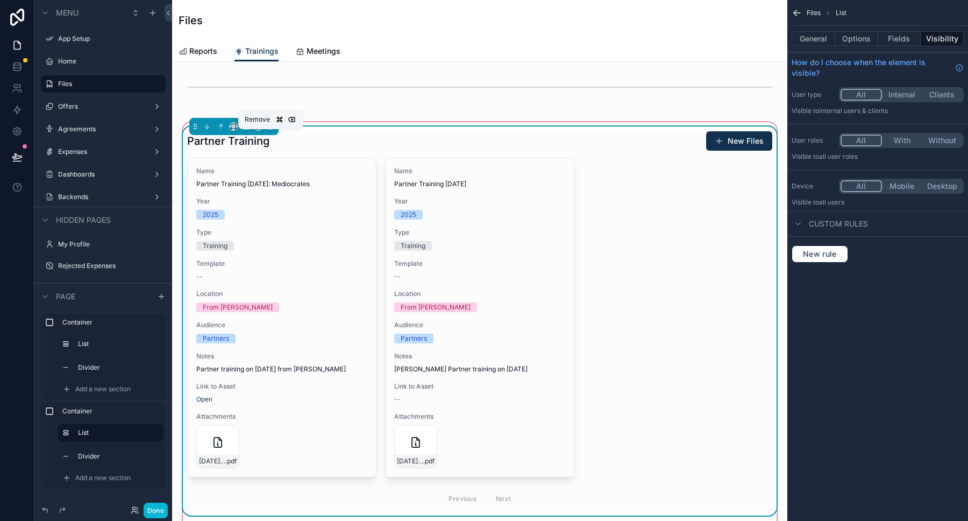
click at [270, 128] on icon "scrollable content" at bounding box center [270, 127] width 0 height 2
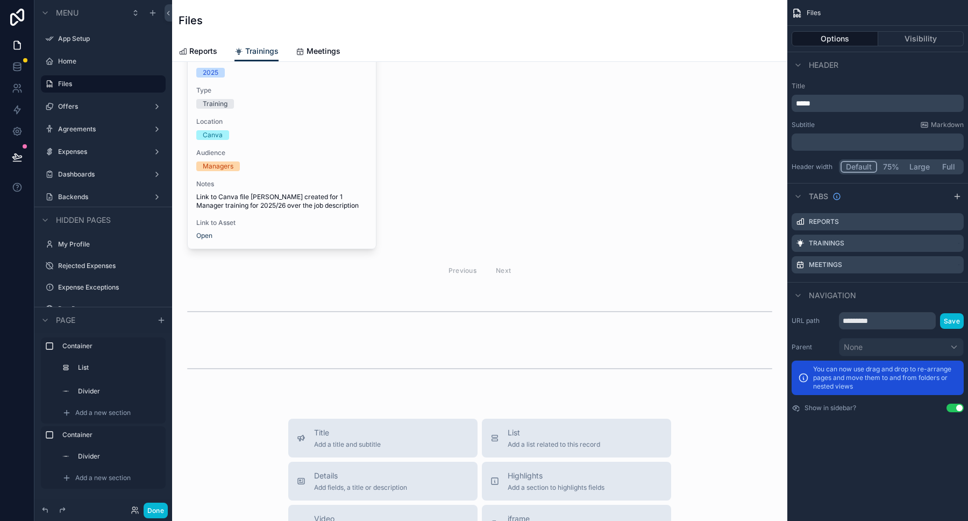
scroll to position [0, 0]
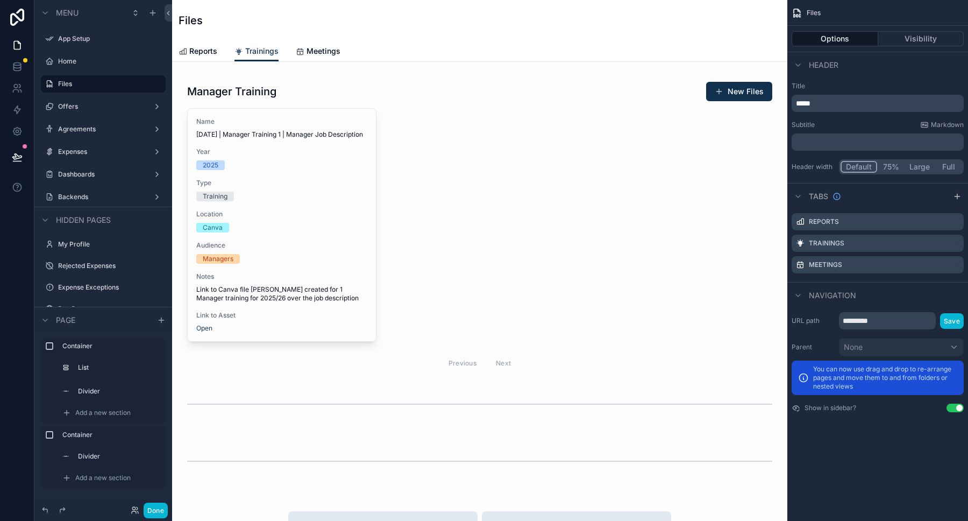
click at [290, 188] on div "scrollable content" at bounding box center [480, 249] width 598 height 358
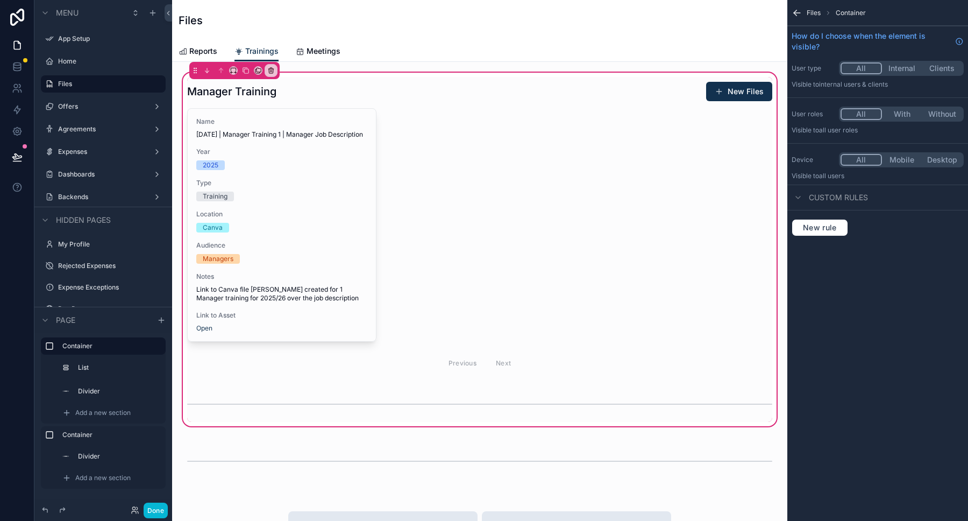
click at [381, 163] on div "scrollable content" at bounding box center [480, 228] width 598 height 303
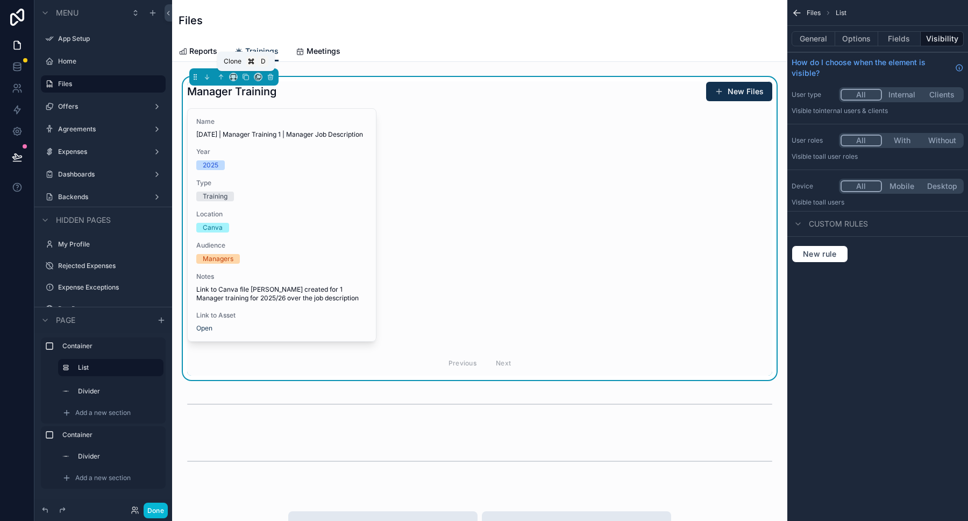
click at [249, 80] on icon "scrollable content" at bounding box center [246, 77] width 8 height 8
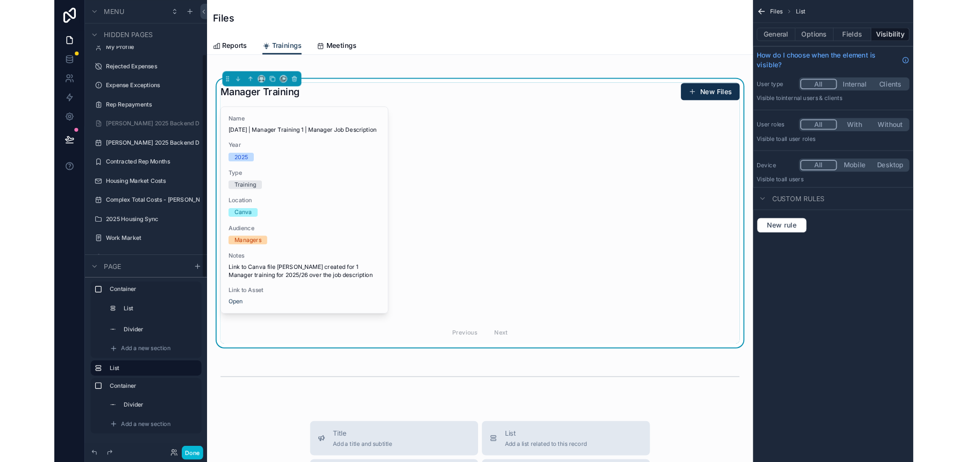
scroll to position [196, 0]
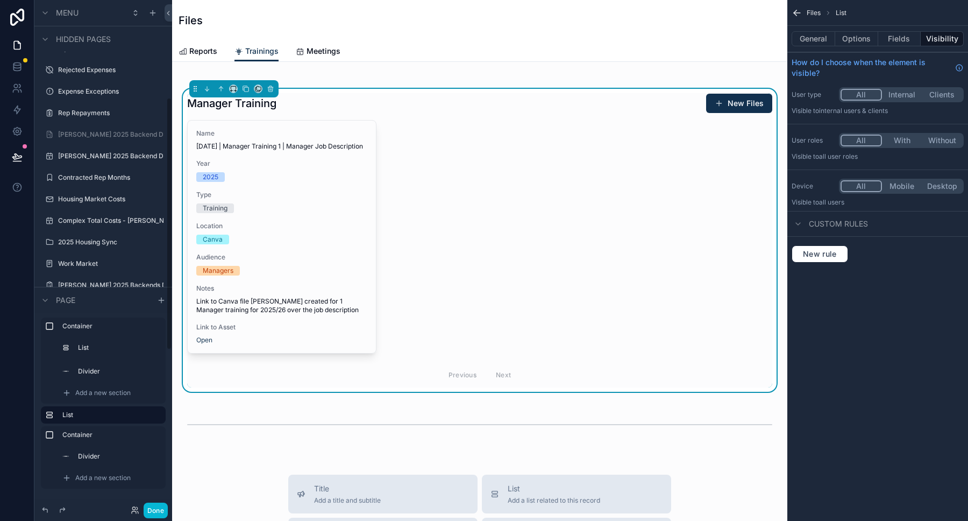
click at [52, 415] on div "scrollable content" at bounding box center [49, 414] width 9 height 9
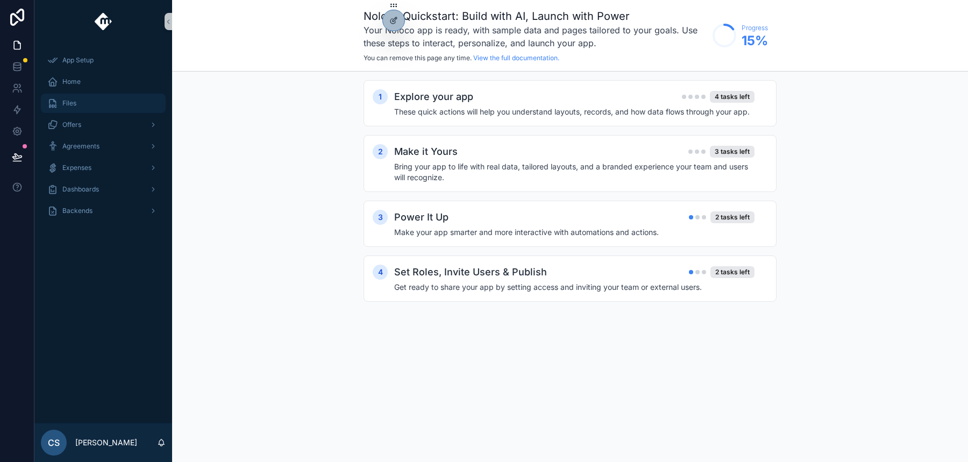
click at [77, 97] on div "Files" at bounding box center [103, 103] width 112 height 17
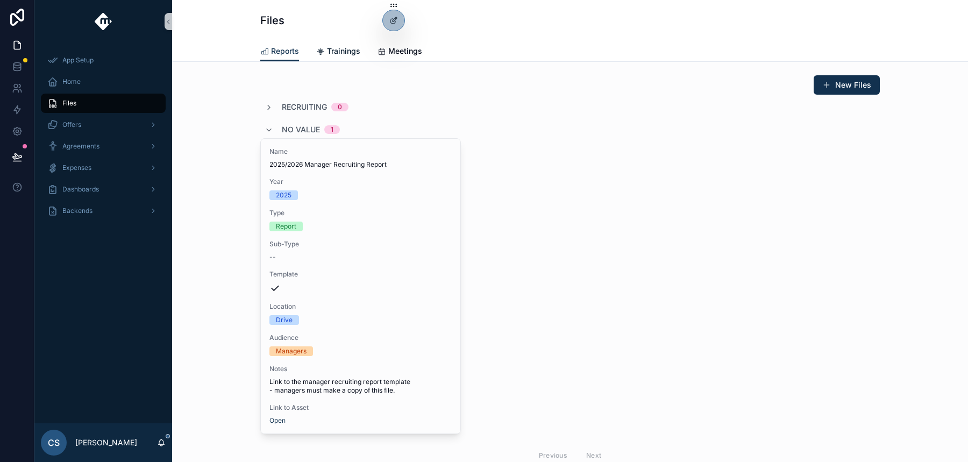
click at [322, 53] on div "Trainings" at bounding box center [338, 51] width 44 height 11
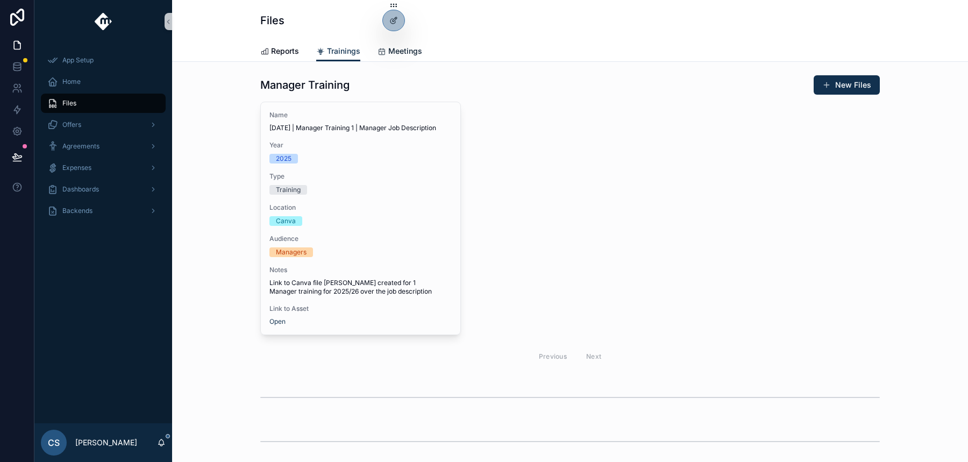
click at [382, 59] on link "Meetings" at bounding box center [400, 52] width 45 height 22
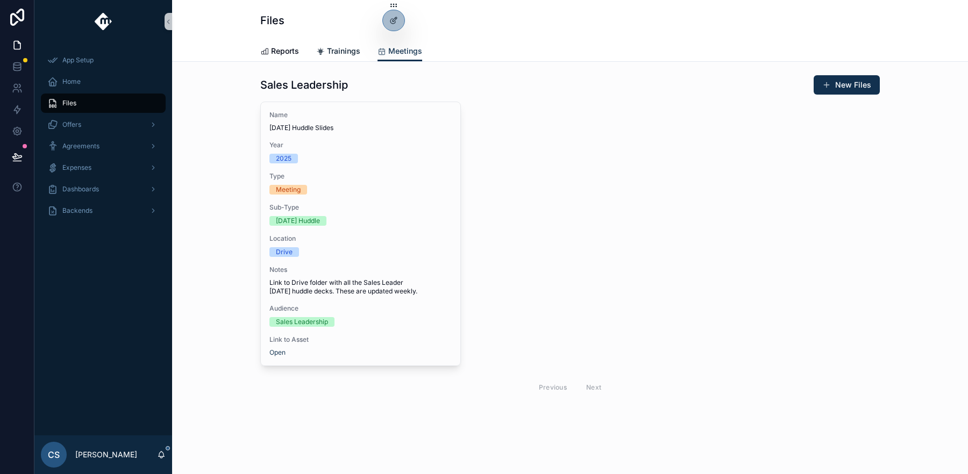
click at [332, 49] on span "Trainings" at bounding box center [343, 51] width 33 height 11
